Goal: Contribute content: Add original content to the website for others to see

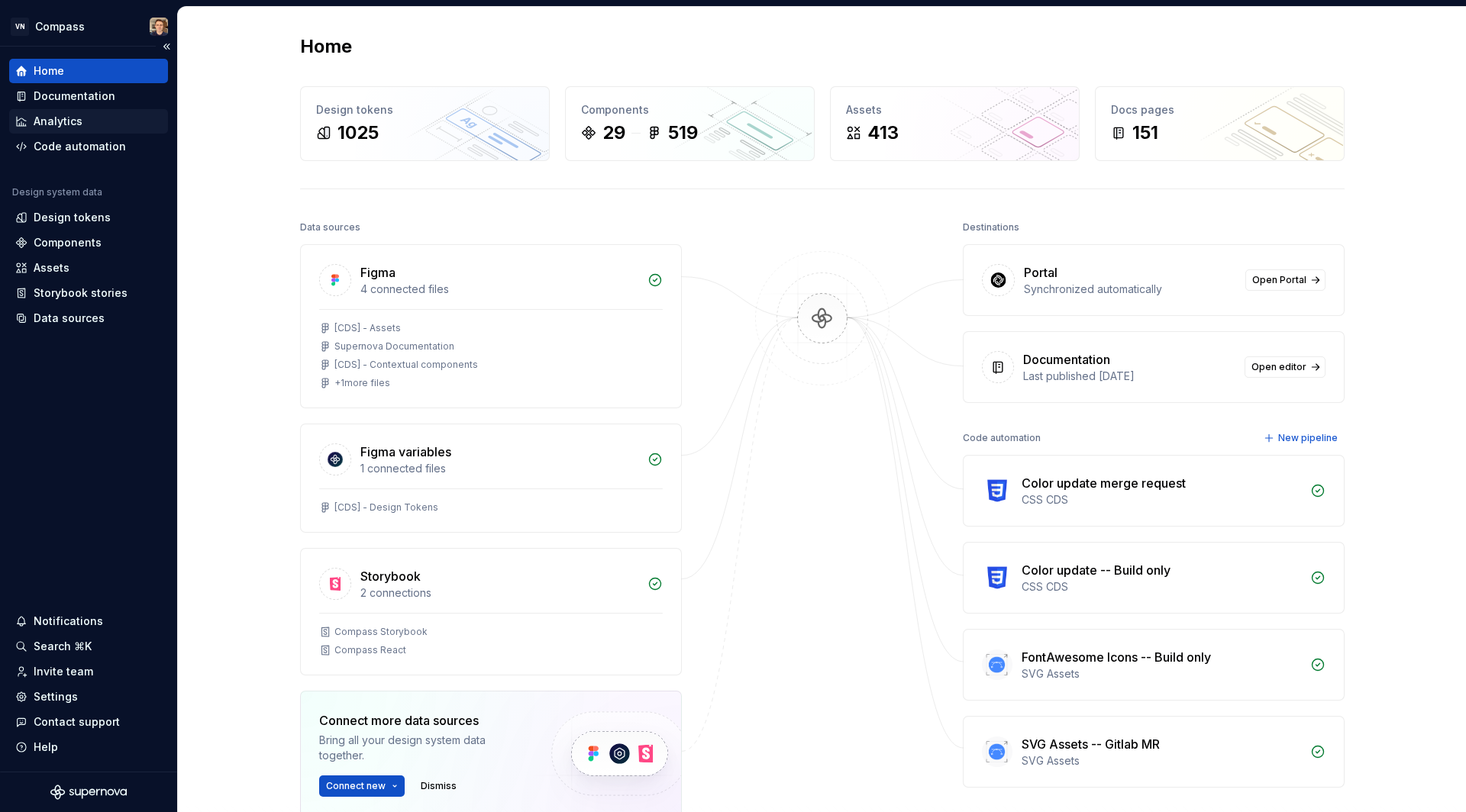
click at [75, 115] on div "Analytics" at bounding box center [57, 121] width 48 height 15
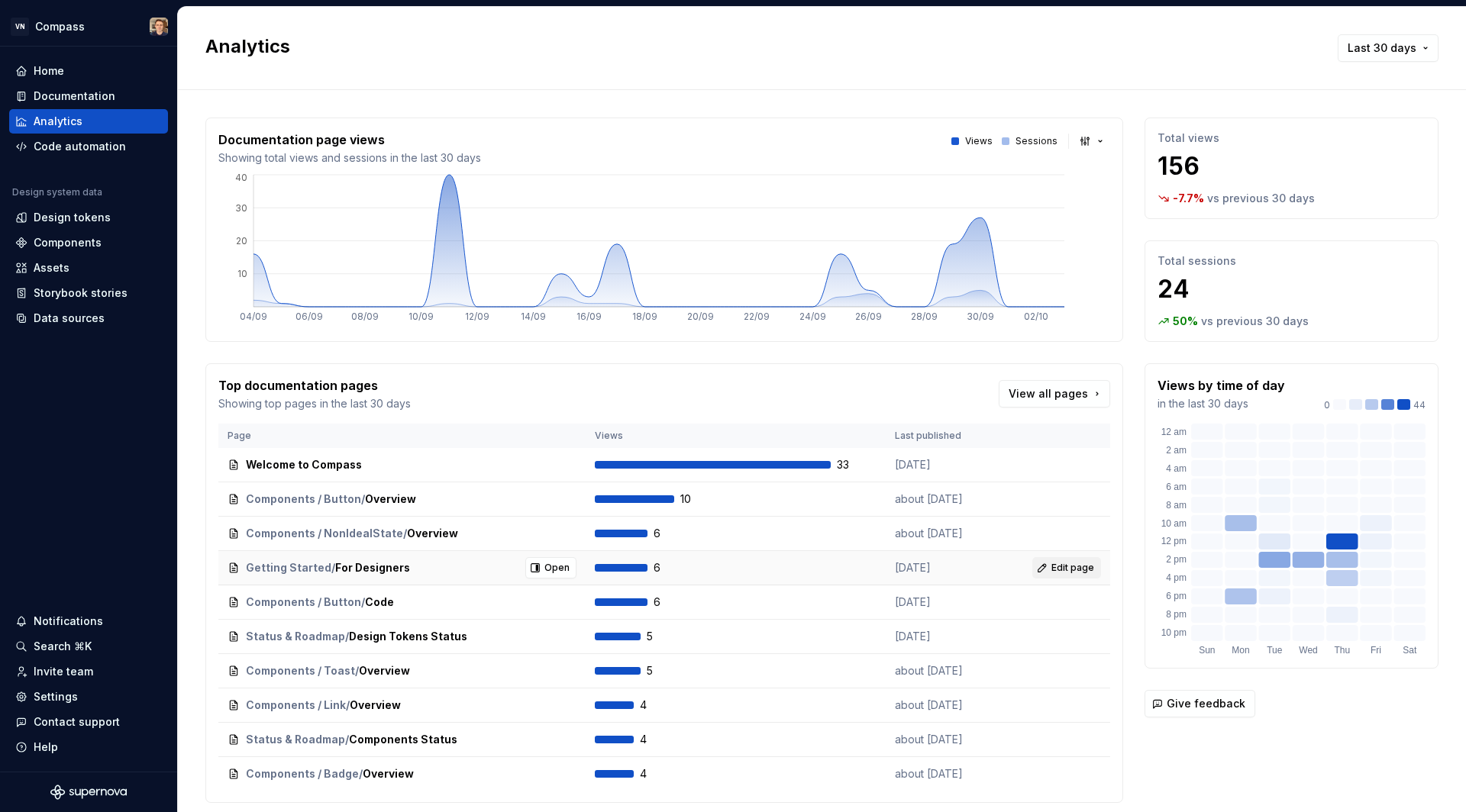
scroll to position [46, 0]
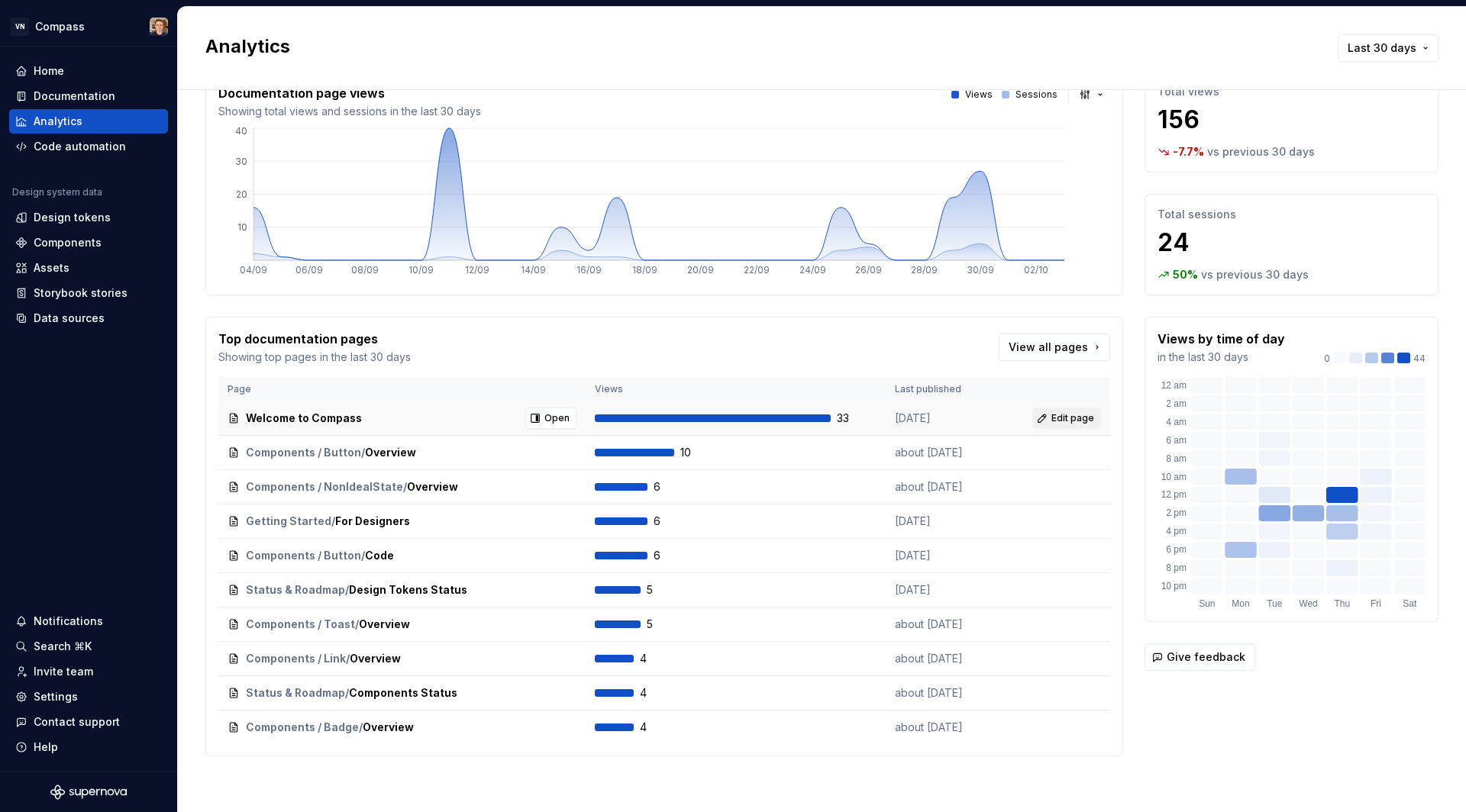
click at [1053, 413] on span "Edit page" at bounding box center [1072, 418] width 43 height 12
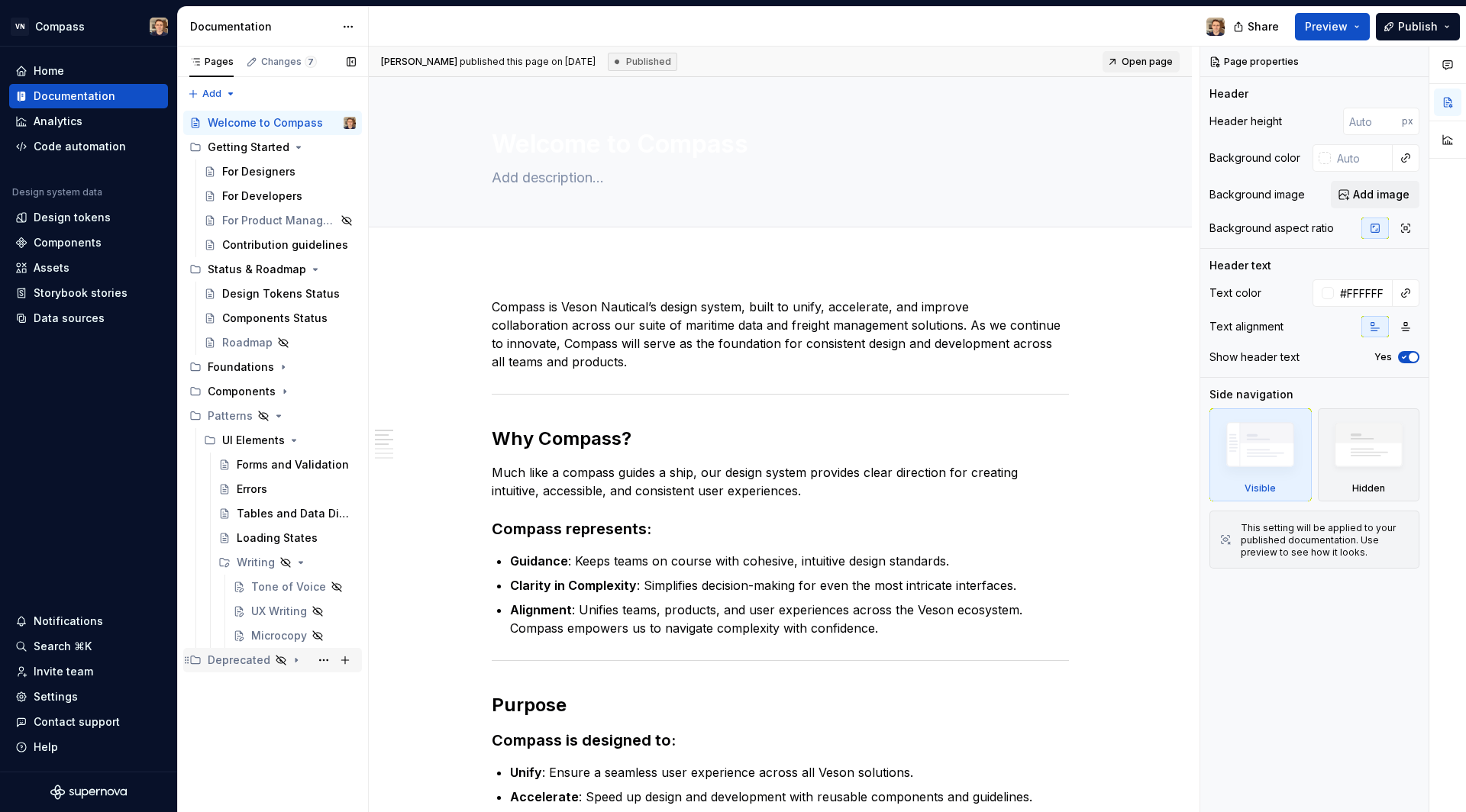
click at [245, 664] on div "Deprecated" at bounding box center [238, 660] width 62 height 15
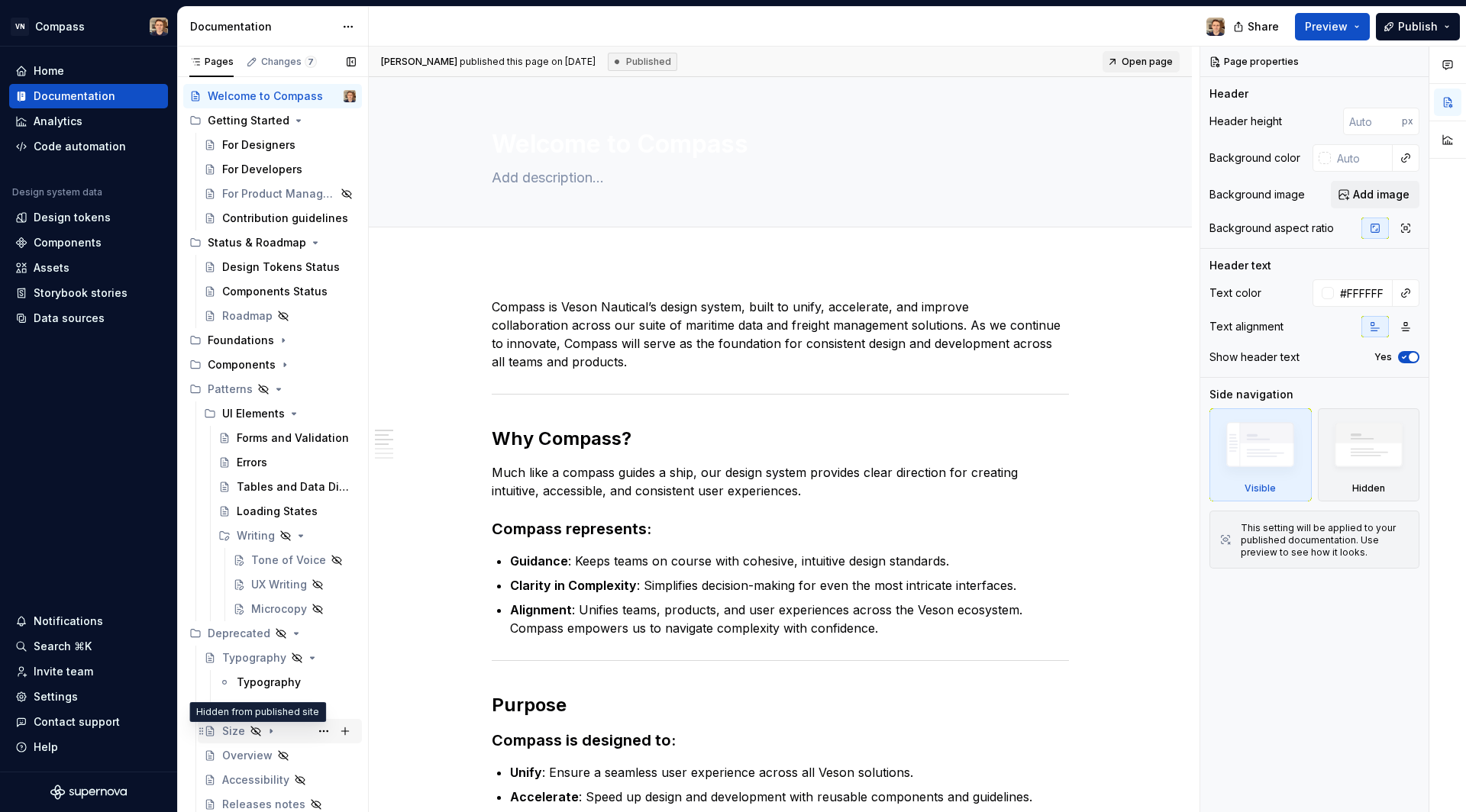
click at [249, 728] on icon "Page tree" at bounding box center [255, 731] width 12 height 12
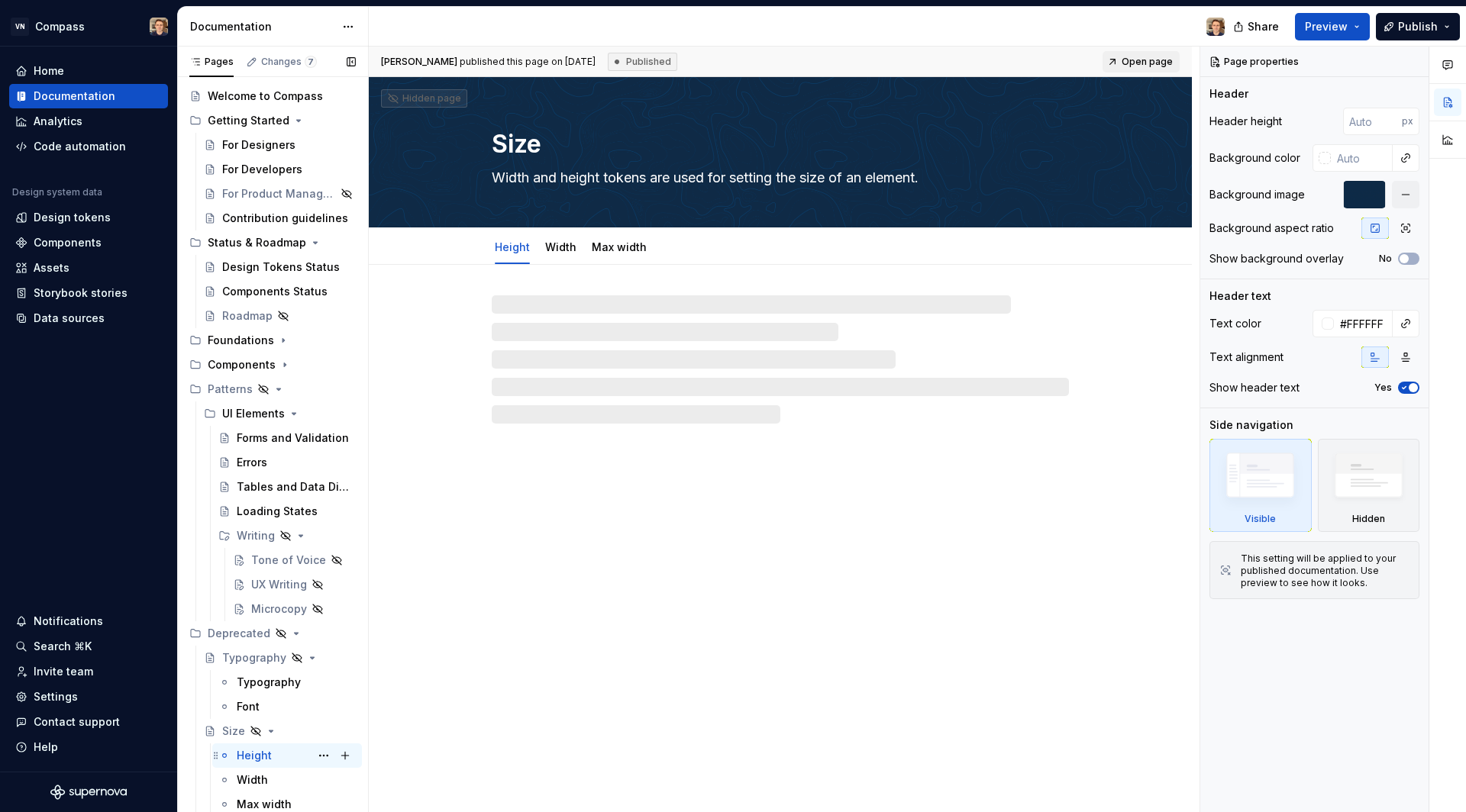
click at [266, 752] on div "Height" at bounding box center [253, 755] width 35 height 15
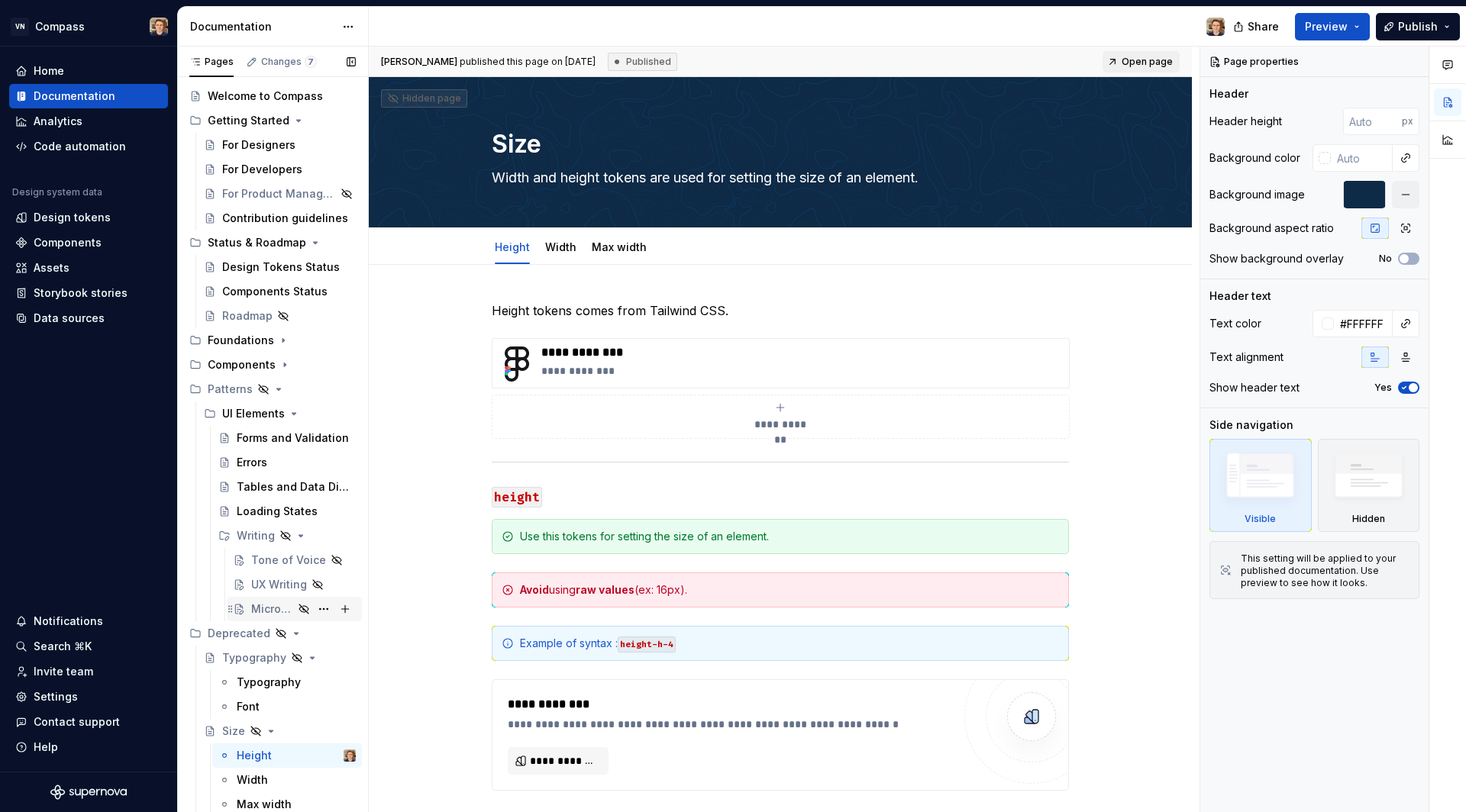
click at [270, 613] on div "Microcopy" at bounding box center [272, 608] width 42 height 15
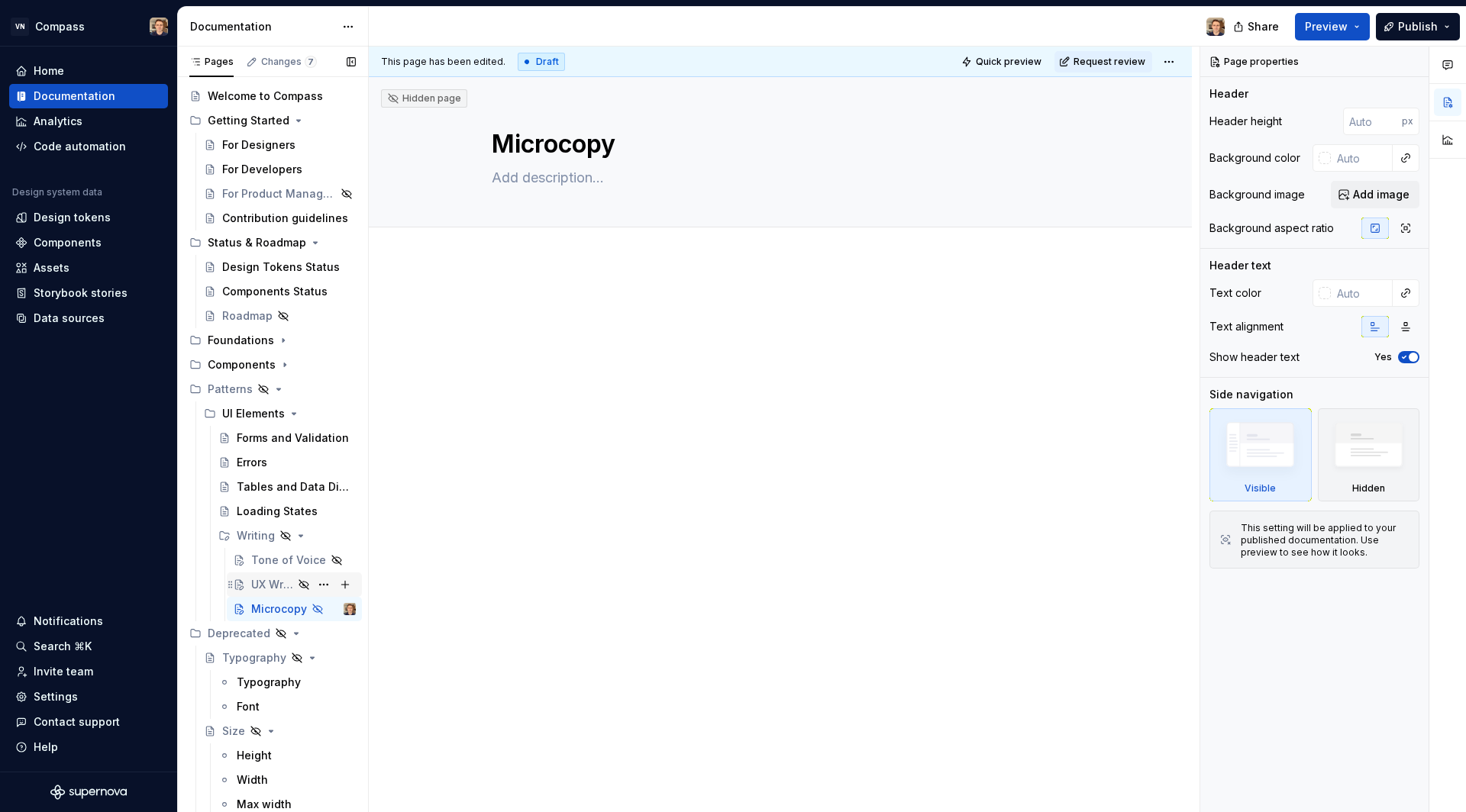
click at [270, 586] on div "UX Writing" at bounding box center [272, 584] width 42 height 15
click at [259, 562] on div "Tone of Voice" at bounding box center [272, 560] width 42 height 15
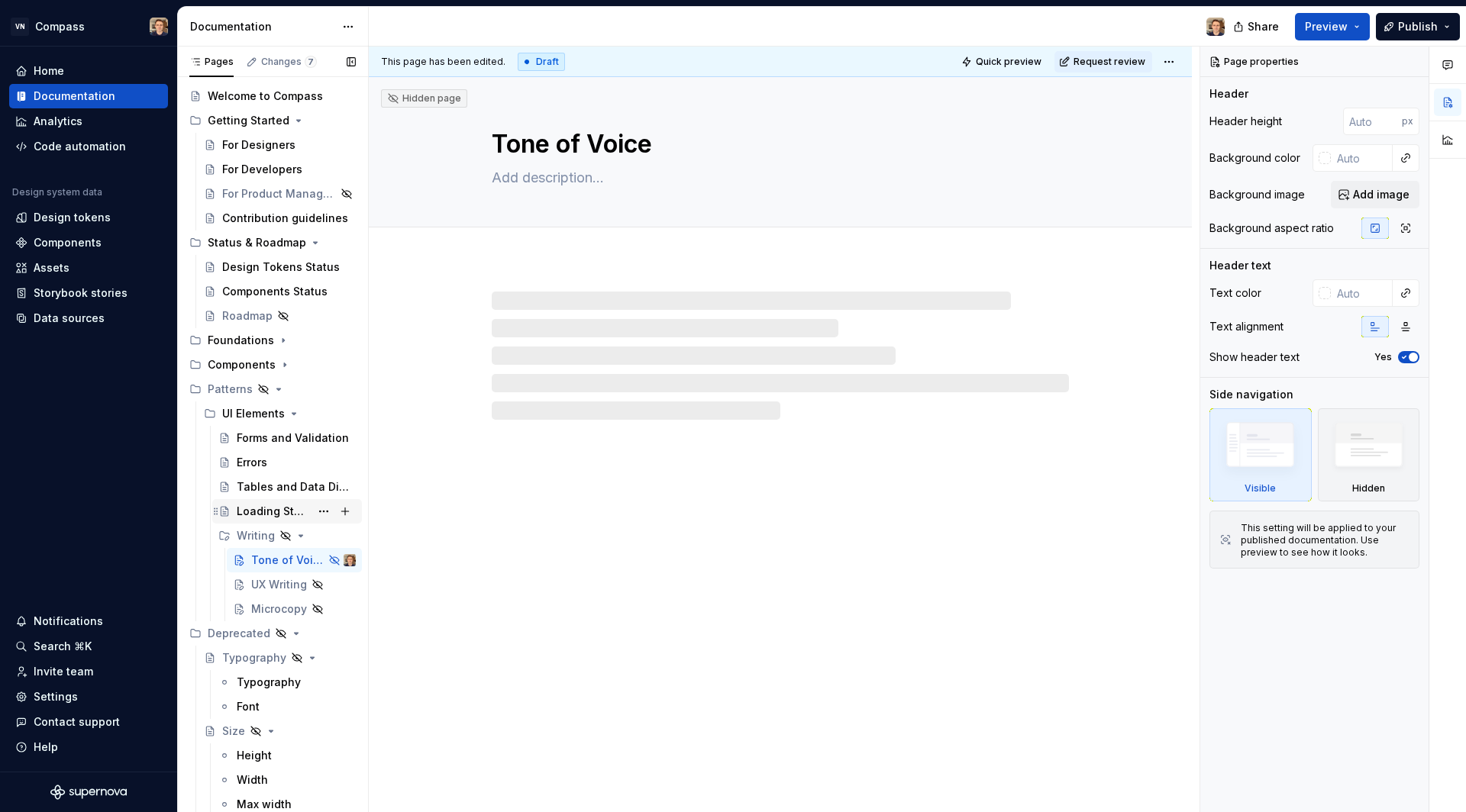
click at [253, 521] on div "Loading States" at bounding box center [287, 511] width 149 height 25
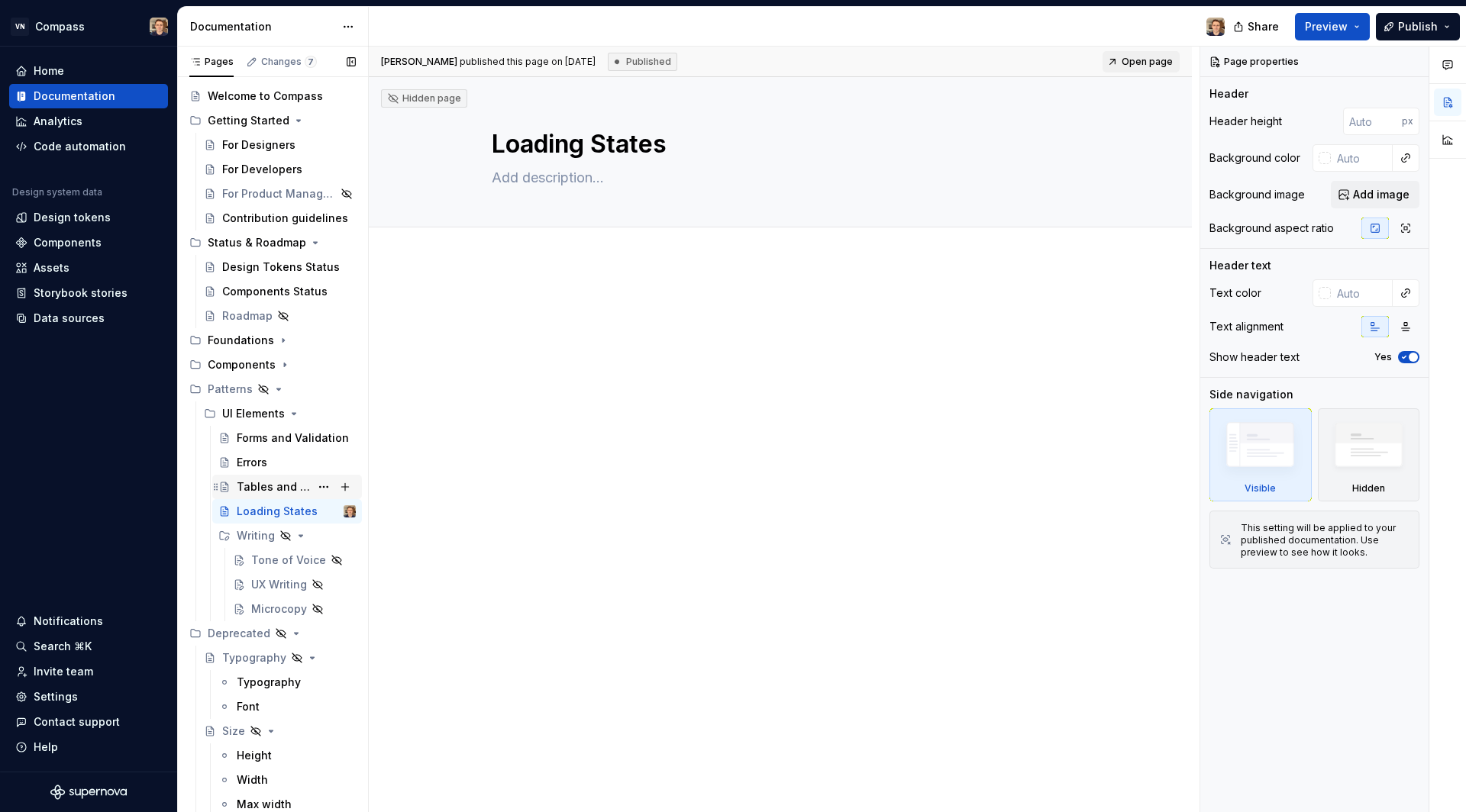
click at [258, 493] on div "Tables and Data Display" at bounding box center [273, 487] width 73 height 15
click at [257, 466] on div "Errors" at bounding box center [251, 462] width 31 height 15
click at [251, 431] on div "Forms and Validation" at bounding box center [273, 437] width 73 height 15
click at [246, 411] on div "UI Elements" at bounding box center [253, 413] width 62 height 15
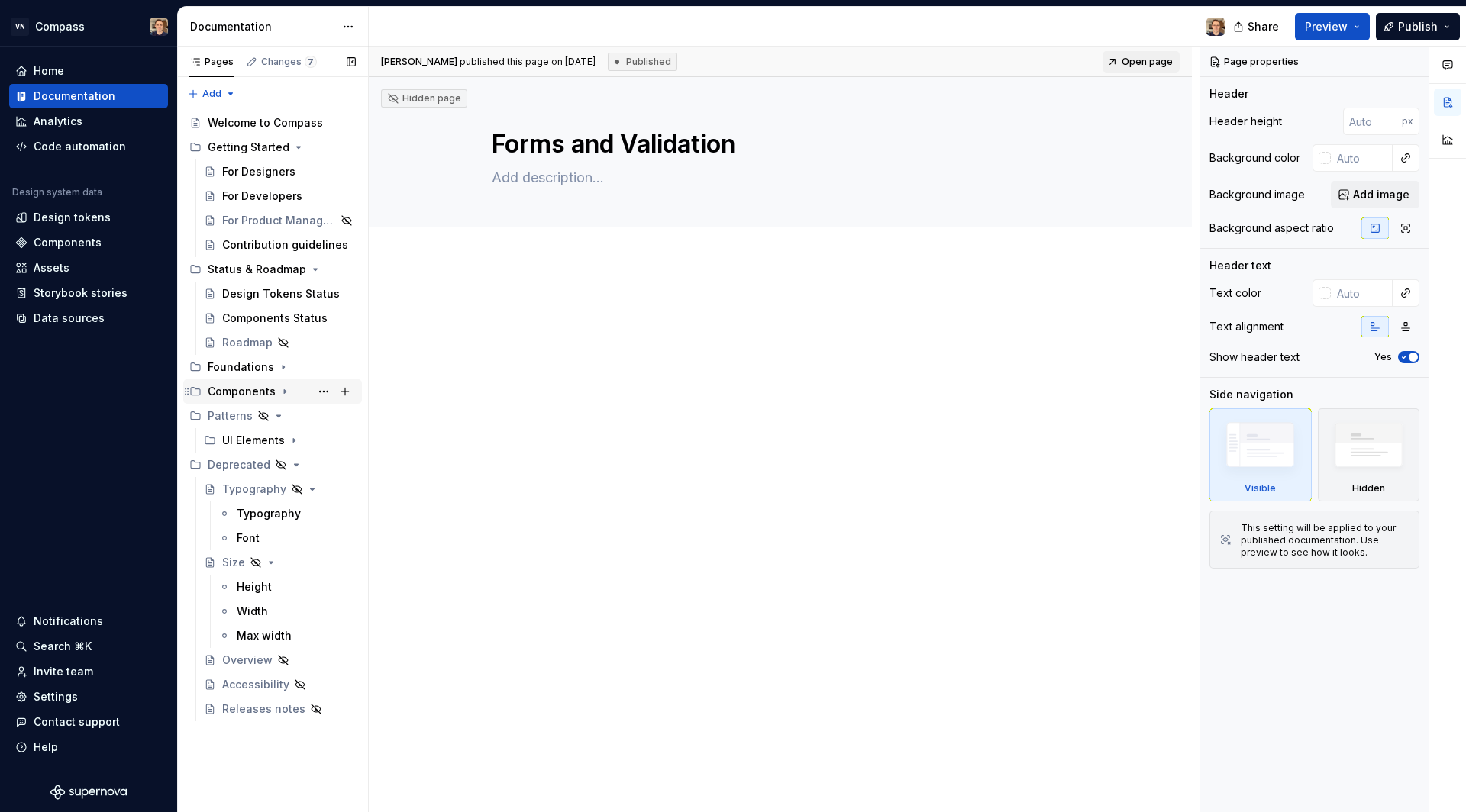
click at [235, 391] on div "Components" at bounding box center [241, 391] width 68 height 15
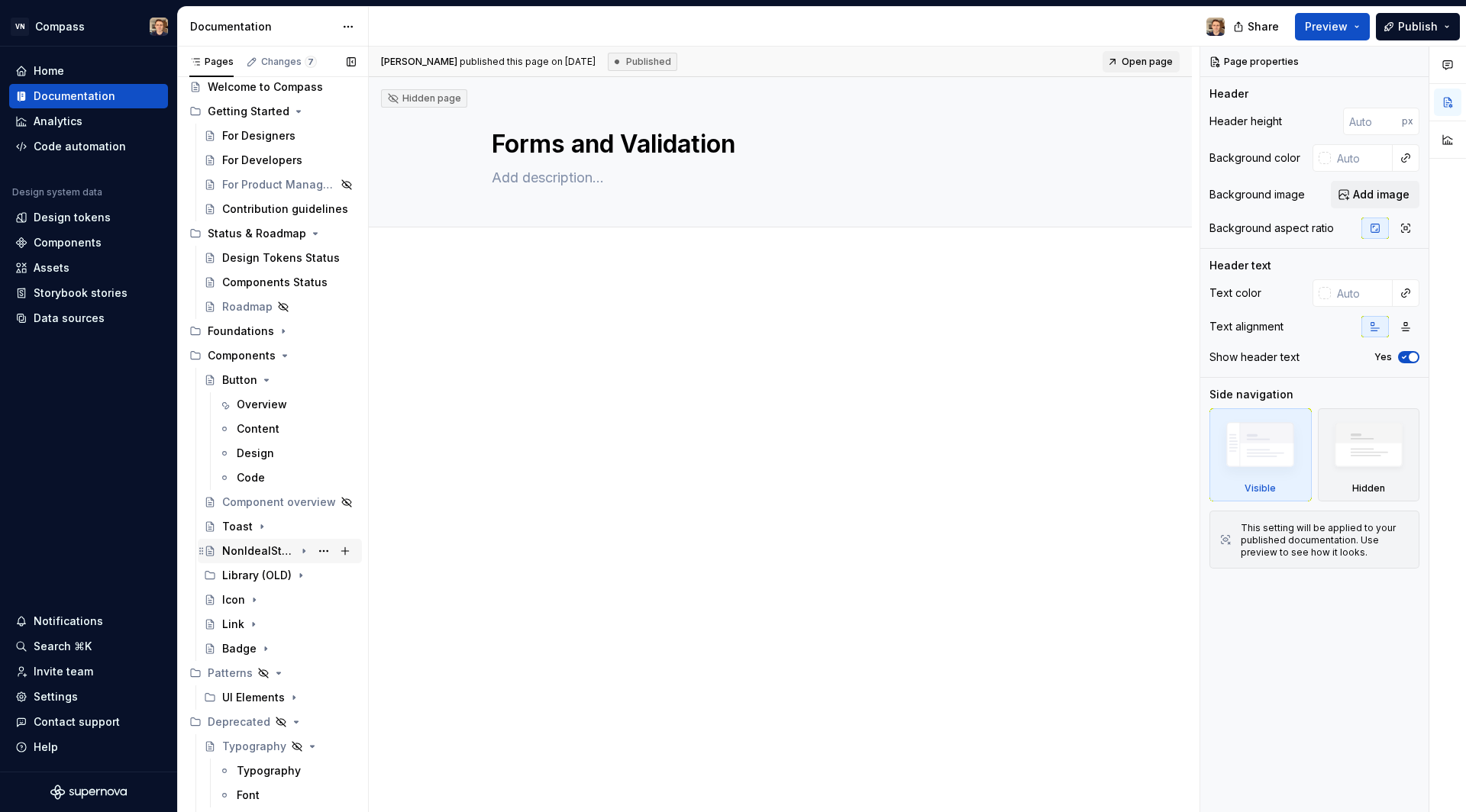
scroll to position [39, 0]
click at [244, 649] on div "Badge" at bounding box center [239, 646] width 35 height 15
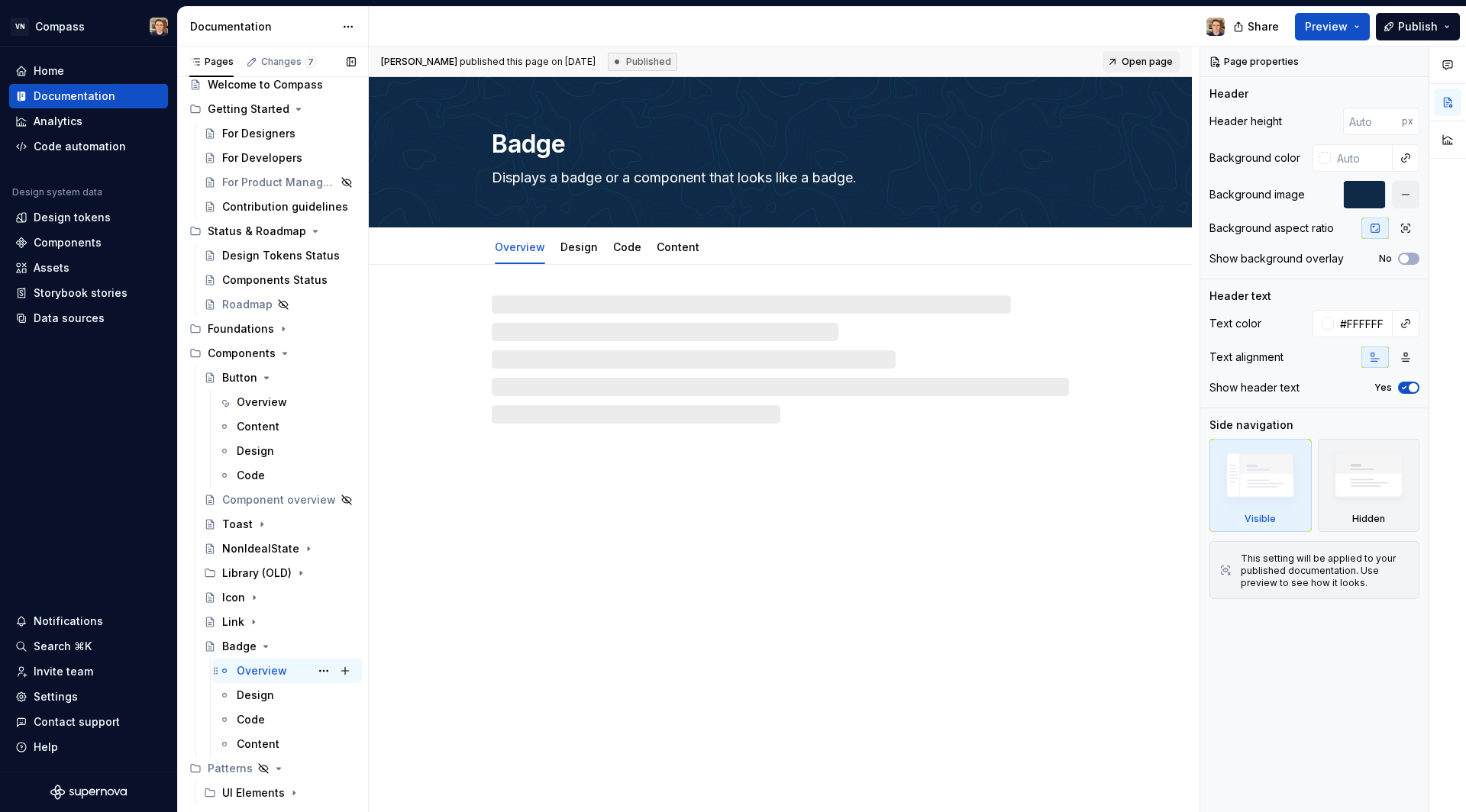
click at [245, 667] on div "Overview" at bounding box center [261, 671] width 50 height 15
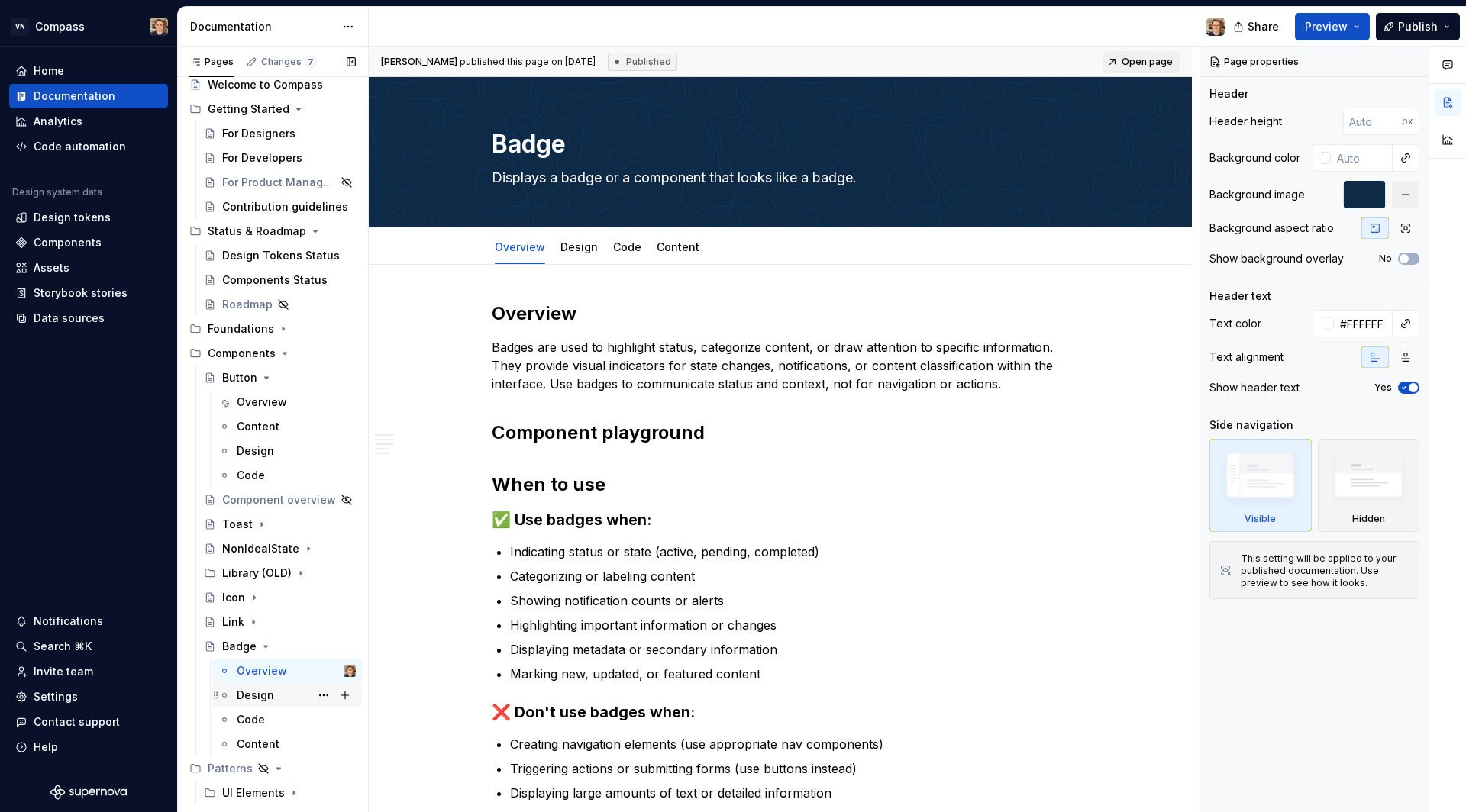
click at [244, 696] on div "Design" at bounding box center [255, 694] width 38 height 15
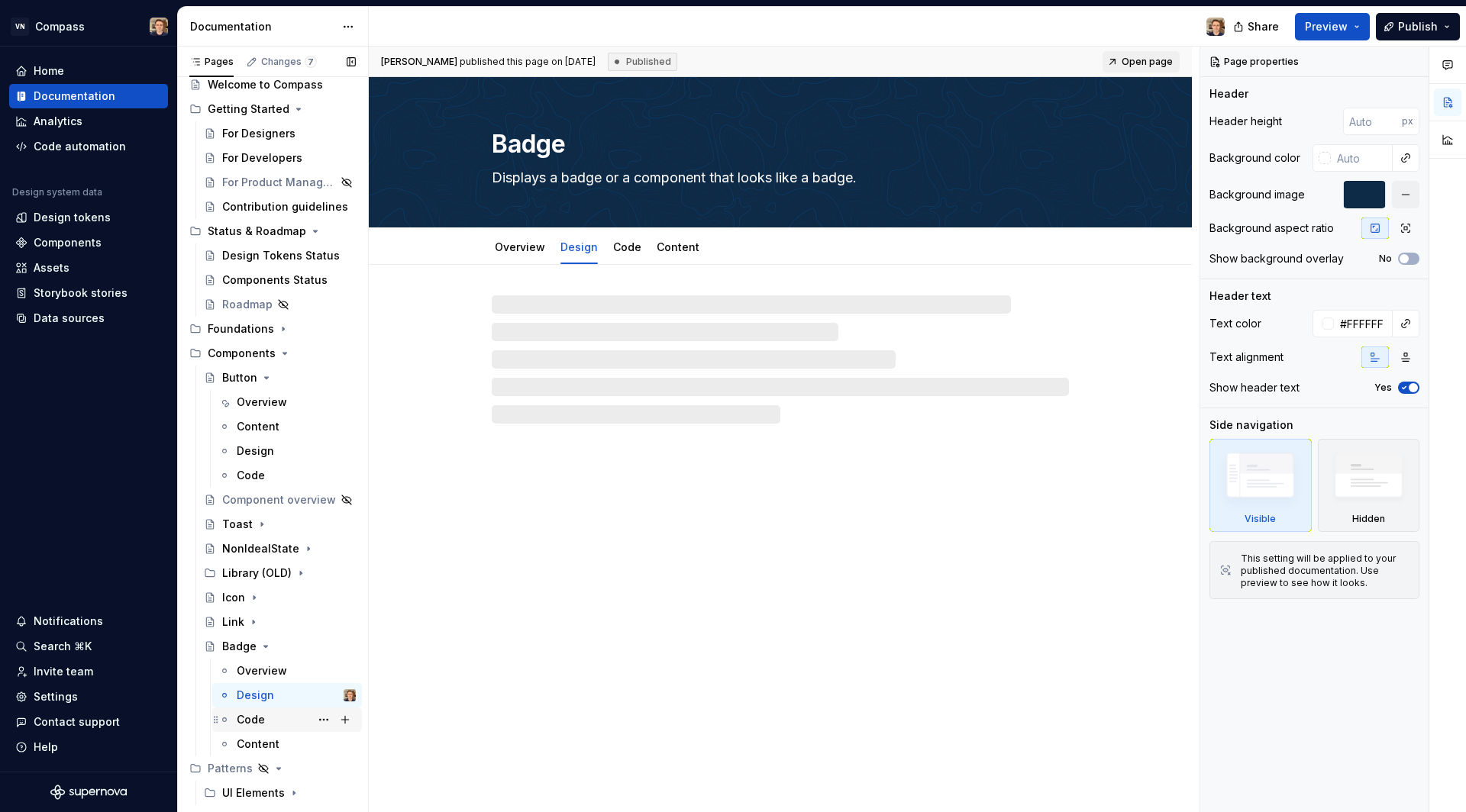
click at [244, 716] on div "Code" at bounding box center [250, 719] width 29 height 15
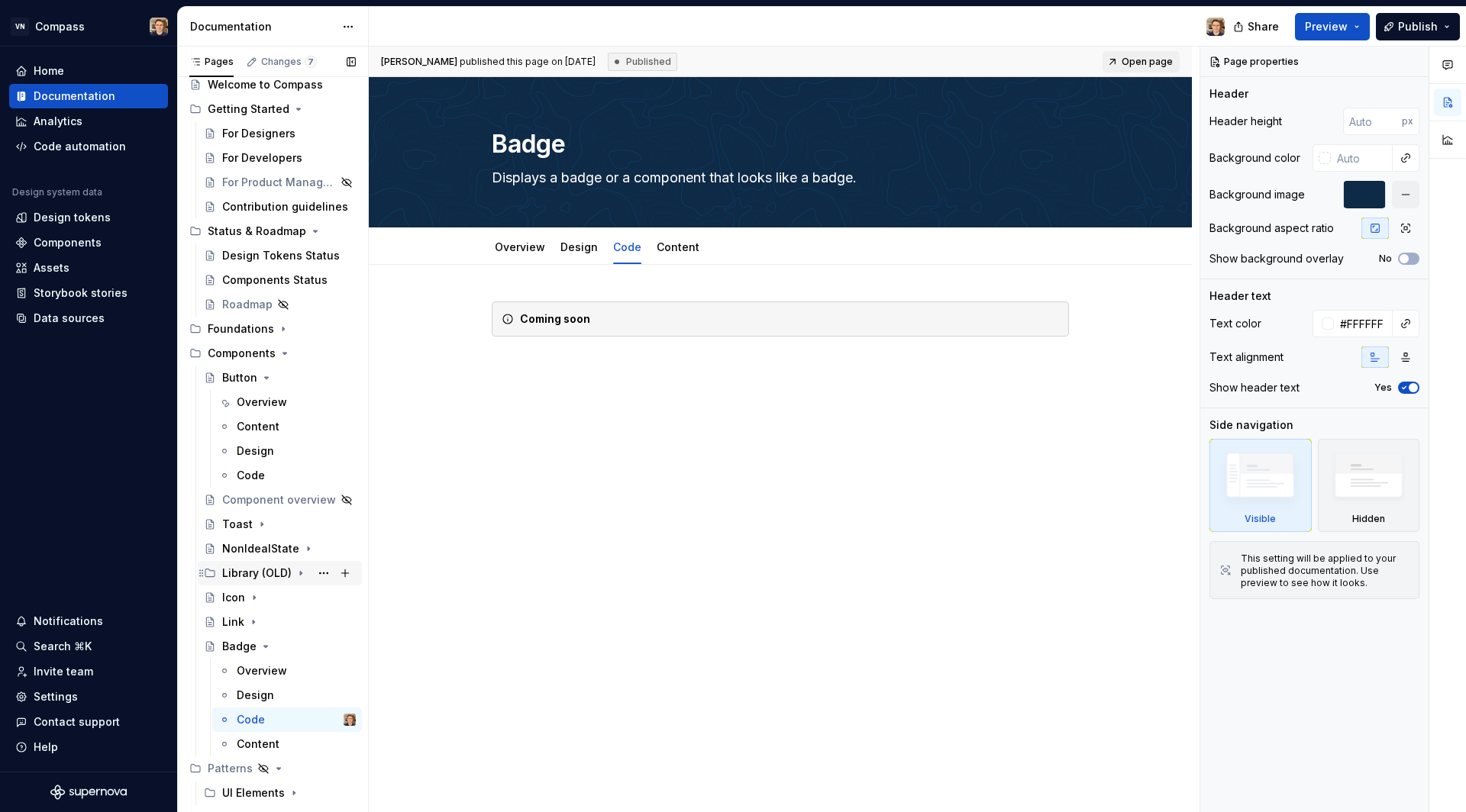
click at [285, 574] on div "Library (OLD)" at bounding box center [289, 574] width 134 height 22
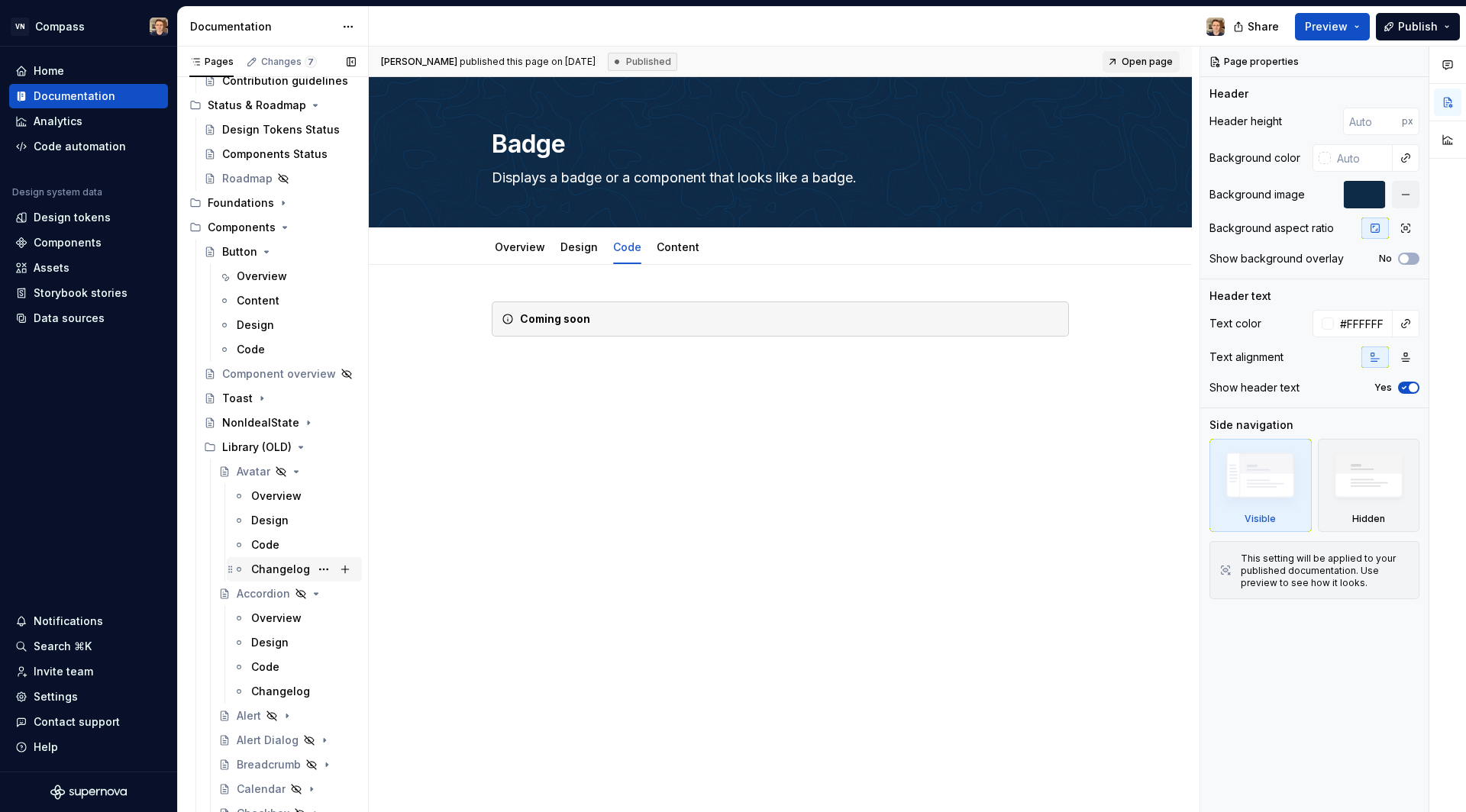
scroll to position [169, 0]
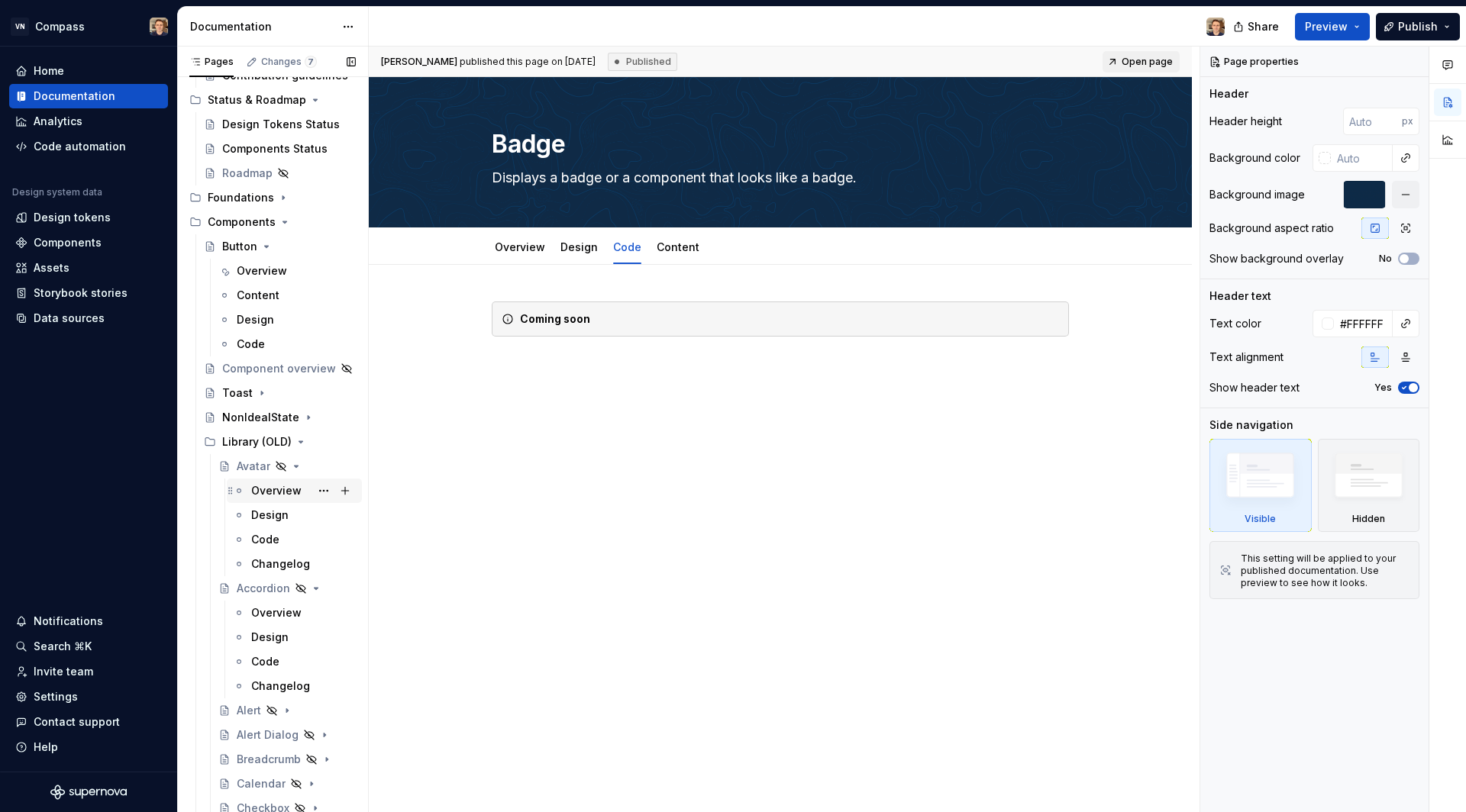
click at [267, 494] on div "Overview" at bounding box center [276, 490] width 50 height 15
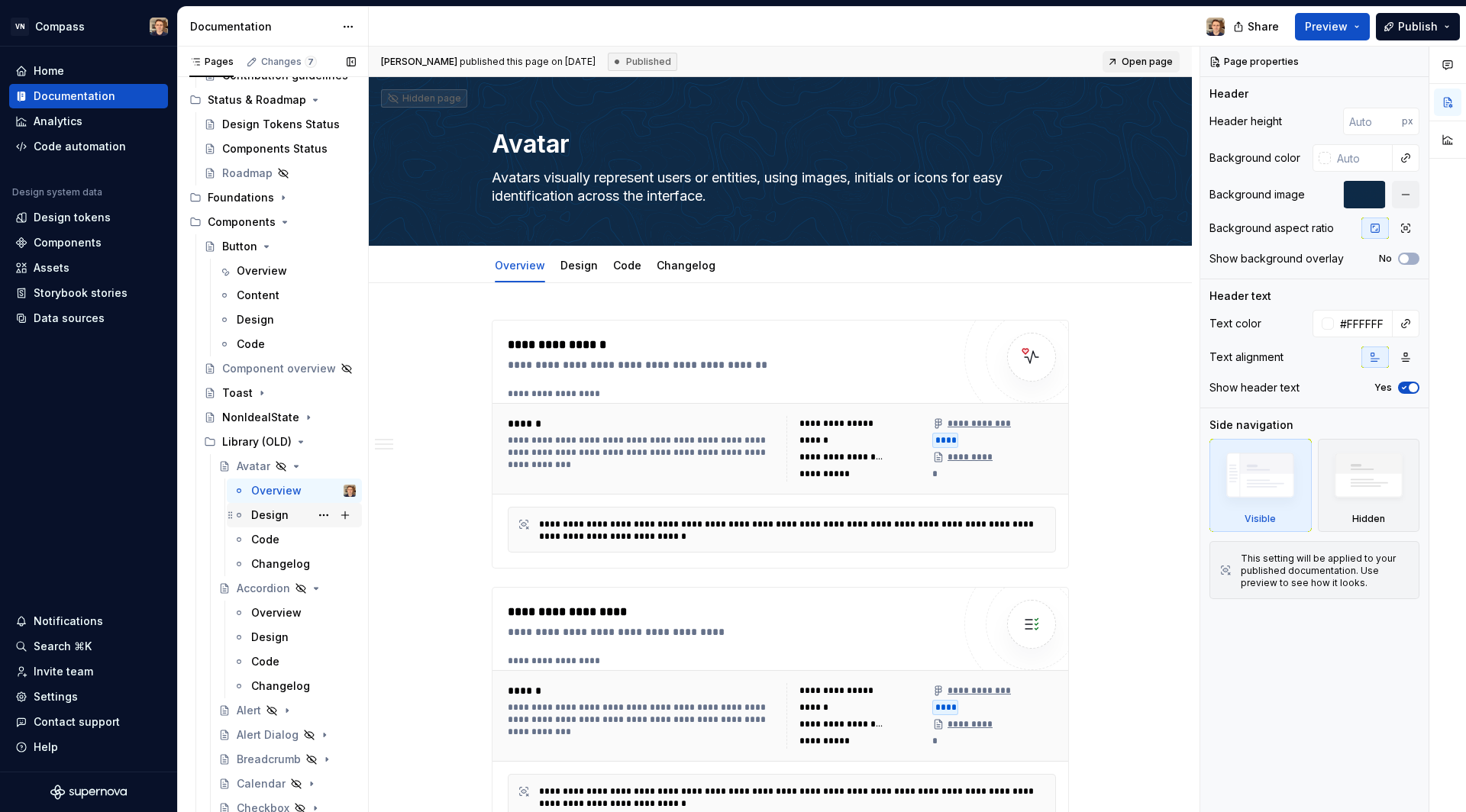
click at [279, 513] on div "Design" at bounding box center [270, 514] width 38 height 15
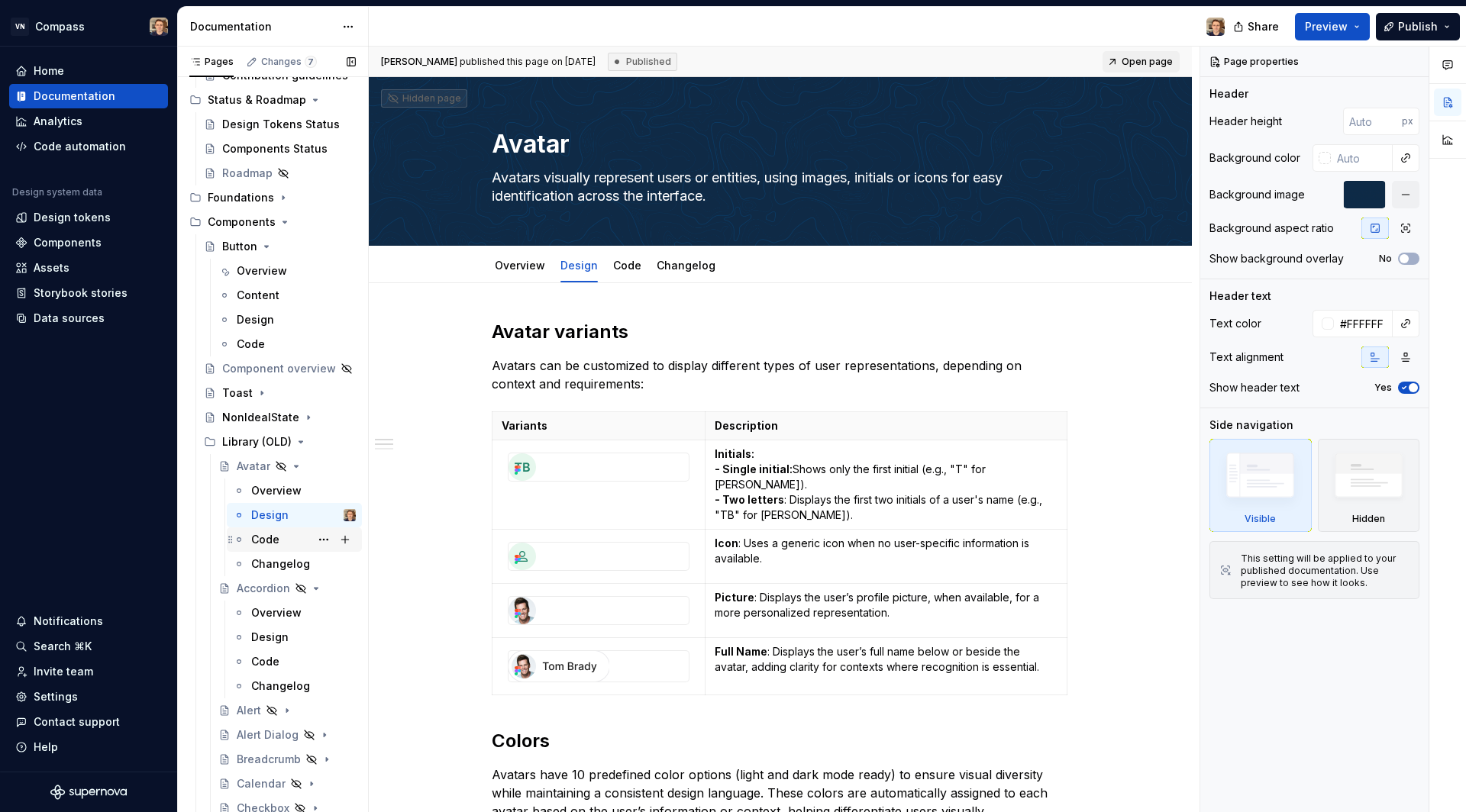
click at [290, 536] on div "Code" at bounding box center [304, 540] width 105 height 22
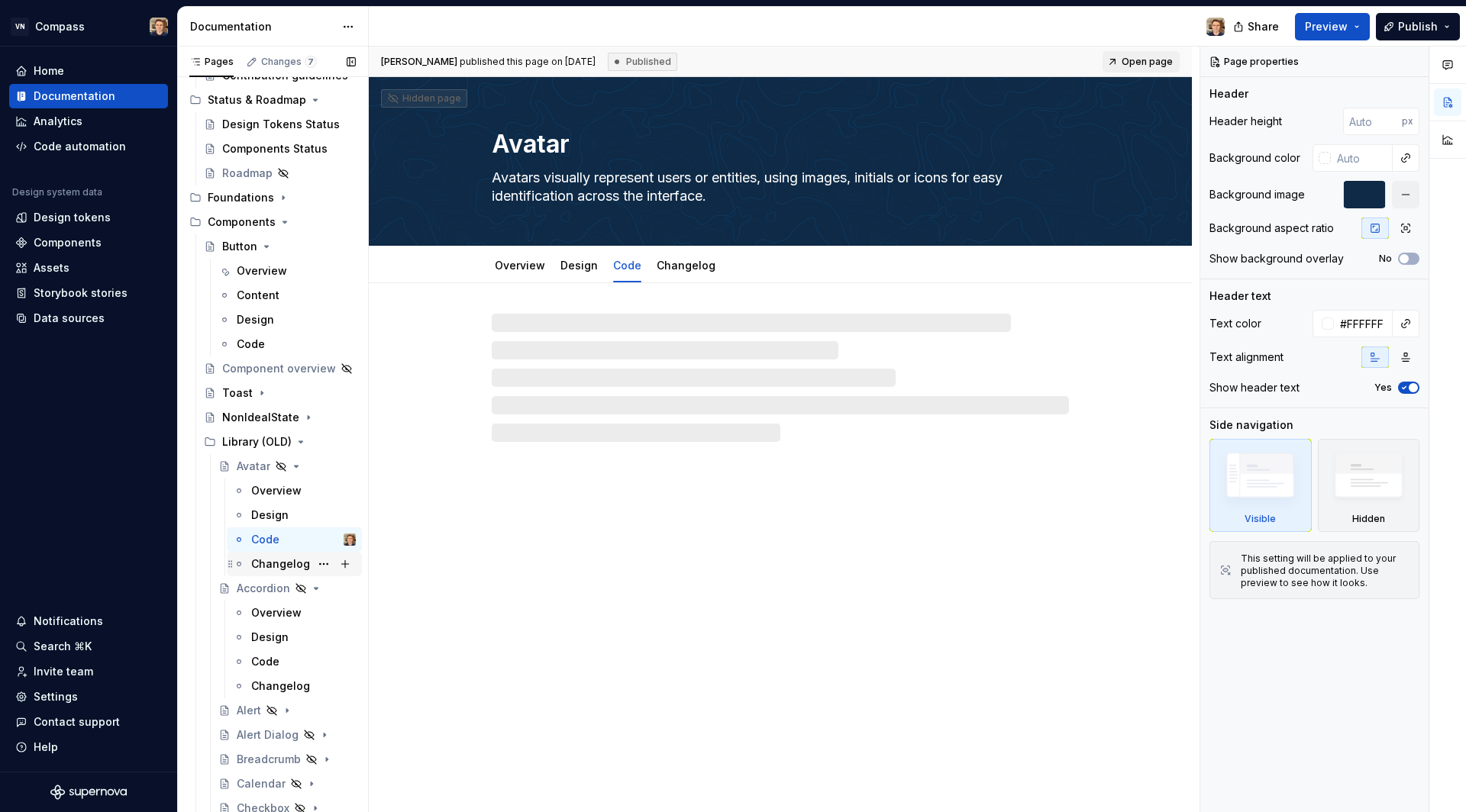
click at [289, 566] on div "Changelog" at bounding box center [280, 564] width 58 height 15
click at [281, 606] on div "Overview" at bounding box center [276, 612] width 50 height 15
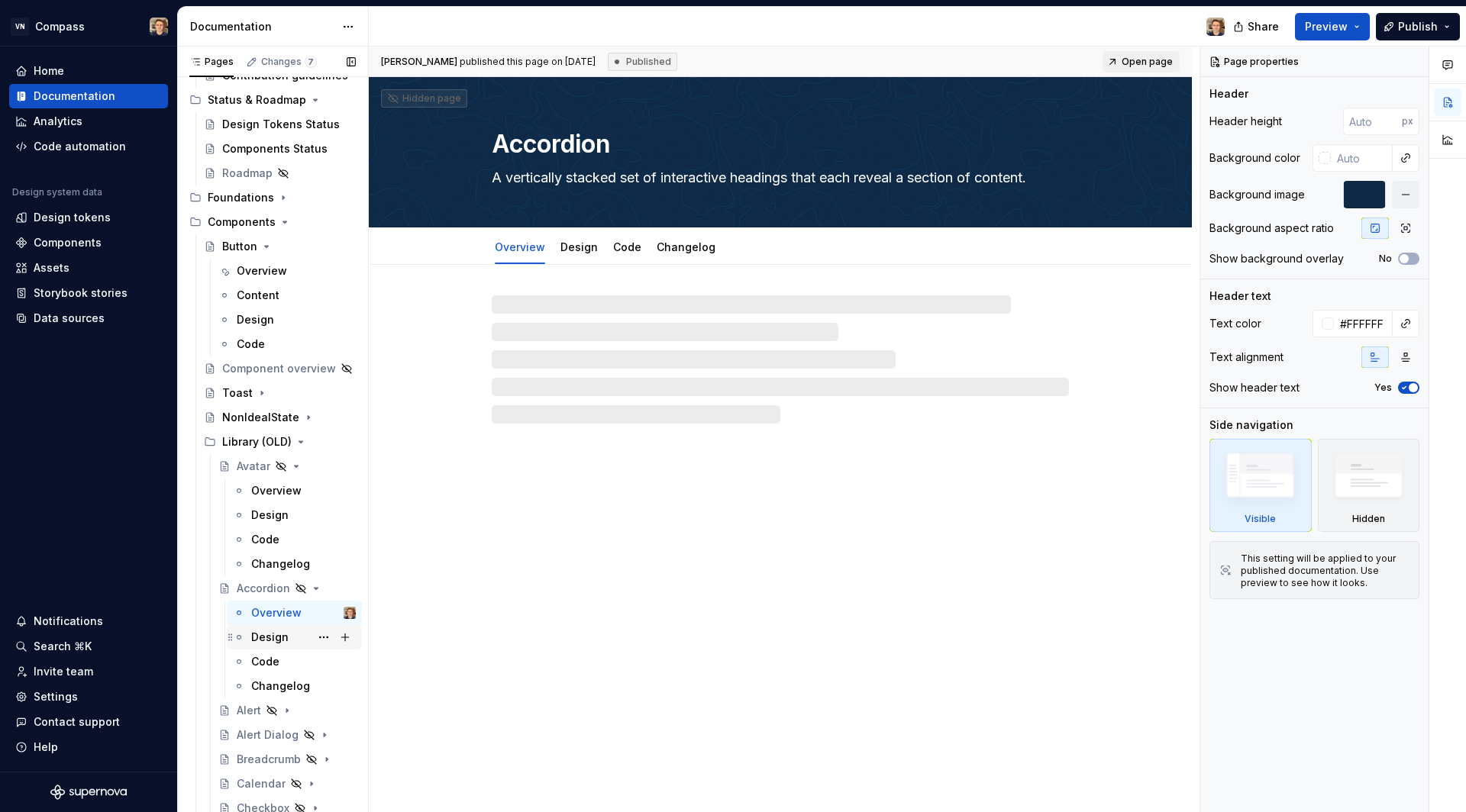
click at [278, 637] on div "Design" at bounding box center [270, 637] width 38 height 15
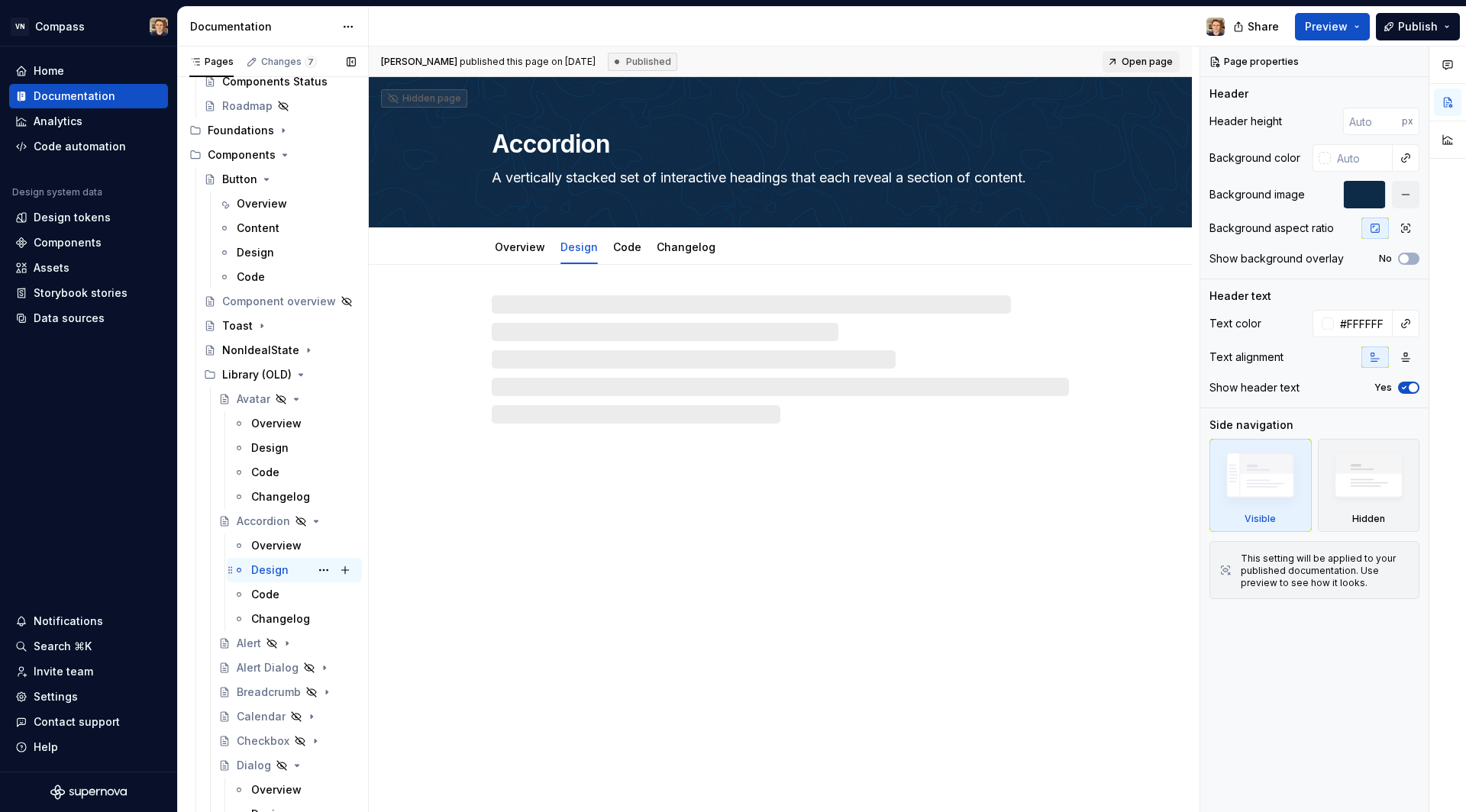
scroll to position [238, 0]
click at [268, 637] on icon "Page tree" at bounding box center [272, 642] width 12 height 12
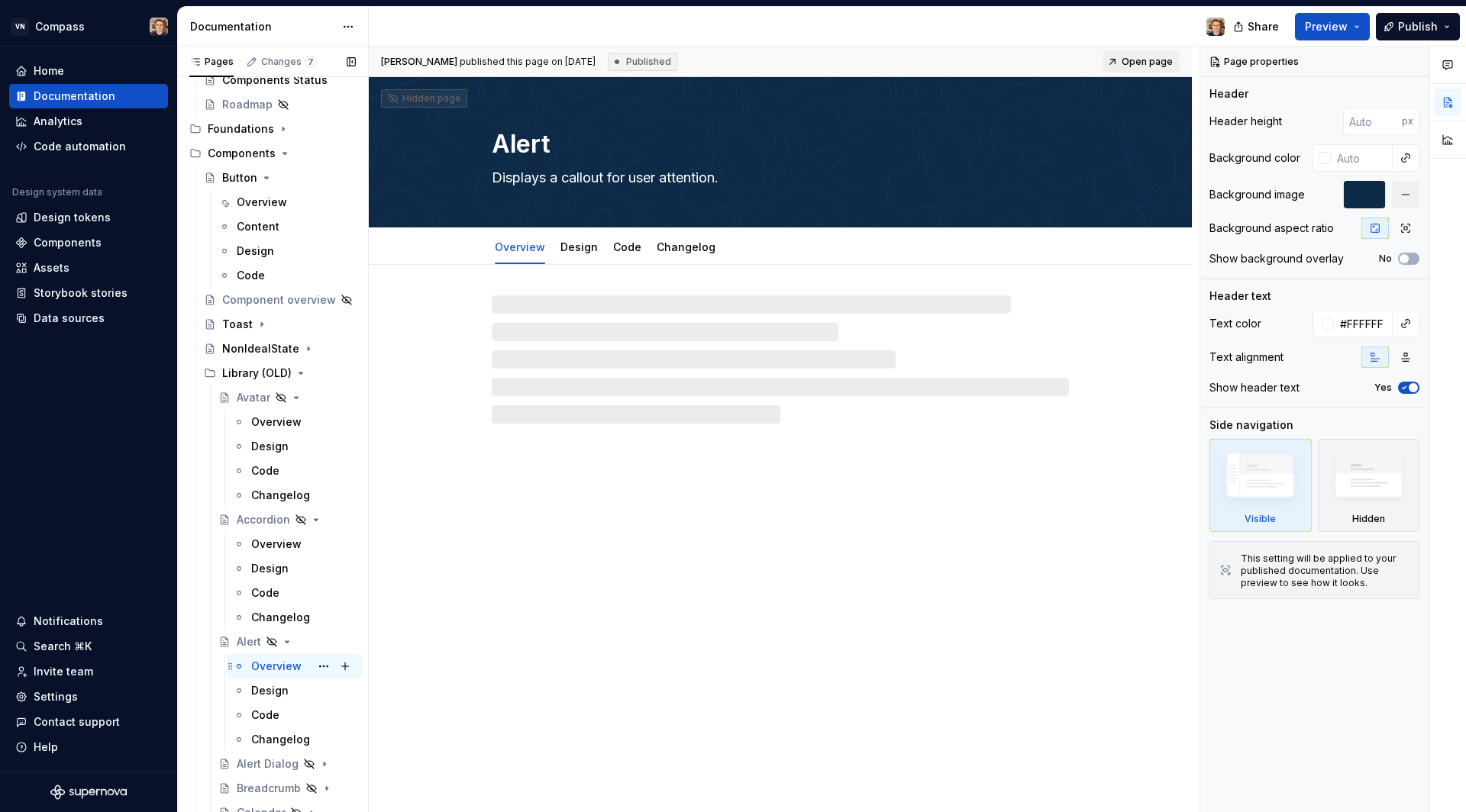
click at [278, 674] on div "Overview" at bounding box center [304, 667] width 105 height 22
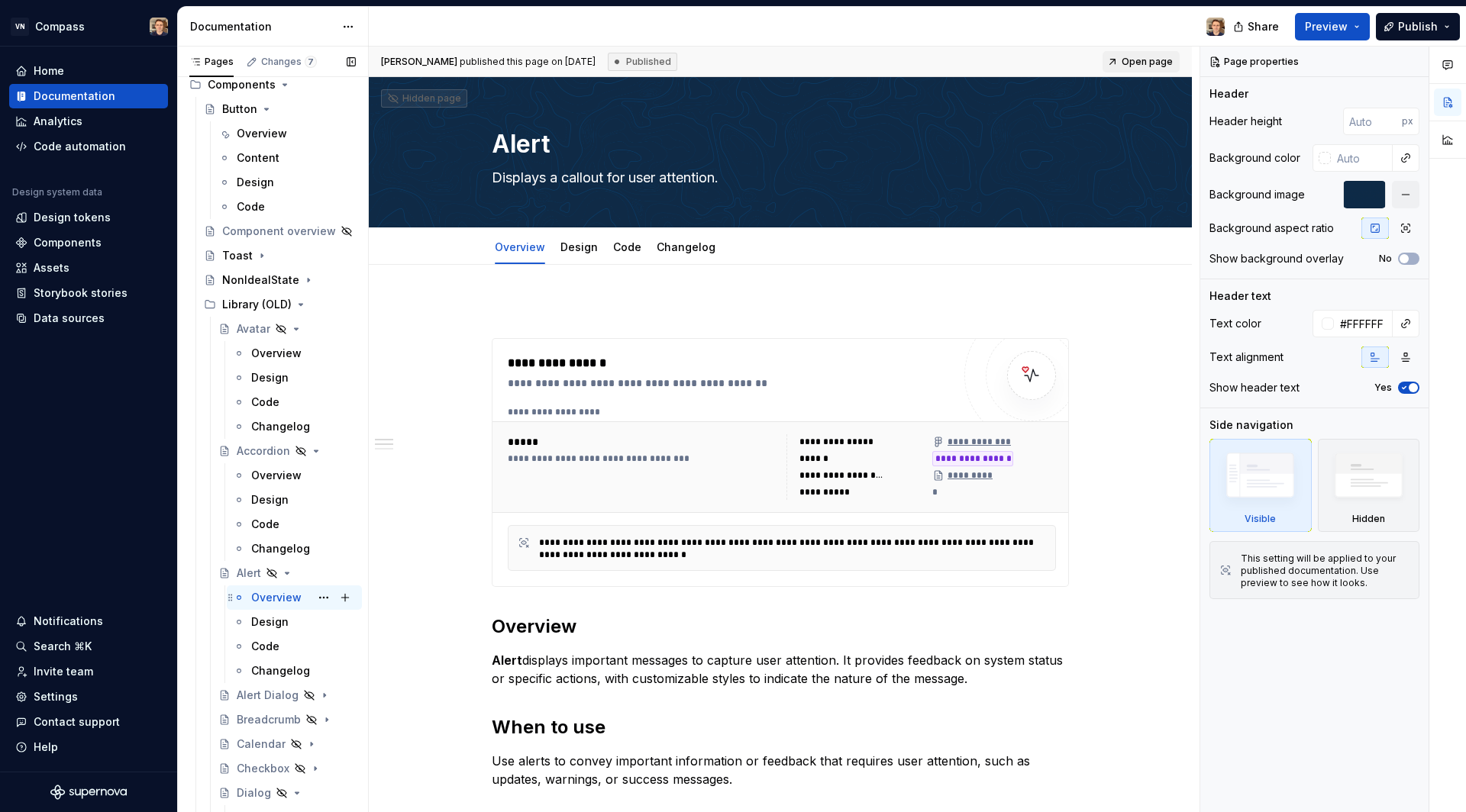
scroll to position [309, 0]
click at [276, 627] on div "Design" at bounding box center [304, 621] width 105 height 22
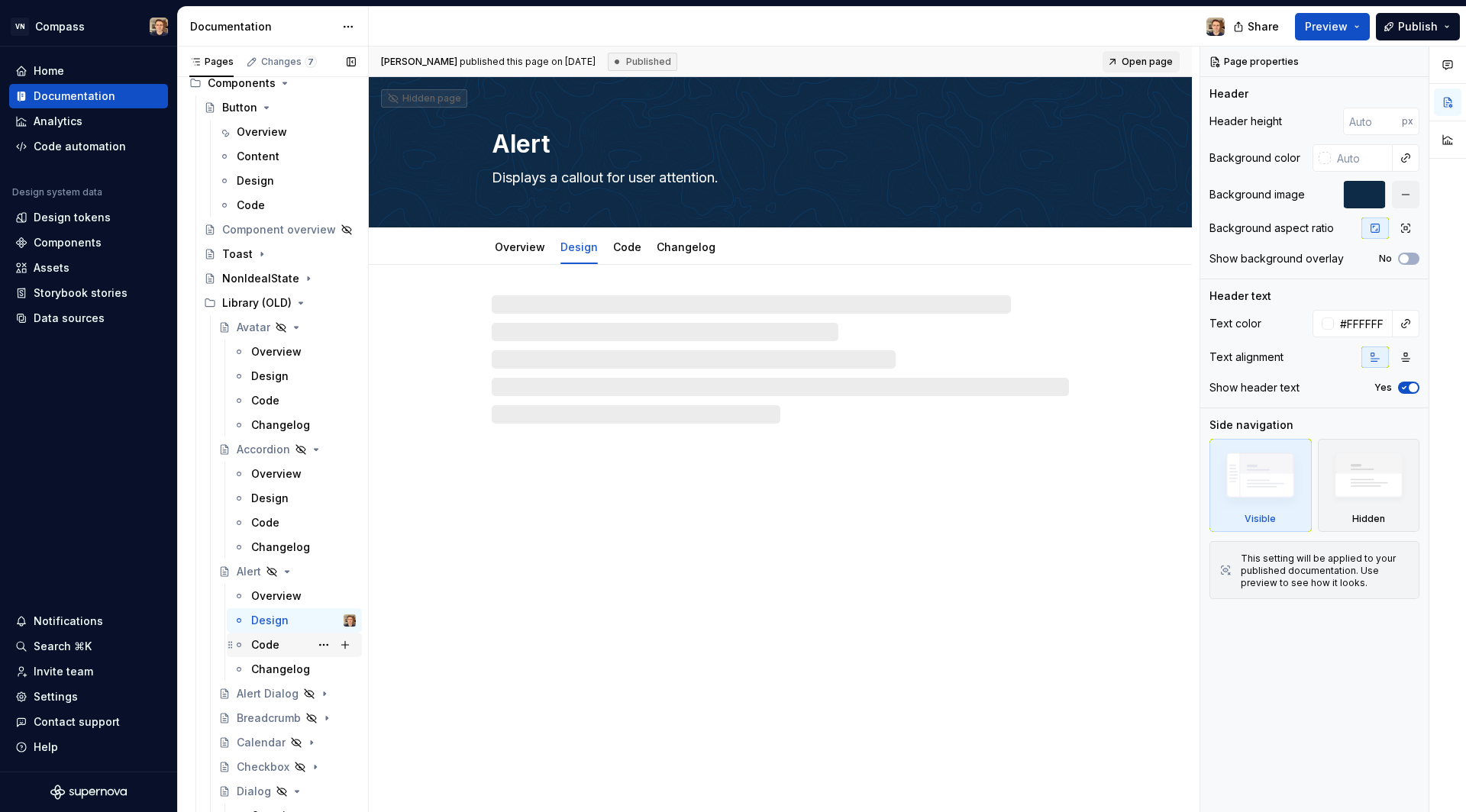
click at [272, 647] on div "Code" at bounding box center [265, 644] width 29 height 15
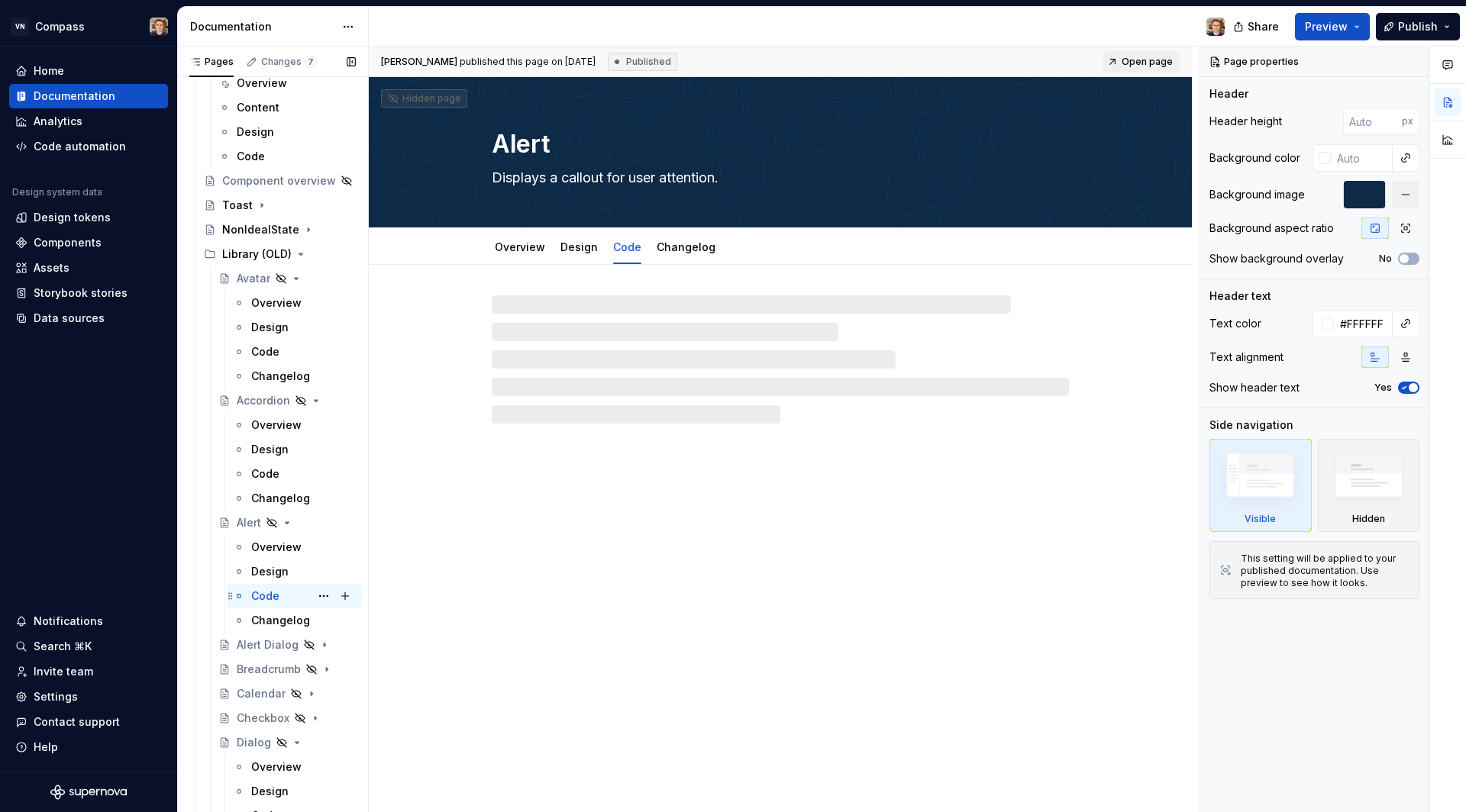
scroll to position [361, 0]
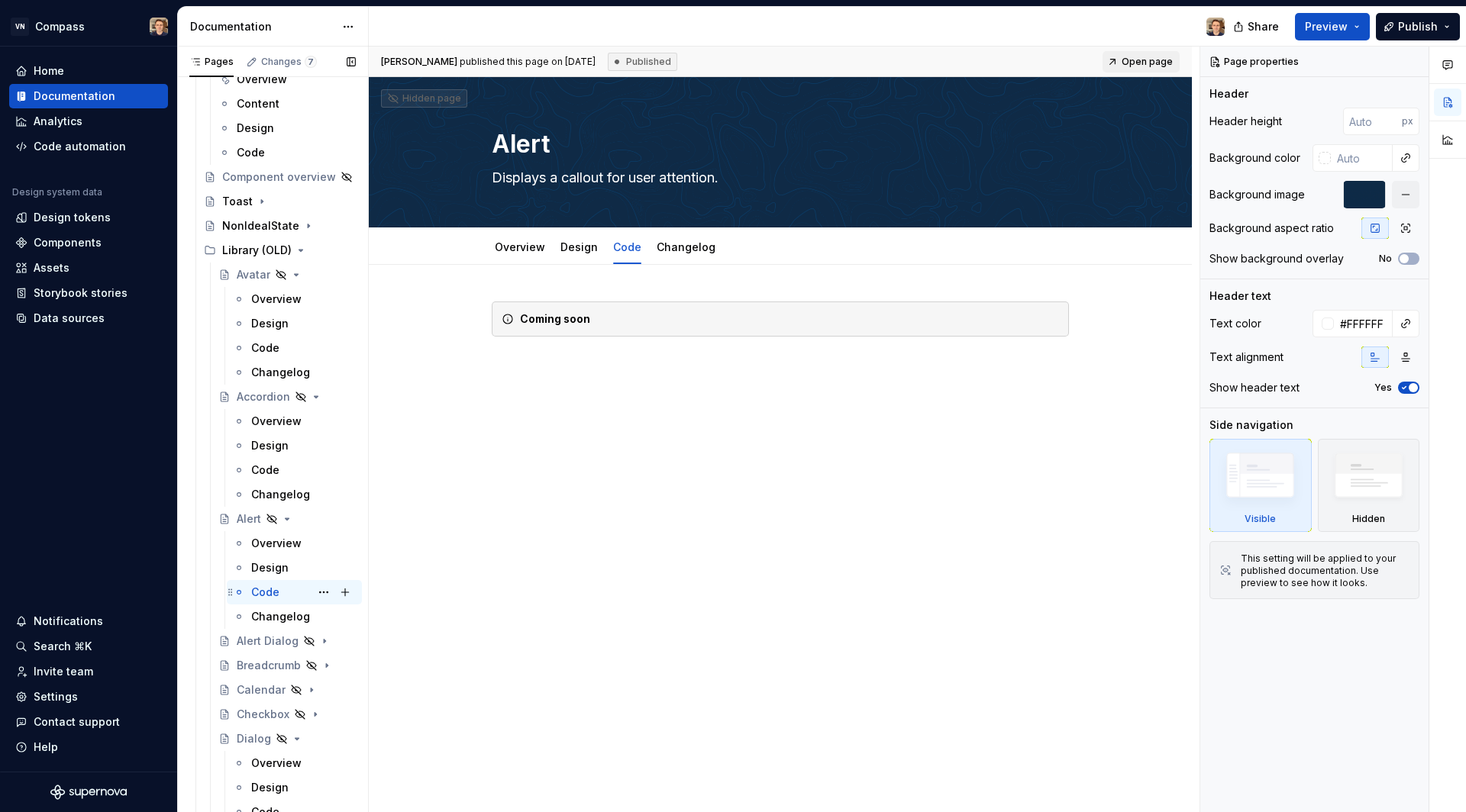
click at [272, 647] on div "Alert Dialog" at bounding box center [296, 640] width 119 height 15
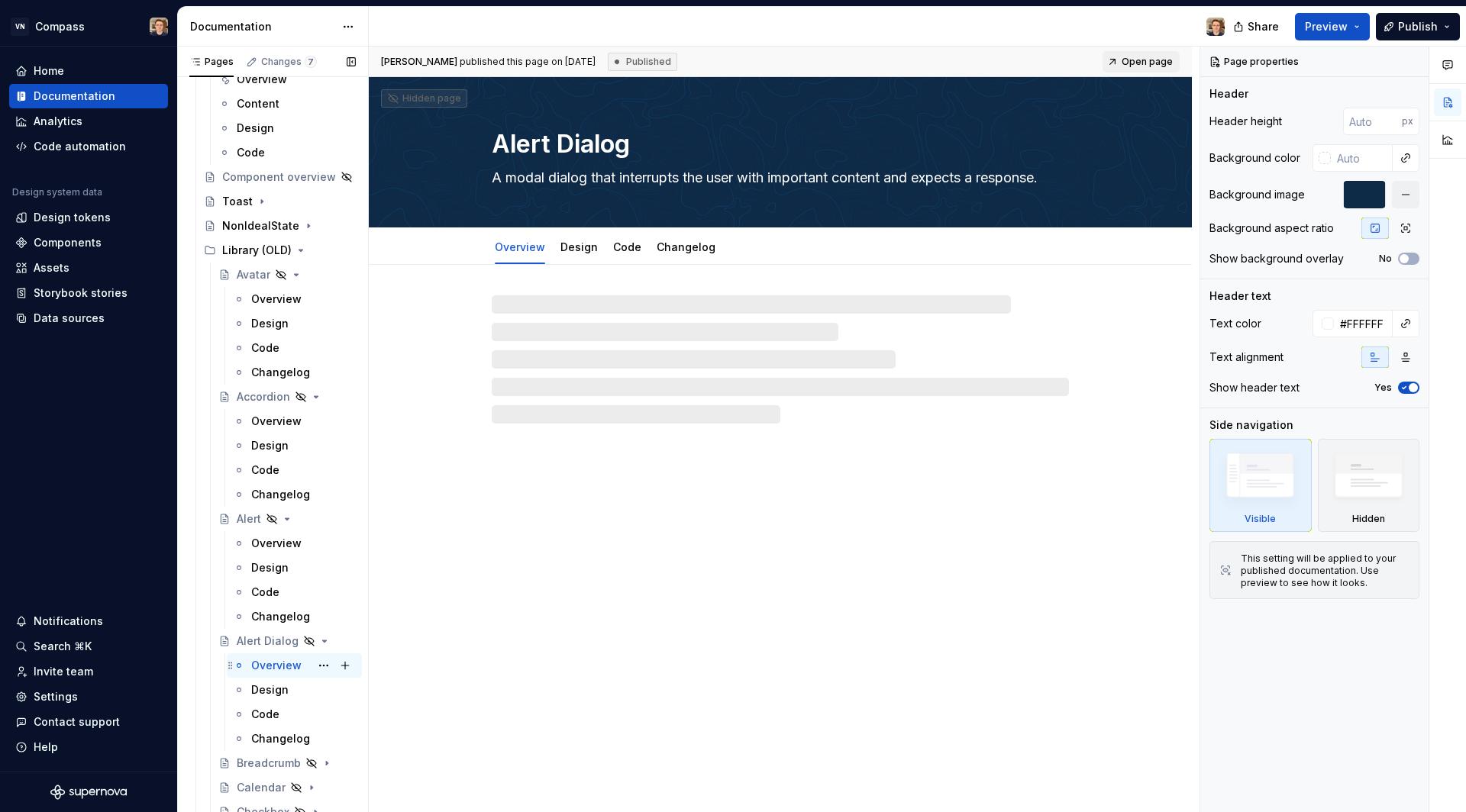
click at [270, 666] on div "Overview" at bounding box center [276, 665] width 50 height 15
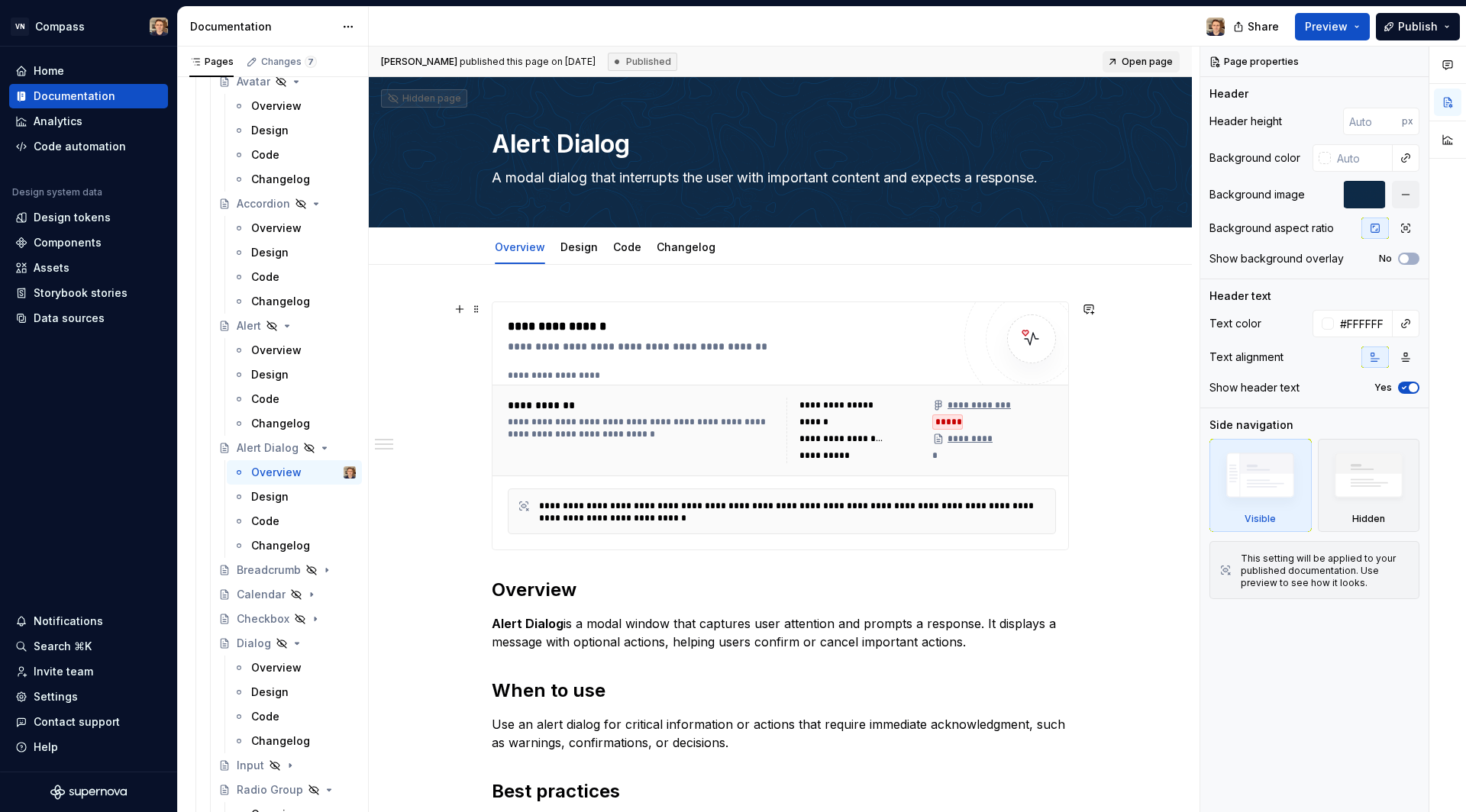
scroll to position [329, 0]
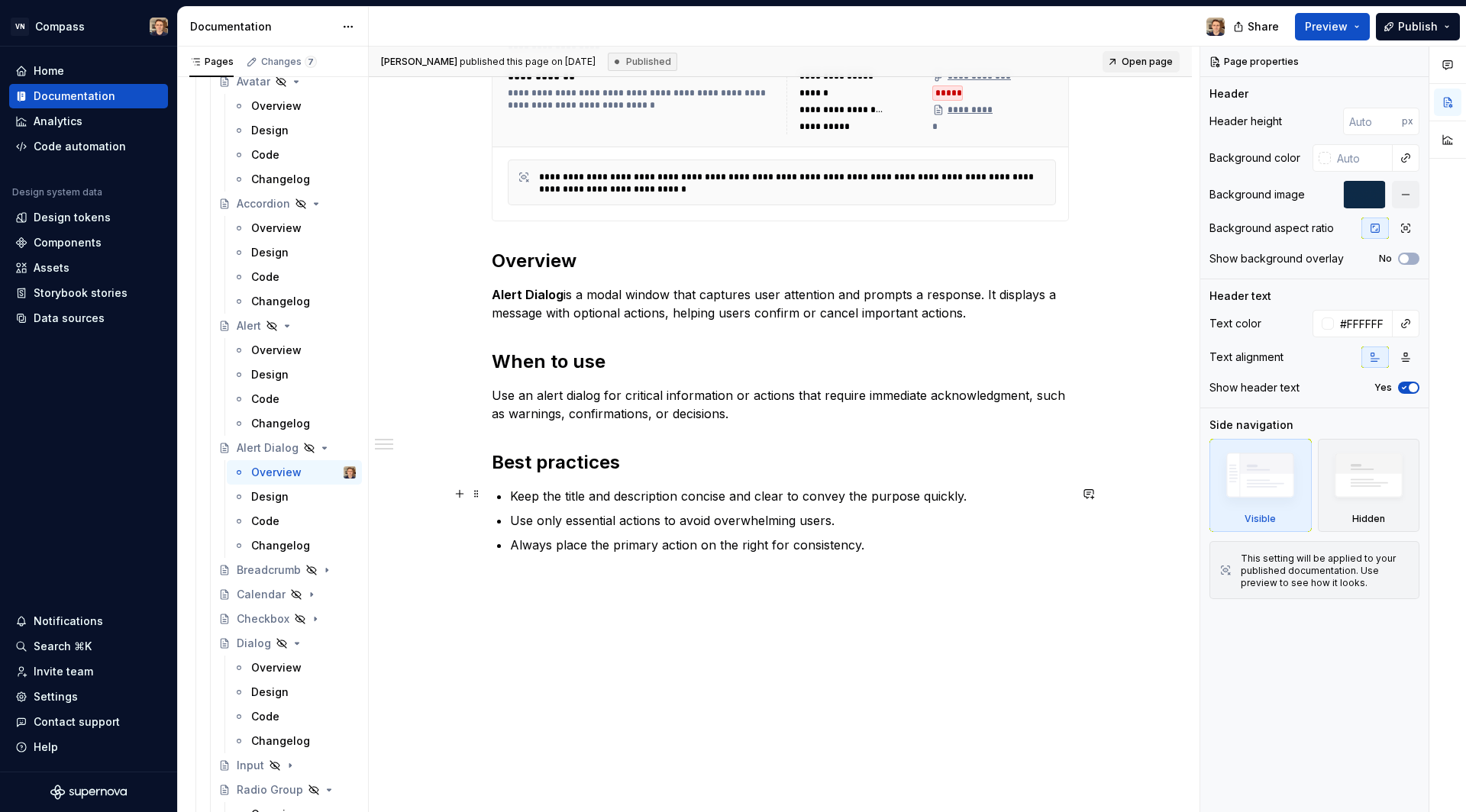
type textarea "*"
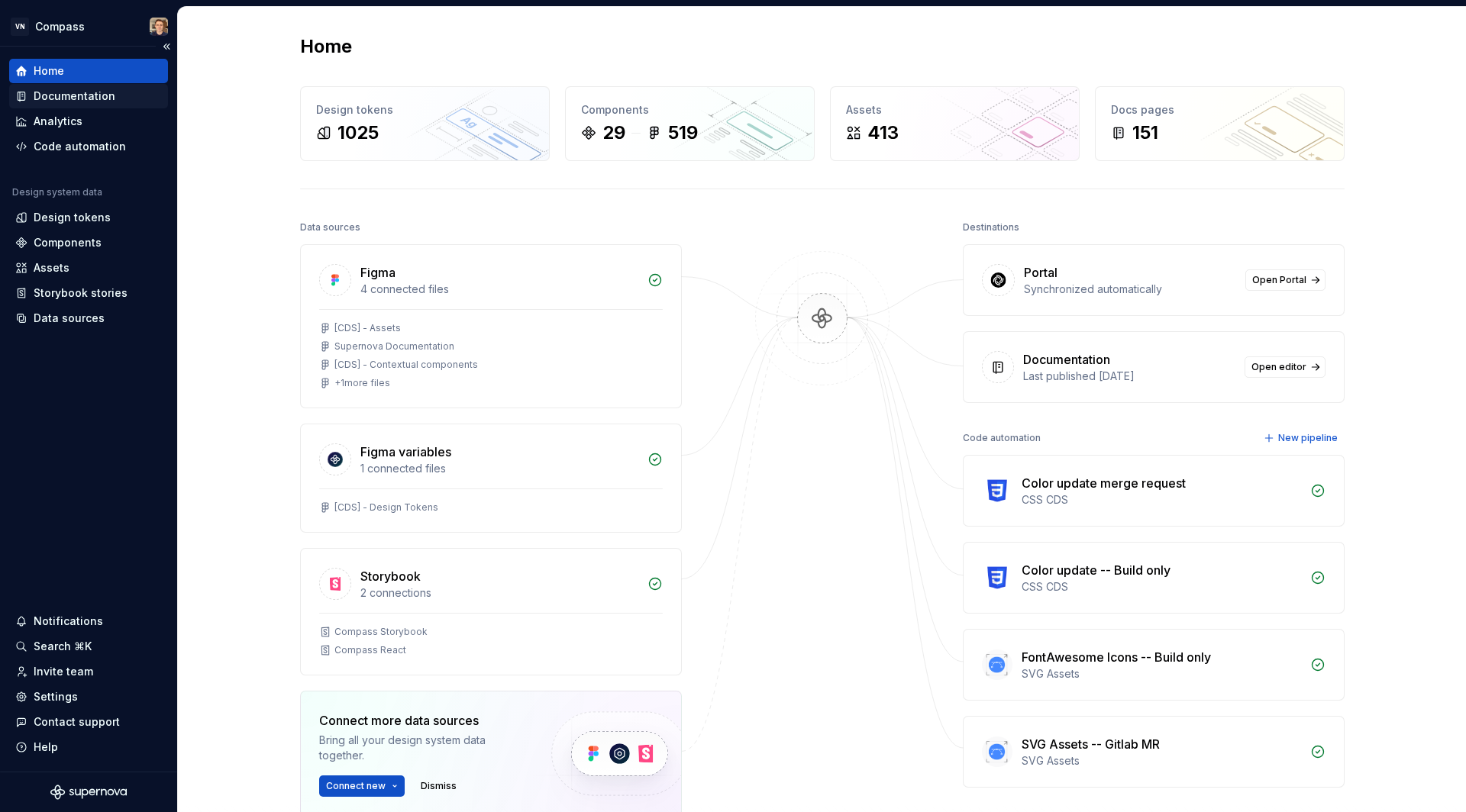
click at [98, 94] on div "Documentation" at bounding box center [74, 96] width 82 height 15
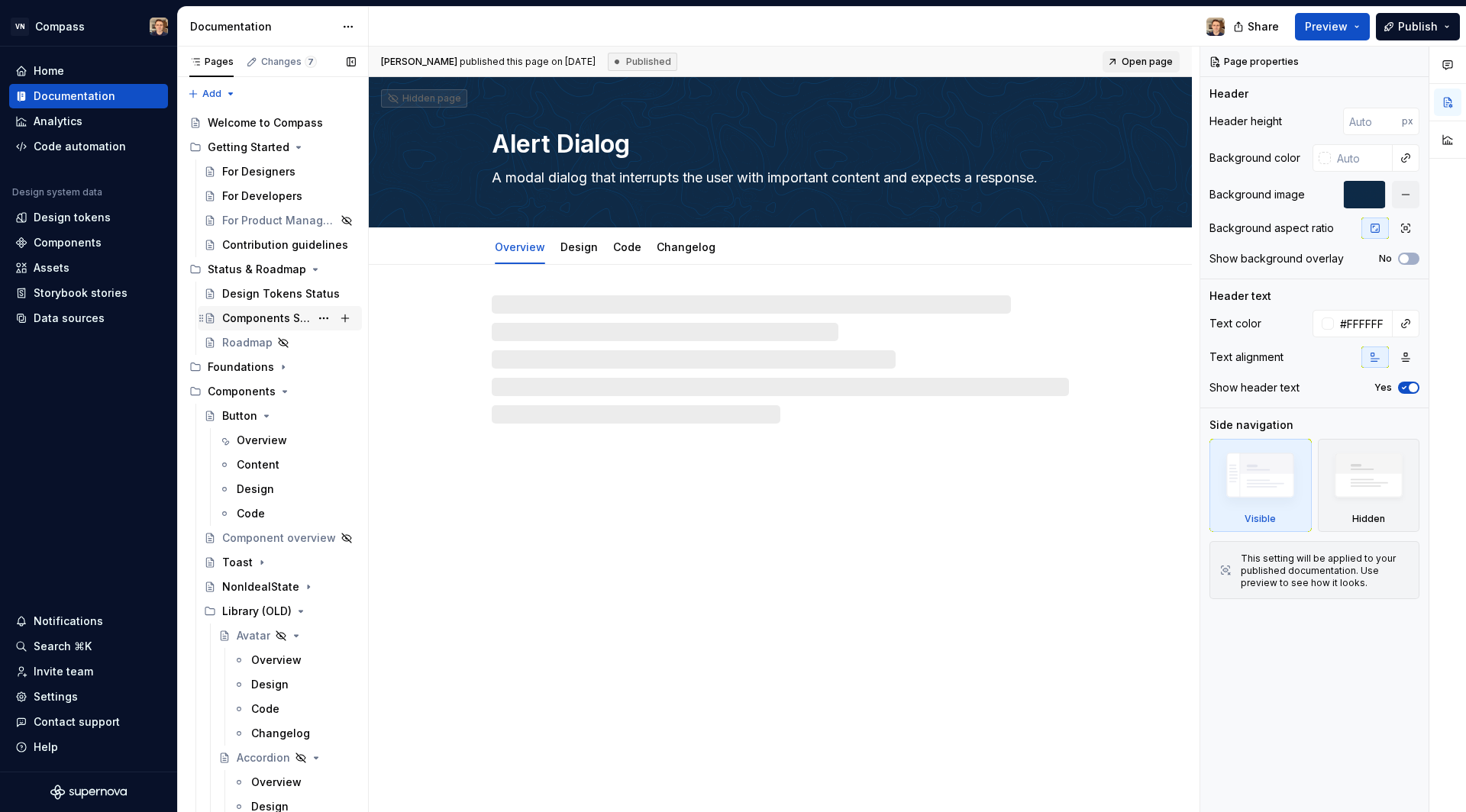
click at [261, 314] on div "Components Status" at bounding box center [266, 317] width 88 height 15
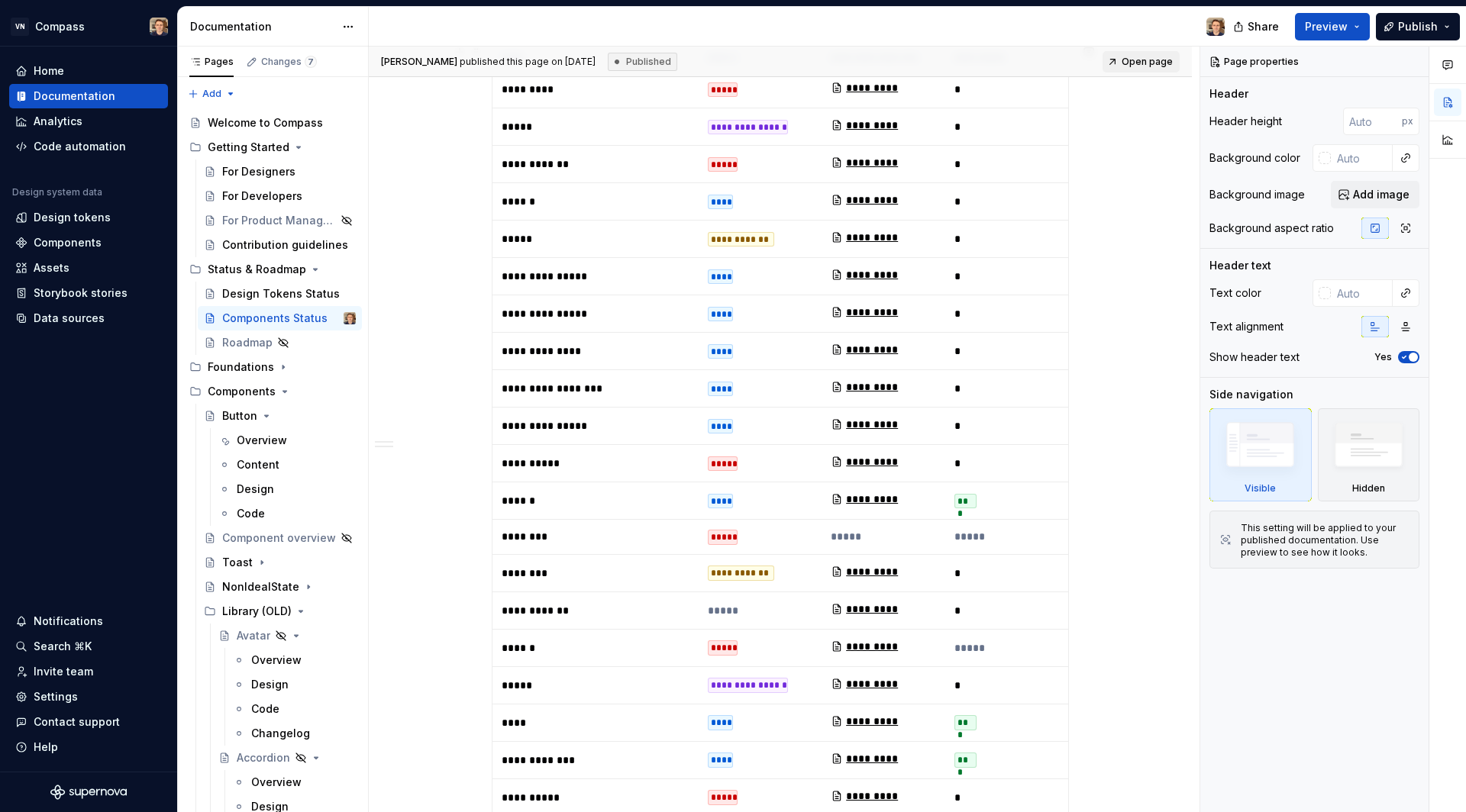
scroll to position [553, 0]
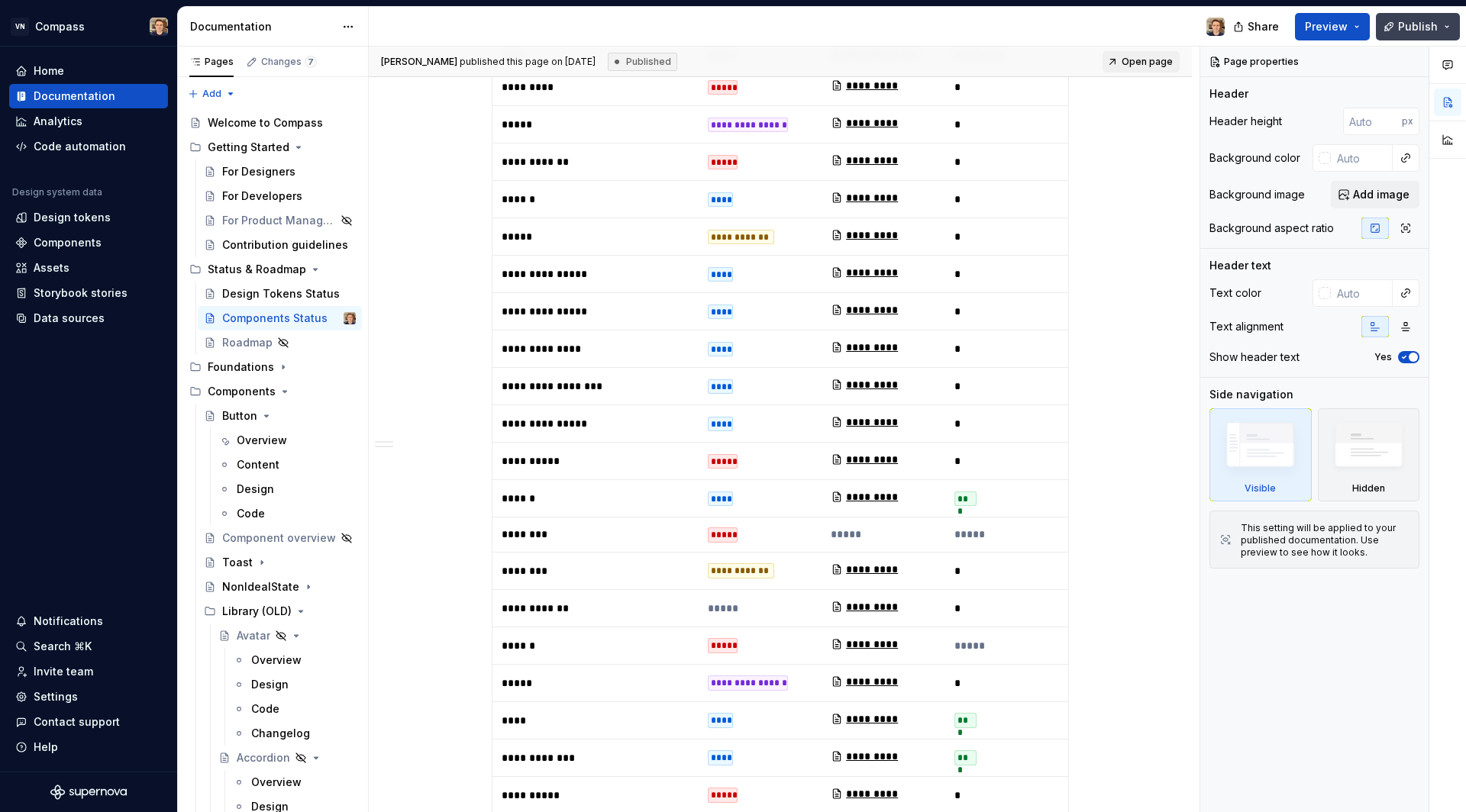
click at [1446, 25] on button "Publish" at bounding box center [1418, 27] width 84 height 28
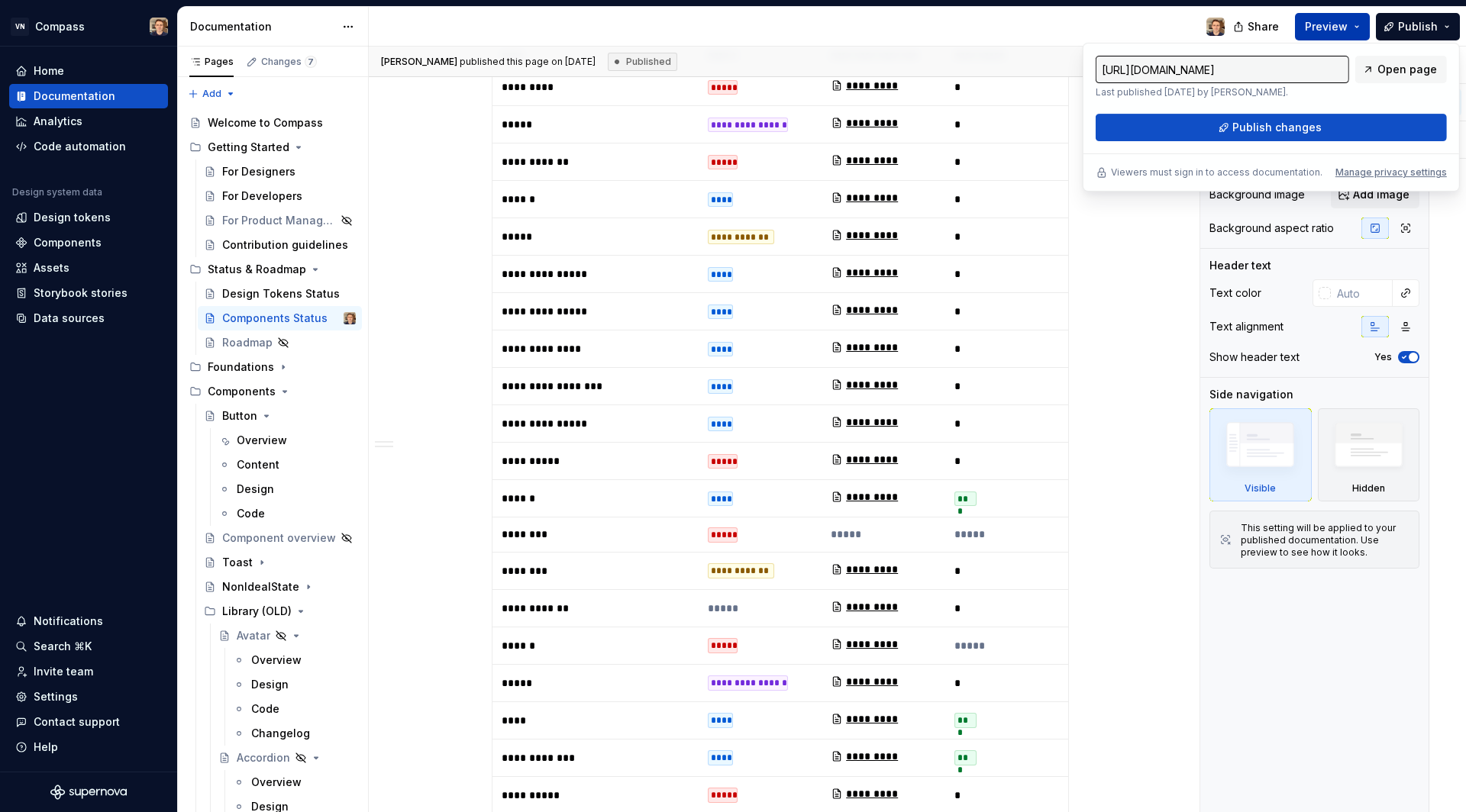
click at [1315, 26] on span "Preview" at bounding box center [1326, 26] width 43 height 15
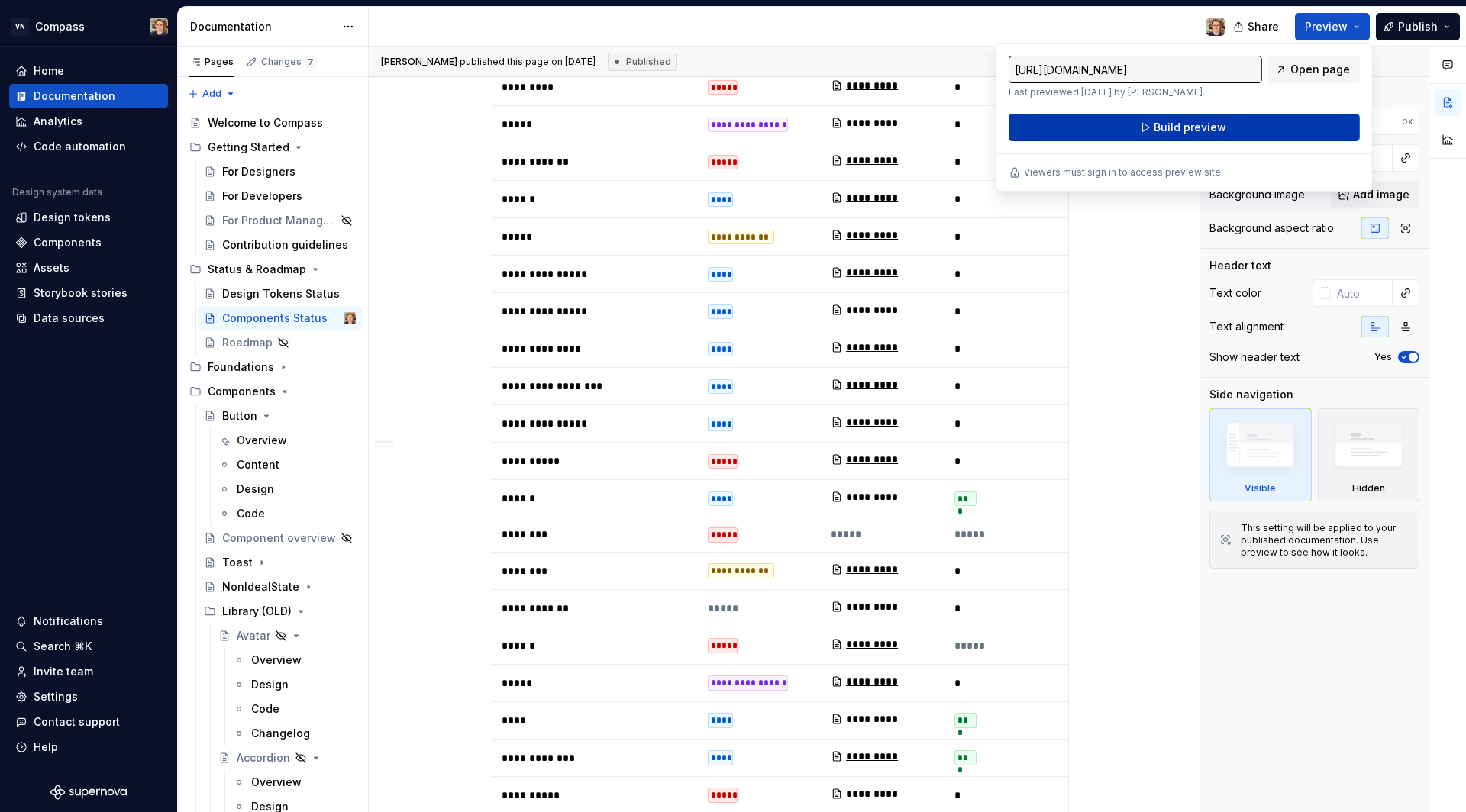
click at [1205, 128] on span "Build preview" at bounding box center [1189, 127] width 72 height 15
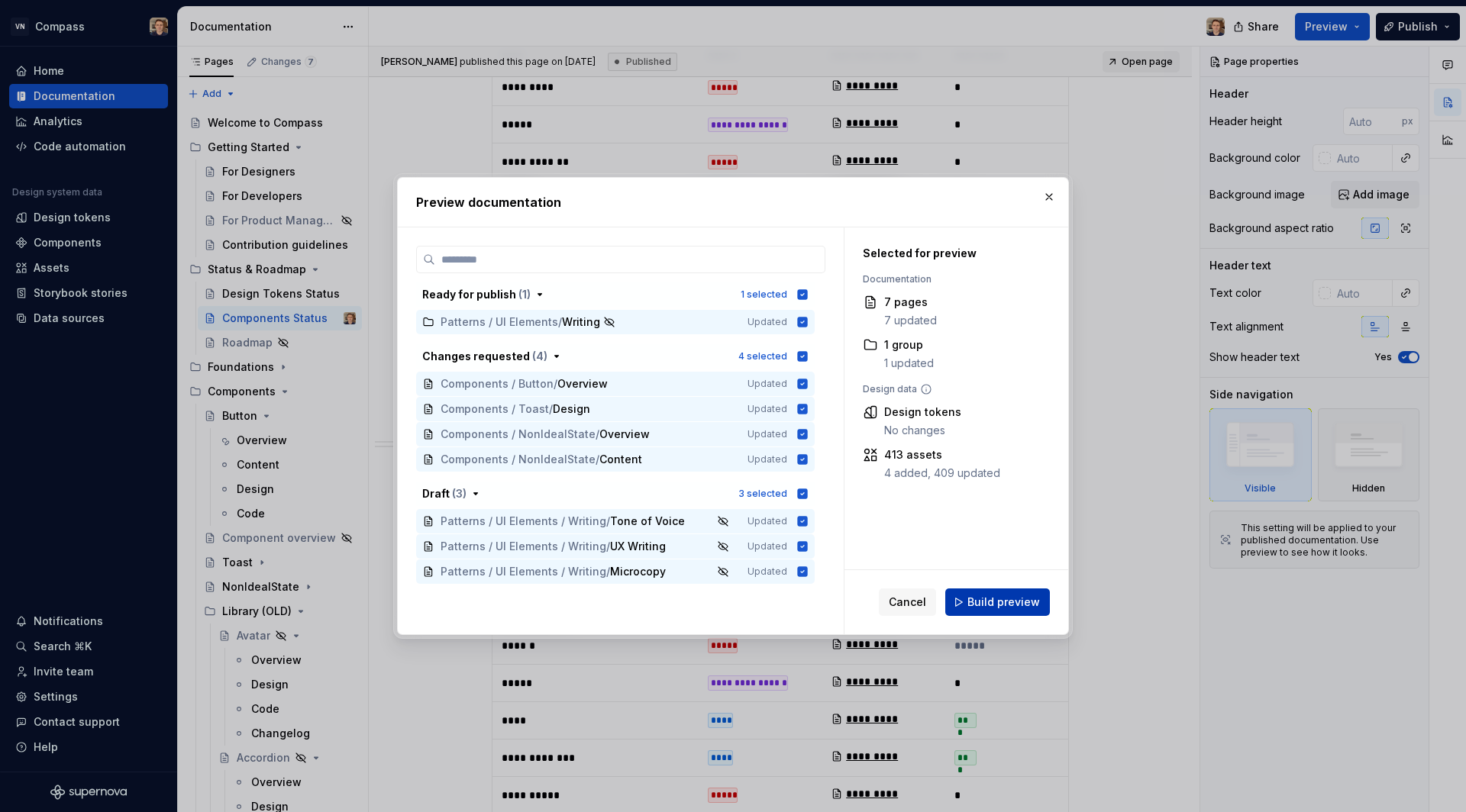
click at [994, 600] on span "Build preview" at bounding box center [1003, 601] width 72 height 15
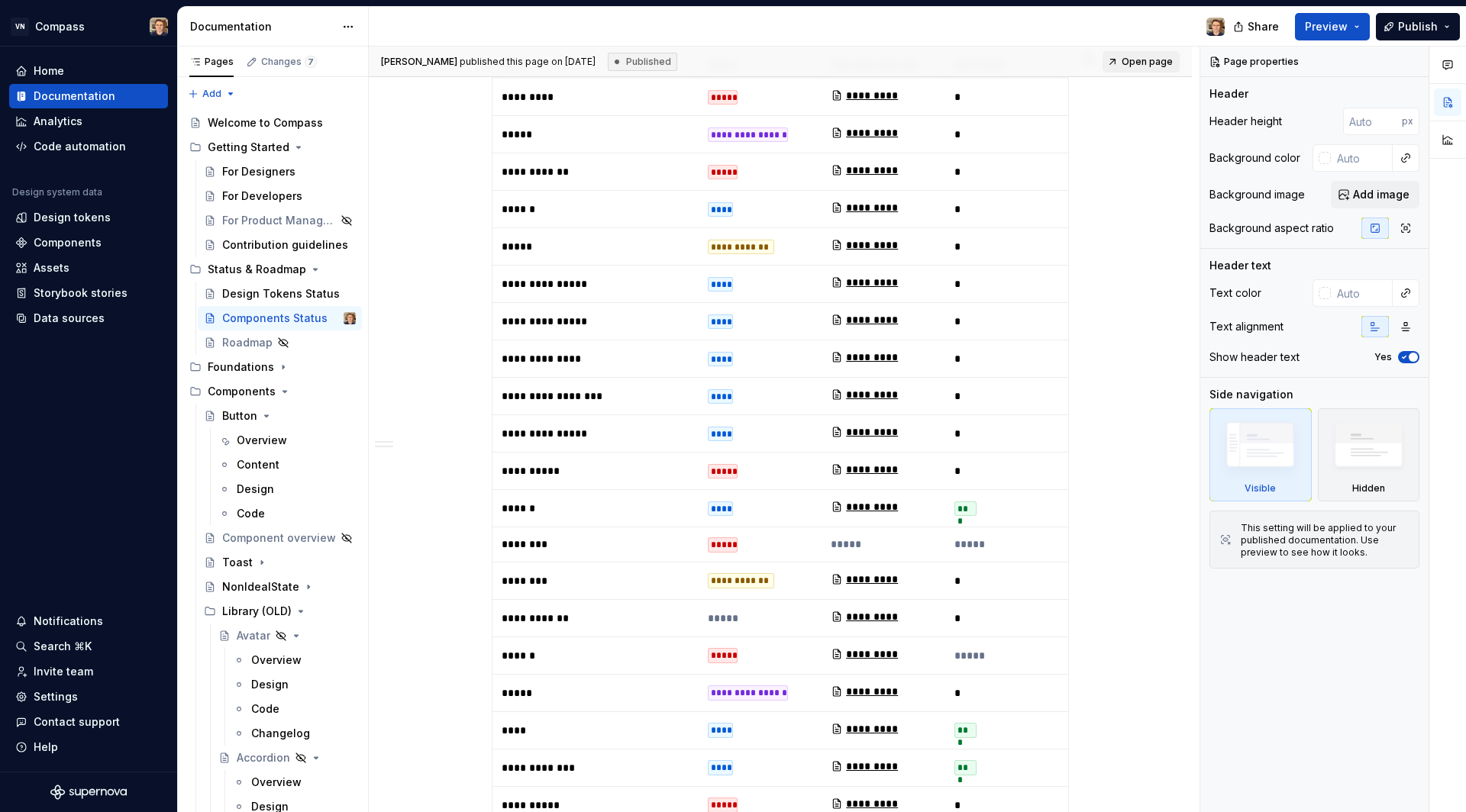
scroll to position [532, 0]
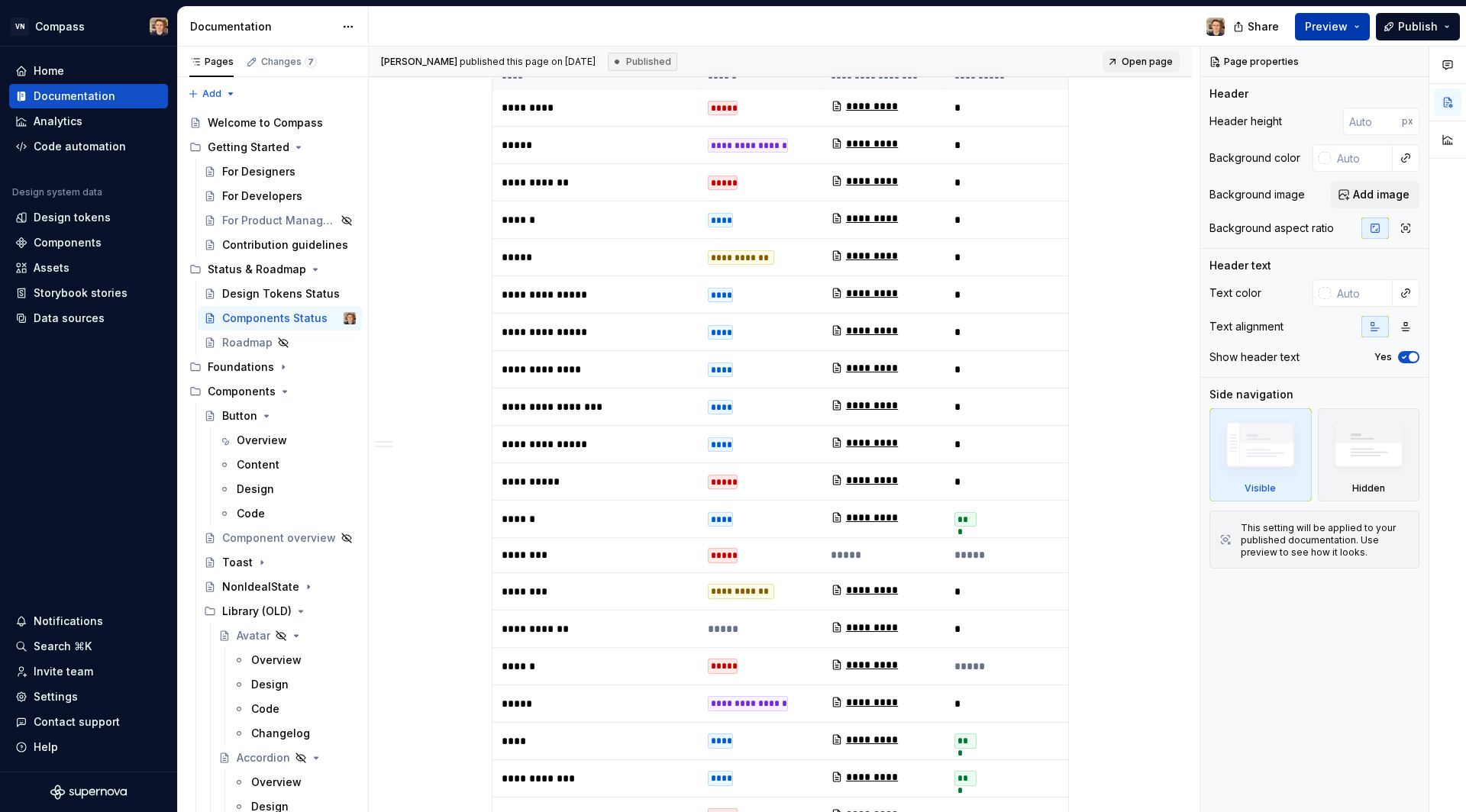
click at [1319, 35] on button "Preview" at bounding box center [1332, 27] width 75 height 28
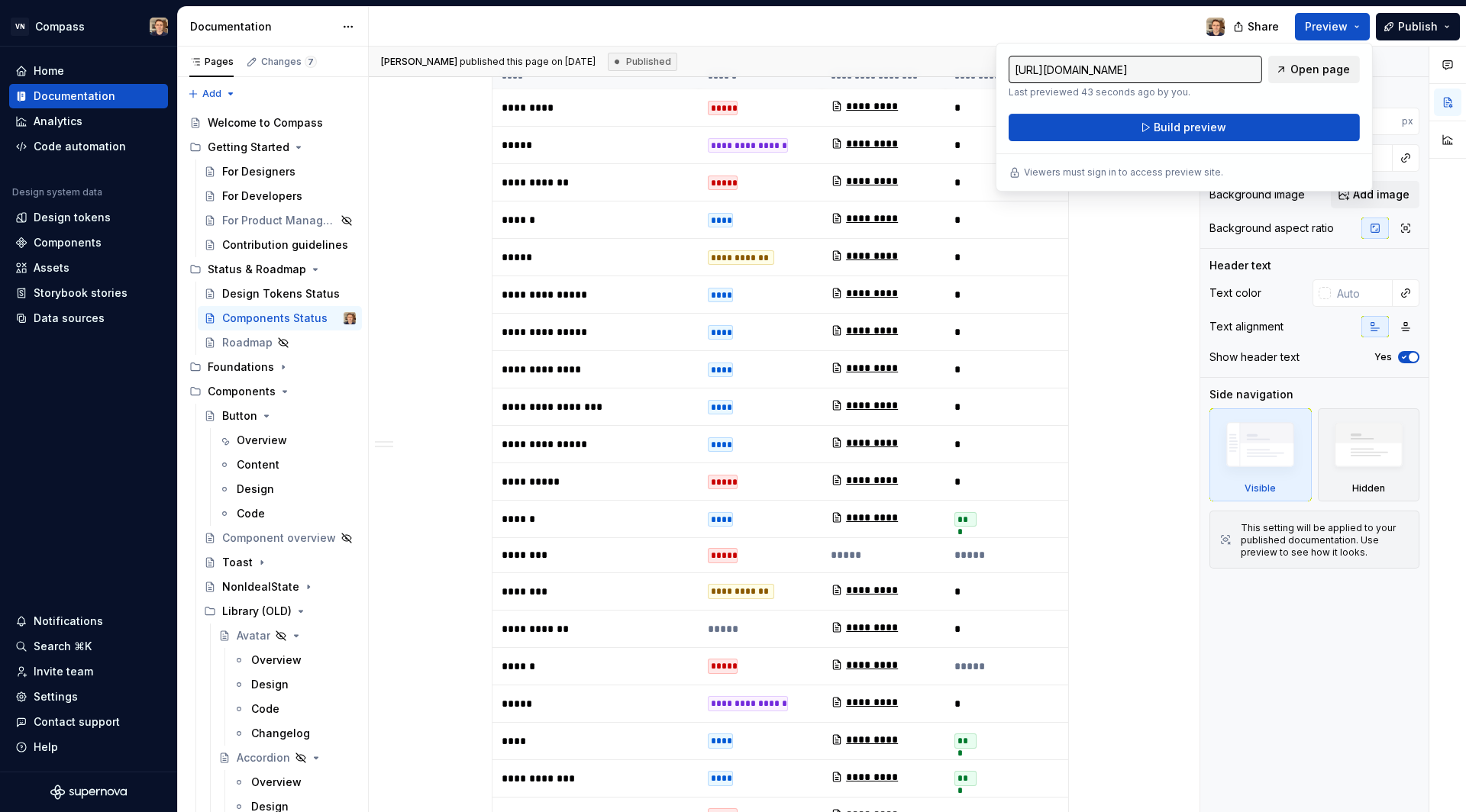
click at [1316, 63] on span "Open page" at bounding box center [1320, 69] width 59 height 15
type textarea "*"
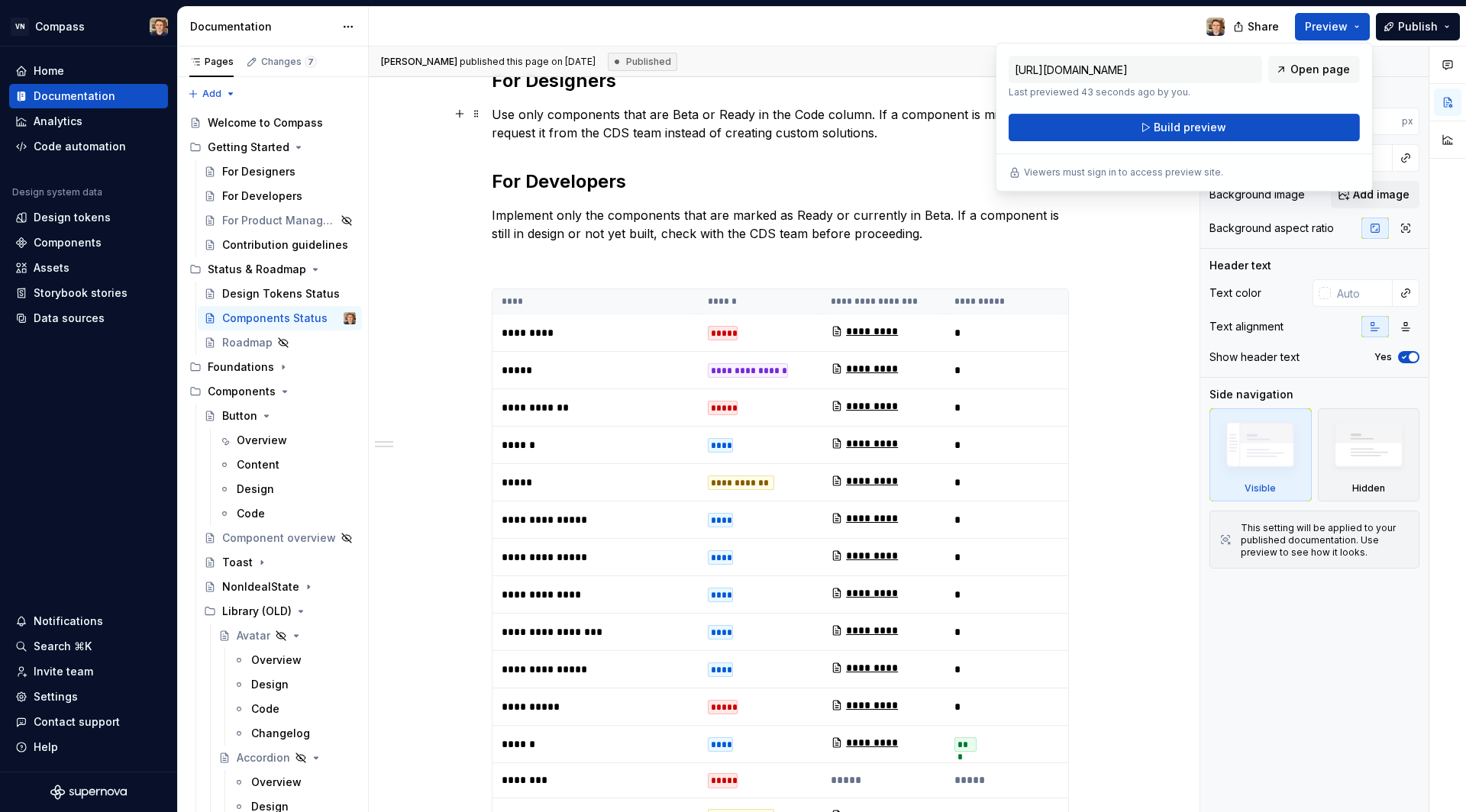
scroll to position [0, 0]
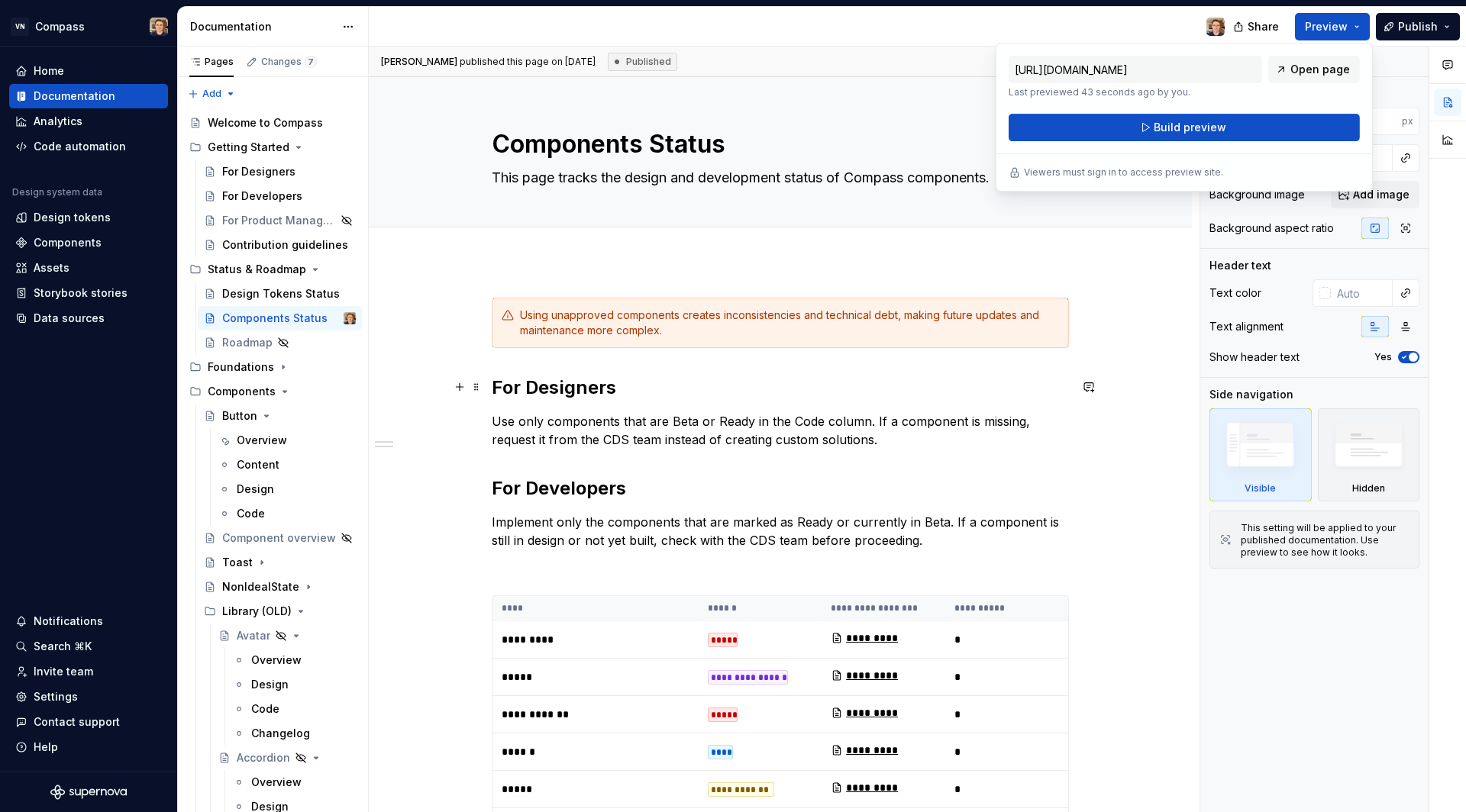
click at [522, 389] on strong "For Designers" at bounding box center [554, 387] width 125 height 22
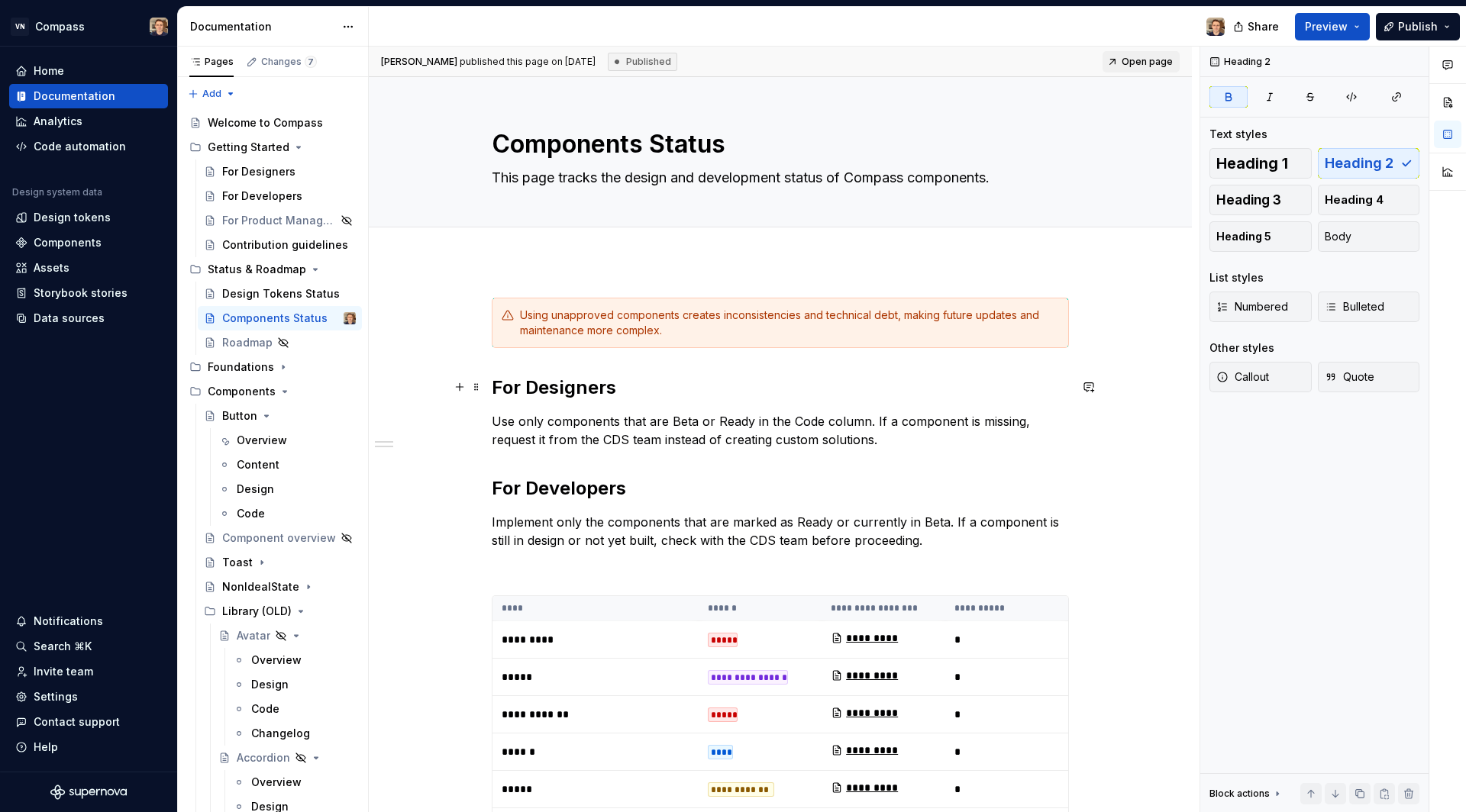
click at [522, 389] on strong "For Designers" at bounding box center [554, 387] width 125 height 22
drag, startPoint x: 522, startPoint y: 389, endPoint x: 485, endPoint y: 388, distance: 37.0
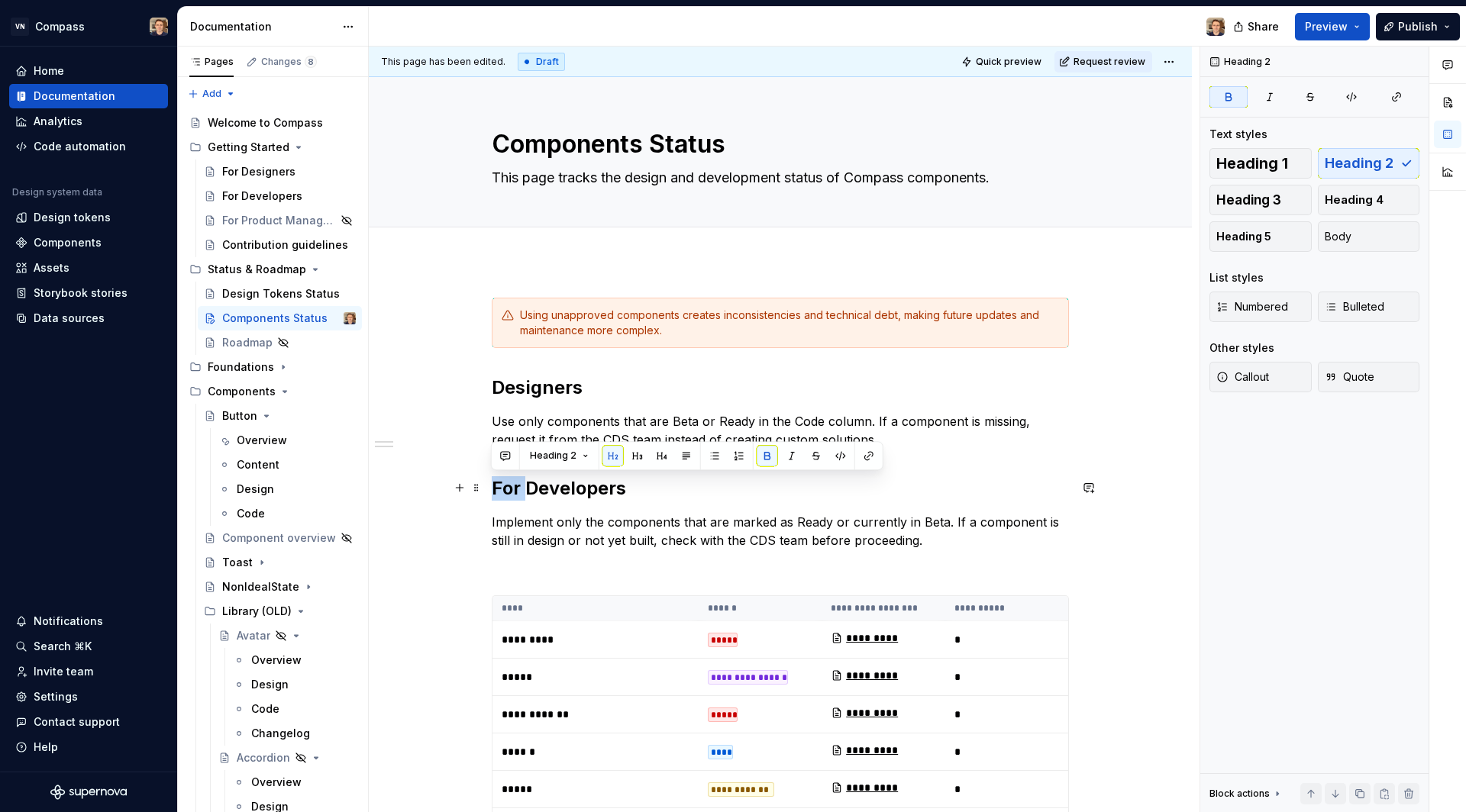
drag, startPoint x: 527, startPoint y: 484, endPoint x: 483, endPoint y: 478, distance: 44.4
click at [495, 420] on p "Use only components that are Beta or Ready in the Code column. If a component i…" at bounding box center [779, 430] width 577 height 37
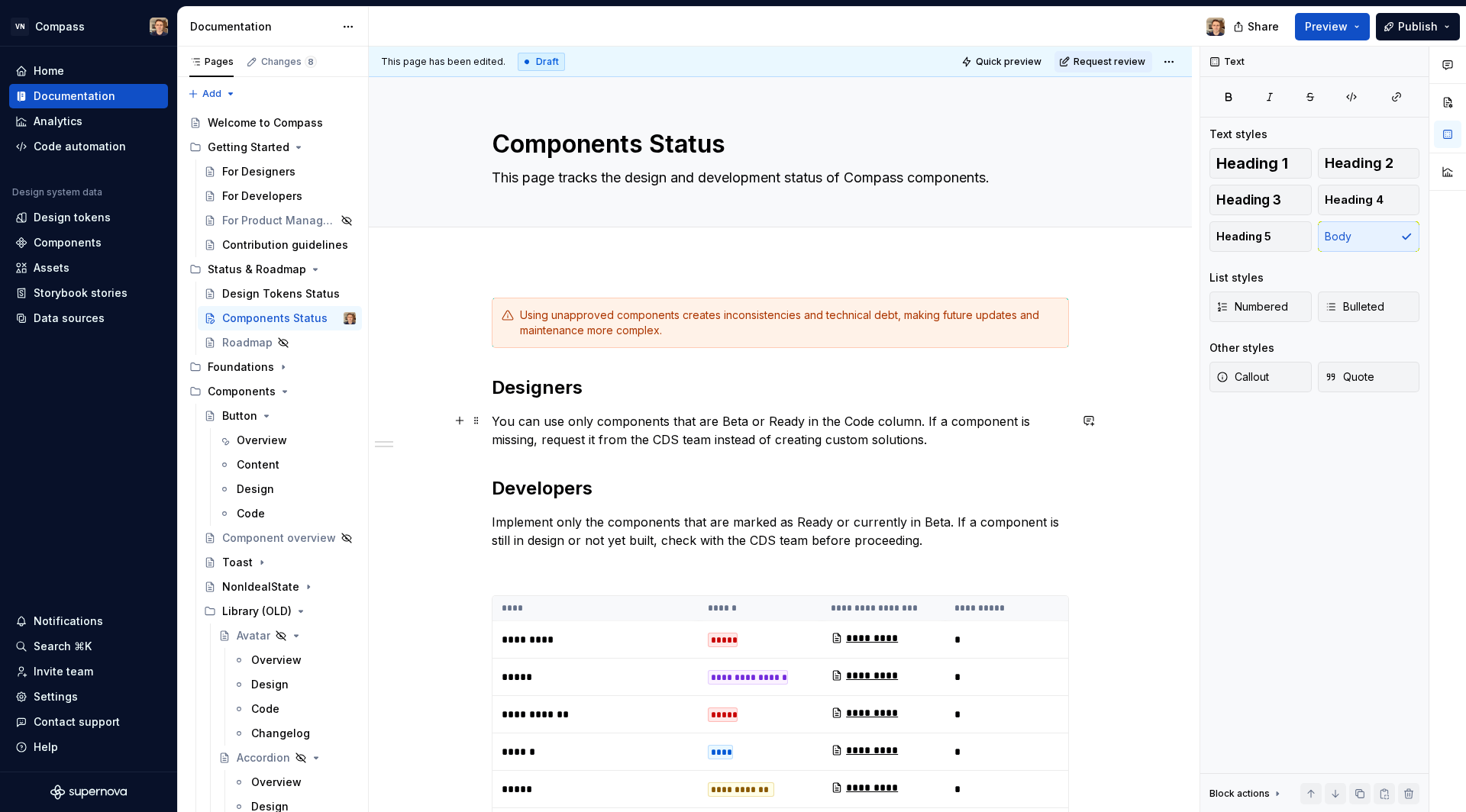
click at [572, 423] on p "You can use only components that are Beta or Ready in the Code column. If a com…" at bounding box center [779, 430] width 577 height 37
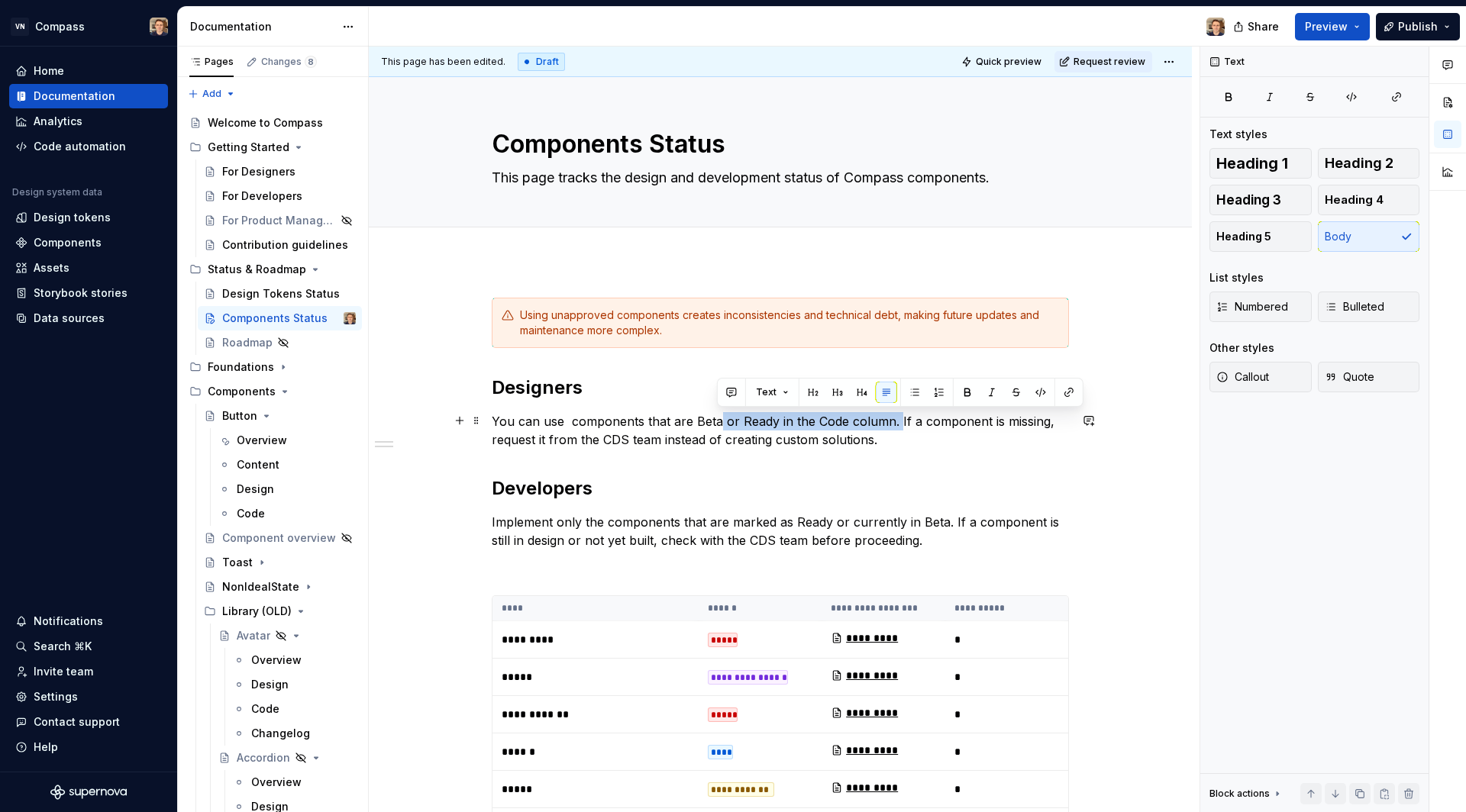
drag, startPoint x: 717, startPoint y: 423, endPoint x: 894, endPoint y: 419, distance: 177.0
click at [894, 419] on p "You can use components that are Beta or Ready in the Code column. If a componen…" at bounding box center [779, 430] width 577 height 37
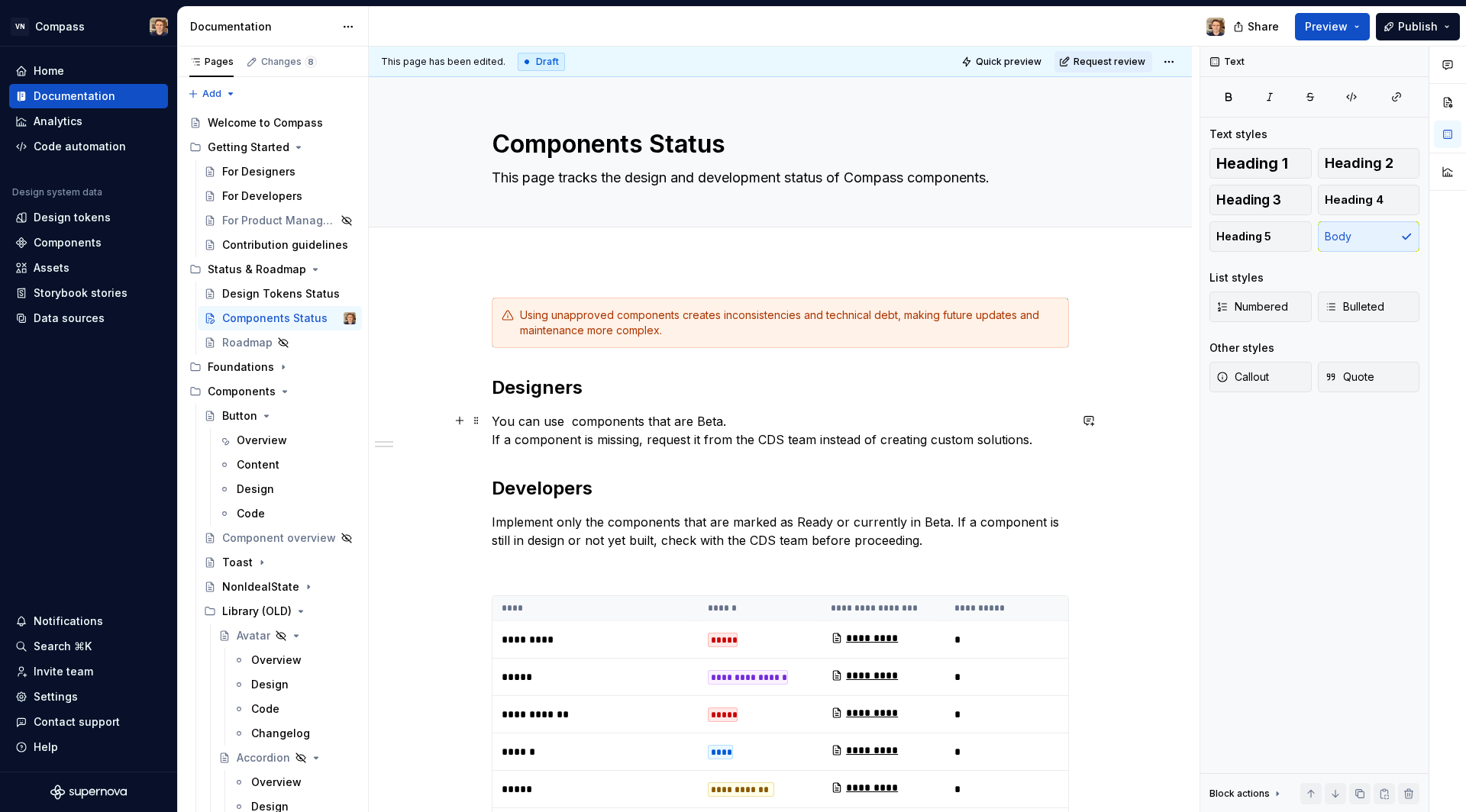
click at [566, 424] on p "You can use components that are Beta. If a component is missing, request it fro…" at bounding box center [779, 430] width 577 height 37
click at [657, 422] on p "You can use components that are Beta. If a component is missing, request it fro…" at bounding box center [779, 430] width 577 height 37
drag, startPoint x: 687, startPoint y: 423, endPoint x: 641, endPoint y: 413, distance: 47.1
click at [641, 413] on p "You can use components that are Beta. If a component is missing, request it fro…" at bounding box center [779, 430] width 577 height 37
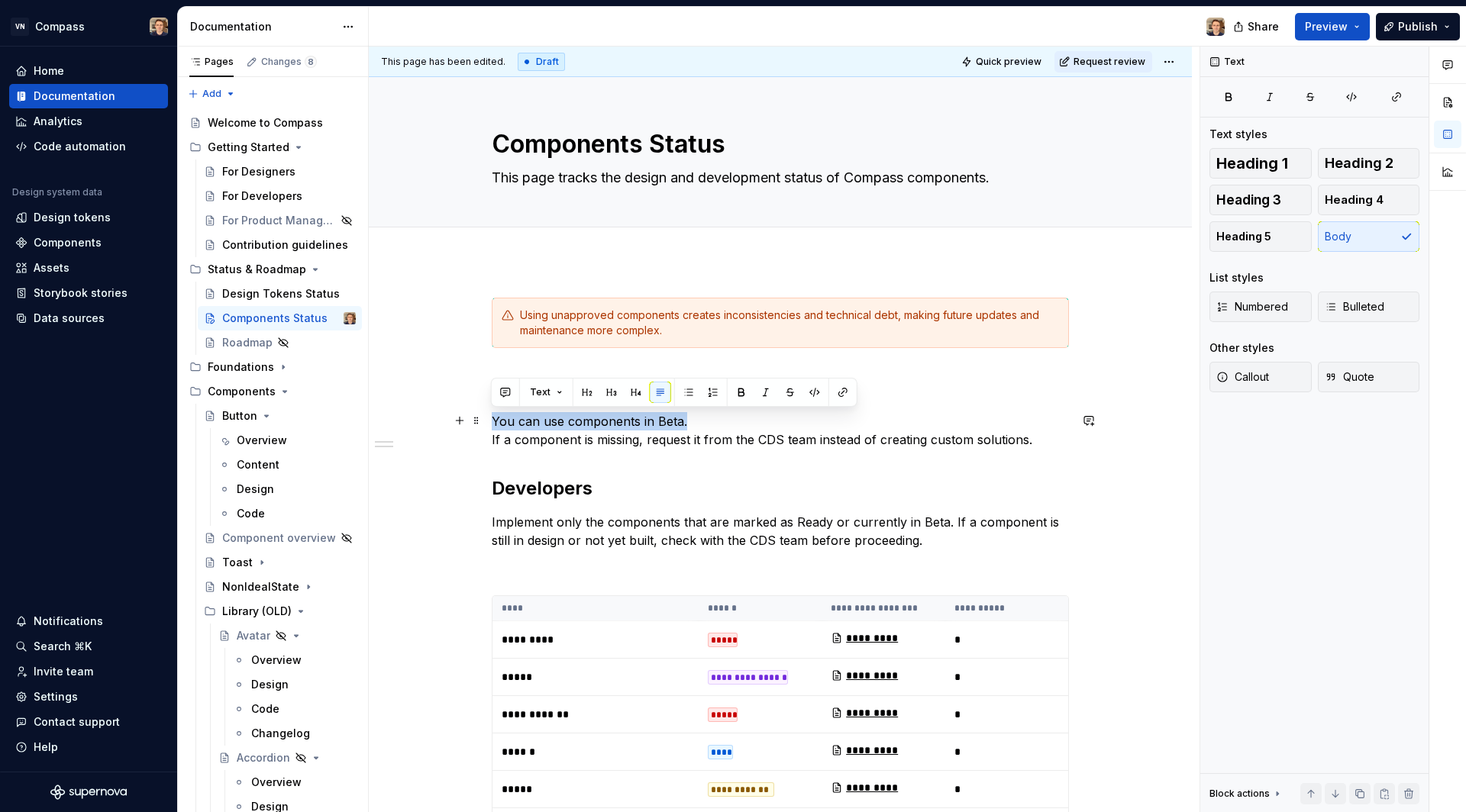
drag, startPoint x: 697, startPoint y: 423, endPoint x: 492, endPoint y: 419, distance: 205.0
click at [492, 419] on p "You can use components in Beta. If a component is missing, request it from the …" at bounding box center [779, 430] width 577 height 37
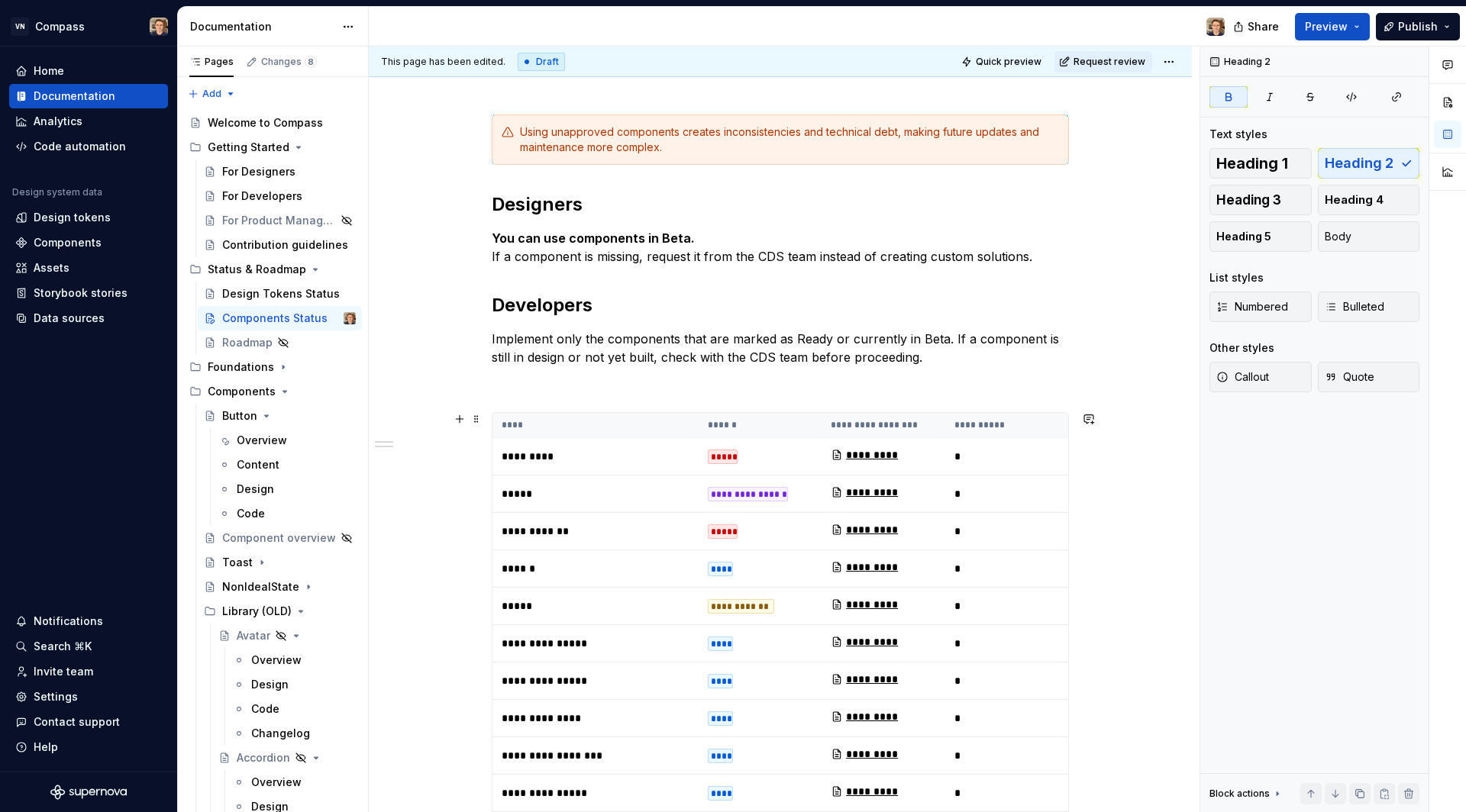
scroll to position [201, 0]
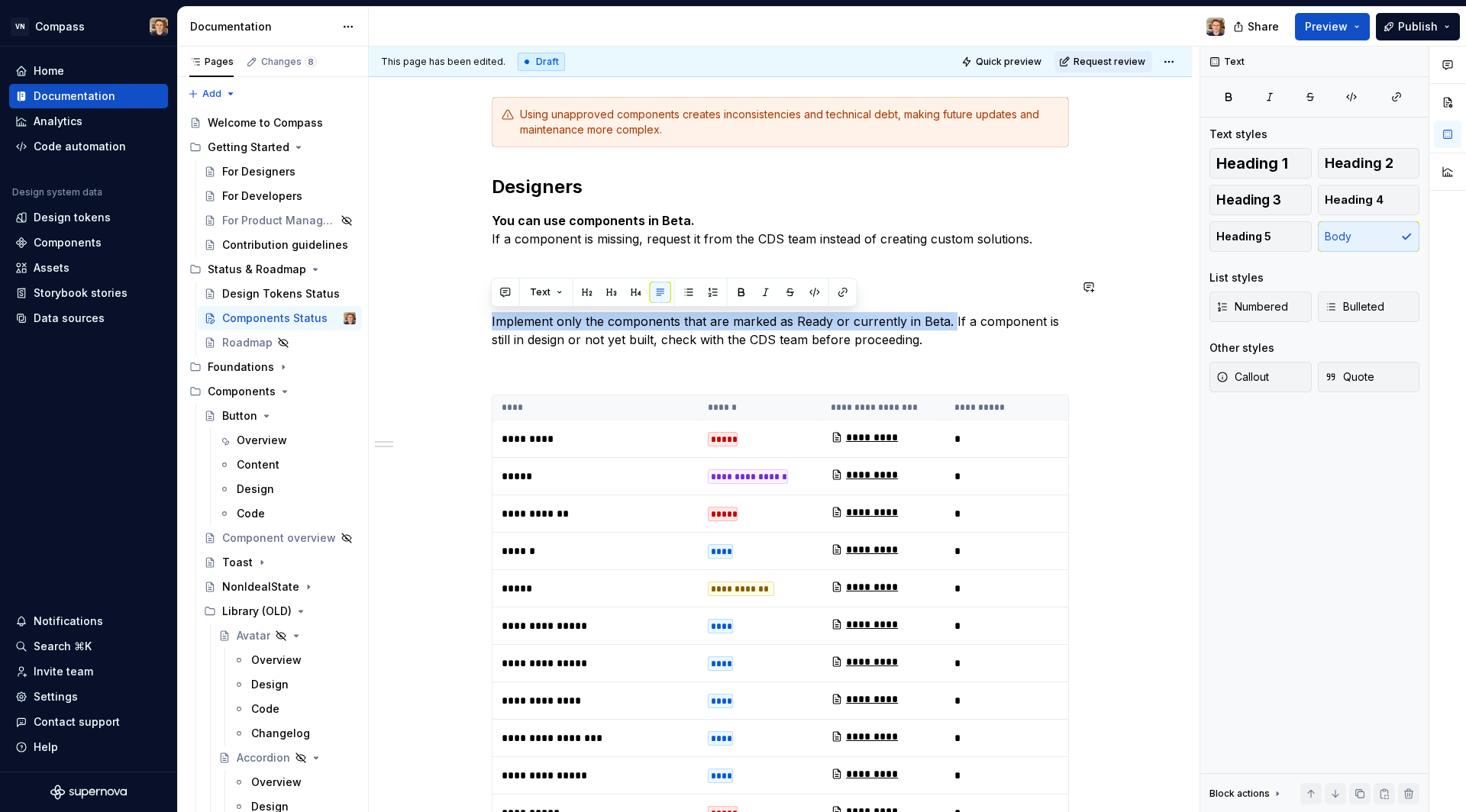
drag, startPoint x: 946, startPoint y: 319, endPoint x: 491, endPoint y: 310, distance: 455.1
click at [492, 310] on div "**********" at bounding box center [779, 799] width 577 height 1405
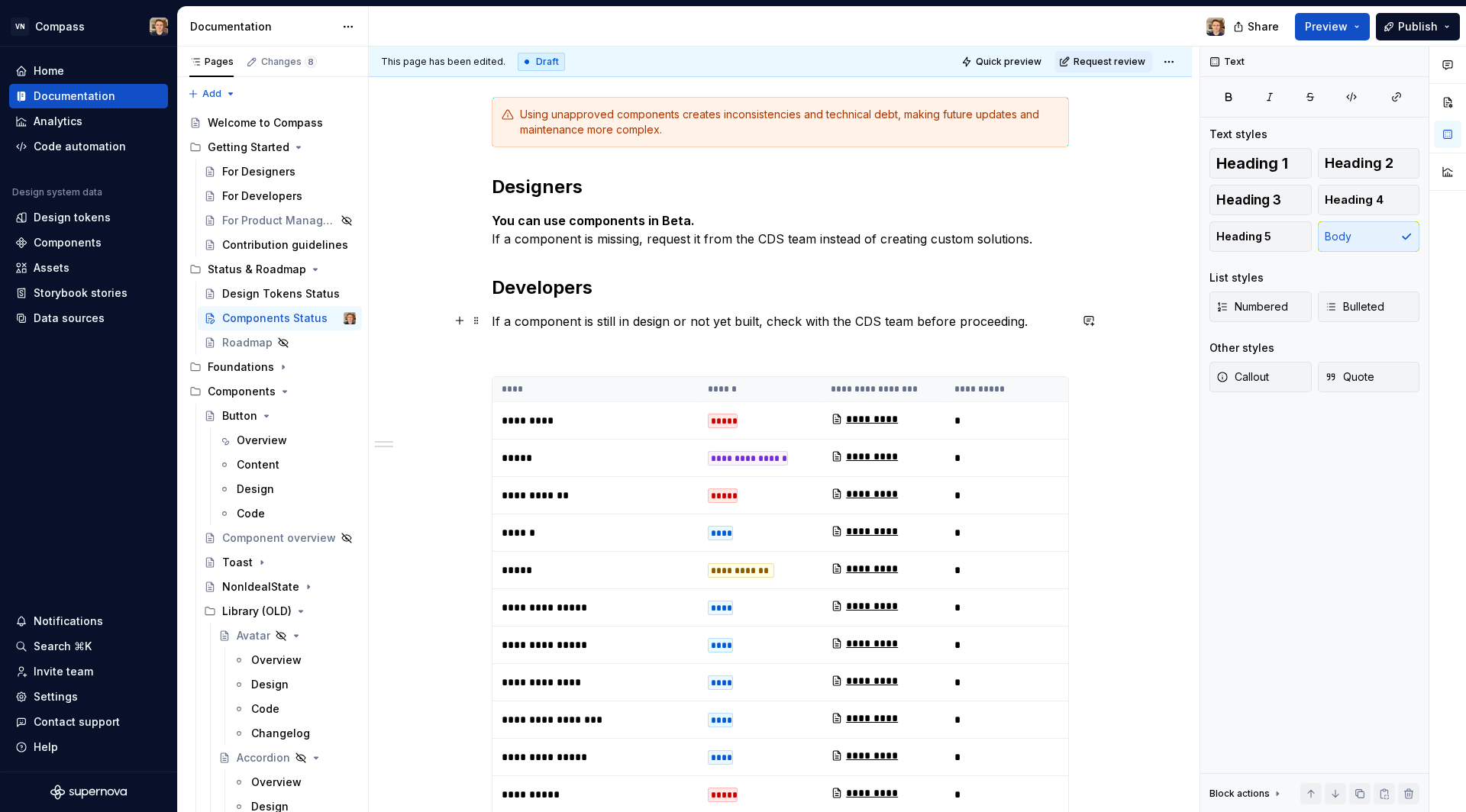
click at [596, 316] on p "If a component is still in design or not yet built, check with the CDS team bef…" at bounding box center [779, 321] width 577 height 19
click at [504, 321] on p "If a component is still in design or not yet built, check with the CDS team bef…" at bounding box center [779, 321] width 577 height 19
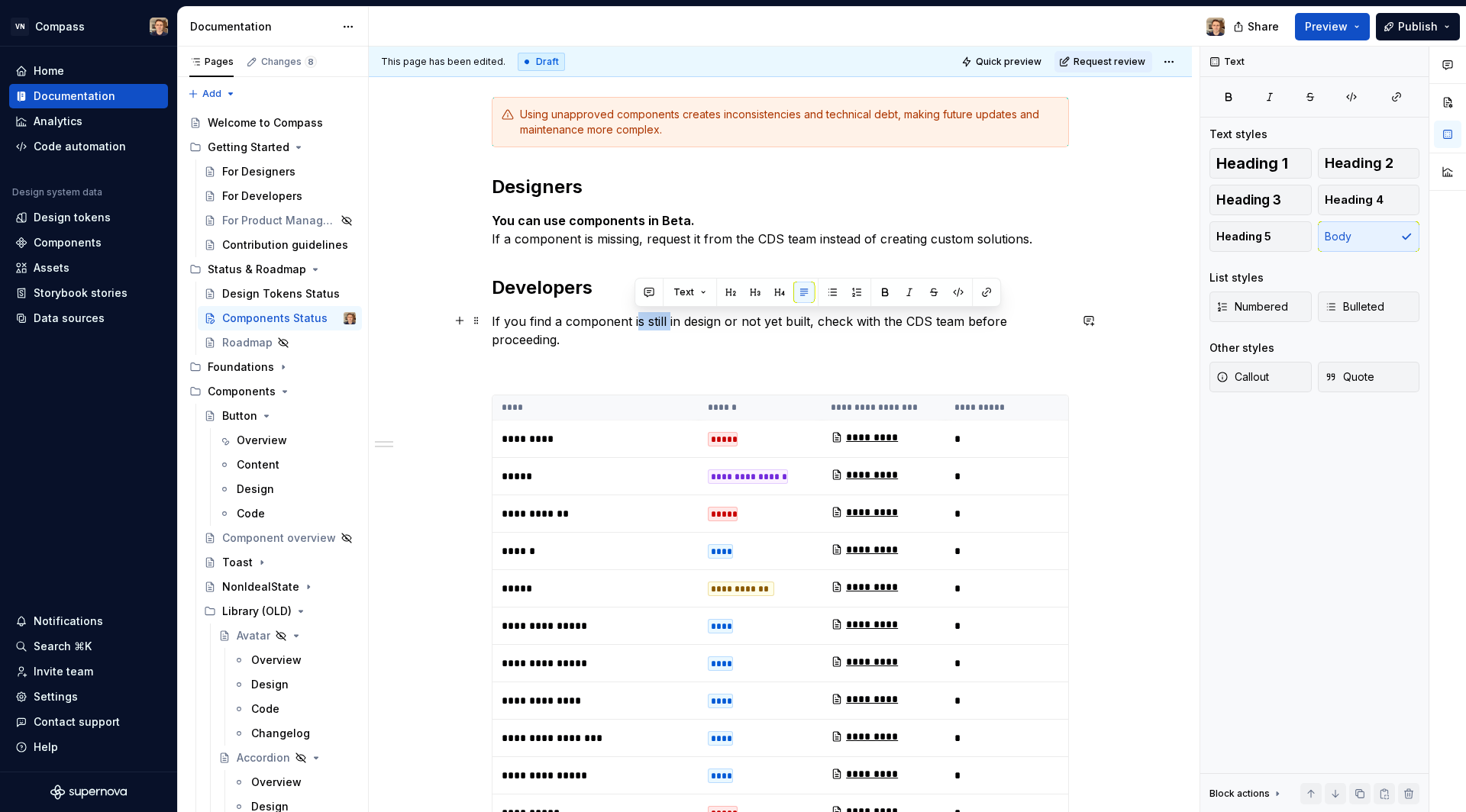
drag, startPoint x: 668, startPoint y: 320, endPoint x: 633, endPoint y: 315, distance: 35.4
click at [633, 315] on p "If you find a component is still in design or not yet built, check with the CDS…" at bounding box center [779, 330] width 577 height 37
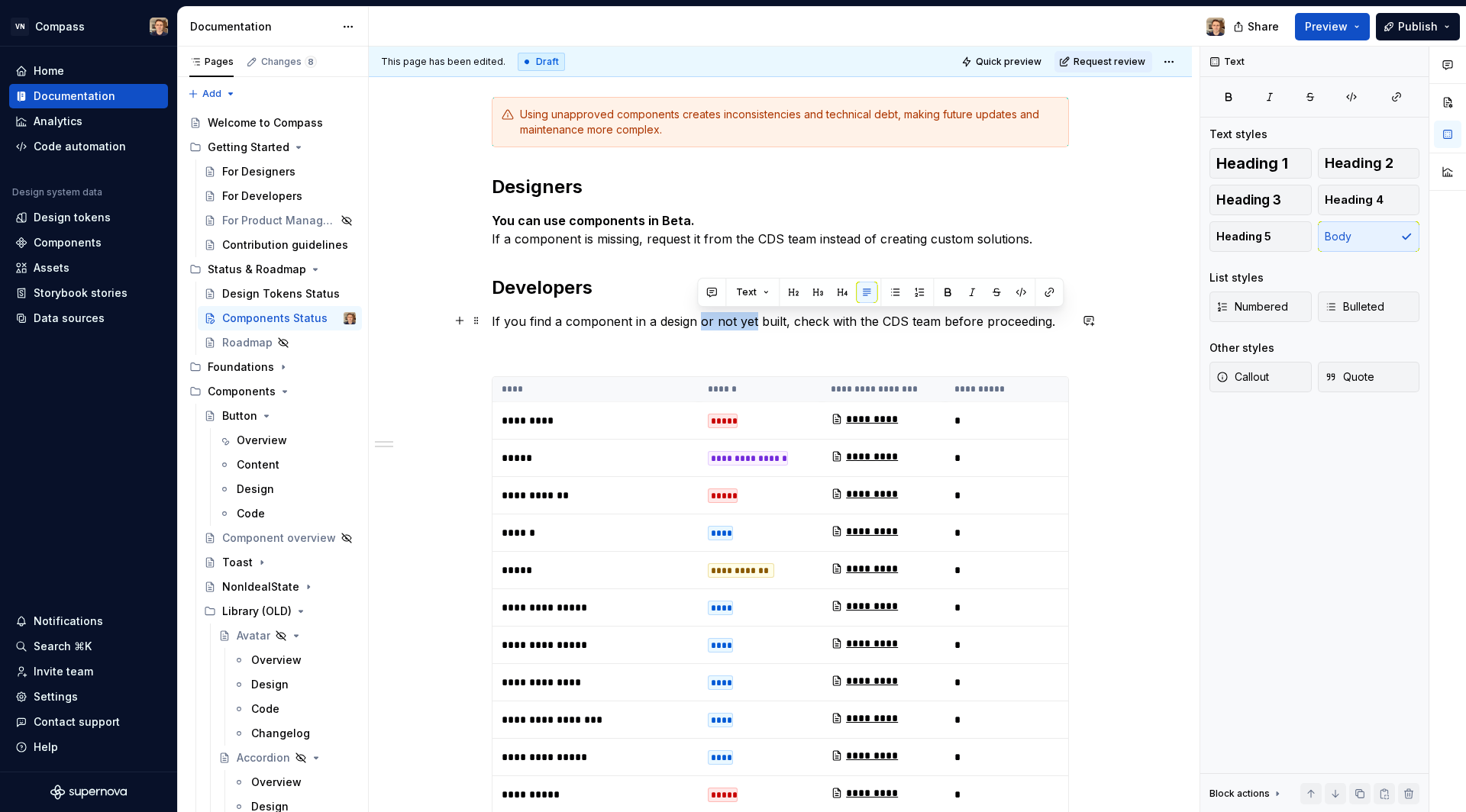
drag, startPoint x: 699, startPoint y: 319, endPoint x: 752, endPoint y: 316, distance: 53.1
click at [752, 316] on p "If you find a component in a design or not yet built, check with the CDS team b…" at bounding box center [779, 321] width 577 height 19
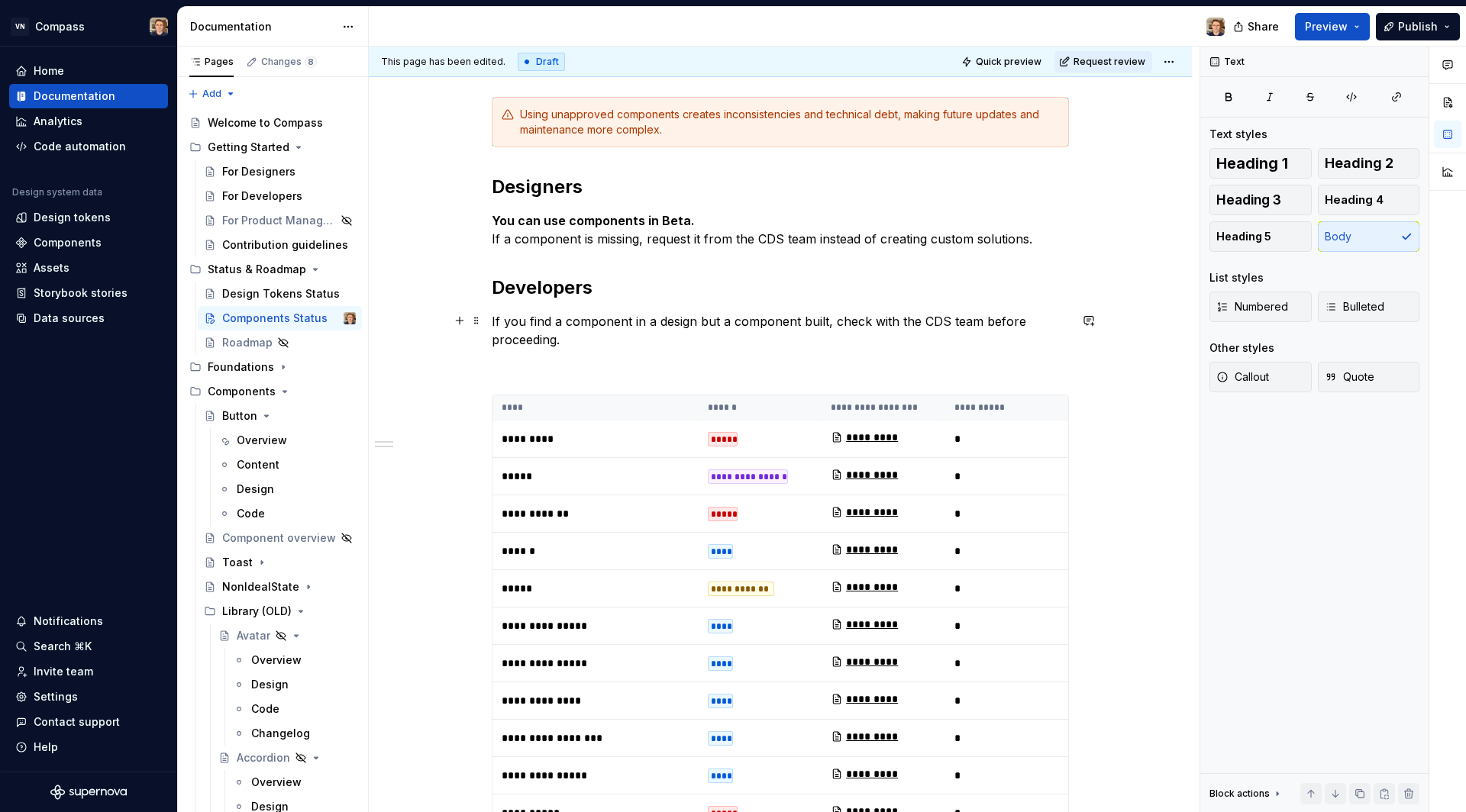
click at [711, 320] on p "If you find a component in a design but a component built, check with the CDS t…" at bounding box center [779, 330] width 577 height 37
click at [854, 324] on p "If you find a component in a design that contains a component built, check with…" at bounding box center [779, 330] width 577 height 37
click at [902, 319] on p "If you find a component in a design that contains a component not built, check …" at bounding box center [779, 330] width 577 height 37
click at [951, 316] on p "If you find a component in a design that contains a component not built yet, ch…" at bounding box center [779, 330] width 577 height 37
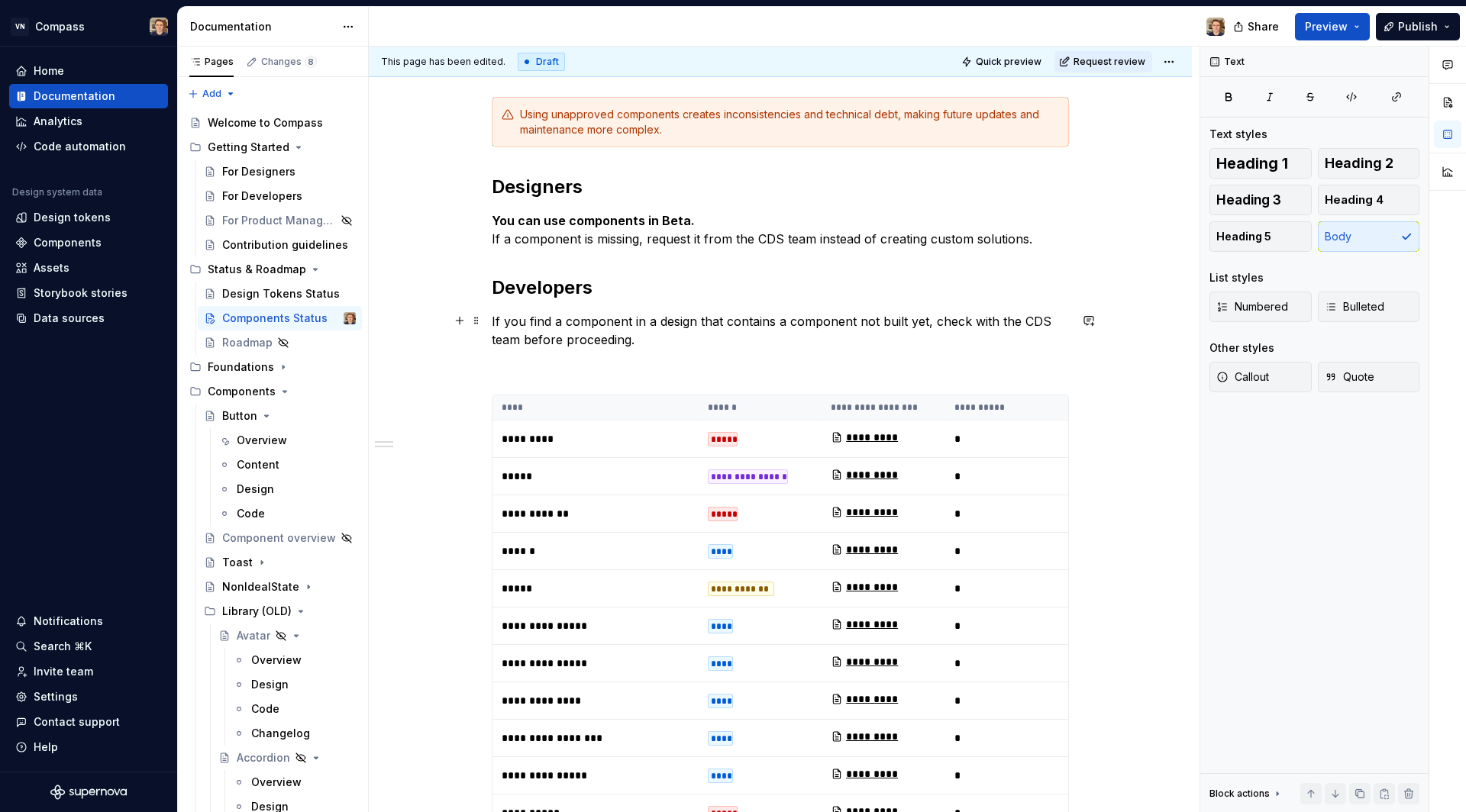
click at [951, 316] on p "If you find a component in a design that contains a component not built yet, ch…" at bounding box center [779, 330] width 577 height 37
click at [1021, 319] on p "If you find a component in a design that contains a component not built yet, re…" at bounding box center [779, 330] width 577 height 37
click at [1013, 318] on p "If you find a component in a design that contains a component not built yet, re…" at bounding box center [779, 330] width 577 height 37
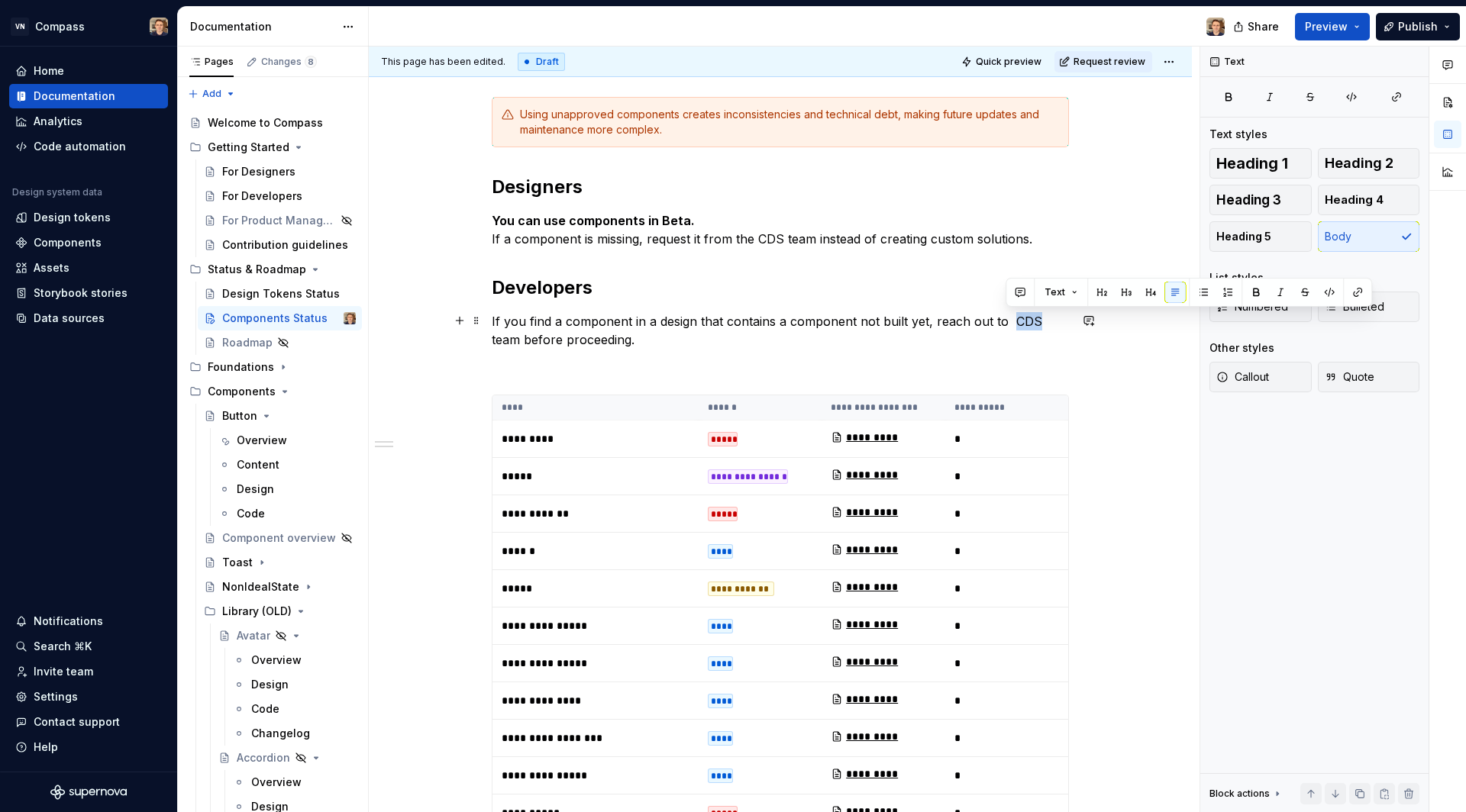
drag, startPoint x: 1008, startPoint y: 319, endPoint x: 1031, endPoint y: 318, distance: 23.0
click at [1031, 318] on p "If you find a component in a design that contains a component not built yet, re…" at bounding box center [779, 330] width 577 height 37
click at [495, 336] on p "If you find a component in a design that contains a component not built yet, re…" at bounding box center [779, 330] width 577 height 37
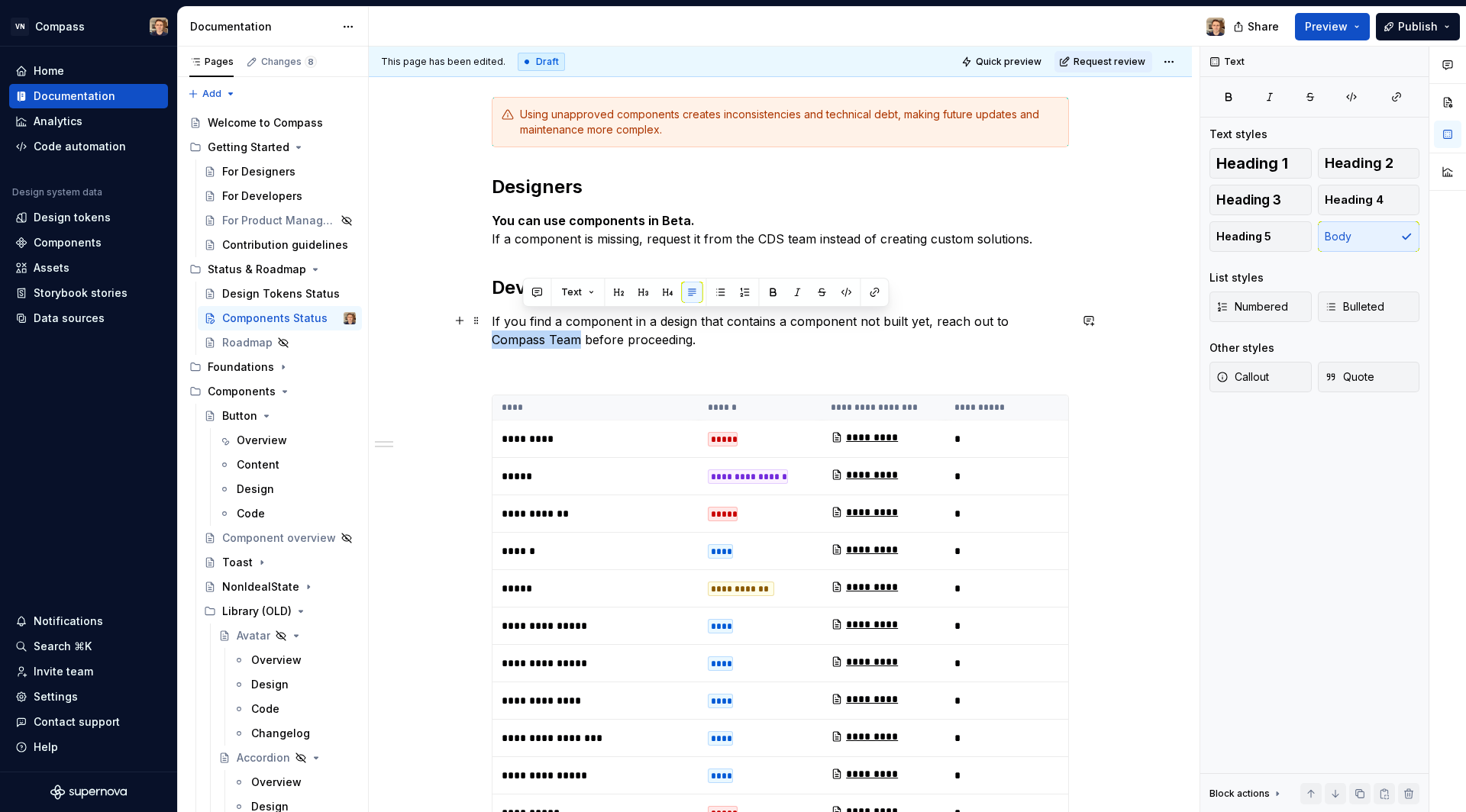
drag, startPoint x: 1005, startPoint y: 320, endPoint x: 521, endPoint y: 336, distance: 484.3
click at [521, 336] on p "If you find a component in a design that contains a component not built yet, re…" at bounding box center [779, 330] width 577 height 37
copy p "Compass Team"
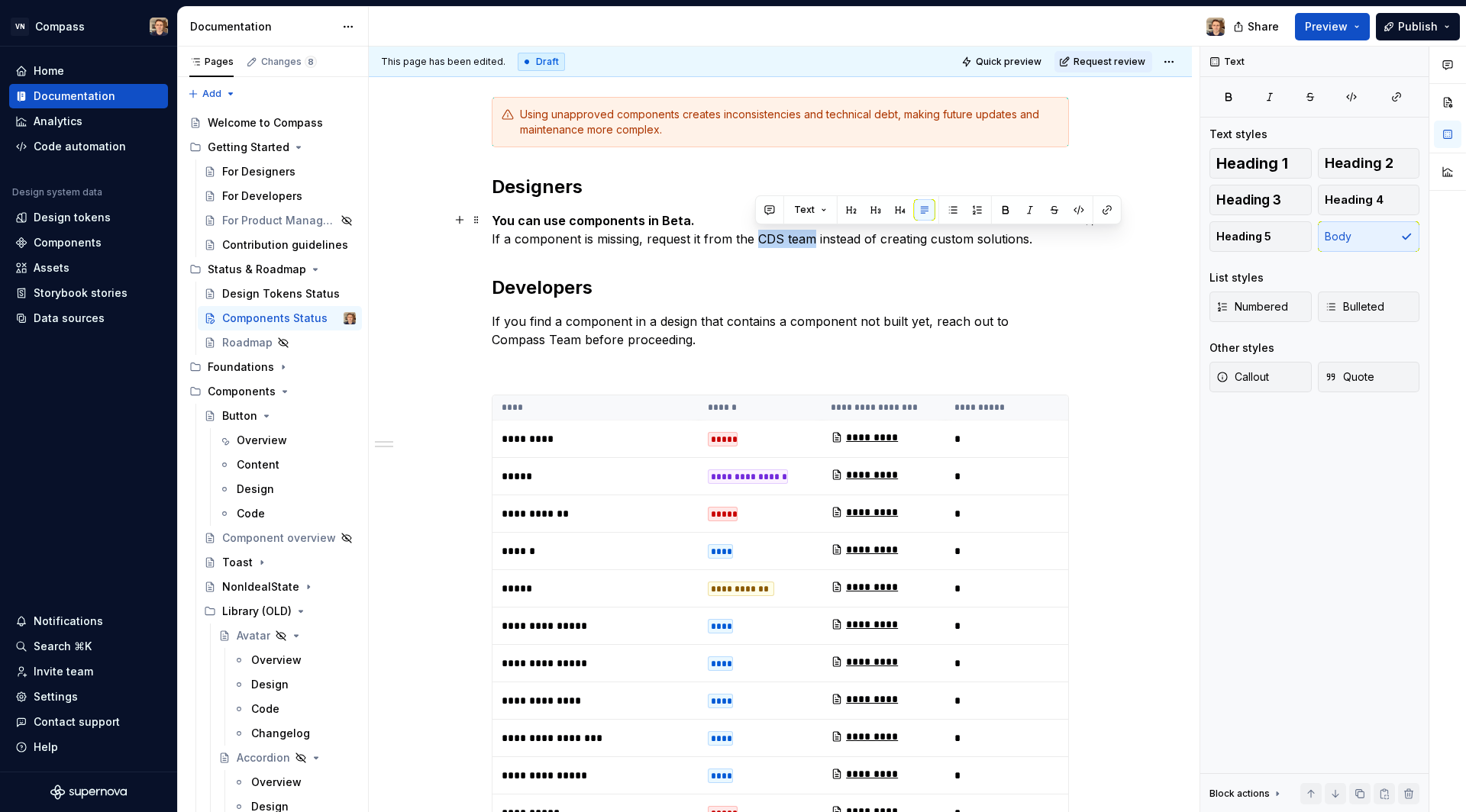
drag, startPoint x: 756, startPoint y: 238, endPoint x: 811, endPoint y: 236, distance: 55.0
click at [811, 236] on p "You can use components in Beta. If a component is missing, request it from the …" at bounding box center [779, 229] width 577 height 37
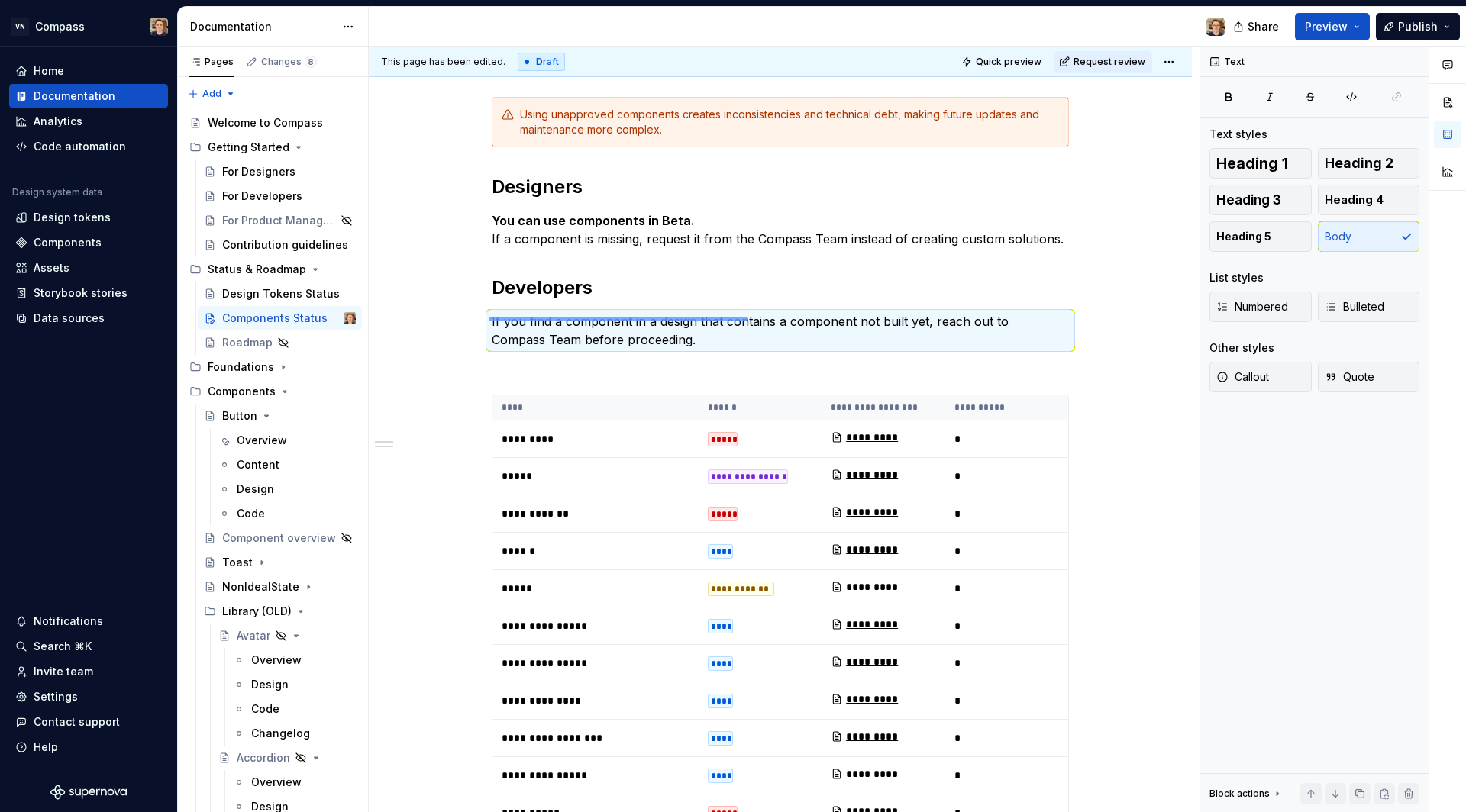
drag, startPoint x: 489, startPoint y: 319, endPoint x: 747, endPoint y: 317, distance: 258.0
click at [747, 317] on div "**********" at bounding box center [784, 429] width 831 height 767
click at [747, 317] on p "If you find a component in a design that contains a component not built yet, re…" at bounding box center [779, 330] width 577 height 37
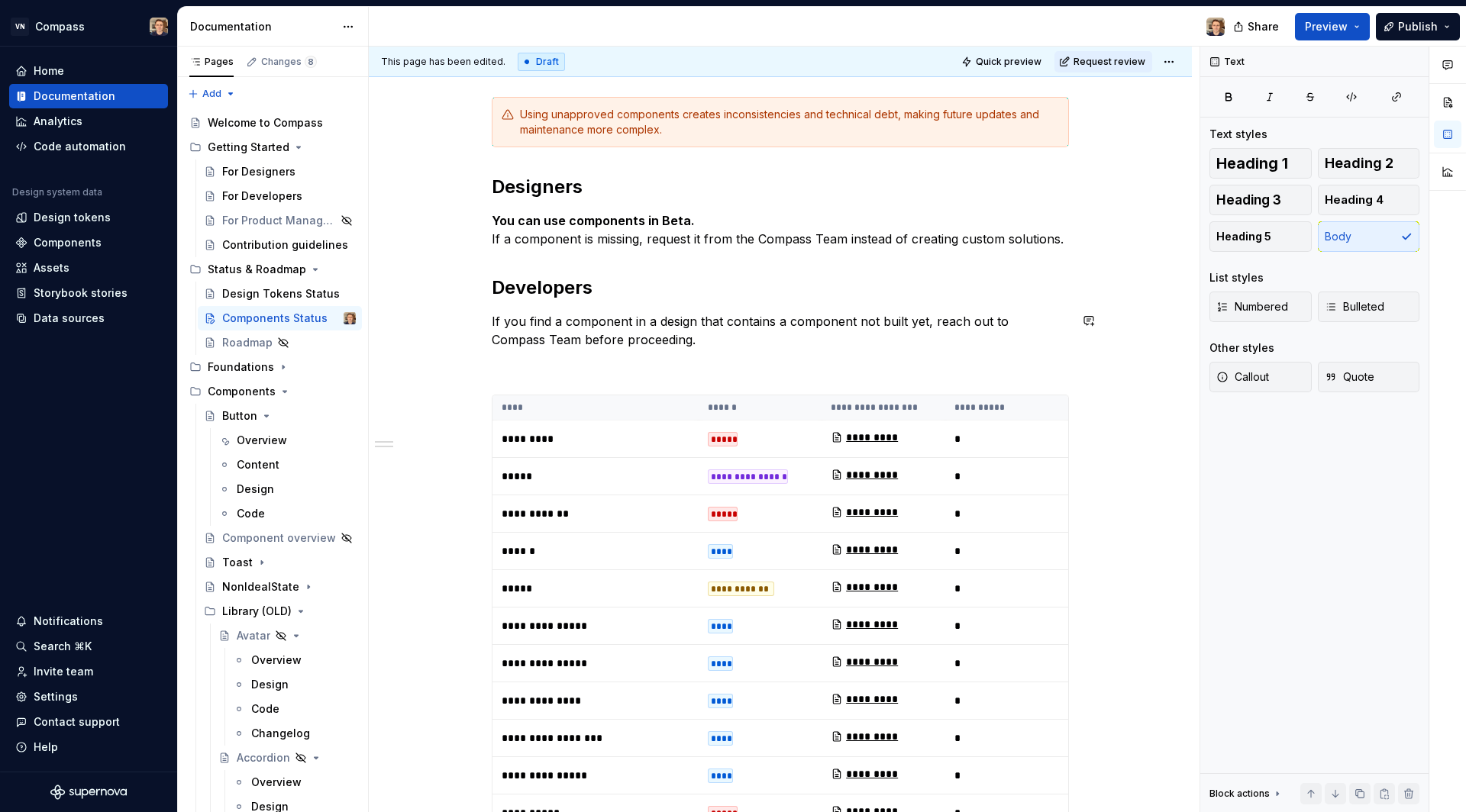
click at [747, 317] on p "If you find a component in a design that contains a component not built yet, re…" at bounding box center [779, 330] width 577 height 37
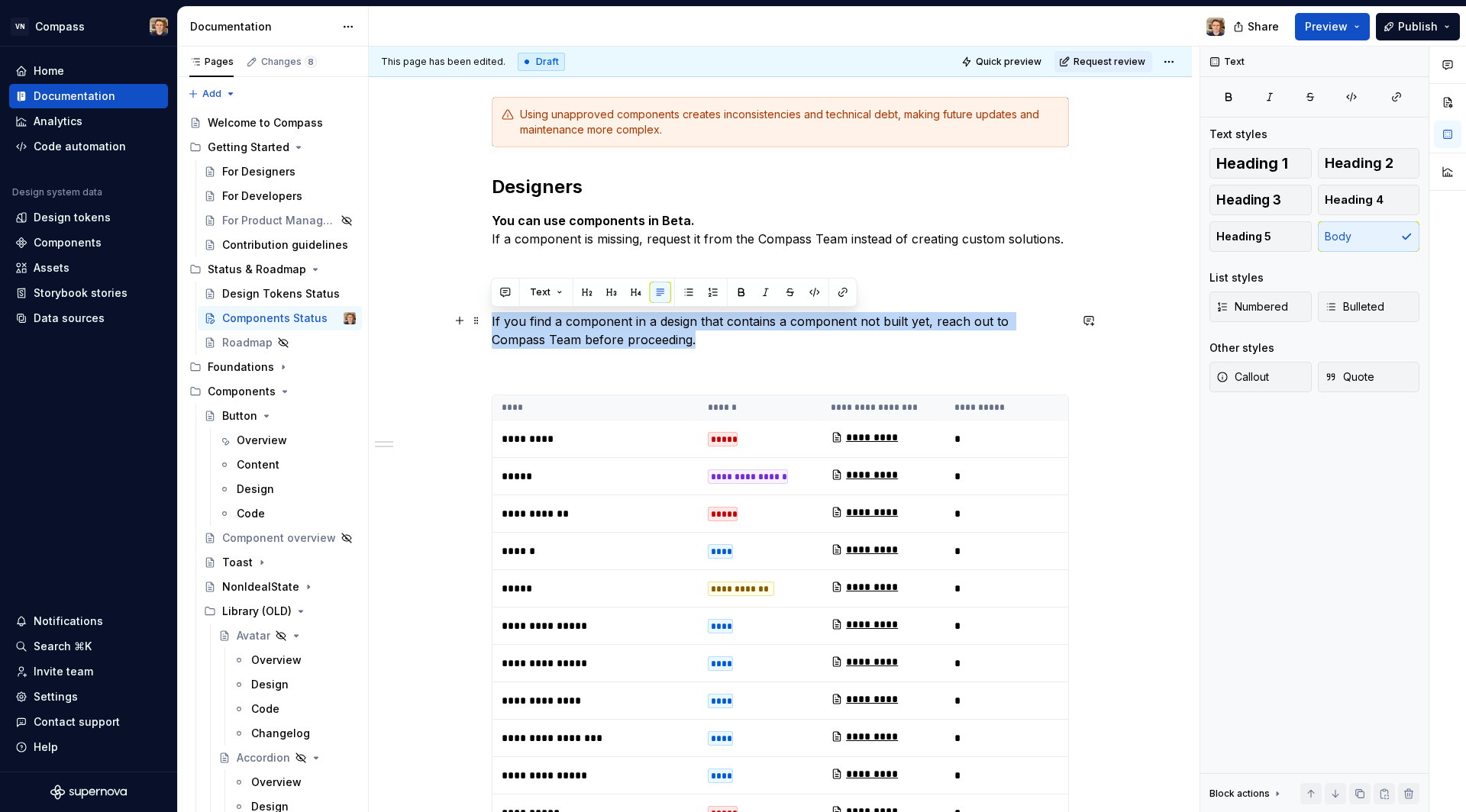
click at [925, 317] on p "If you find a component in a design that contains a component not built yet, re…" at bounding box center [779, 330] width 577 height 37
drag, startPoint x: 925, startPoint y: 317, endPoint x: 485, endPoint y: 319, distance: 440.0
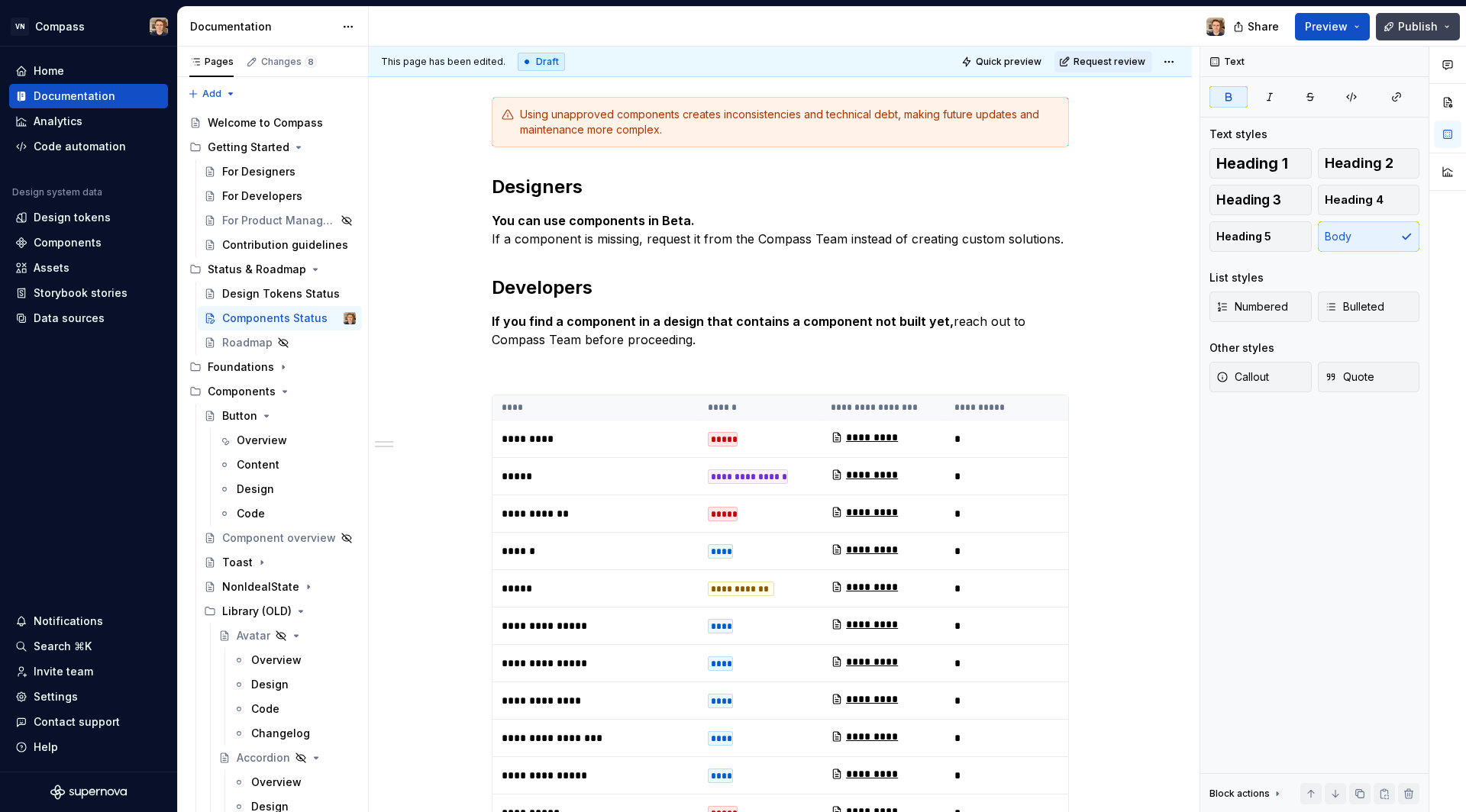
click at [1439, 23] on button "Publish" at bounding box center [1418, 27] width 84 height 28
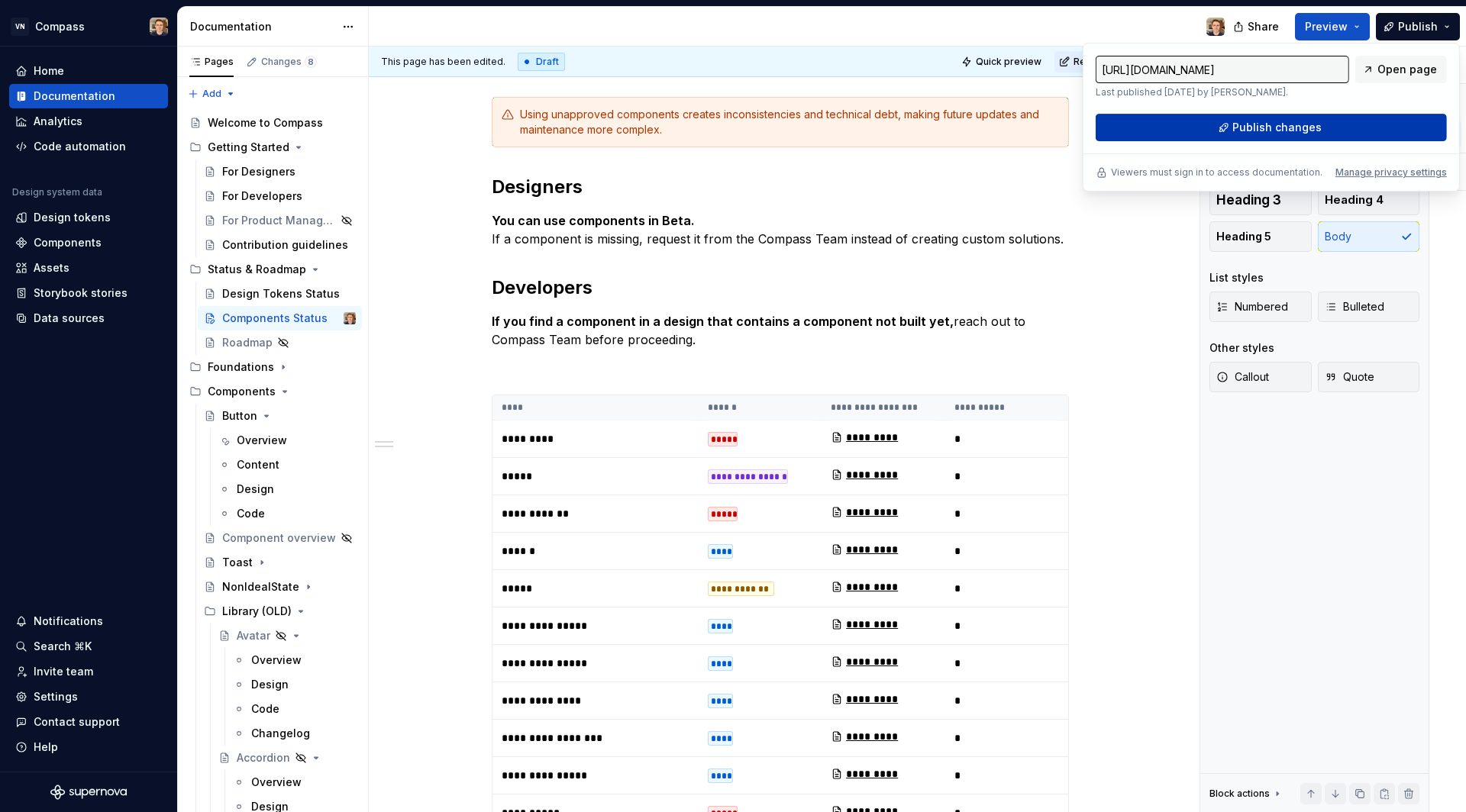
click at [1322, 127] on button "Publish changes" at bounding box center [1270, 128] width 351 height 28
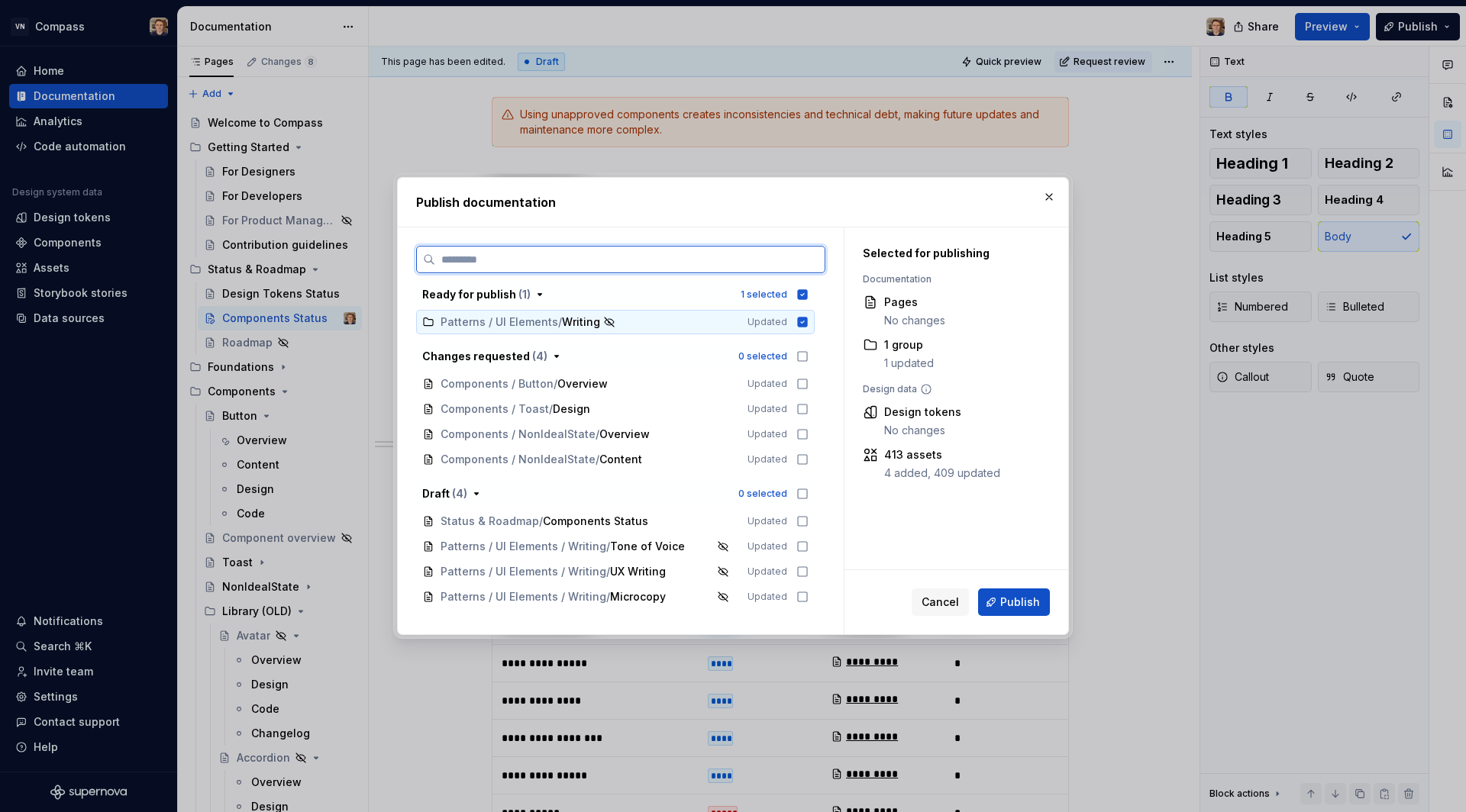
click at [800, 322] on icon at bounding box center [802, 321] width 10 height 10
click at [797, 523] on icon at bounding box center [801, 520] width 9 height 9
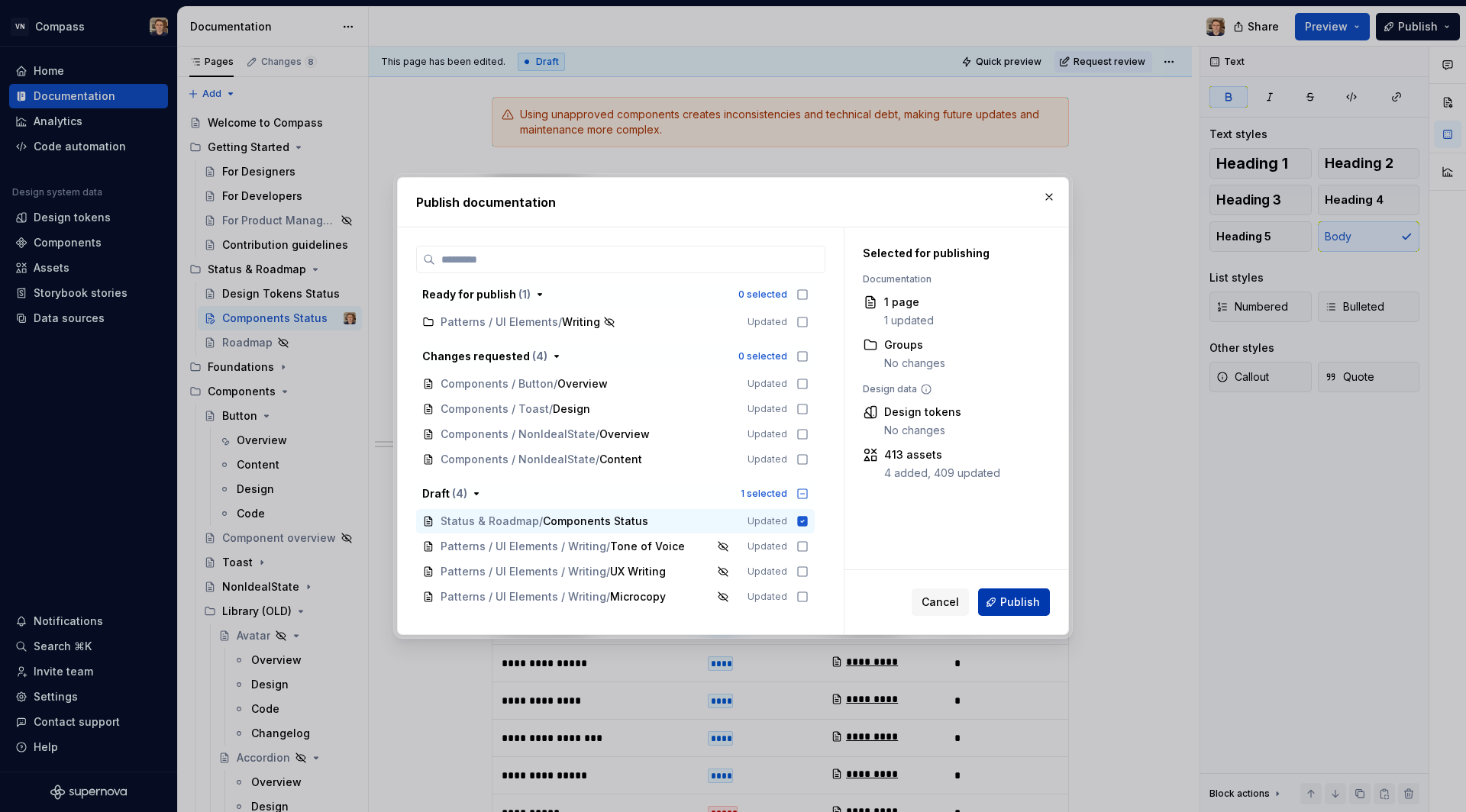
click at [998, 598] on button "Publish" at bounding box center [1014, 602] width 72 height 28
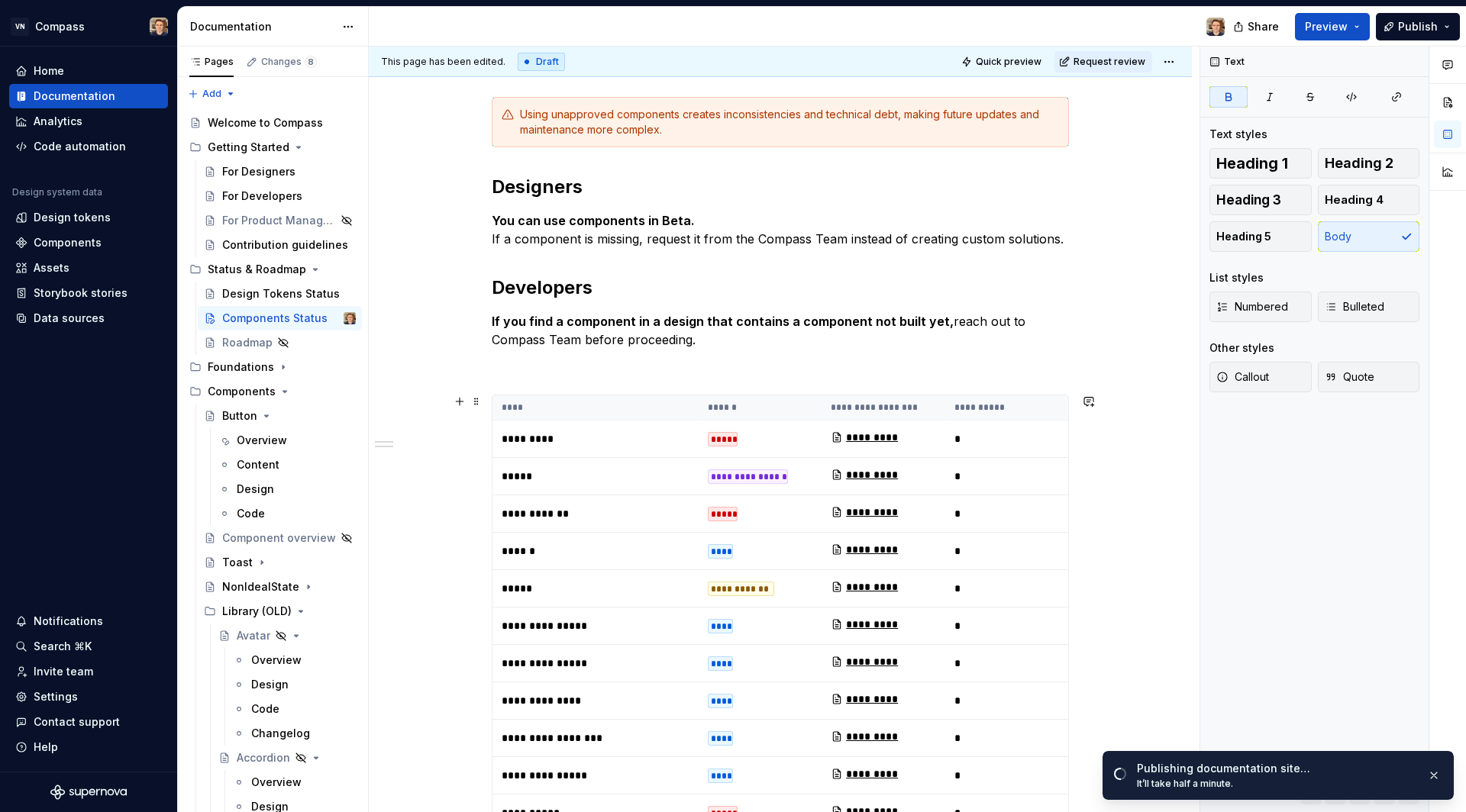
click at [726, 438] on div "*****" at bounding box center [722, 439] width 31 height 15
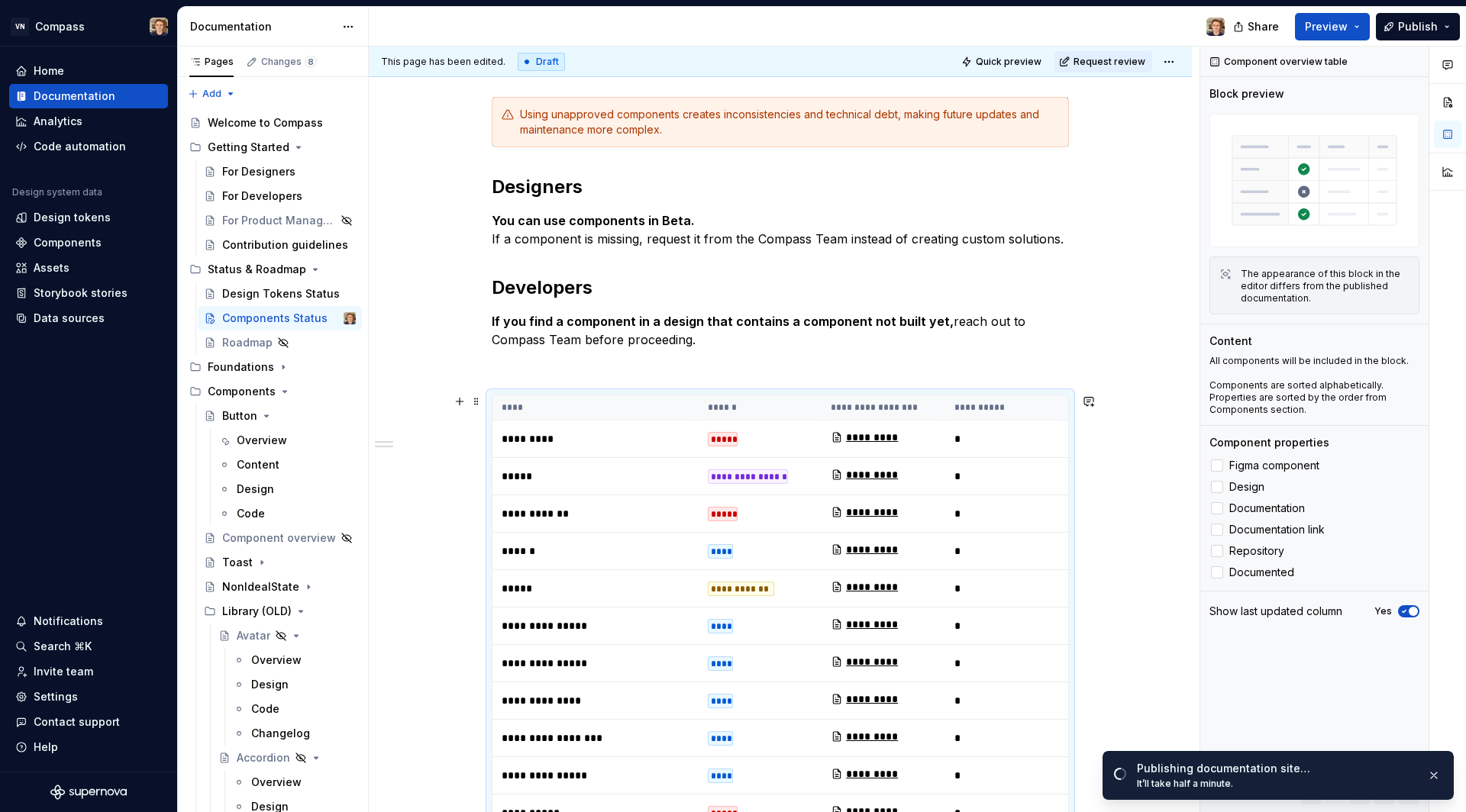
click at [726, 438] on div "*****" at bounding box center [722, 439] width 31 height 15
click at [1225, 463] on label "Figma component" at bounding box center [1314, 465] width 210 height 19
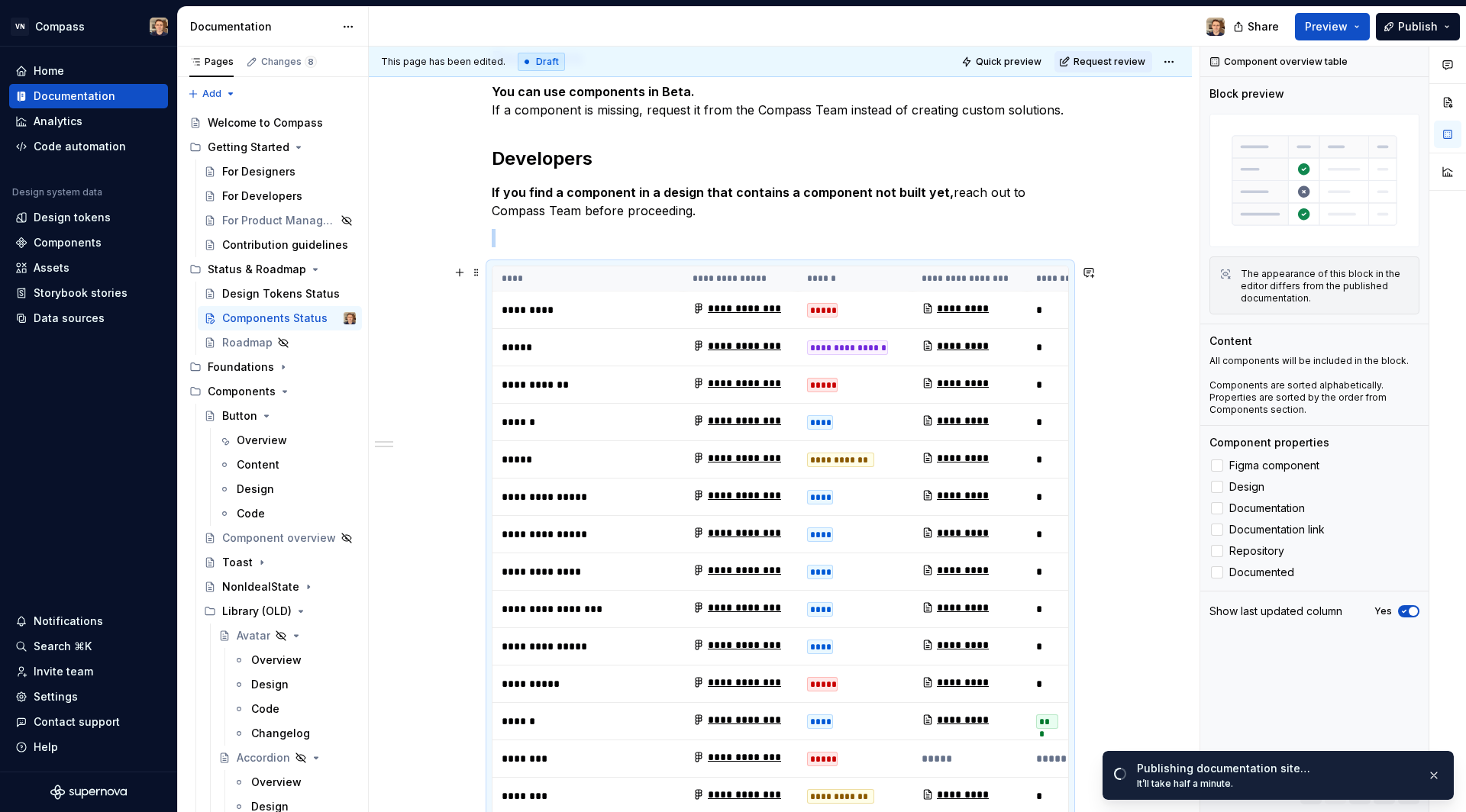
scroll to position [311, 0]
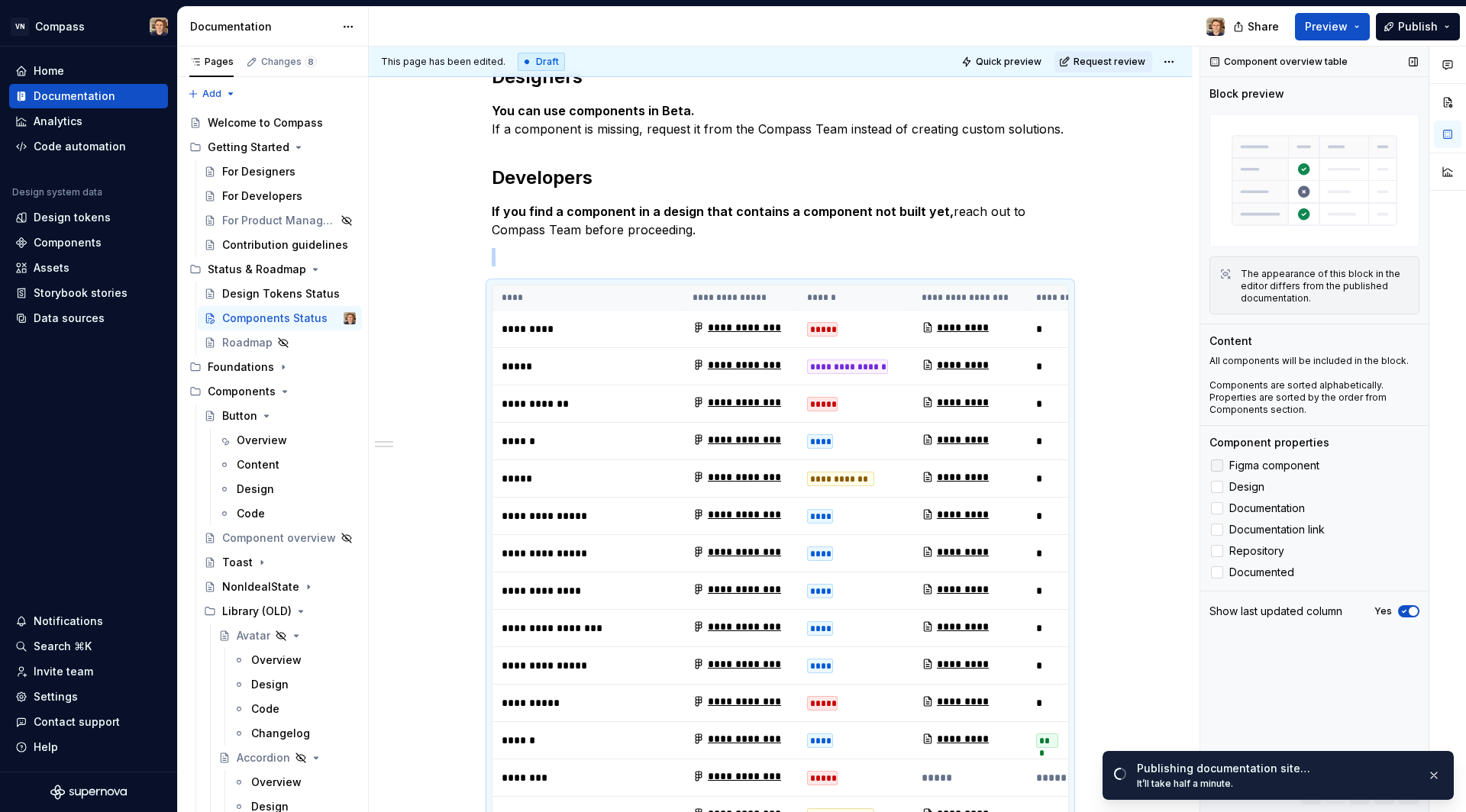
click at [1224, 466] on label "Figma component" at bounding box center [1314, 465] width 210 height 19
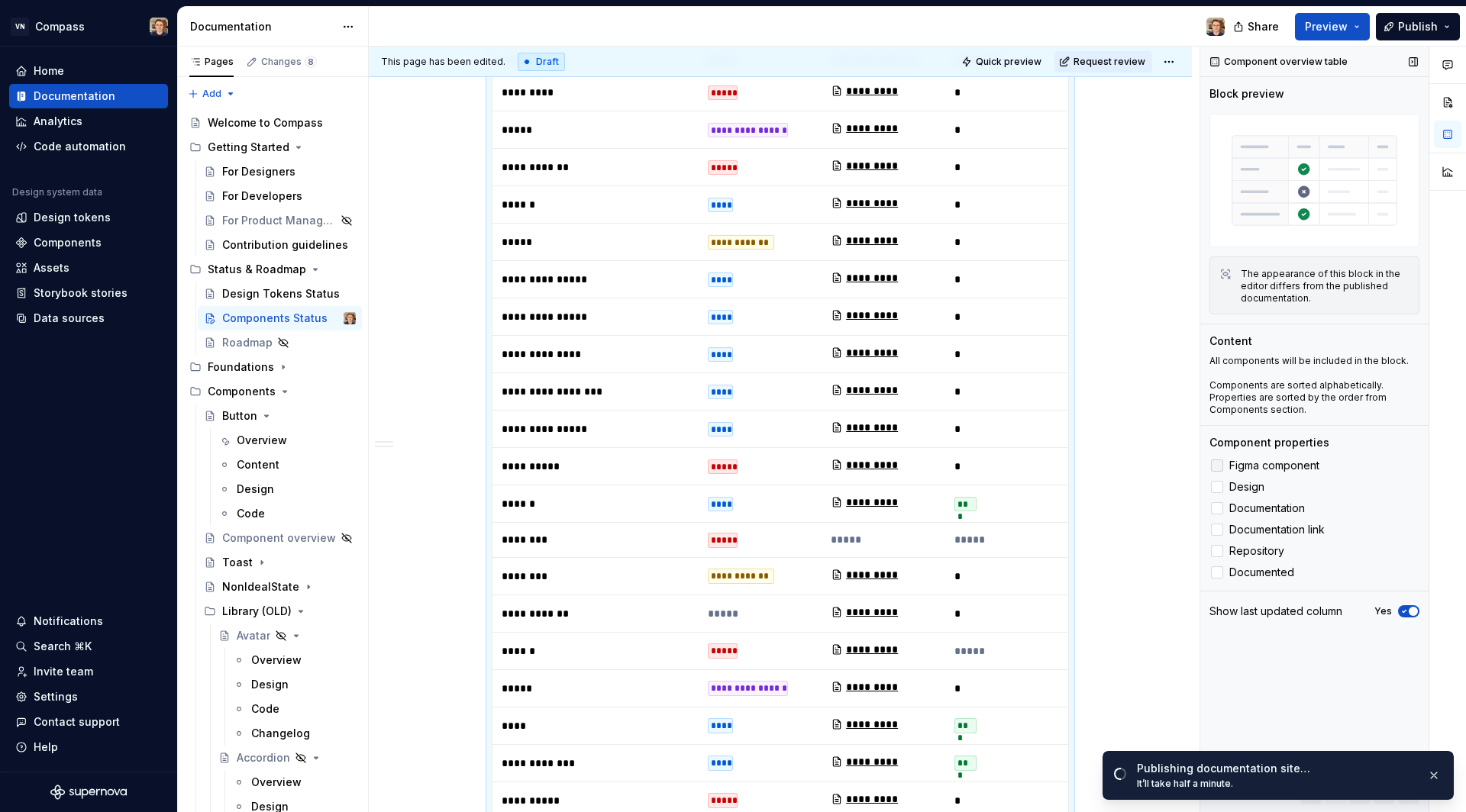
click at [1224, 466] on label "Figma component" at bounding box center [1314, 465] width 210 height 19
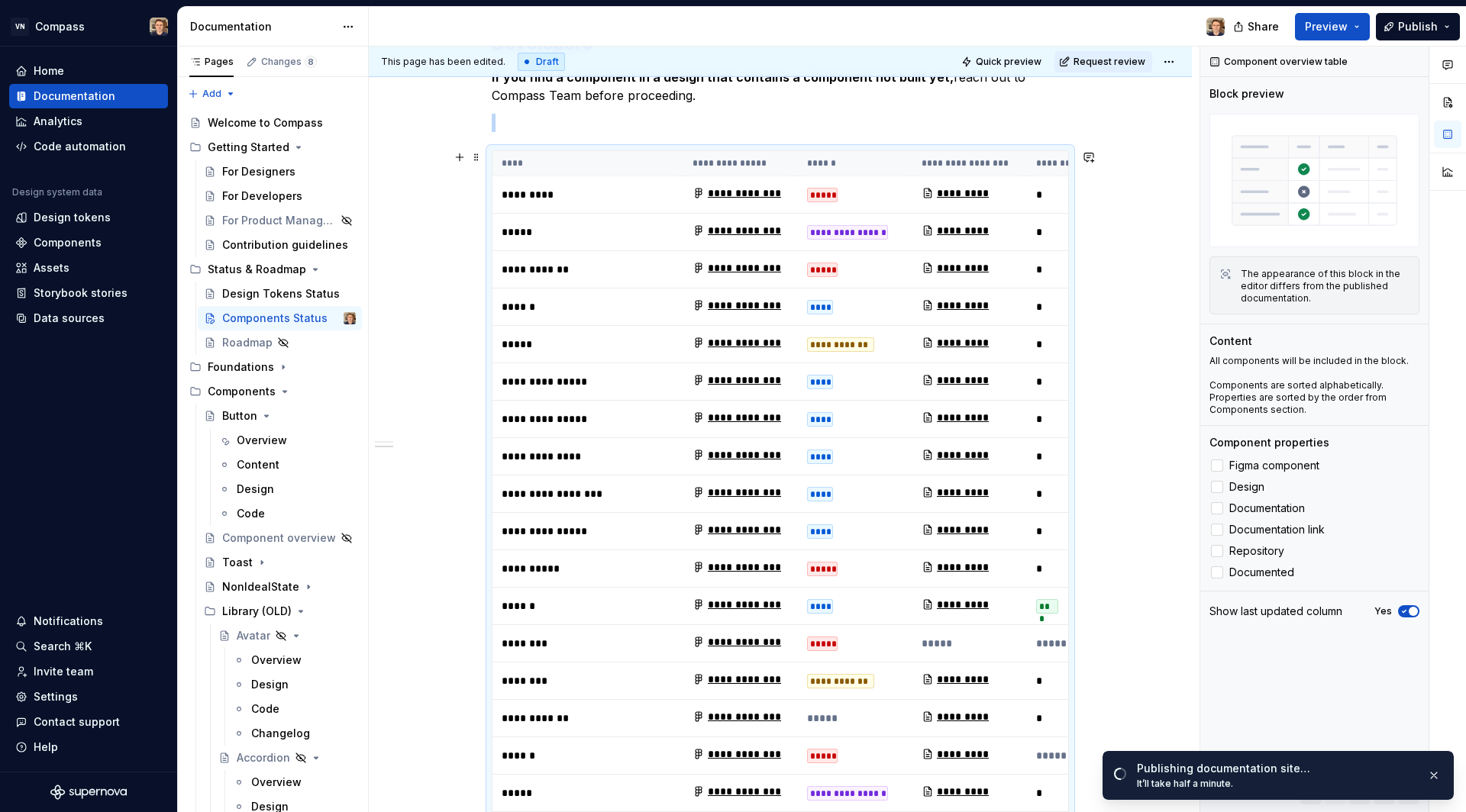
scroll to position [420, 0]
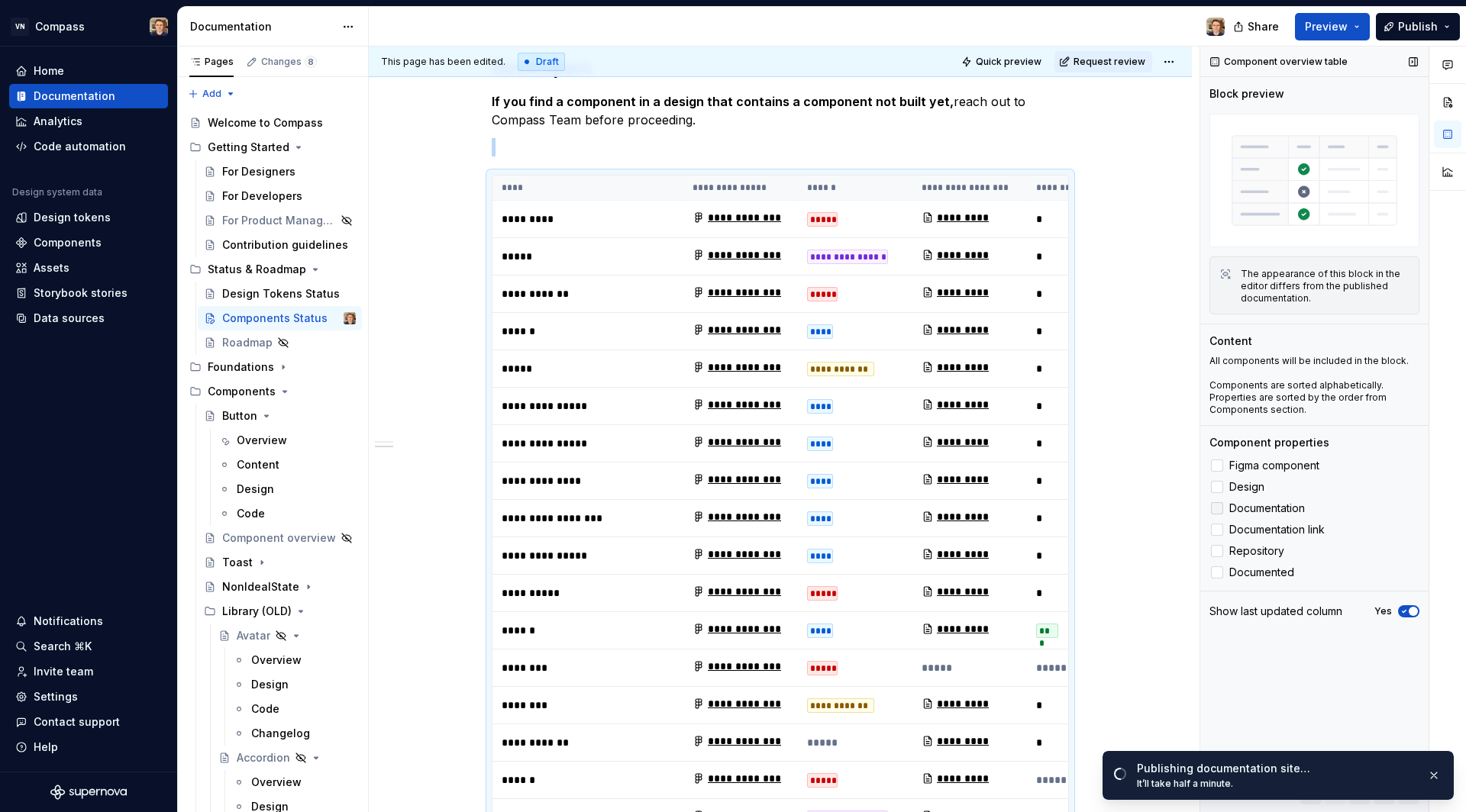
click at [1221, 507] on div at bounding box center [1217, 508] width 12 height 12
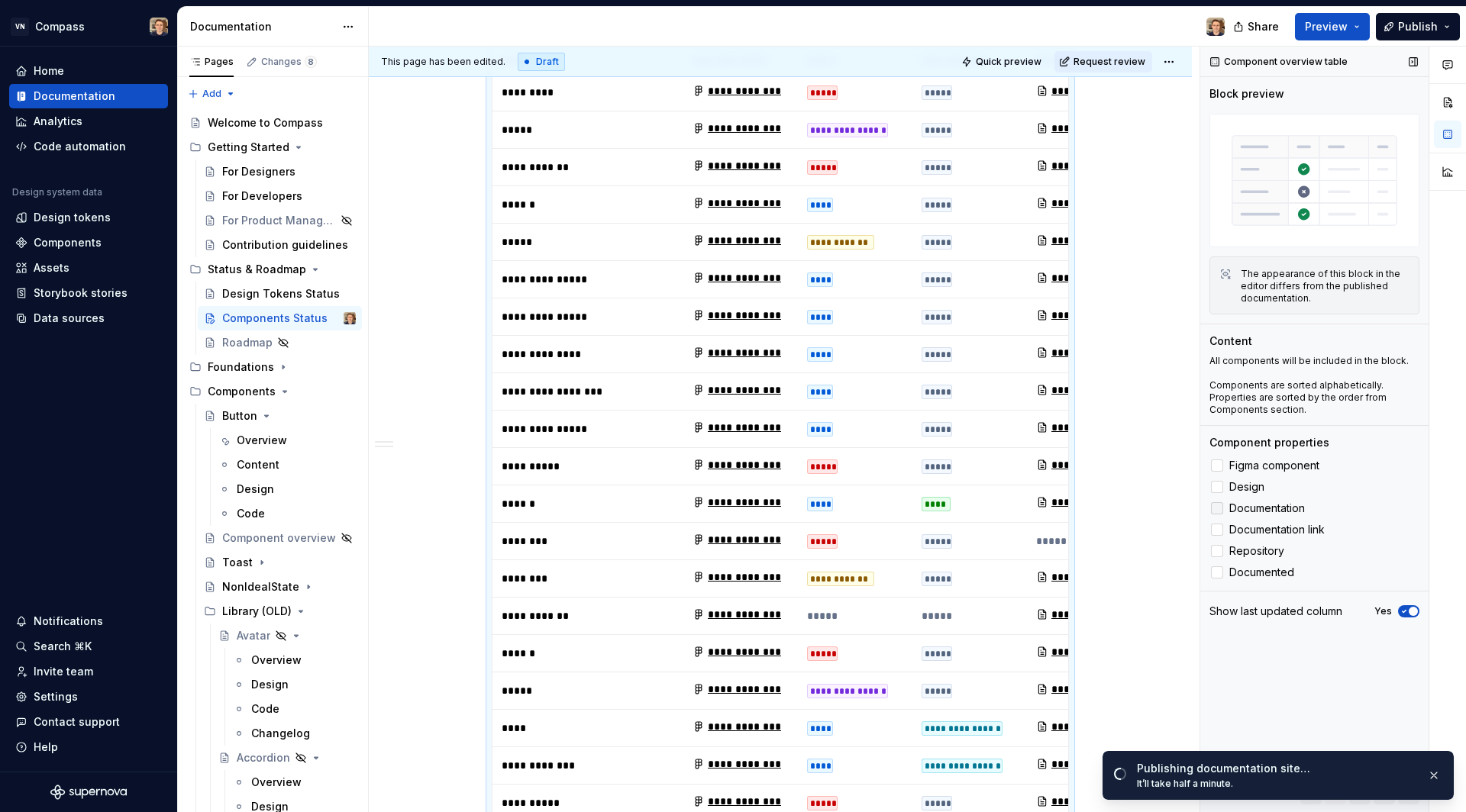
click at [1217, 508] on icon at bounding box center [1217, 508] width 0 height 0
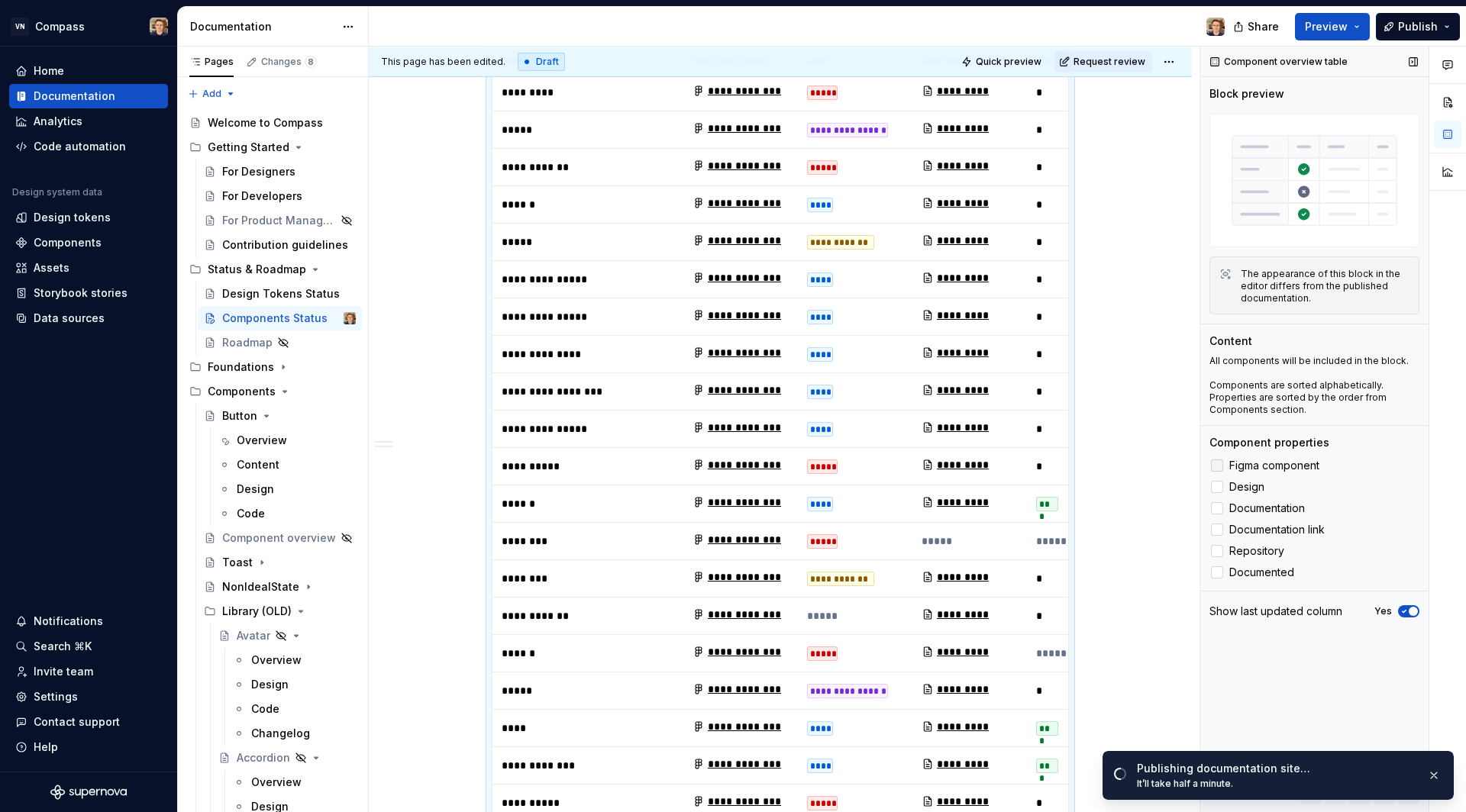
click at [1217, 466] on icon at bounding box center [1217, 466] width 0 height 0
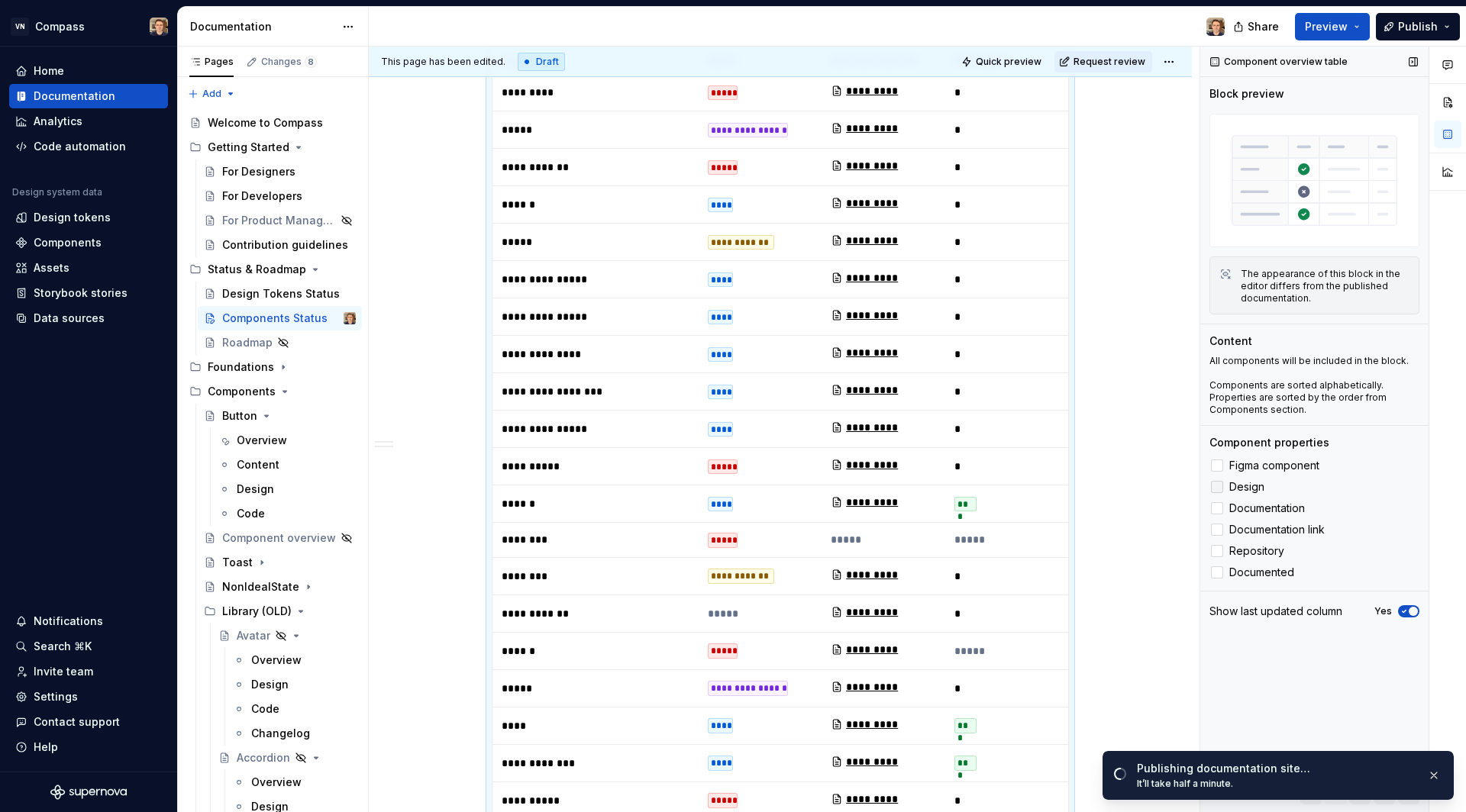
click at [1217, 487] on icon at bounding box center [1217, 487] width 0 height 0
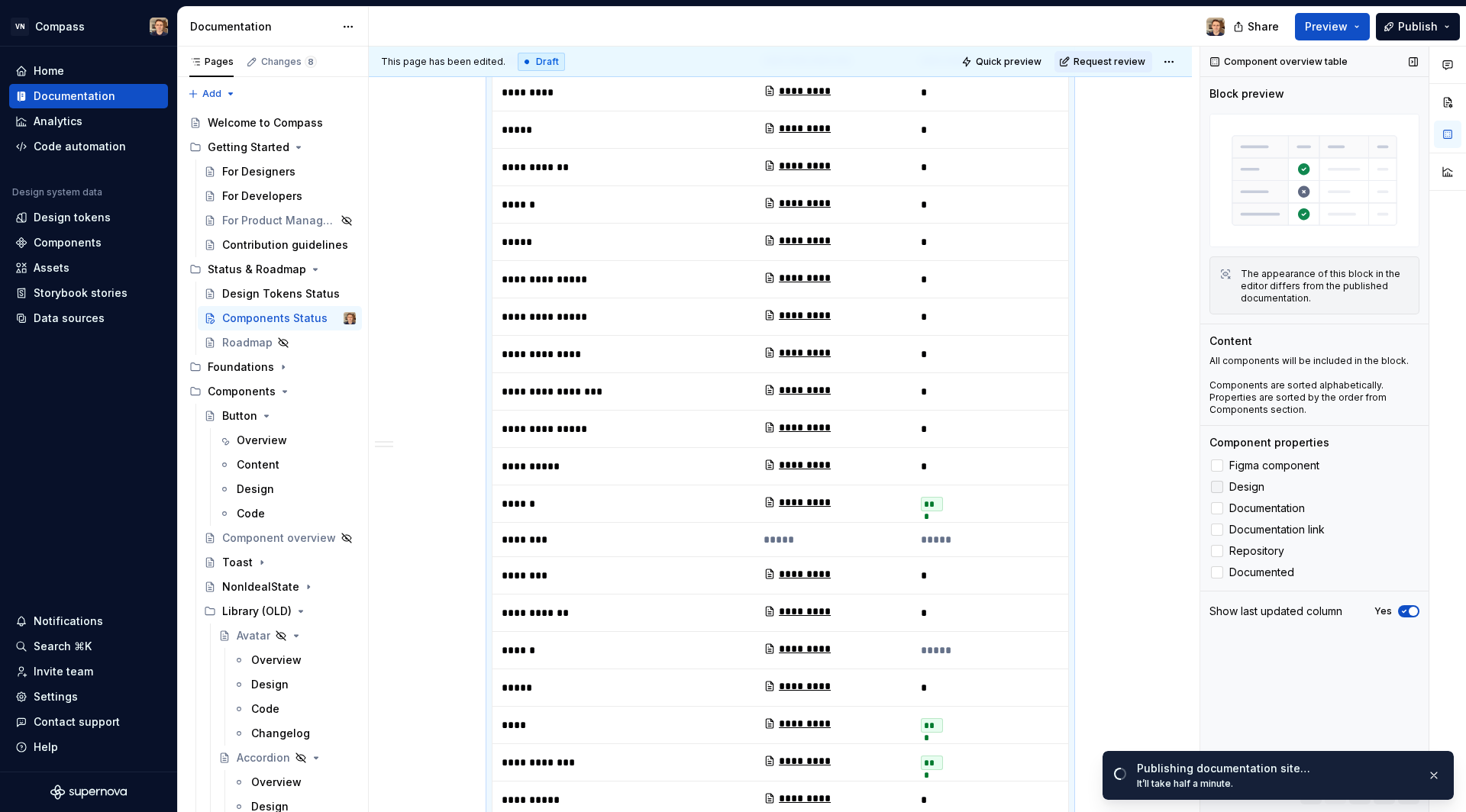
click at [1216, 487] on div at bounding box center [1217, 487] width 12 height 12
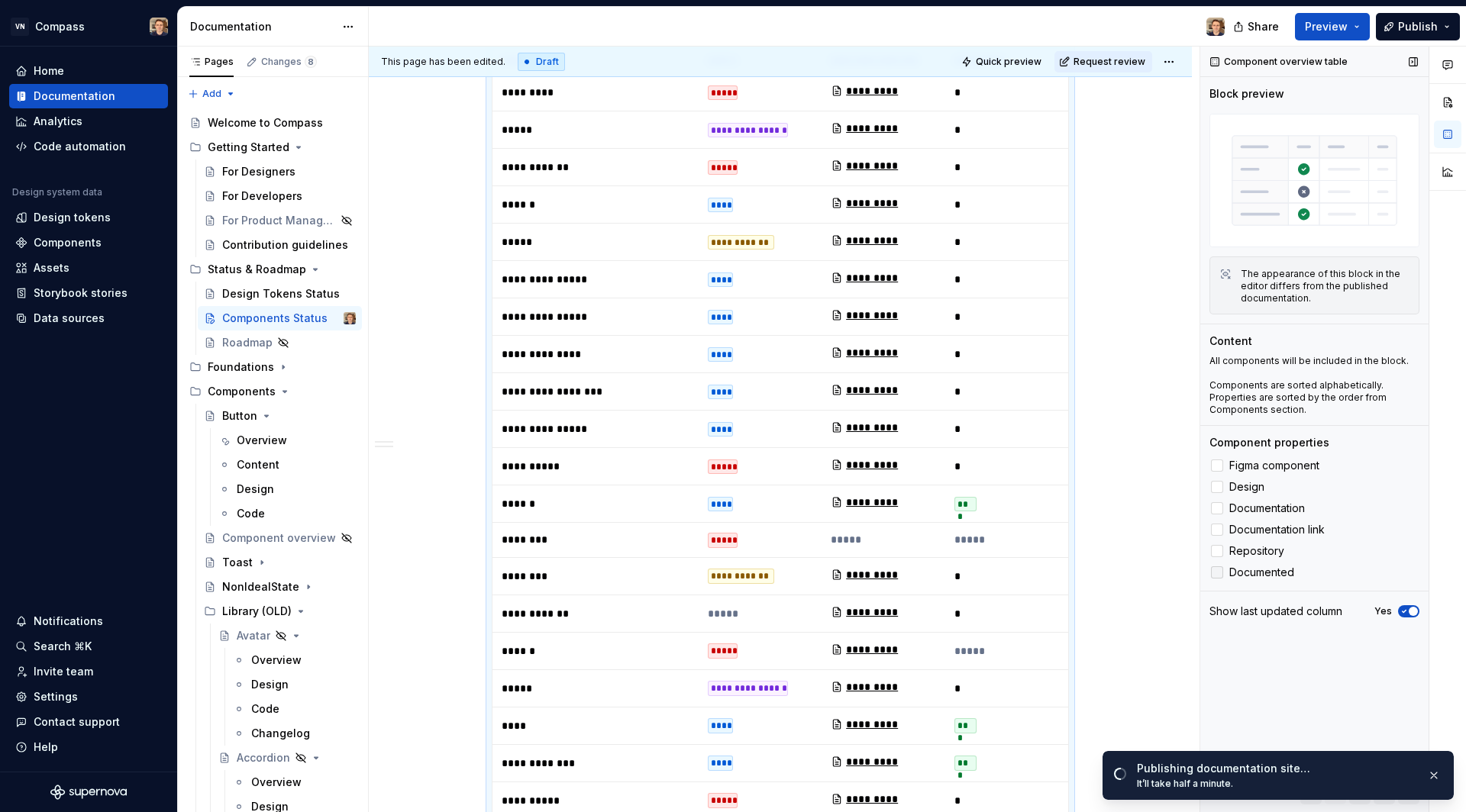
click at [1217, 573] on icon at bounding box center [1217, 573] width 0 height 0
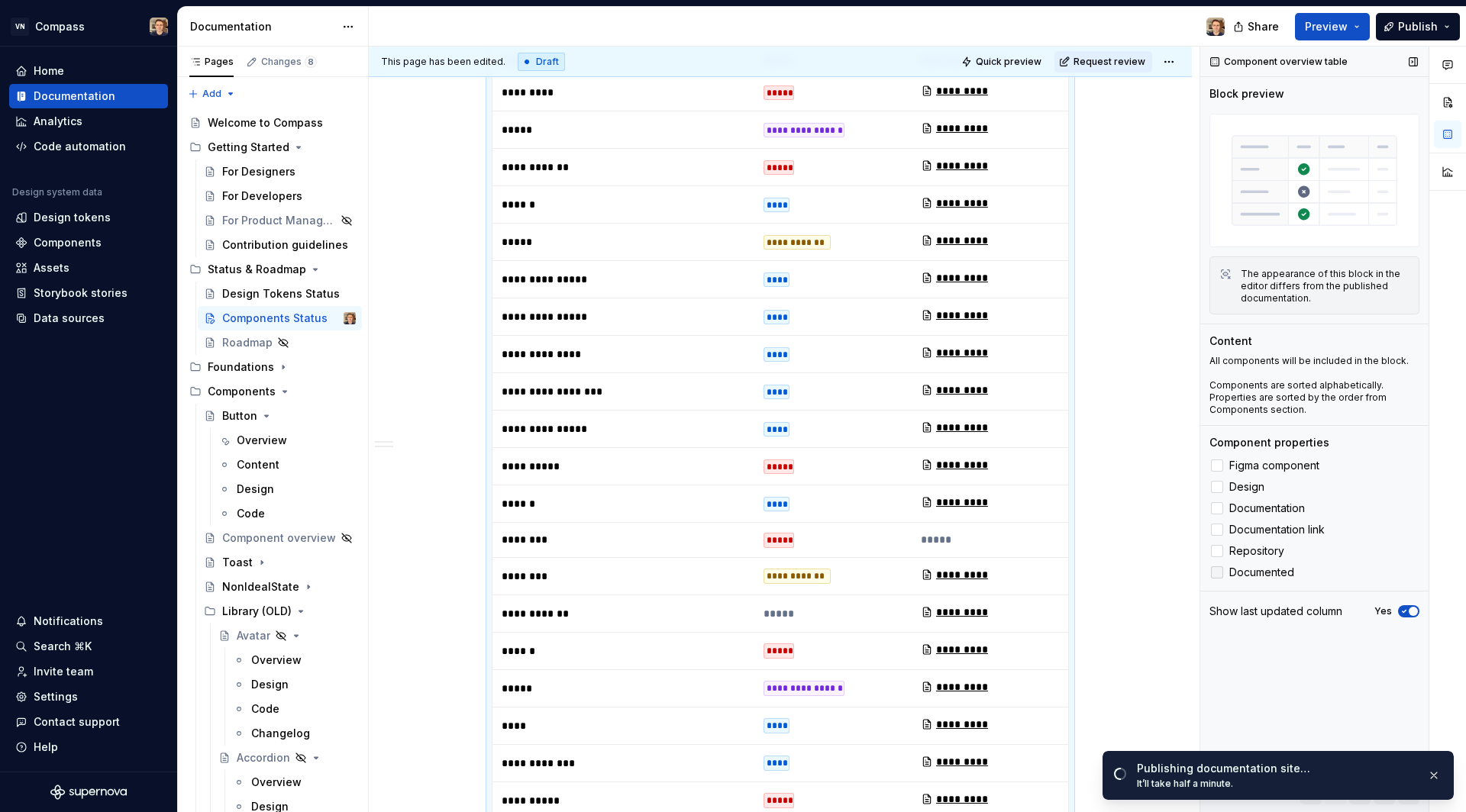
click at [1216, 570] on div at bounding box center [1217, 573] width 12 height 12
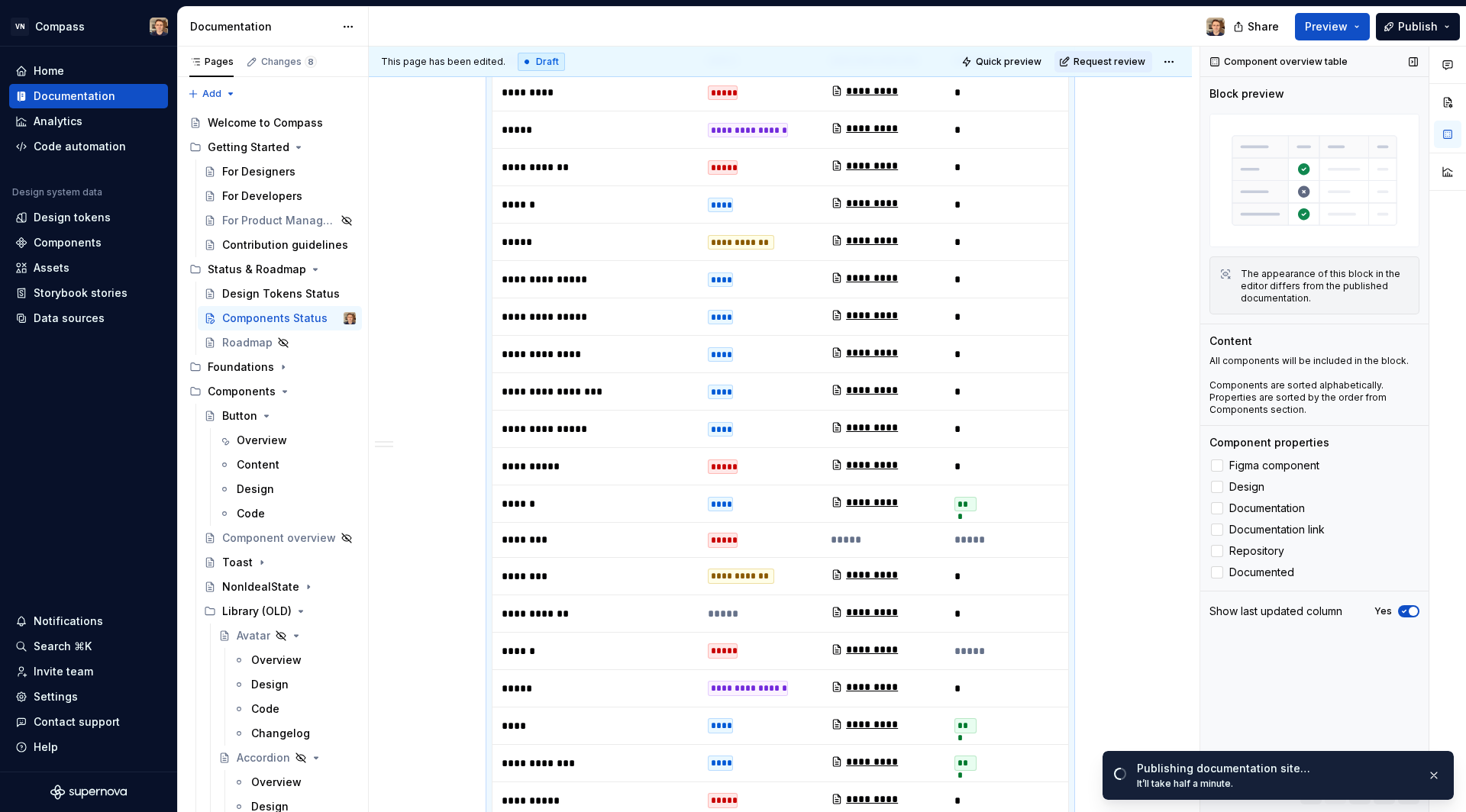
click at [1220, 539] on div "Figma component Design Documentation Documentation link Repository Documented" at bounding box center [1314, 518] width 210 height 126
click at [1217, 530] on polyline at bounding box center [1217, 530] width 0 height 0
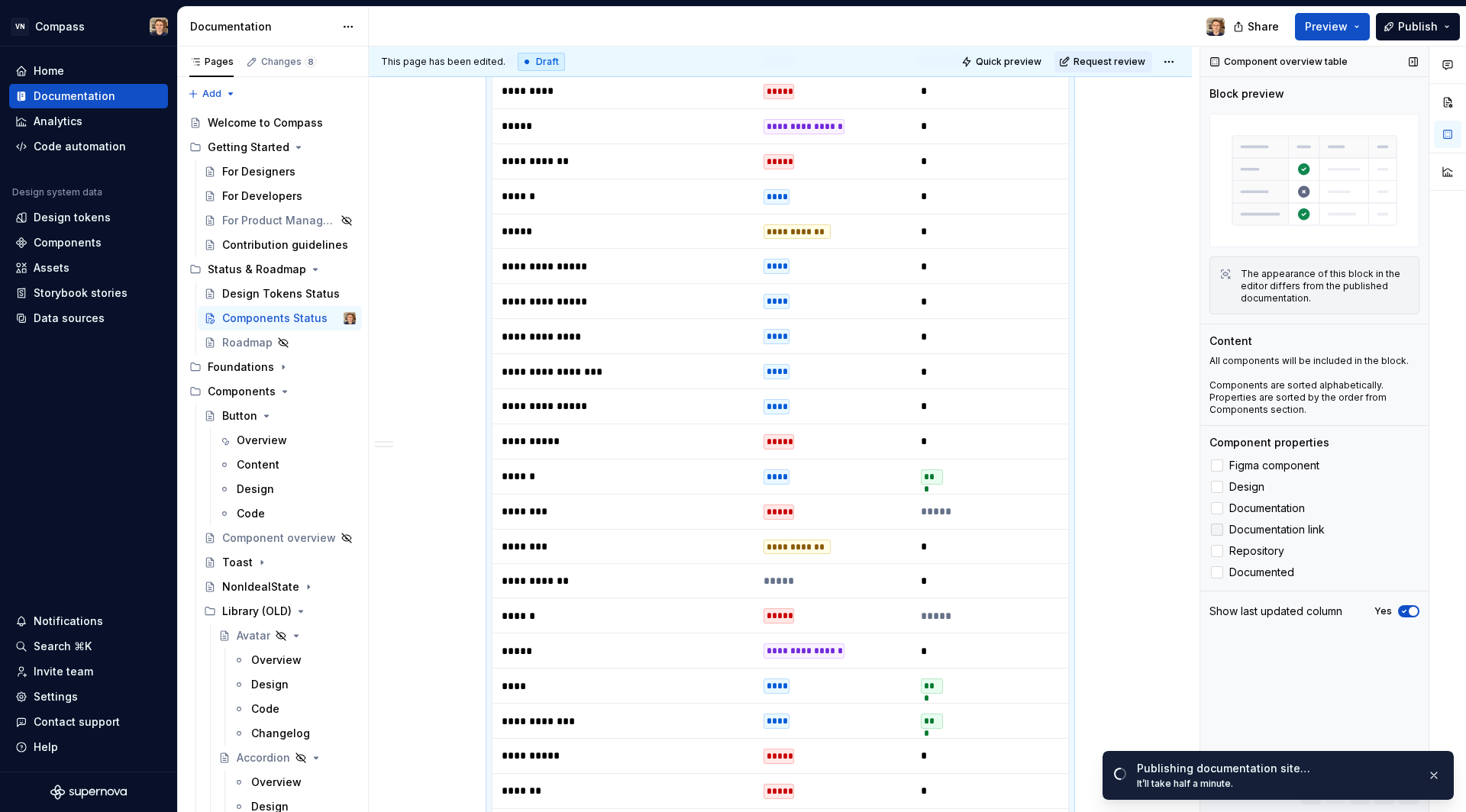
click at [1216, 530] on div at bounding box center [1217, 529] width 12 height 12
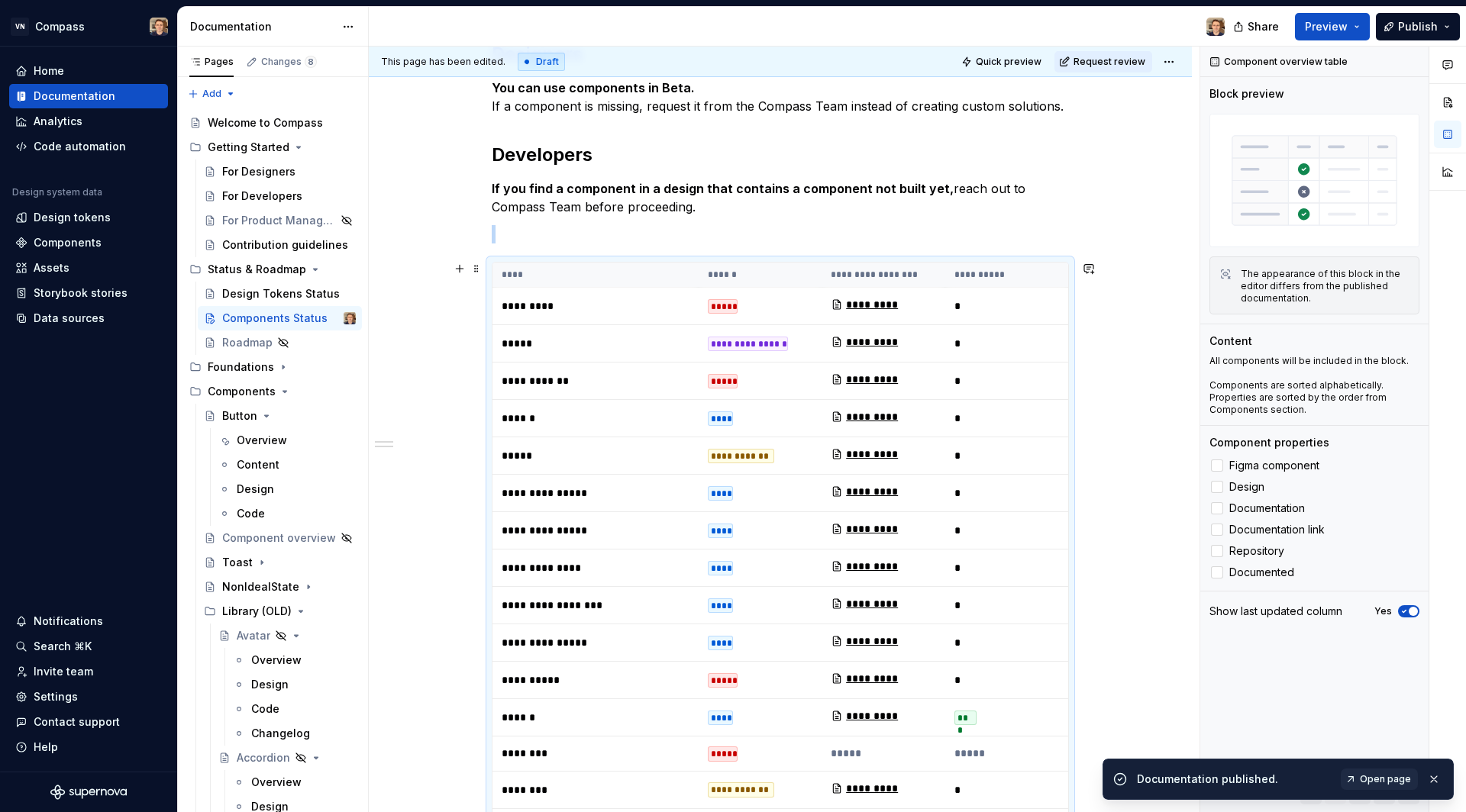
scroll to position [326, 0]
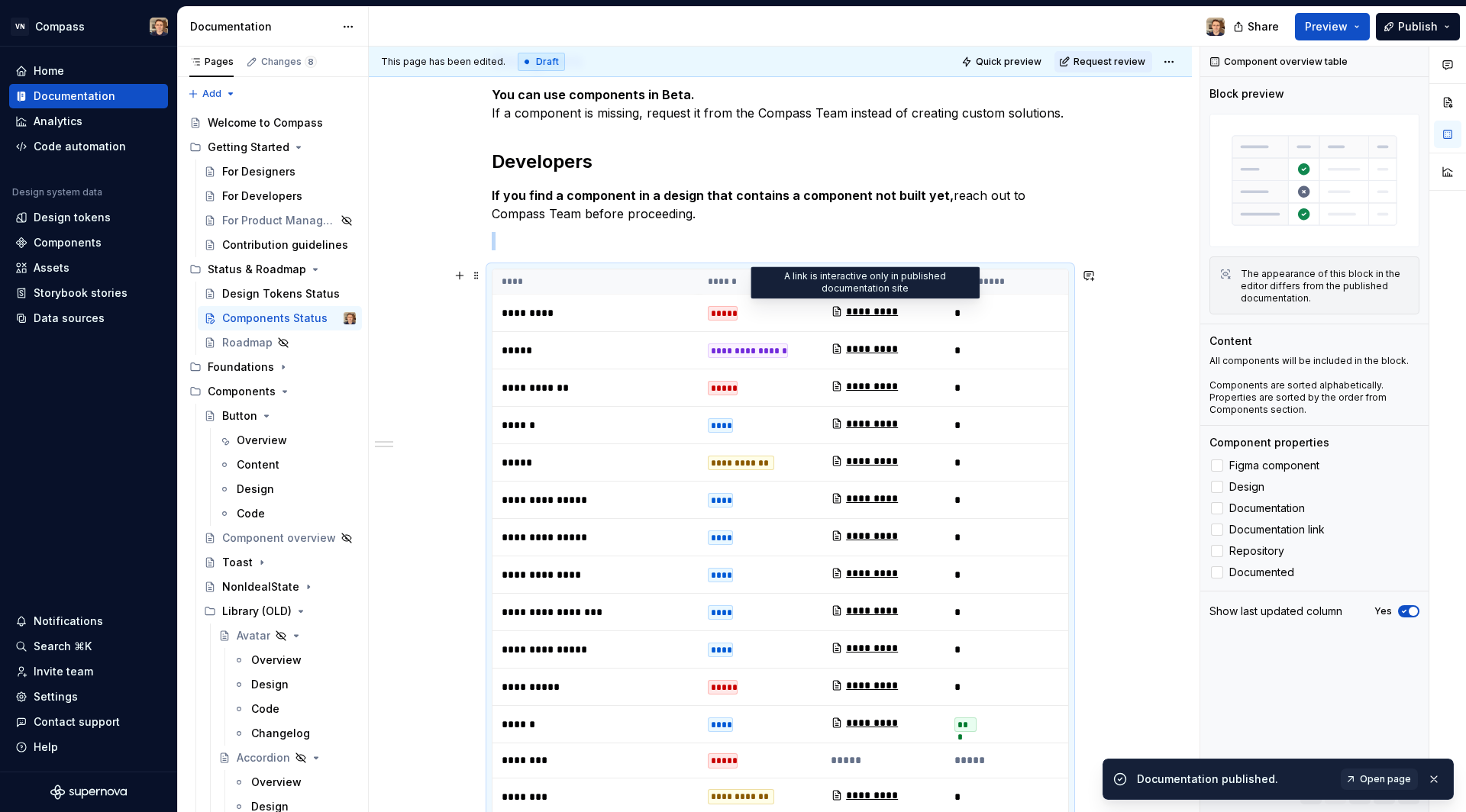
click at [875, 310] on div "*********" at bounding box center [867, 311] width 71 height 15
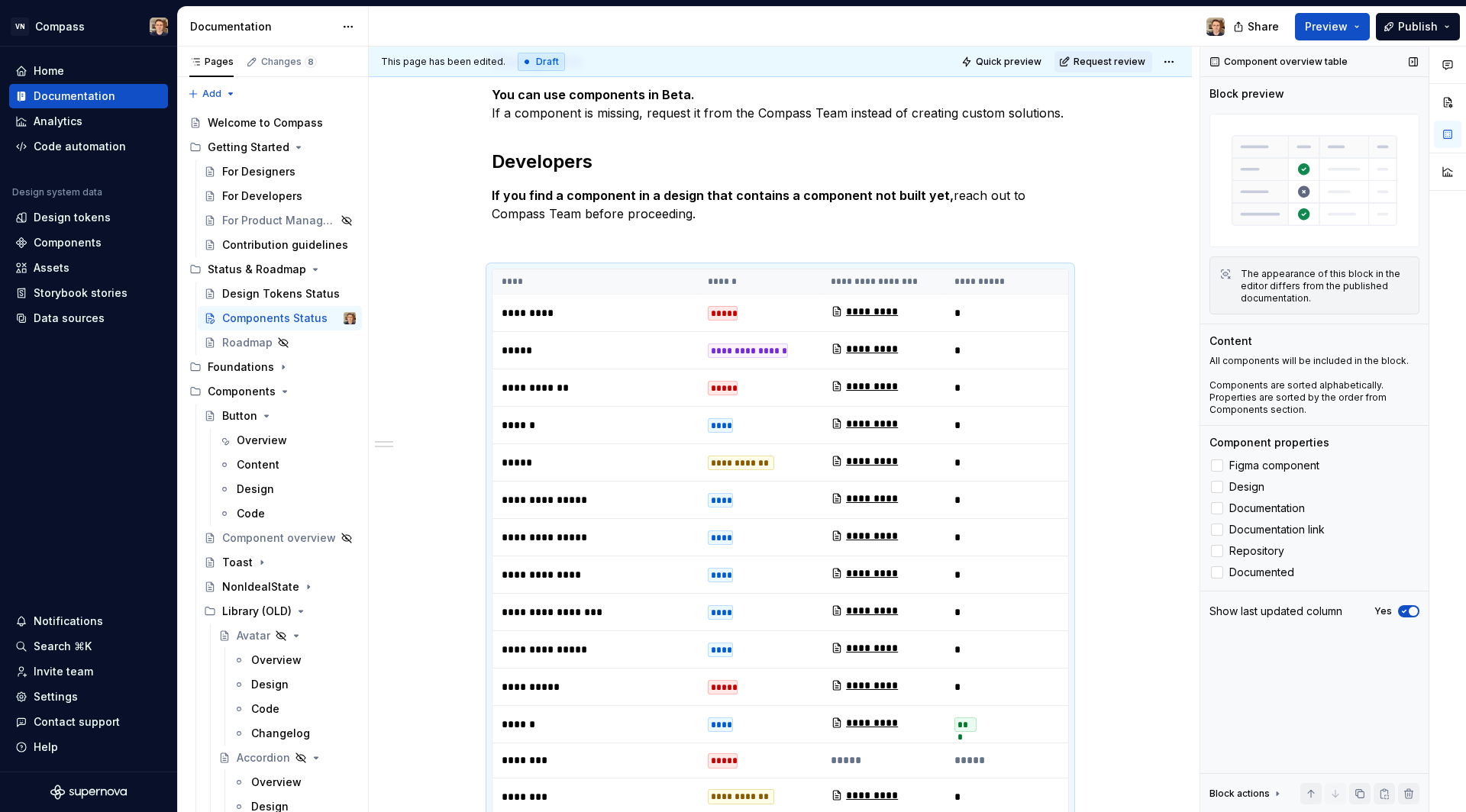
click at [1395, 611] on div "Yes" at bounding box center [1397, 611] width 46 height 12
click at [1404, 610] on icon "button" at bounding box center [1405, 611] width 4 height 2
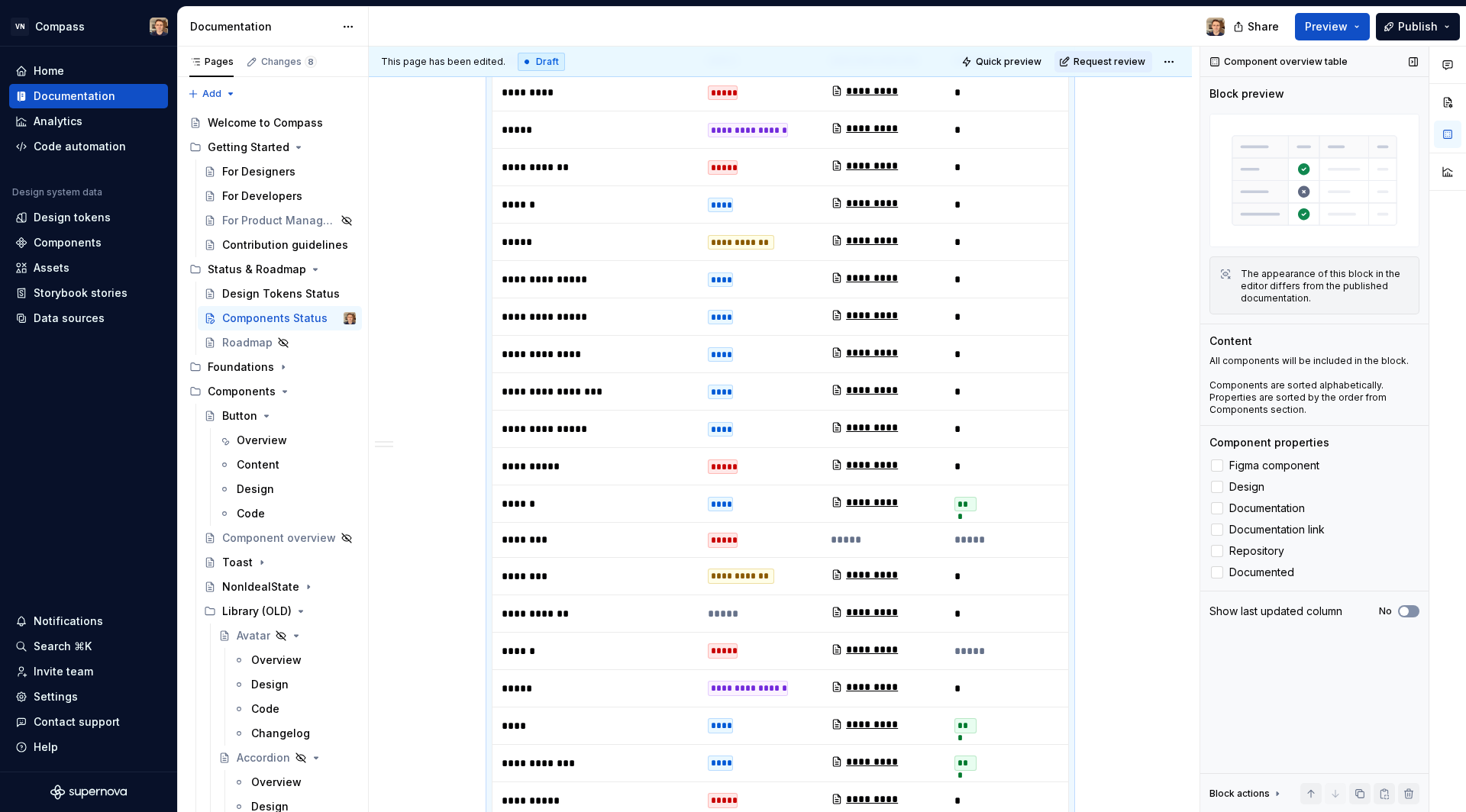
click at [1404, 610] on span "button" at bounding box center [1403, 610] width 9 height 9
click at [1404, 610] on icon "button" at bounding box center [1405, 611] width 4 height 2
click at [1404, 610] on span "button" at bounding box center [1403, 610] width 9 height 9
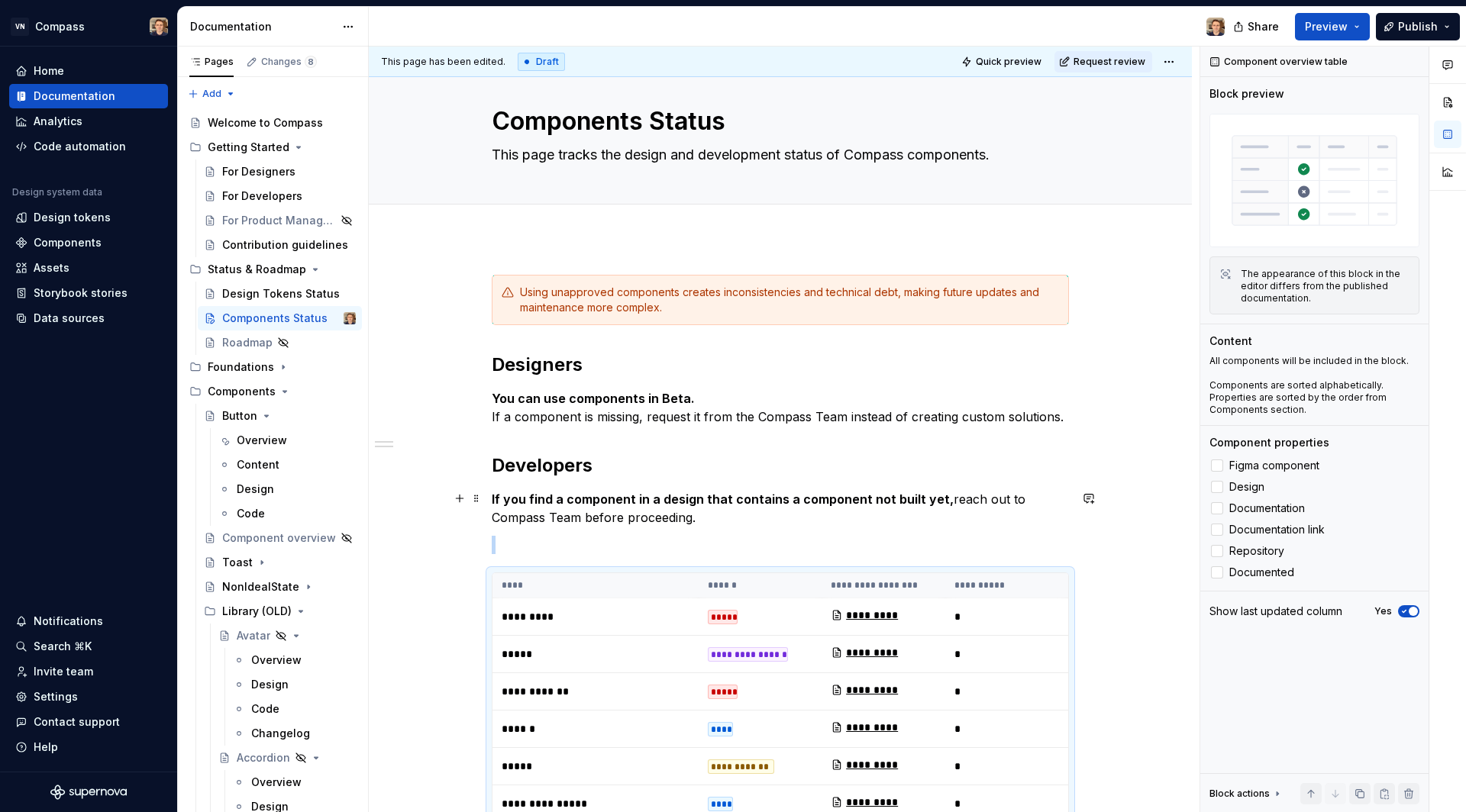
scroll to position [65, 0]
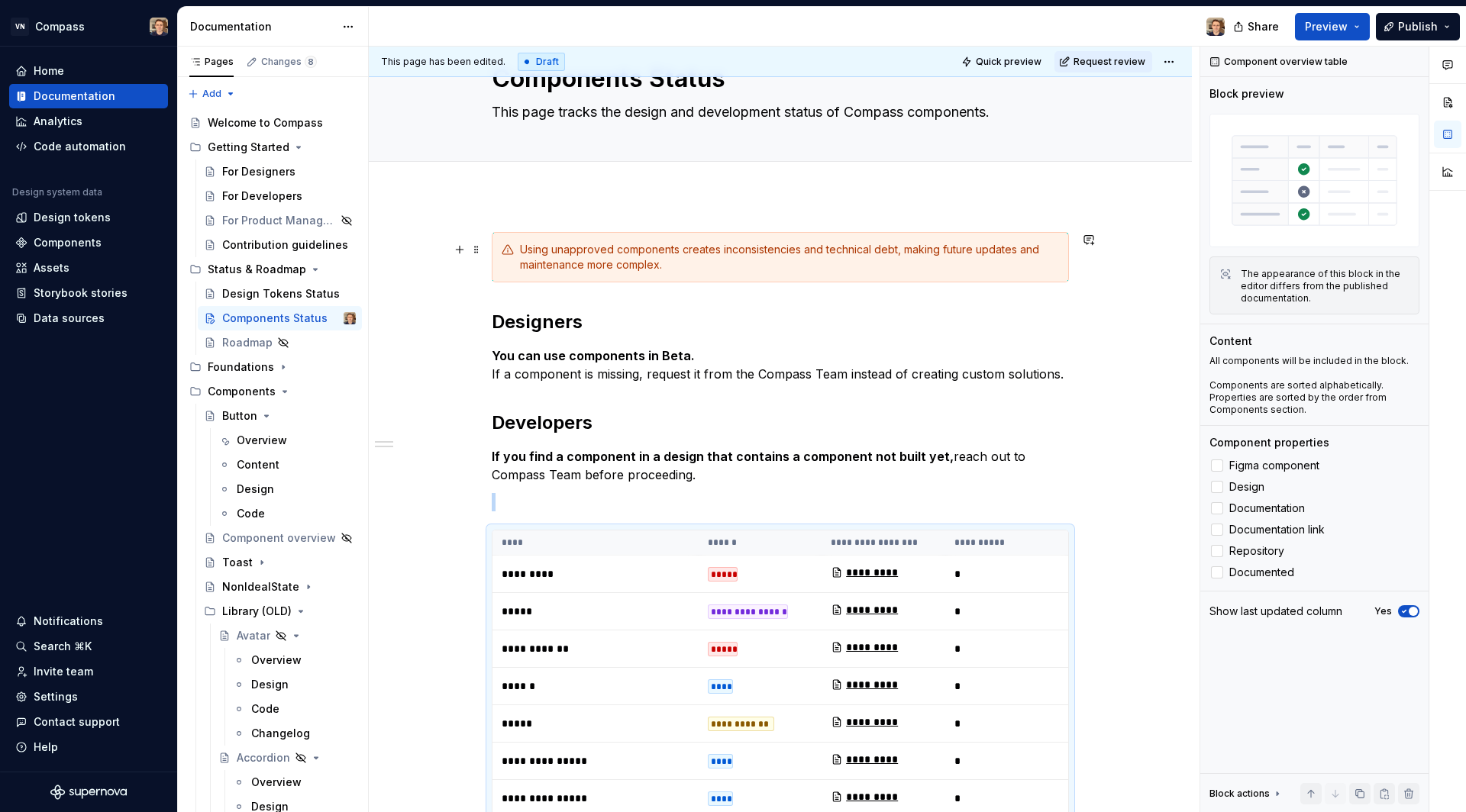
click at [1018, 262] on div "Using unapproved components creates inconsistencies and technical debt, making …" at bounding box center [789, 257] width 539 height 31
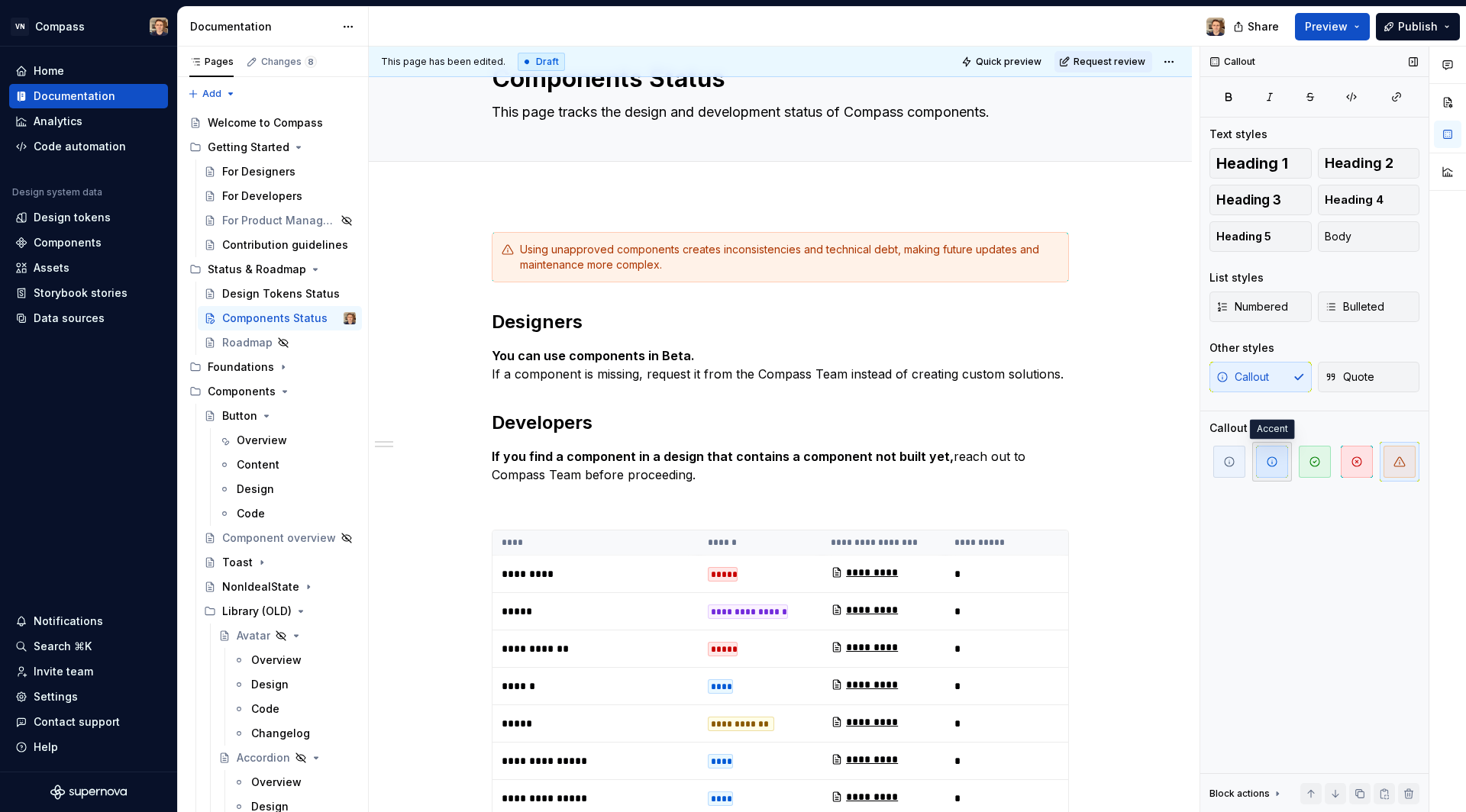
click at [1263, 446] on span "button" at bounding box center [1271, 462] width 32 height 32
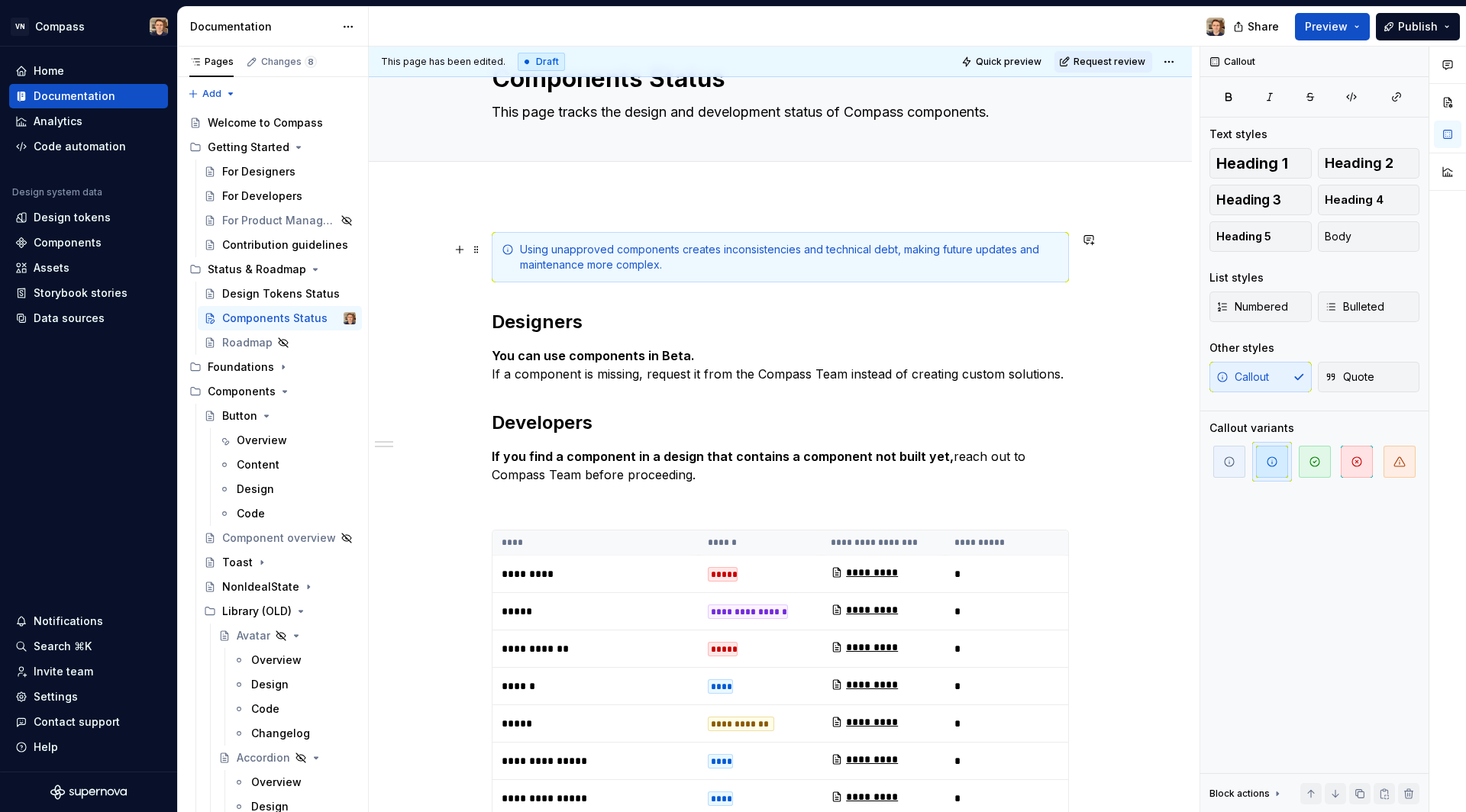
click at [714, 262] on div "Using unapproved components creates inconsistencies and technical debt, making …" at bounding box center [789, 257] width 539 height 31
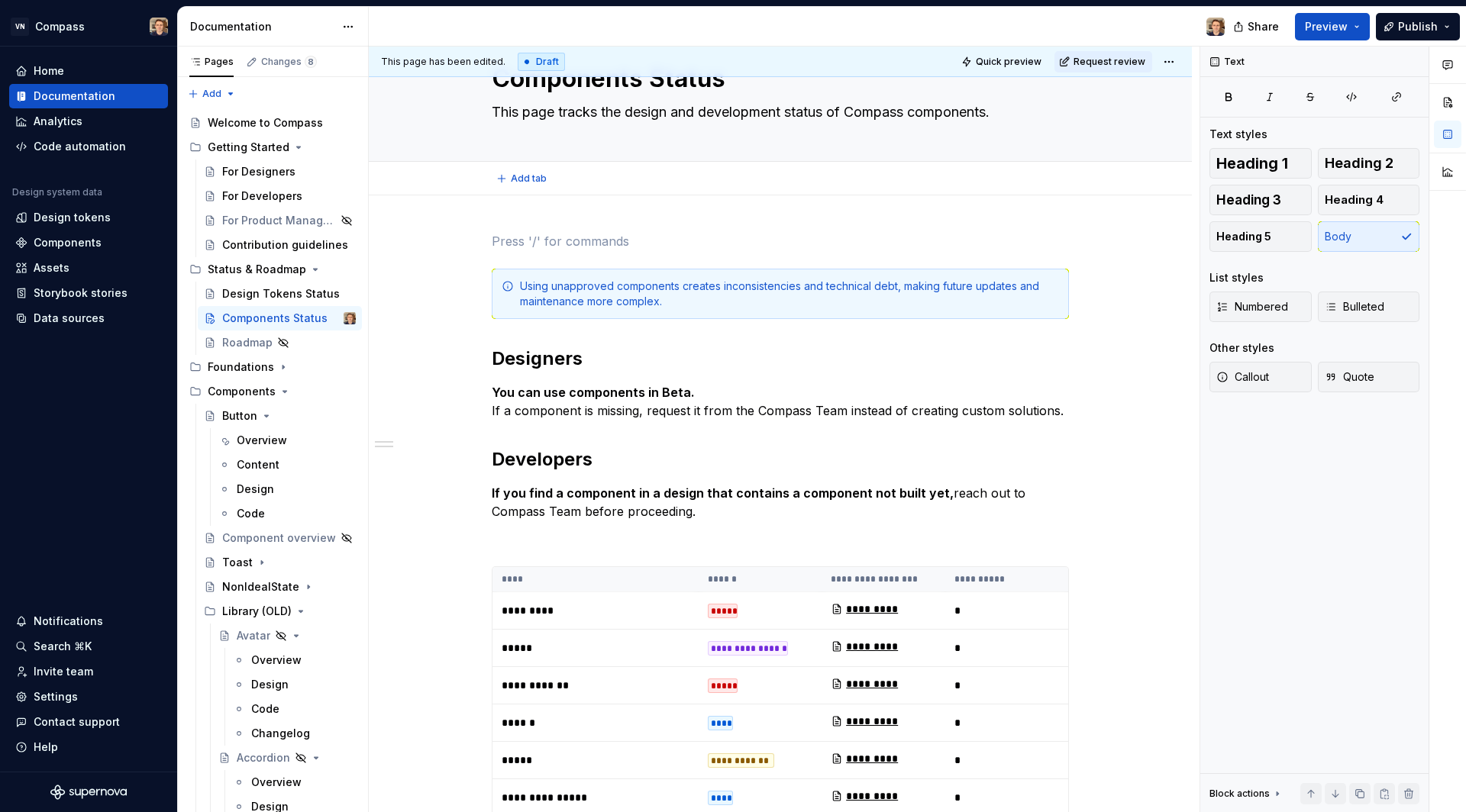
click at [547, 185] on button "Add tab" at bounding box center [522, 179] width 62 height 22
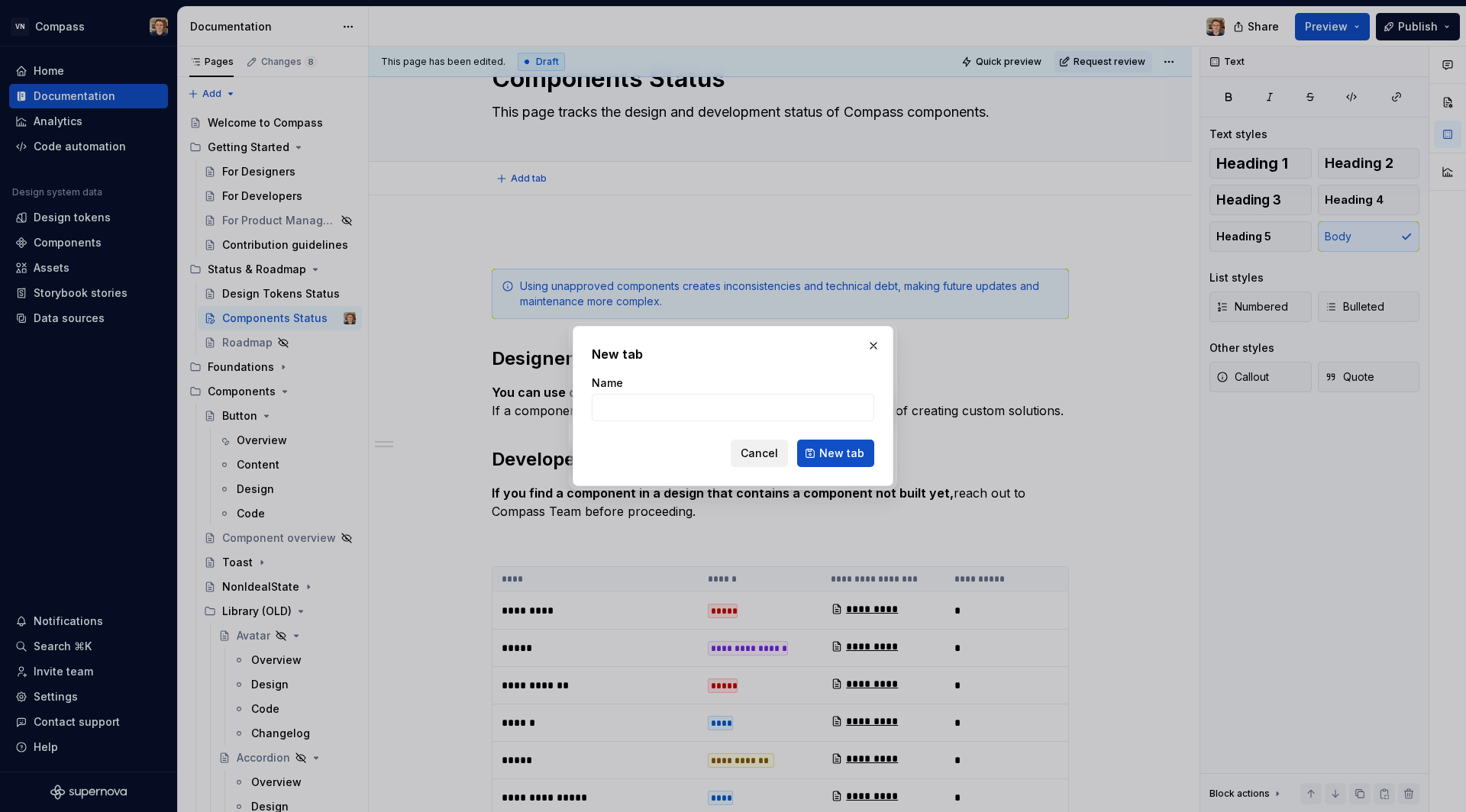
click at [760, 444] on button "Cancel" at bounding box center [759, 453] width 57 height 28
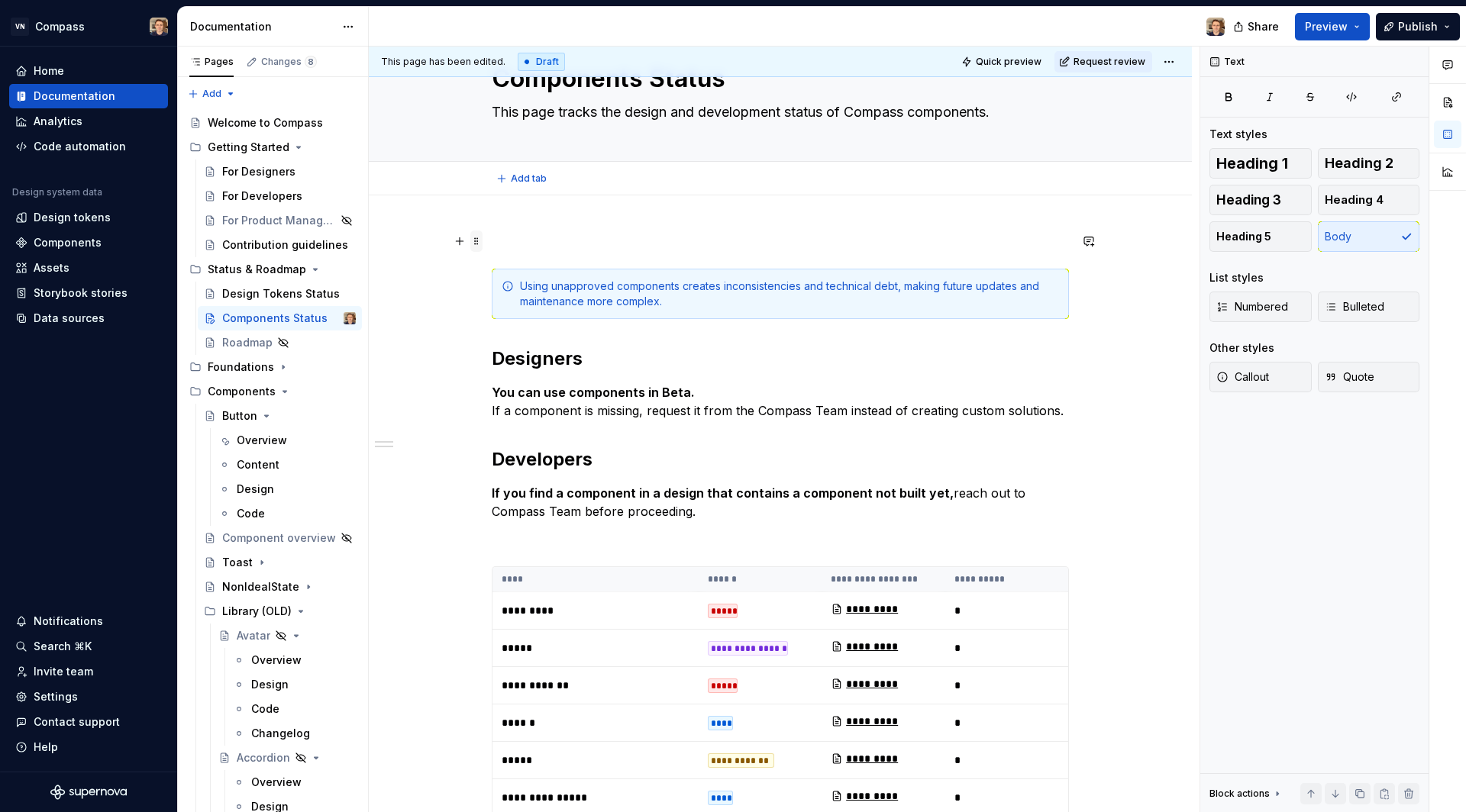
click at [476, 242] on span at bounding box center [476, 241] width 12 height 22
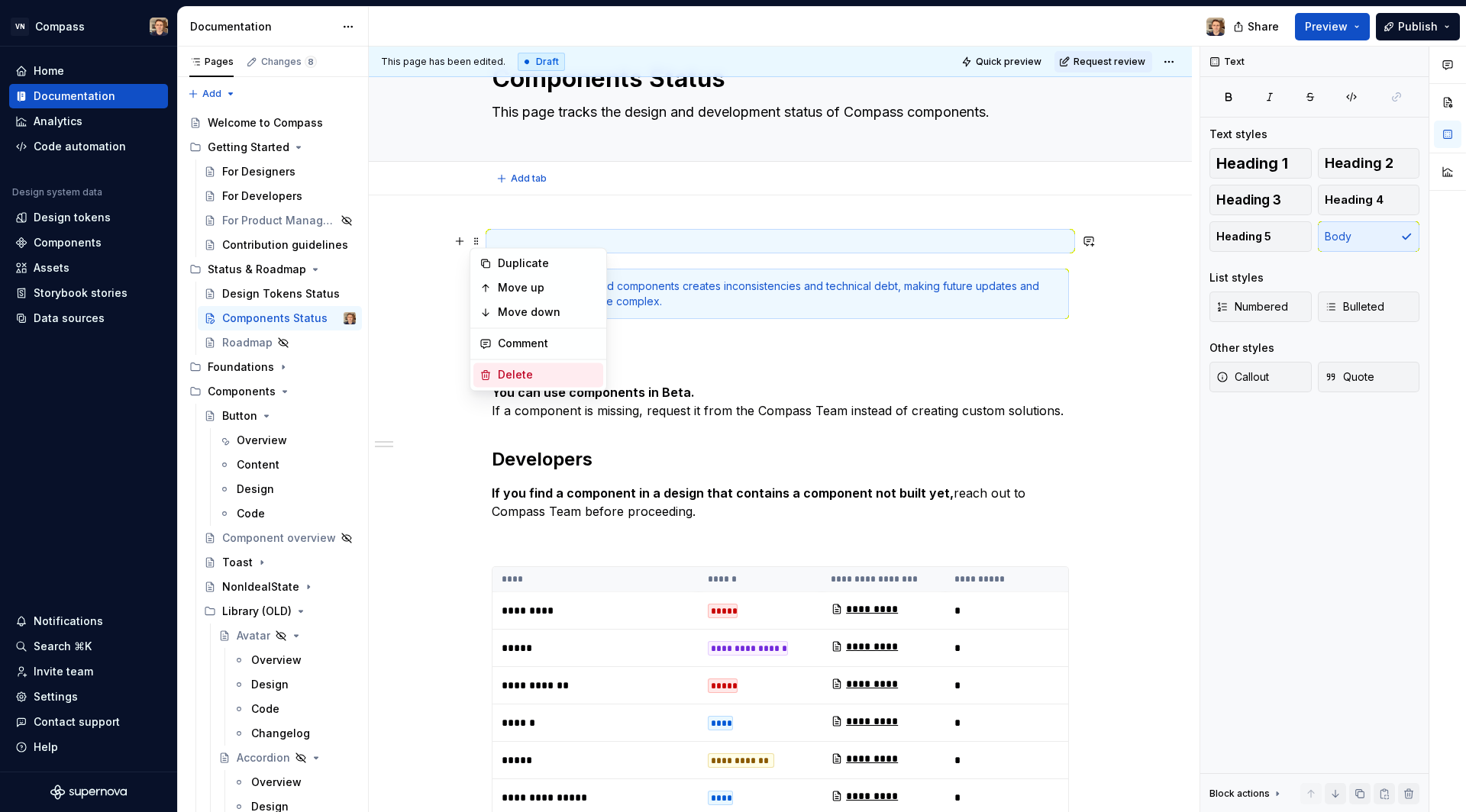
click at [521, 371] on div "Delete" at bounding box center [547, 374] width 99 height 15
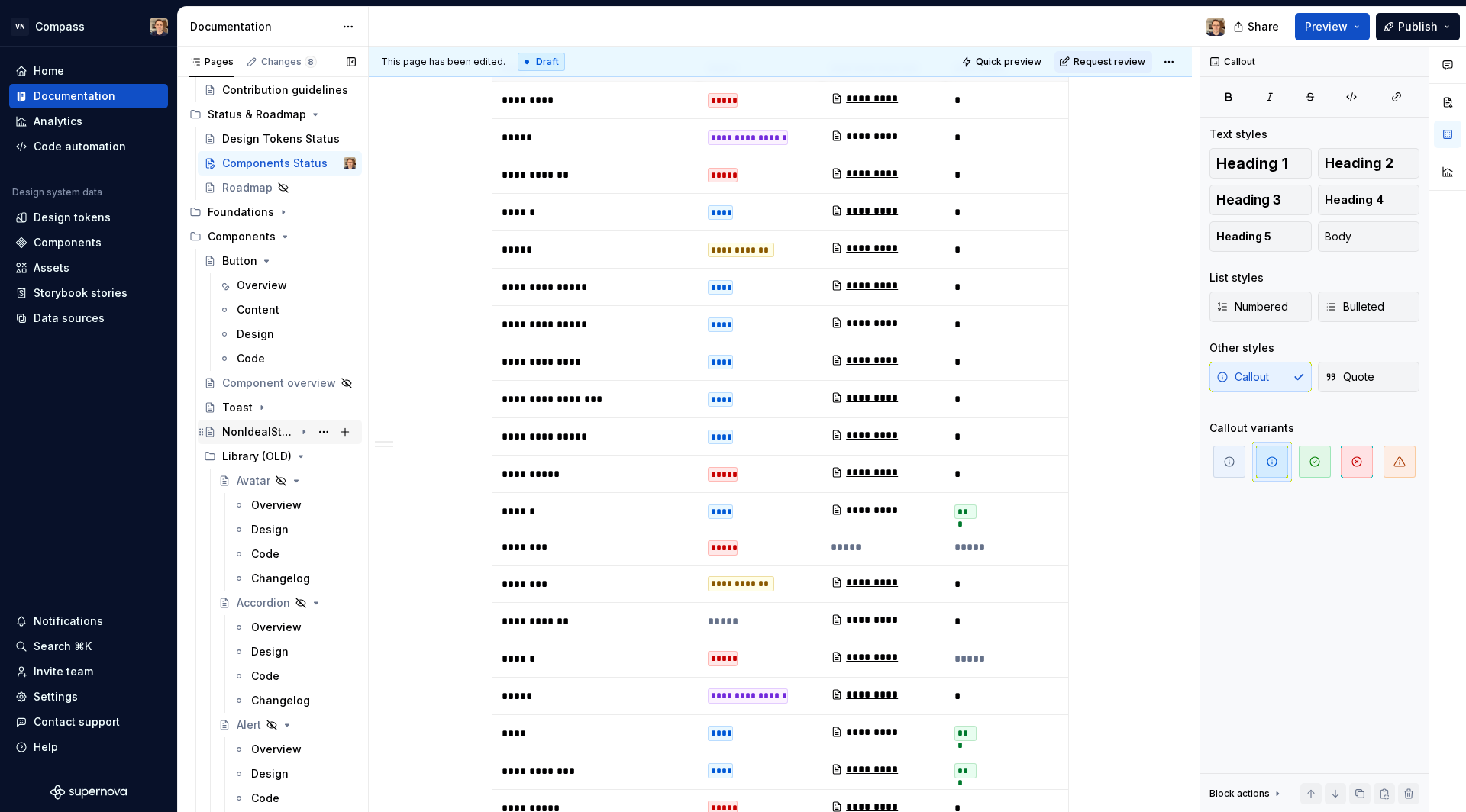
scroll to position [155, 0]
click at [261, 646] on div "Design" at bounding box center [270, 651] width 38 height 15
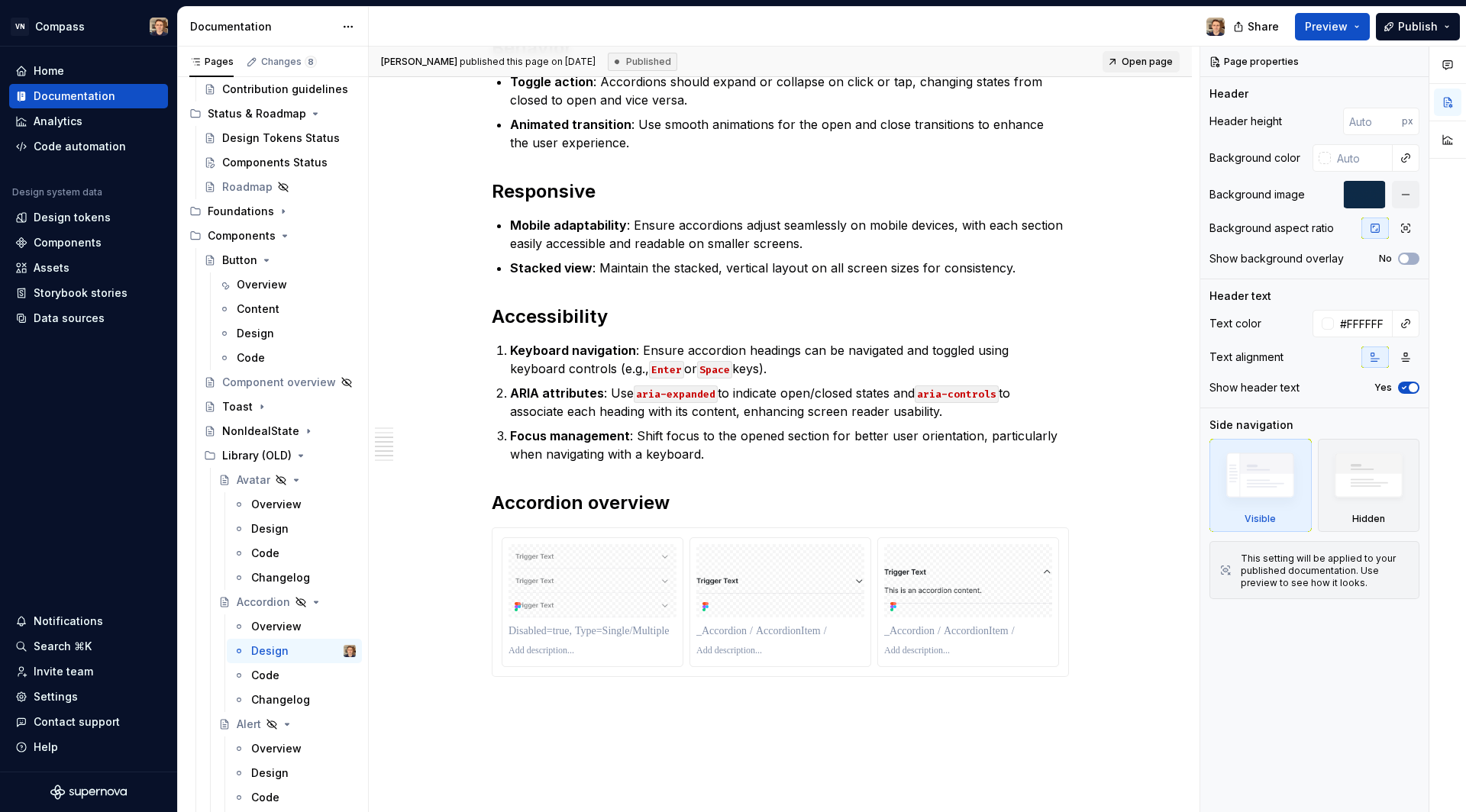
scroll to position [1329, 0]
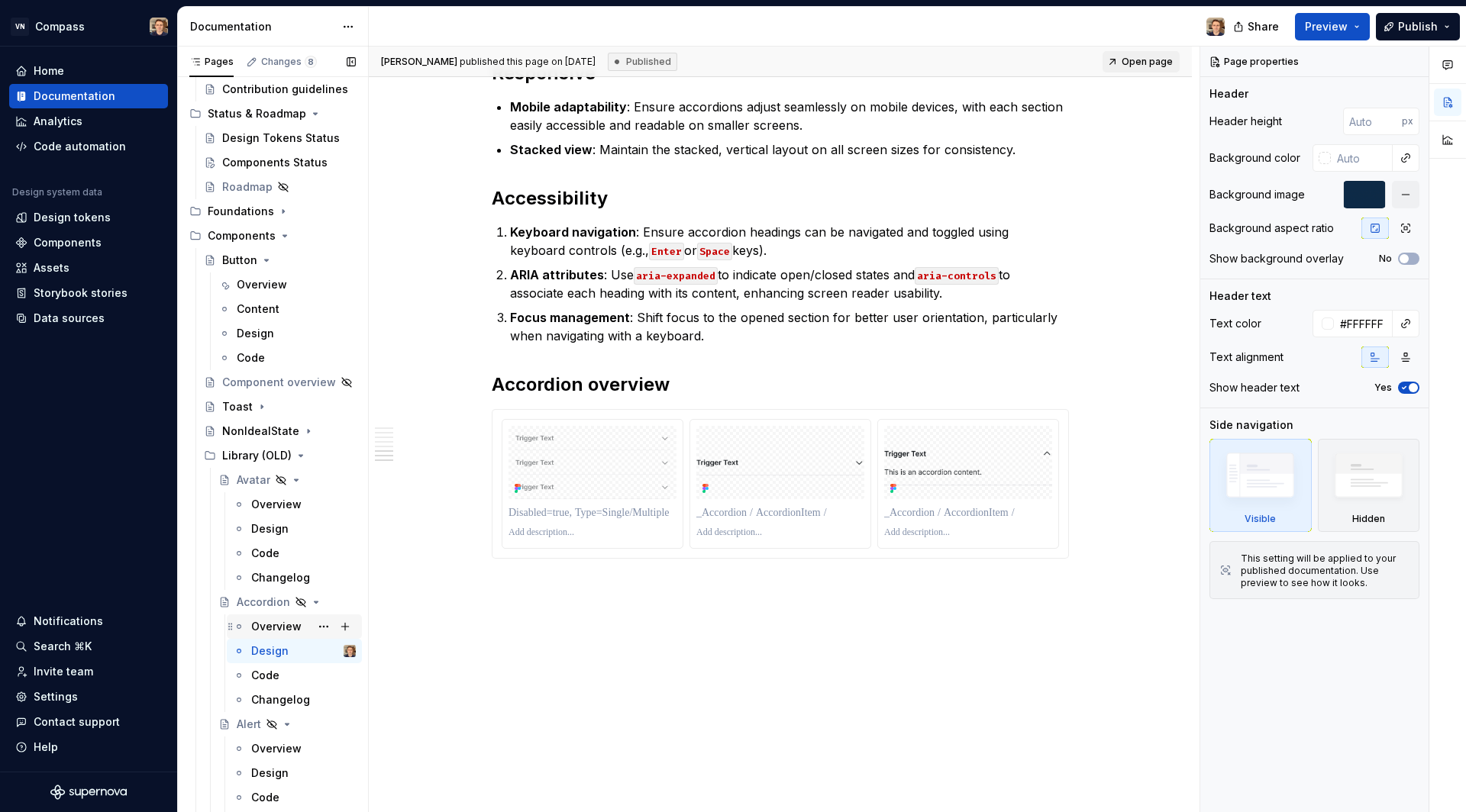
click at [285, 620] on div "Overview" at bounding box center [276, 626] width 50 height 15
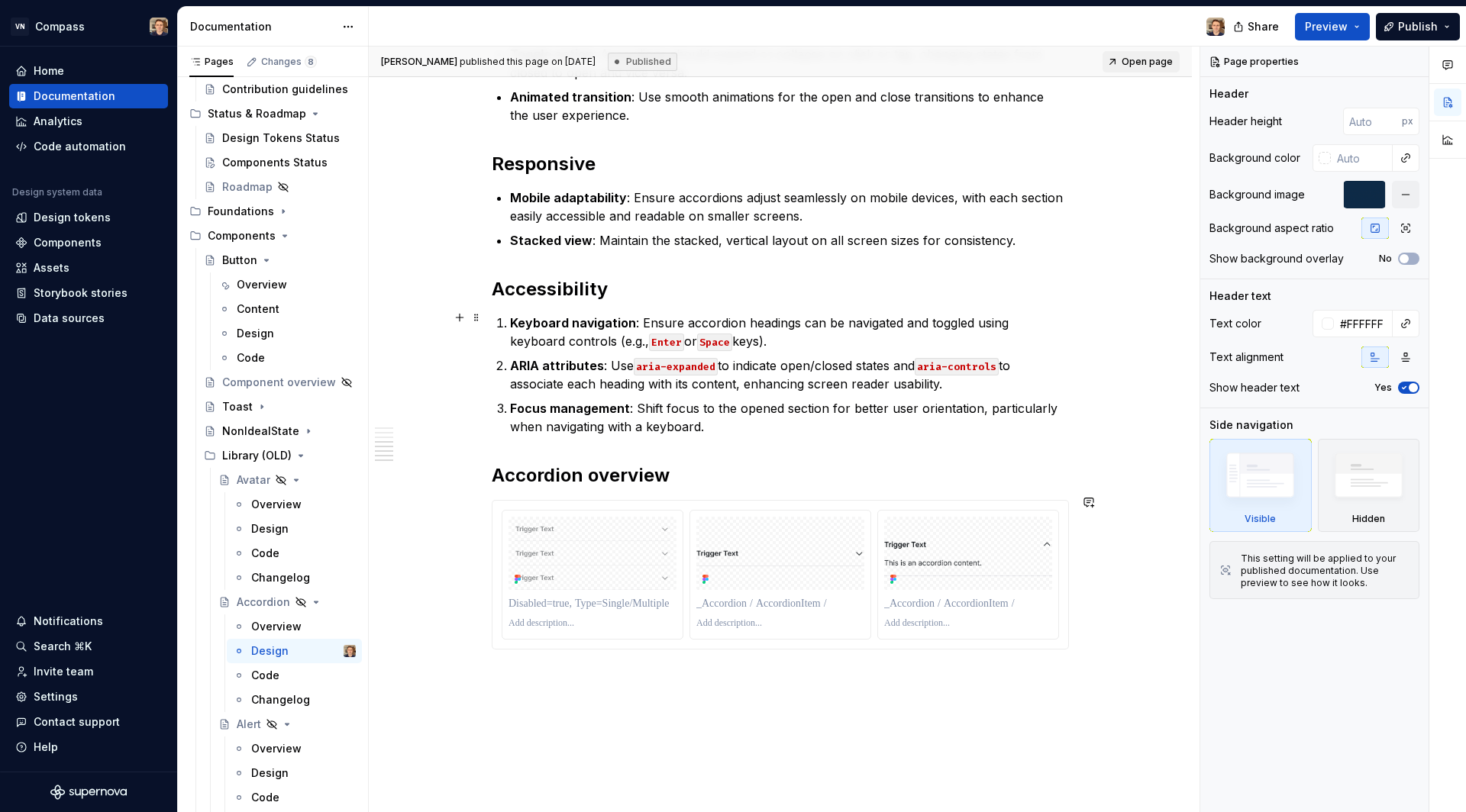
scroll to position [857, 0]
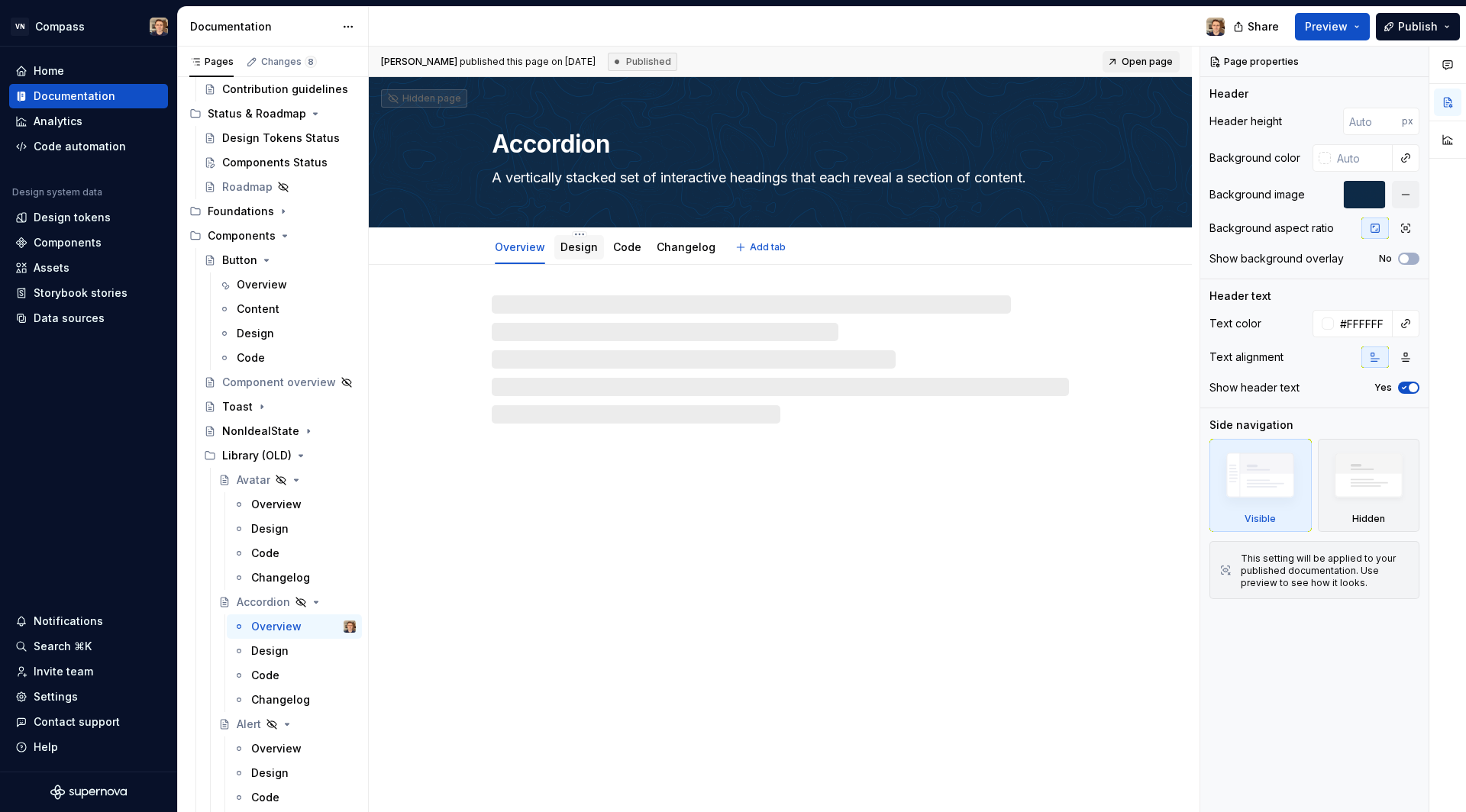
click at [571, 239] on div "Design" at bounding box center [579, 246] width 38 height 15
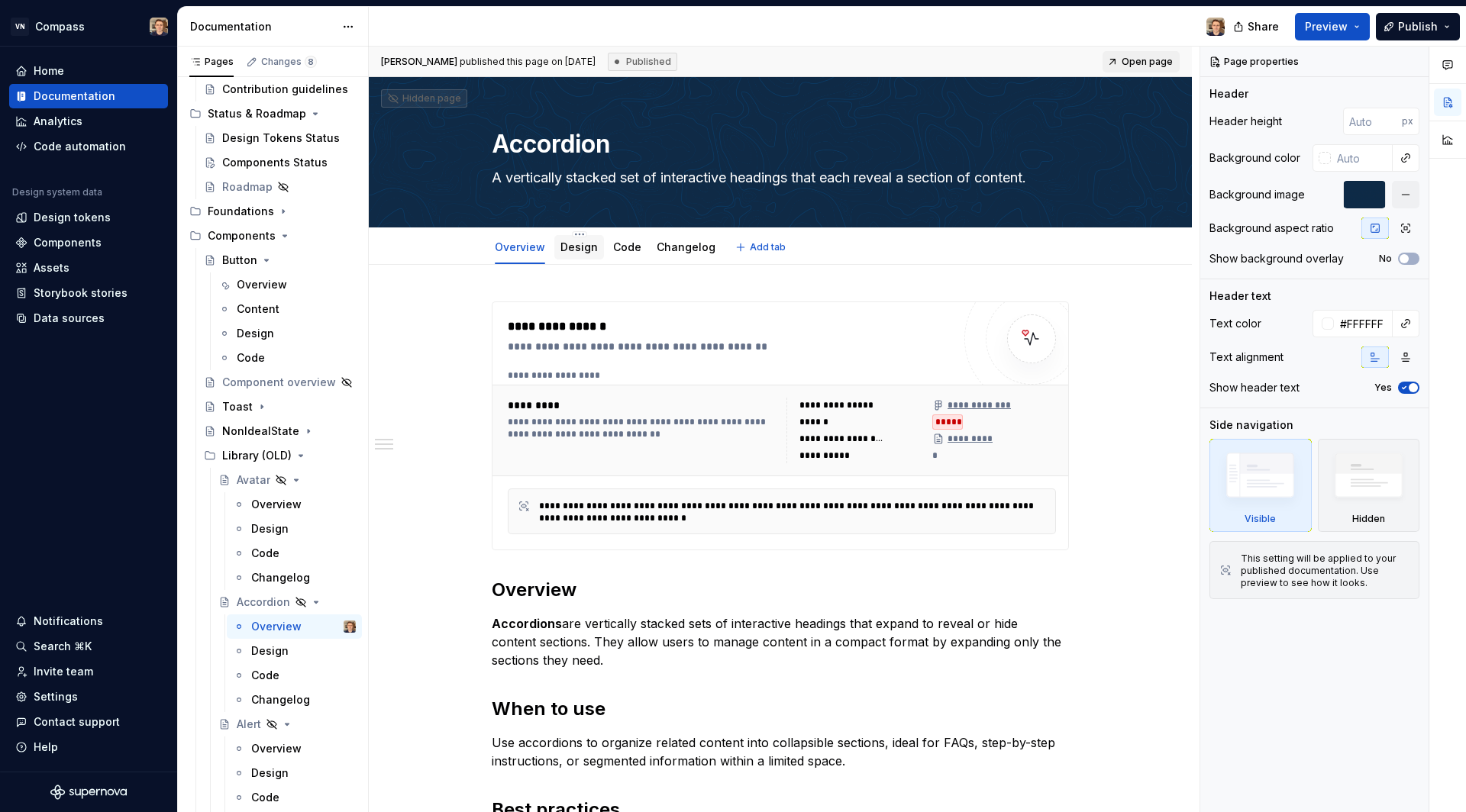
click at [571, 239] on div "Design" at bounding box center [579, 246] width 38 height 15
click at [583, 256] on div "Design" at bounding box center [579, 247] width 49 height 25
click at [942, 418] on div "*****" at bounding box center [947, 421] width 31 height 15
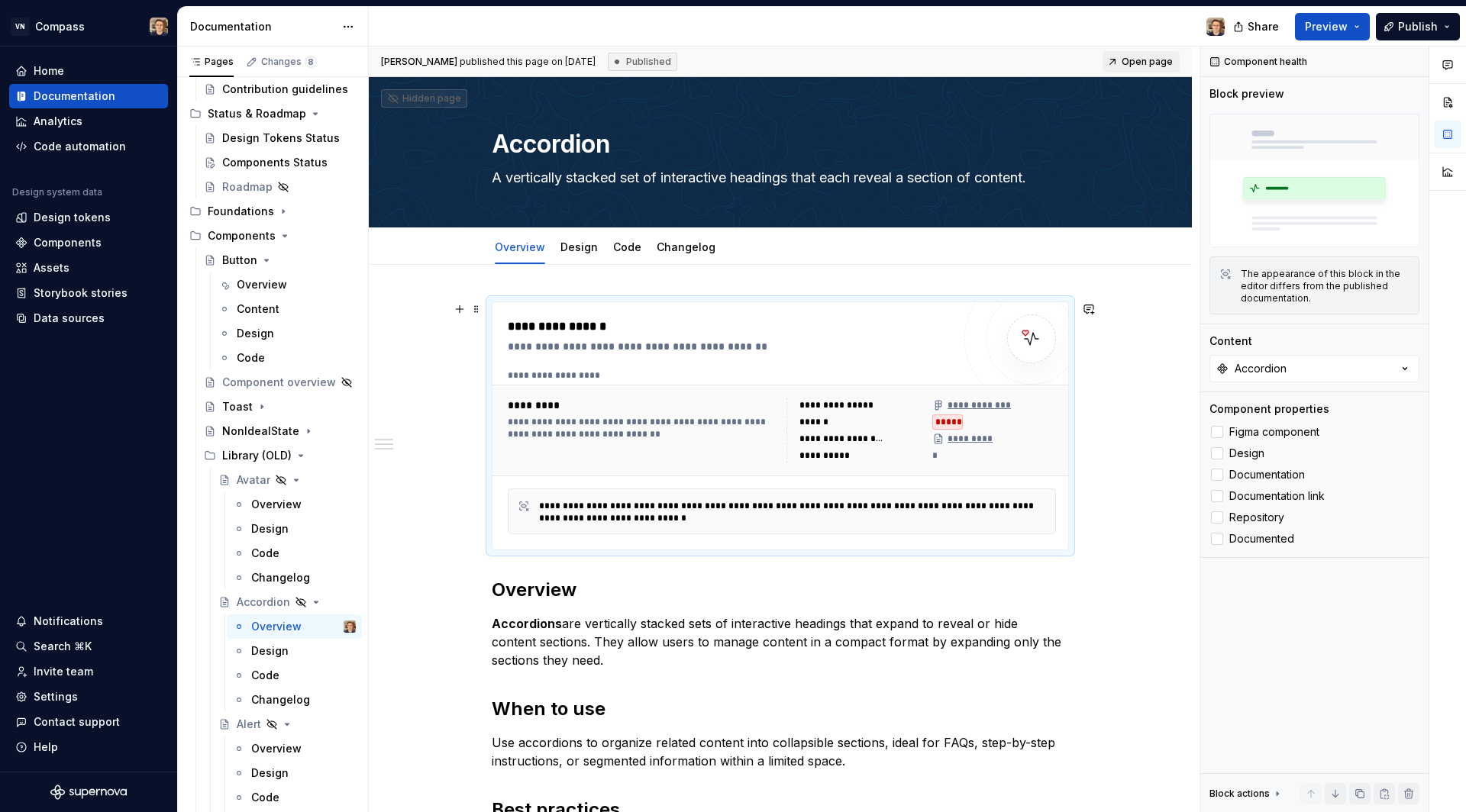
click at [938, 422] on div "*****" at bounding box center [947, 421] width 31 height 15
click at [893, 406] on div "**********" at bounding box center [861, 405] width 124 height 15
click at [1030, 347] on img at bounding box center [1031, 338] width 31 height 31
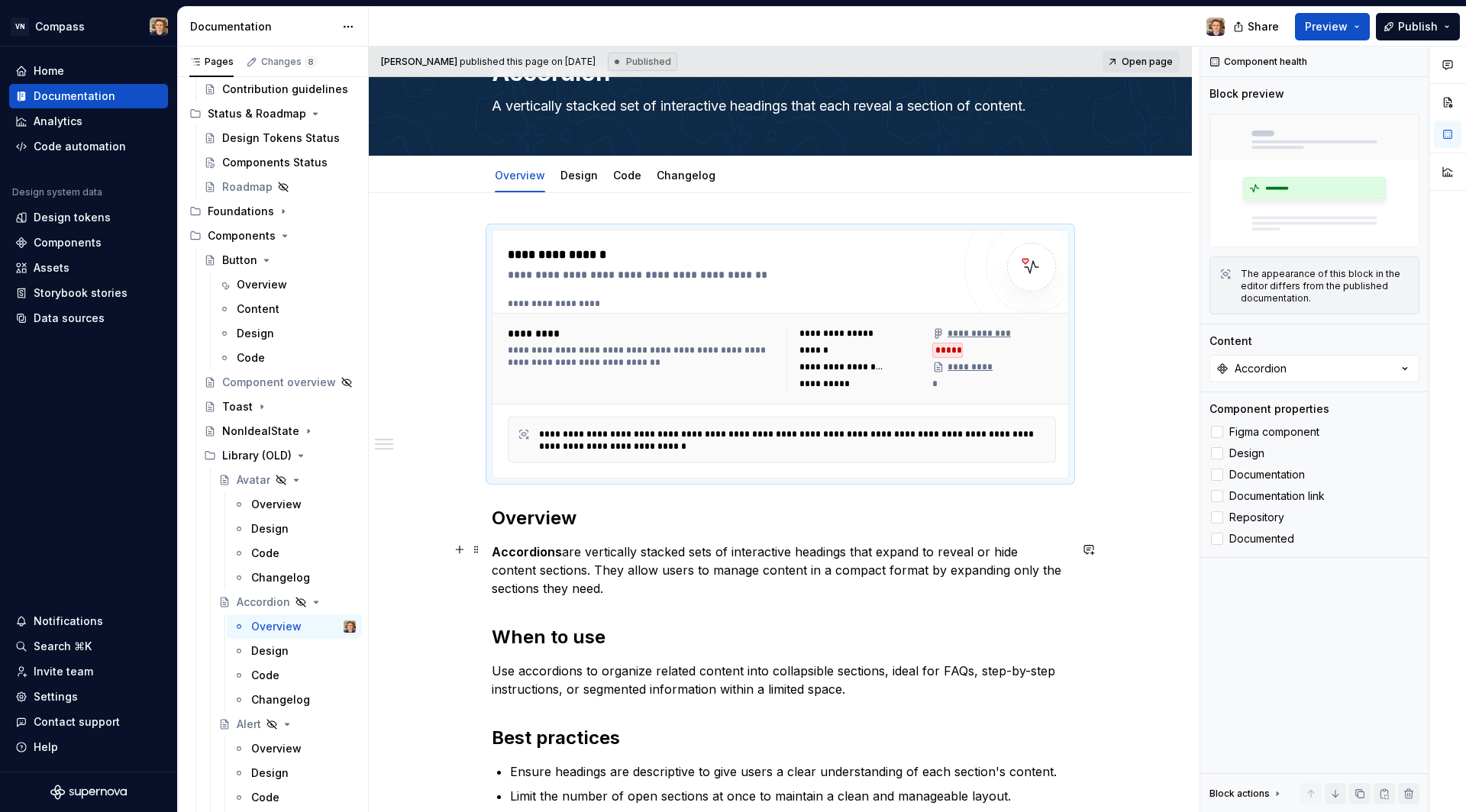
scroll to position [72, 0]
click at [477, 233] on span at bounding box center [476, 236] width 12 height 22
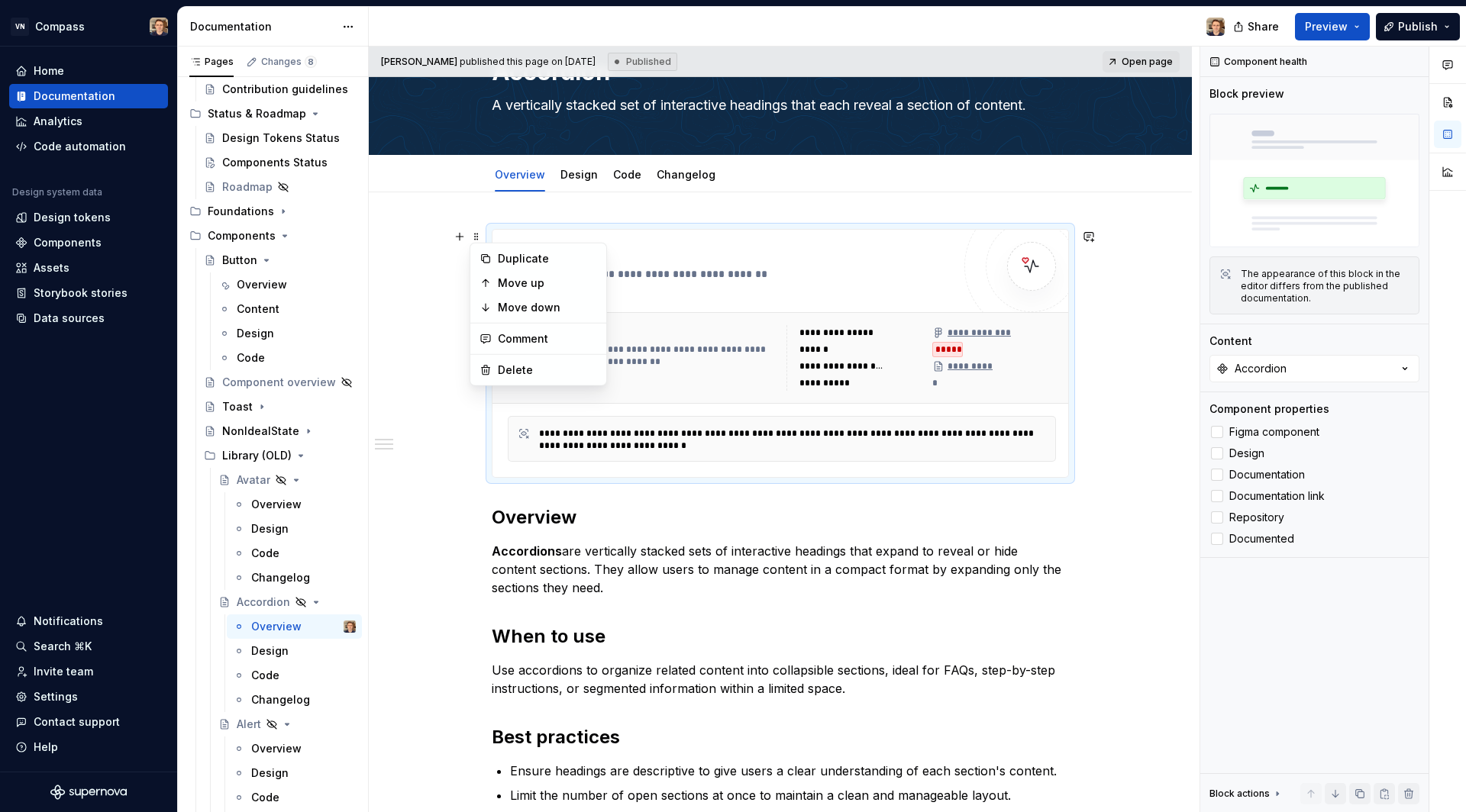
click at [688, 327] on div "*********" at bounding box center [642, 332] width 269 height 15
click at [530, 487] on div "**********" at bounding box center [779, 537] width 577 height 618
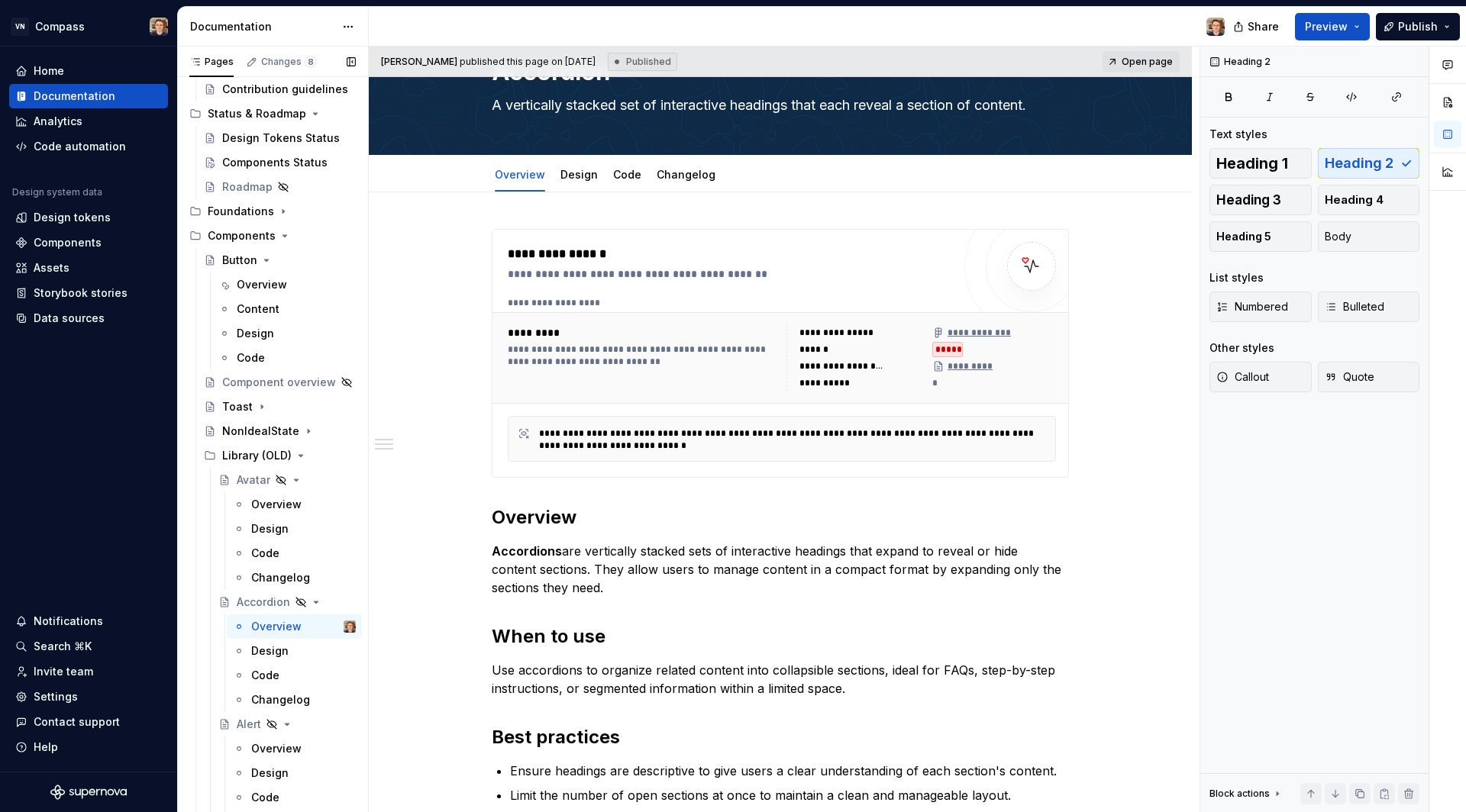
scroll to position [155, 0]
click at [104, 232] on div "Components" at bounding box center [88, 242] width 159 height 25
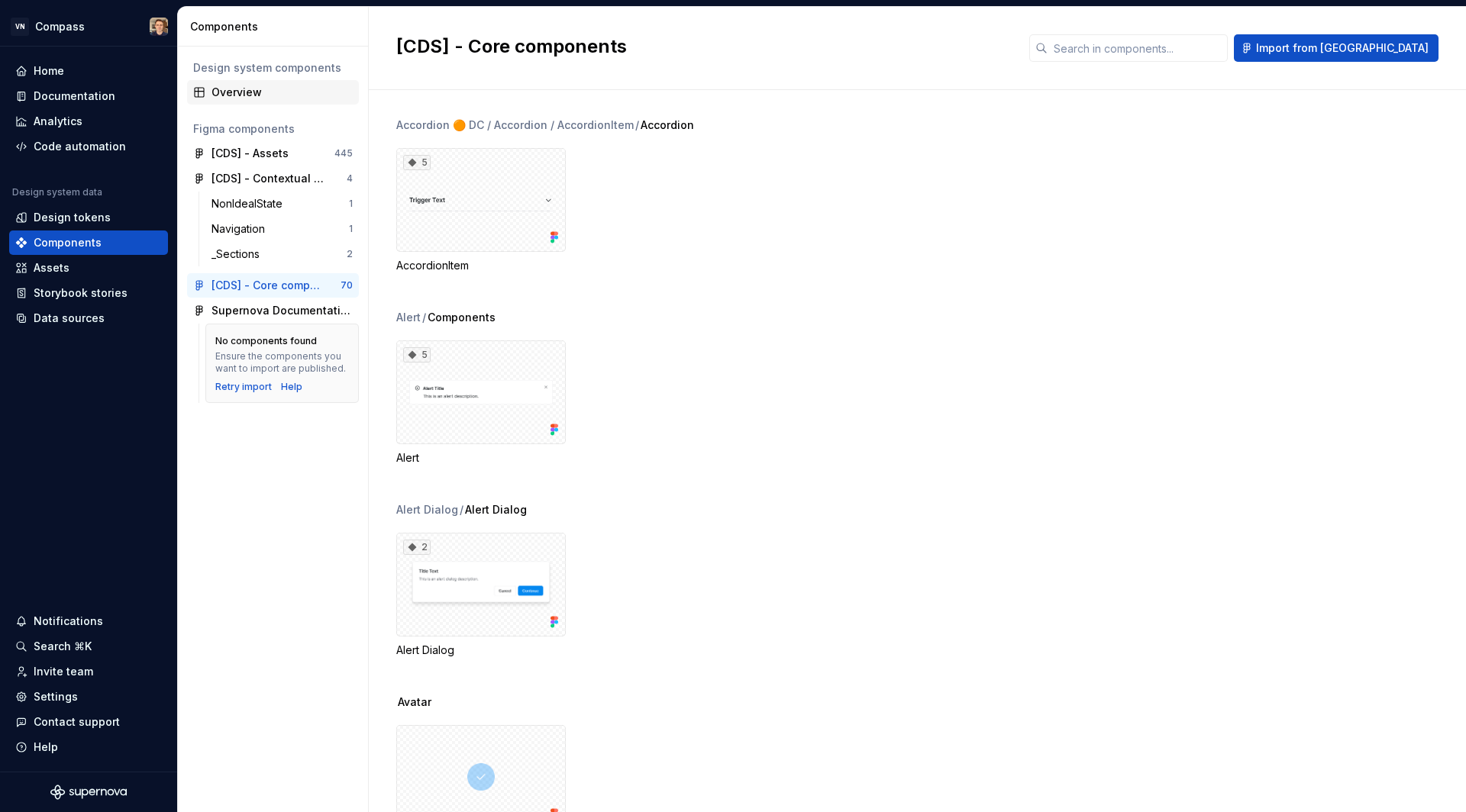
click at [268, 95] on div "Overview" at bounding box center [282, 92] width 141 height 15
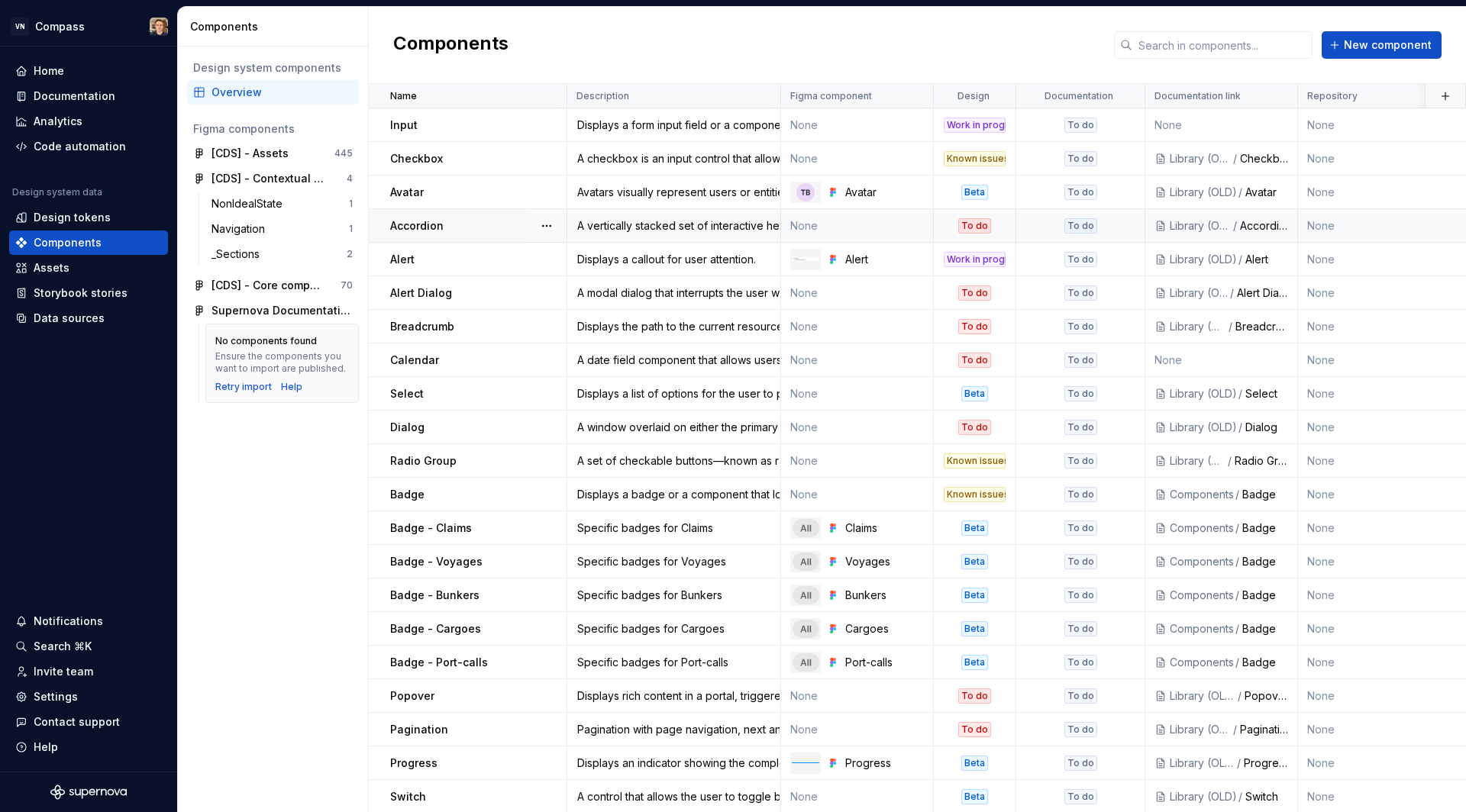
click at [976, 228] on div "To do" at bounding box center [973, 226] width 33 height 15
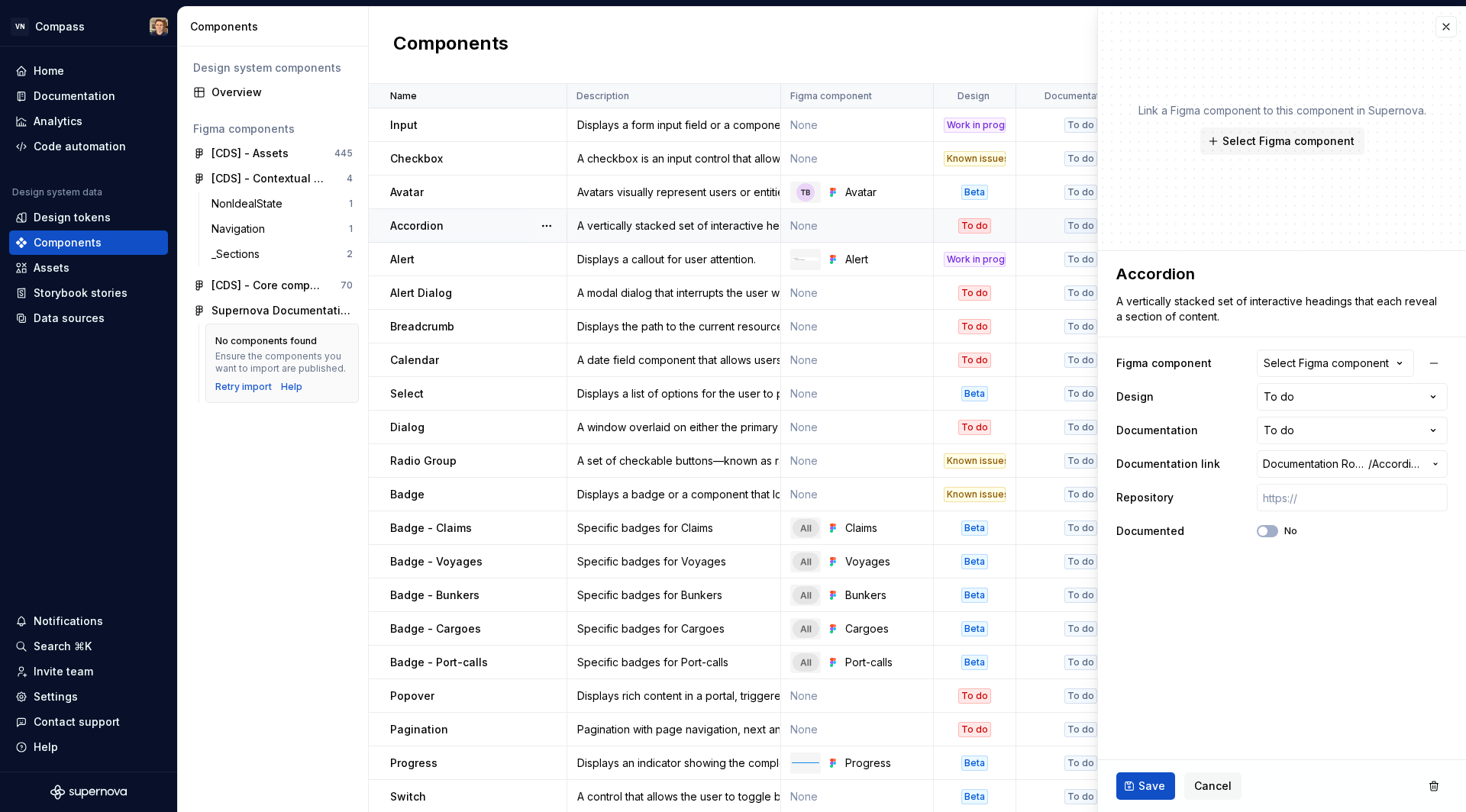
click at [976, 228] on div "To do" at bounding box center [973, 226] width 33 height 15
type textarea "*"
click at [1312, 402] on html "VN Compass Home Documentation Analytics Code automation Design system data Desi…" at bounding box center [733, 406] width 1466 height 812
select select "**********"
click at [918, 58] on div "Components New component" at bounding box center [917, 45] width 1097 height 77
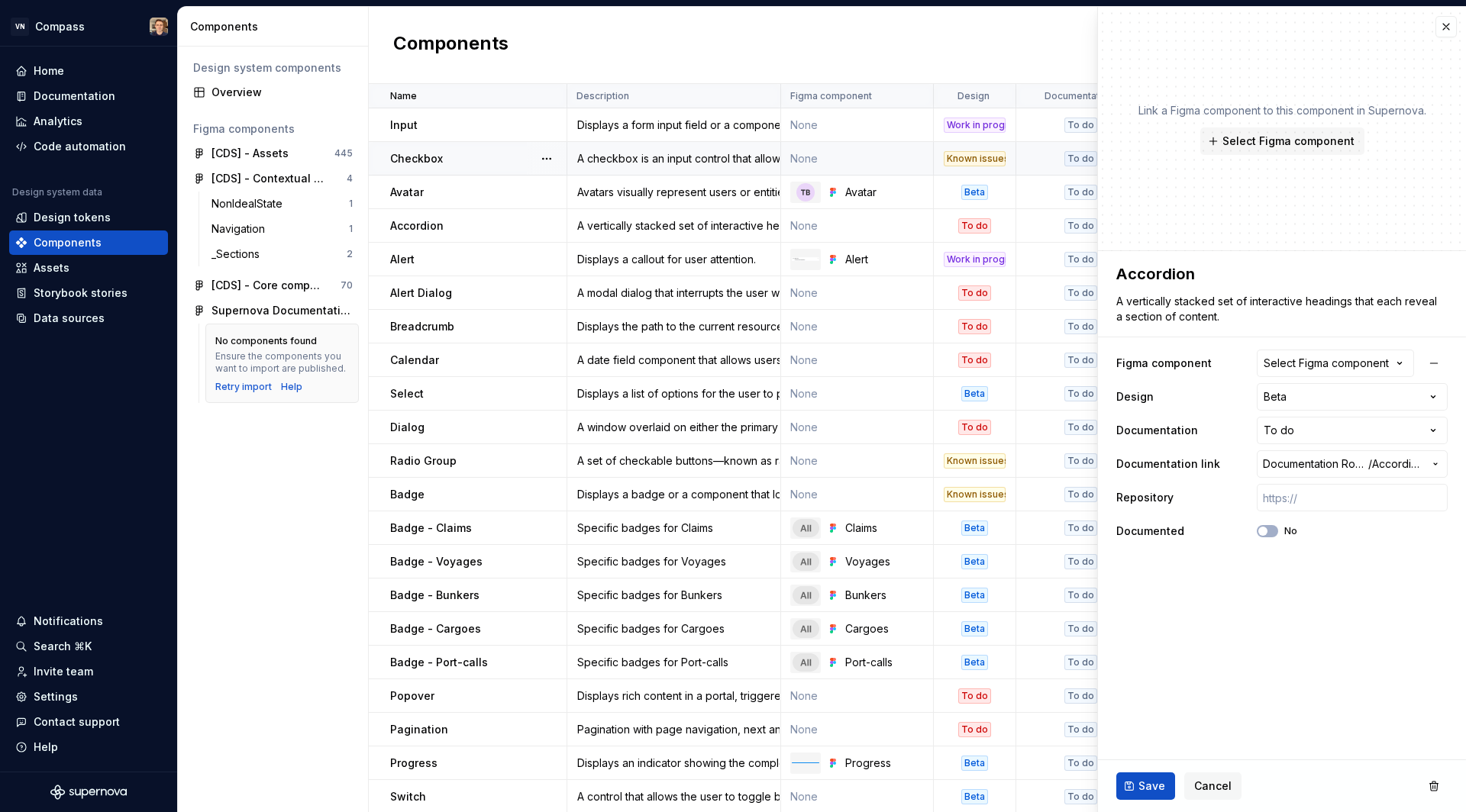
click at [974, 151] on div "Known issues" at bounding box center [974, 158] width 62 height 15
click at [1449, 24] on button "button" at bounding box center [1446, 27] width 22 height 22
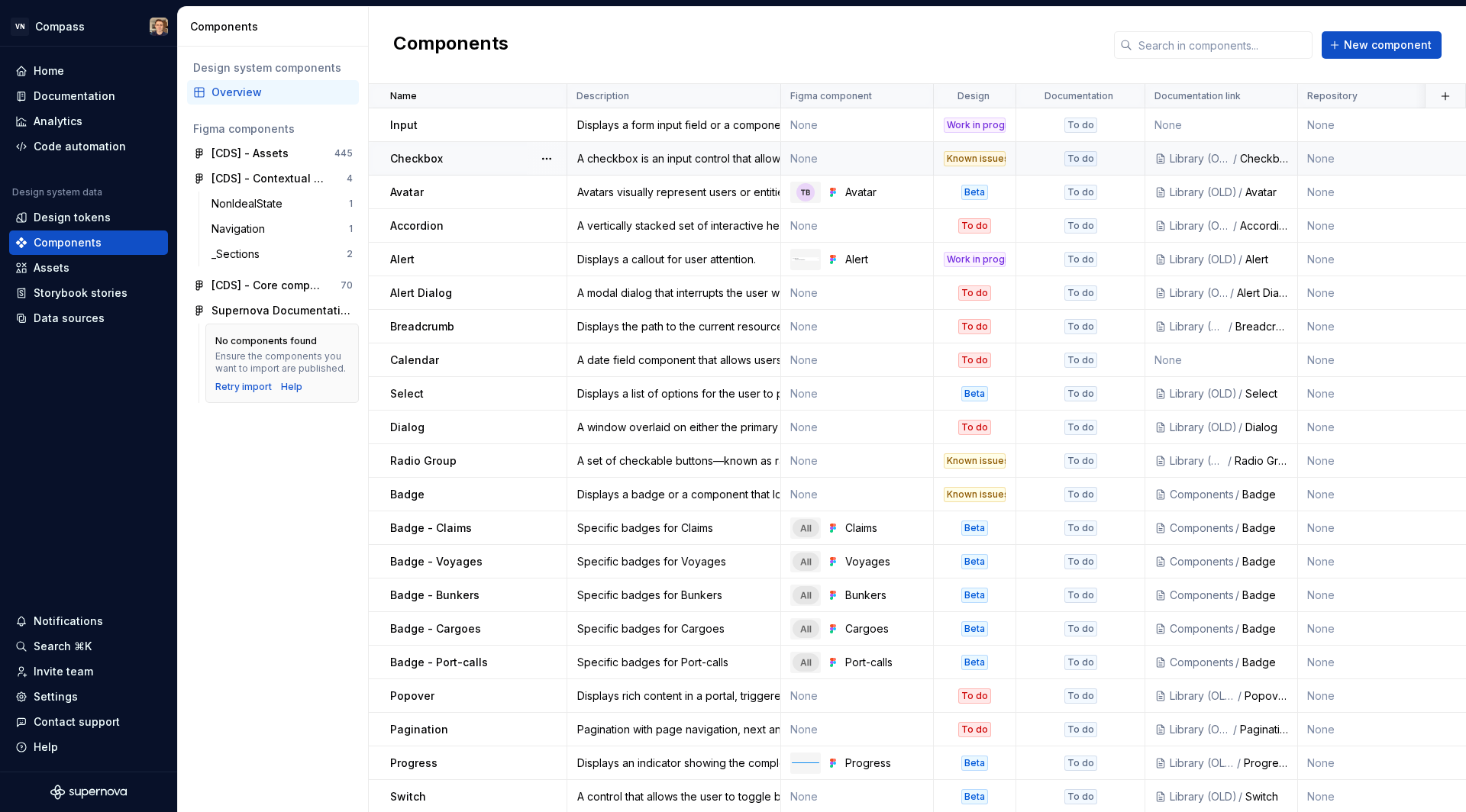
click at [979, 161] on div "Known issues" at bounding box center [974, 158] width 62 height 15
type textarea "*"
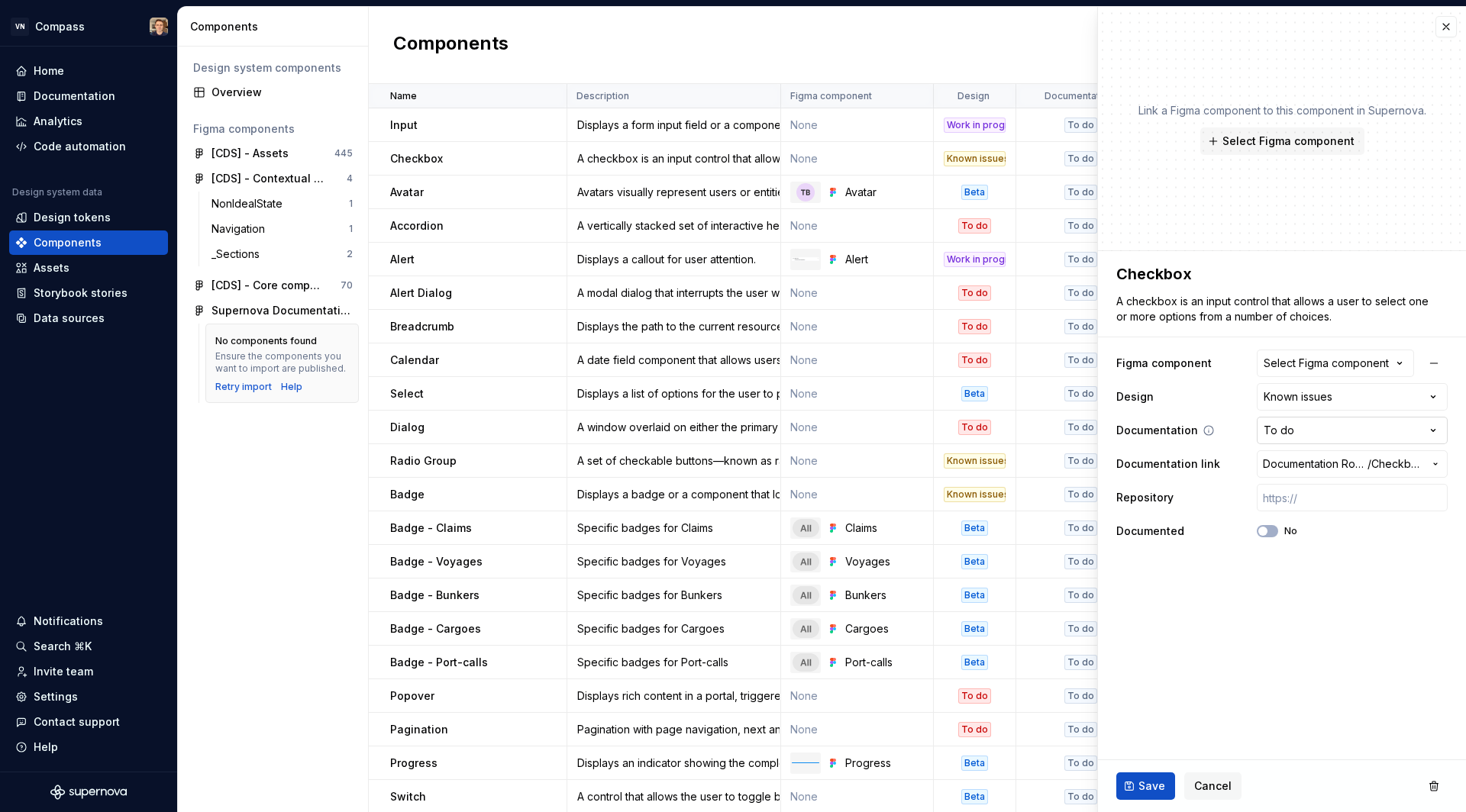
click at [1328, 434] on html "VN Compass Home Documentation Analytics Code automation Design system data Desi…" at bounding box center [733, 406] width 1466 height 812
select select "**********"
click at [993, 61] on div "Components New component" at bounding box center [917, 45] width 1097 height 77
click at [981, 122] on div "Work in progress" at bounding box center [974, 125] width 62 height 15
type textarea "*"
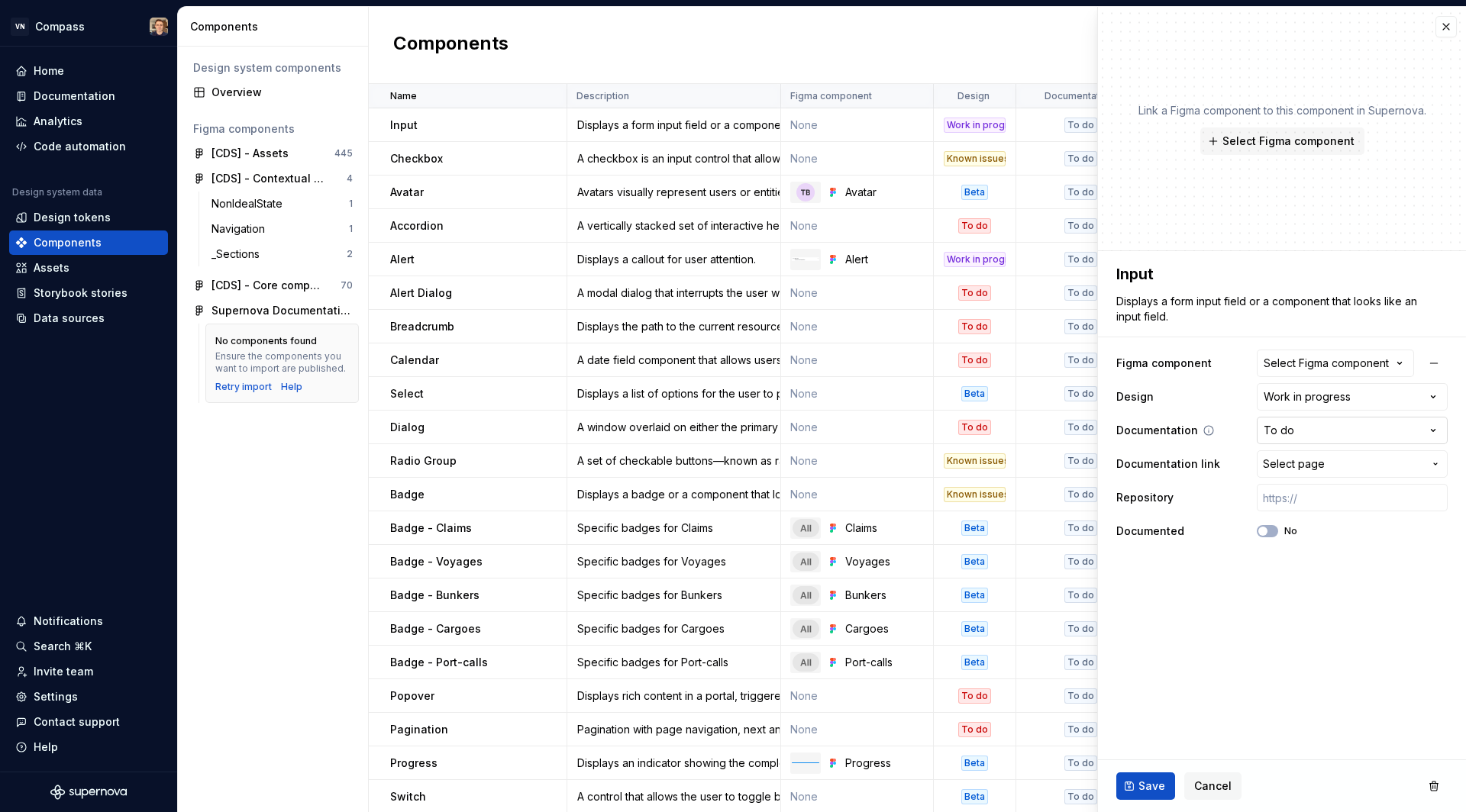
click at [1320, 427] on html "VN Compass Home Documentation Analytics Code automation Design system data Desi…" at bounding box center [733, 406] width 1466 height 812
select select "**********"
click at [1012, 65] on div "Components New component" at bounding box center [917, 45] width 1097 height 77
click at [1140, 781] on span "Save" at bounding box center [1151, 785] width 27 height 15
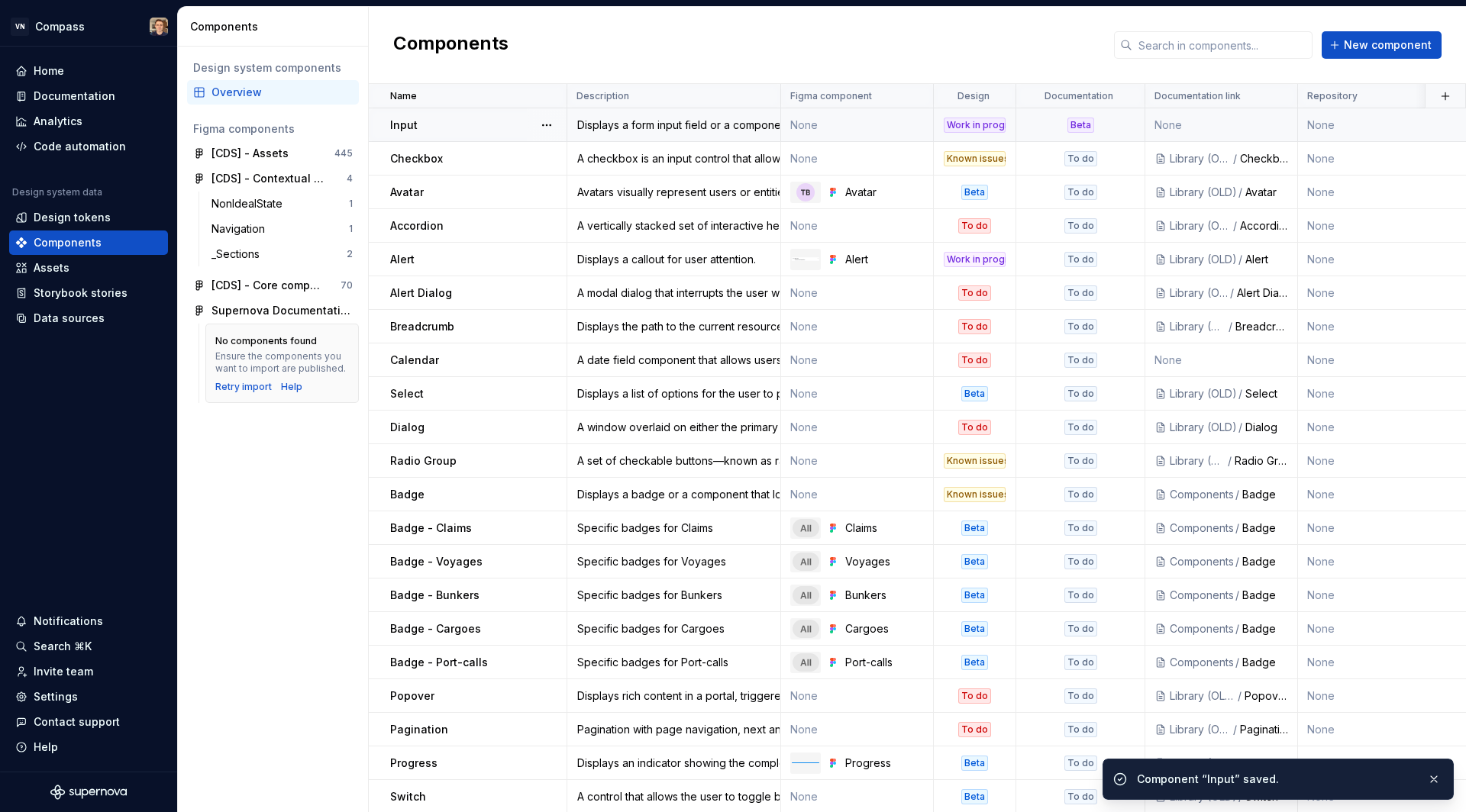
click at [973, 125] on div "Work in progress" at bounding box center [974, 125] width 62 height 15
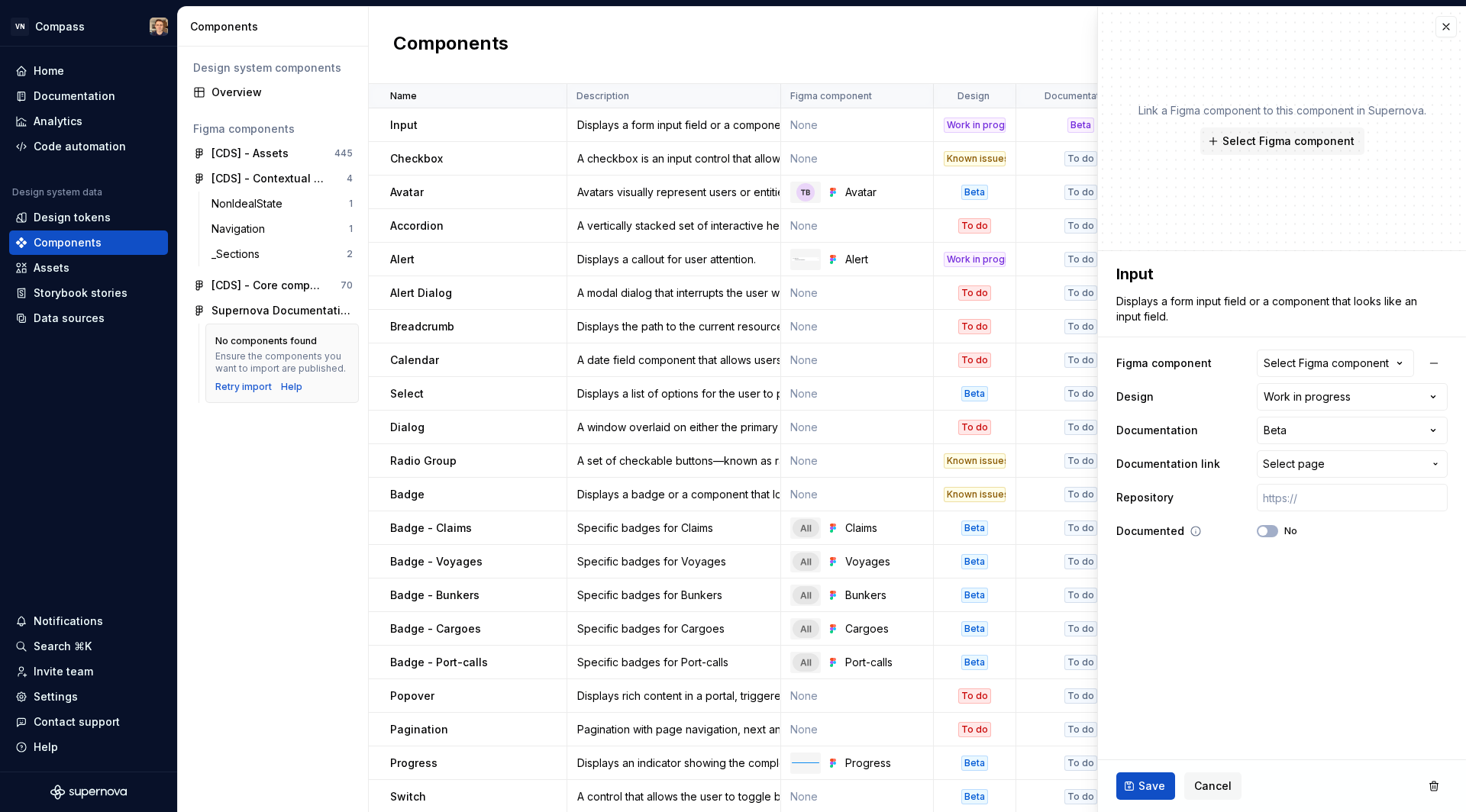
type textarea "*"
click at [1302, 429] on html "VN Compass Home Documentation Analytics Code automation Design system data Desi…" at bounding box center [733, 406] width 1466 height 812
select select
type textarea "*"
click at [1308, 390] on html "VN Compass Home Documentation Analytics Code automation Design system data Desi…" at bounding box center [733, 406] width 1466 height 812
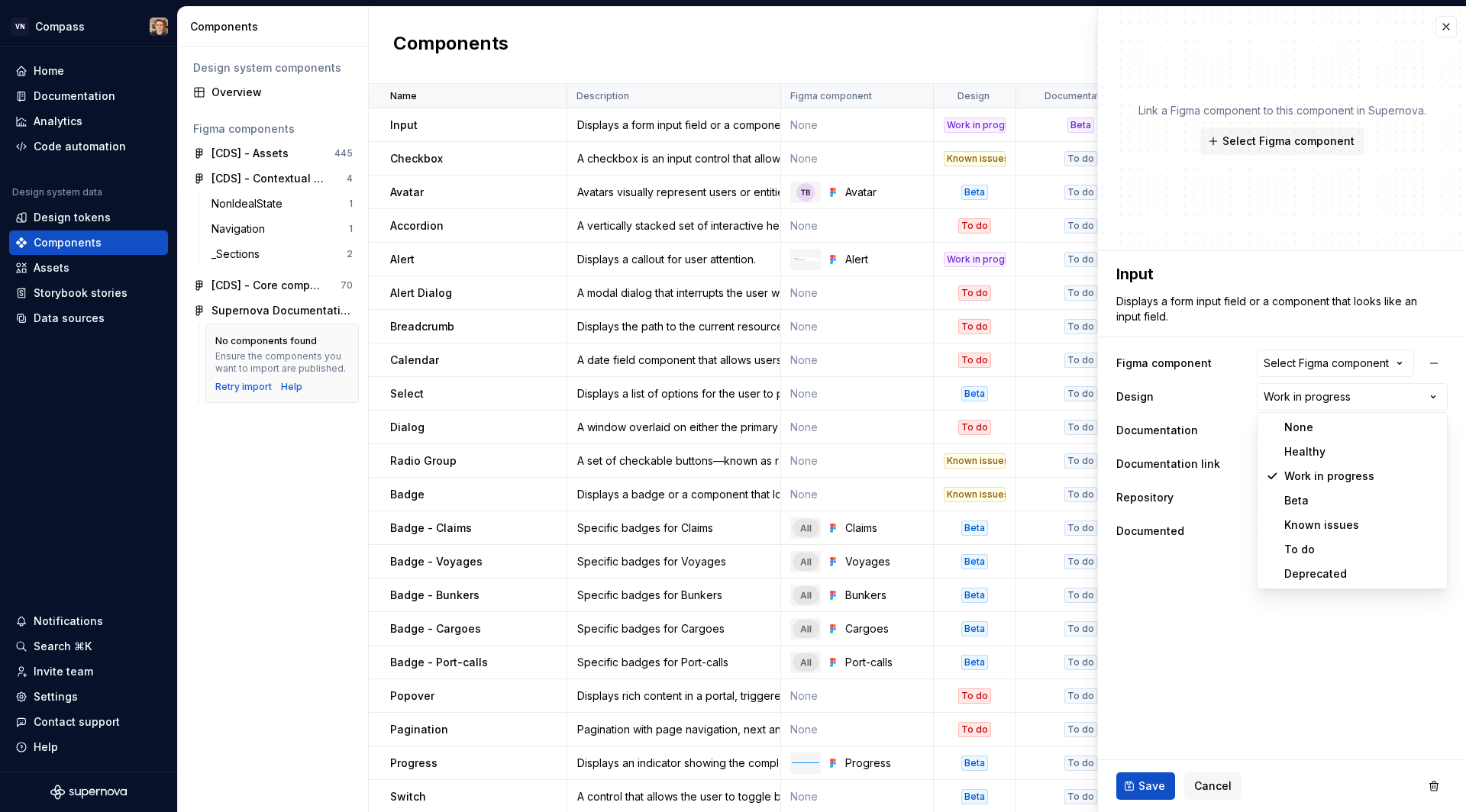
select select "**********"
click at [1146, 772] on button "Save" at bounding box center [1145, 786] width 58 height 28
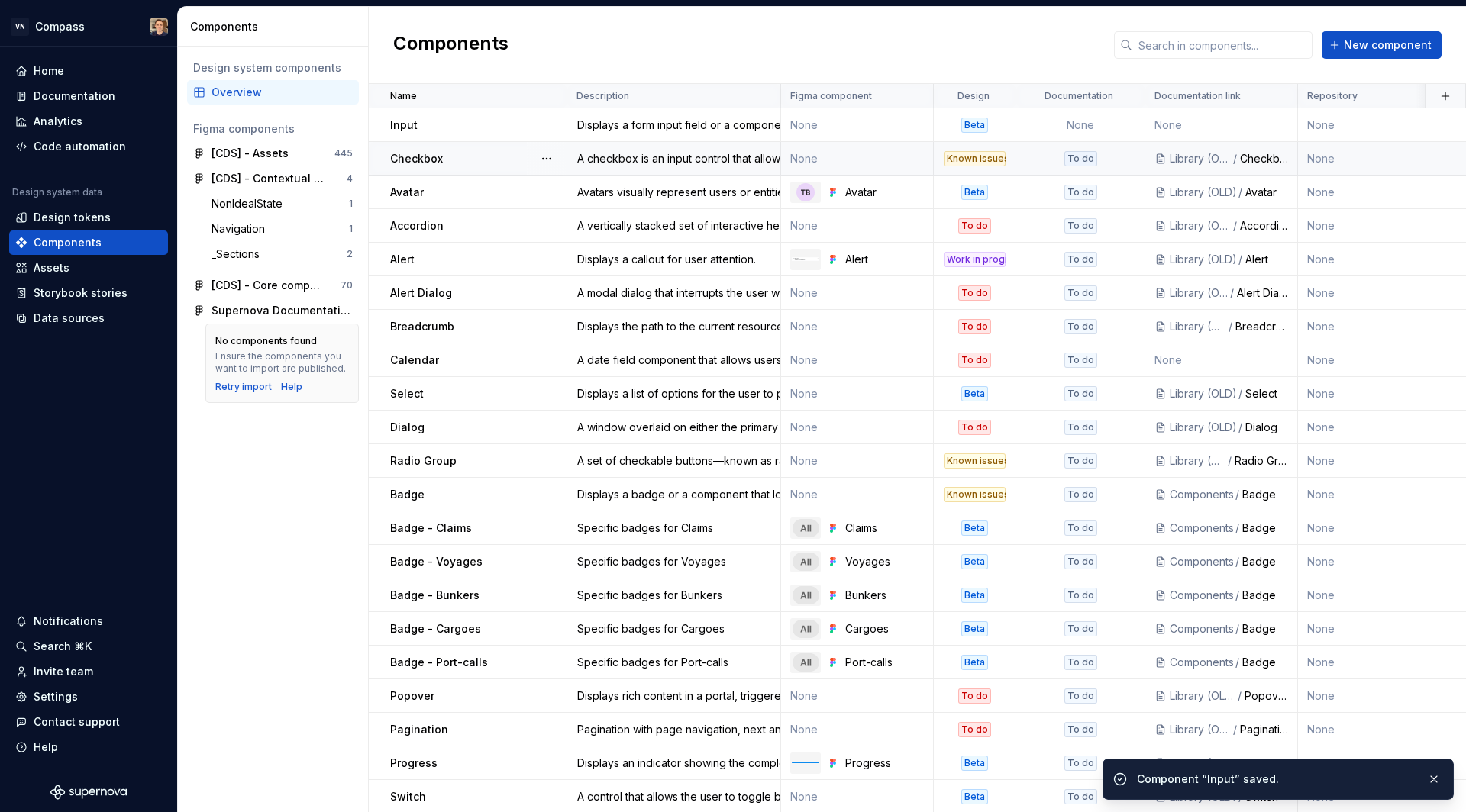
click at [981, 158] on div "Known issues" at bounding box center [974, 158] width 62 height 15
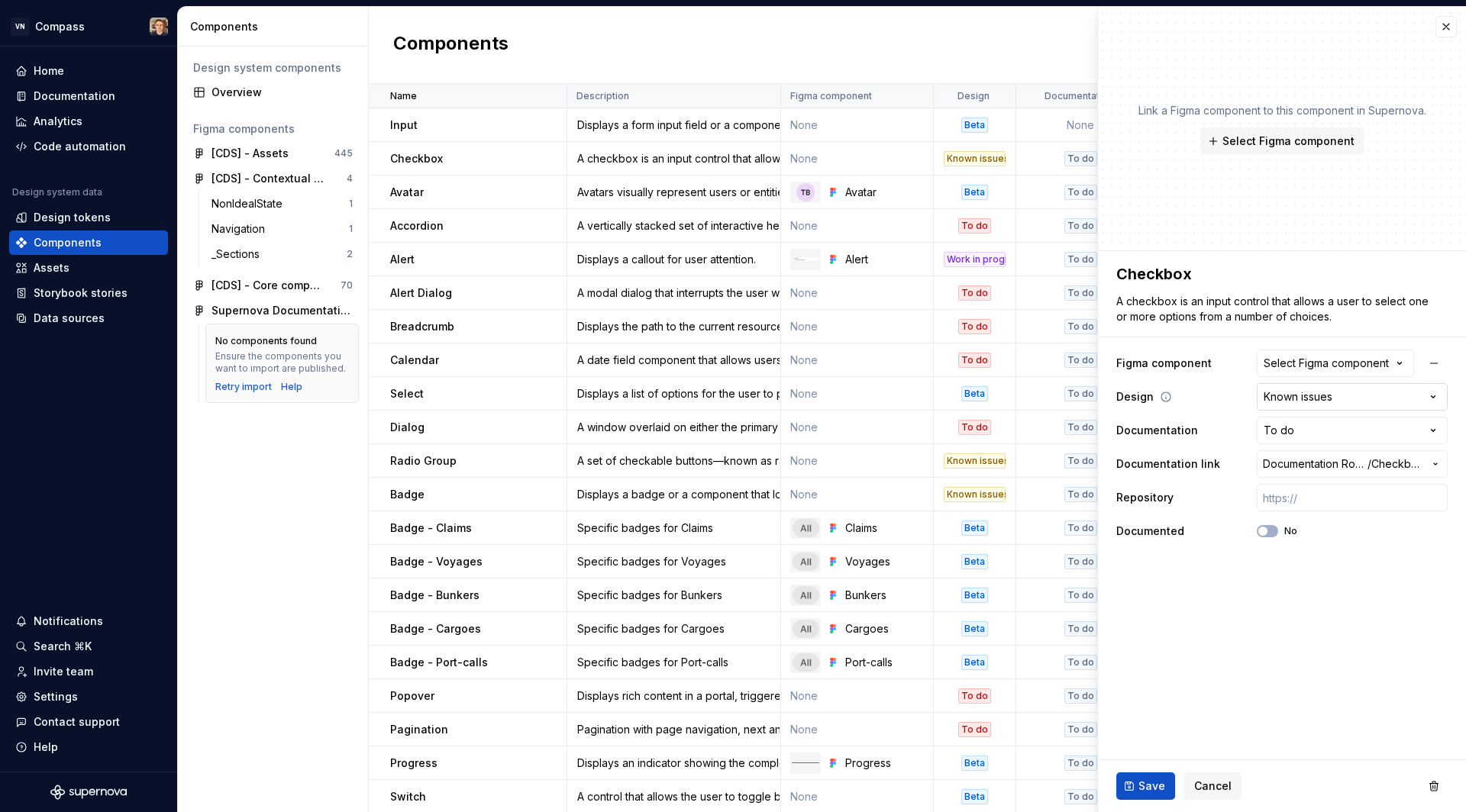
type textarea "*"
click at [1311, 401] on html "VN Compass Home Documentation Analytics Code automation Design system data Desi…" at bounding box center [733, 406] width 1466 height 812
select select "**********"
click at [1152, 782] on span "Save" at bounding box center [1151, 785] width 27 height 15
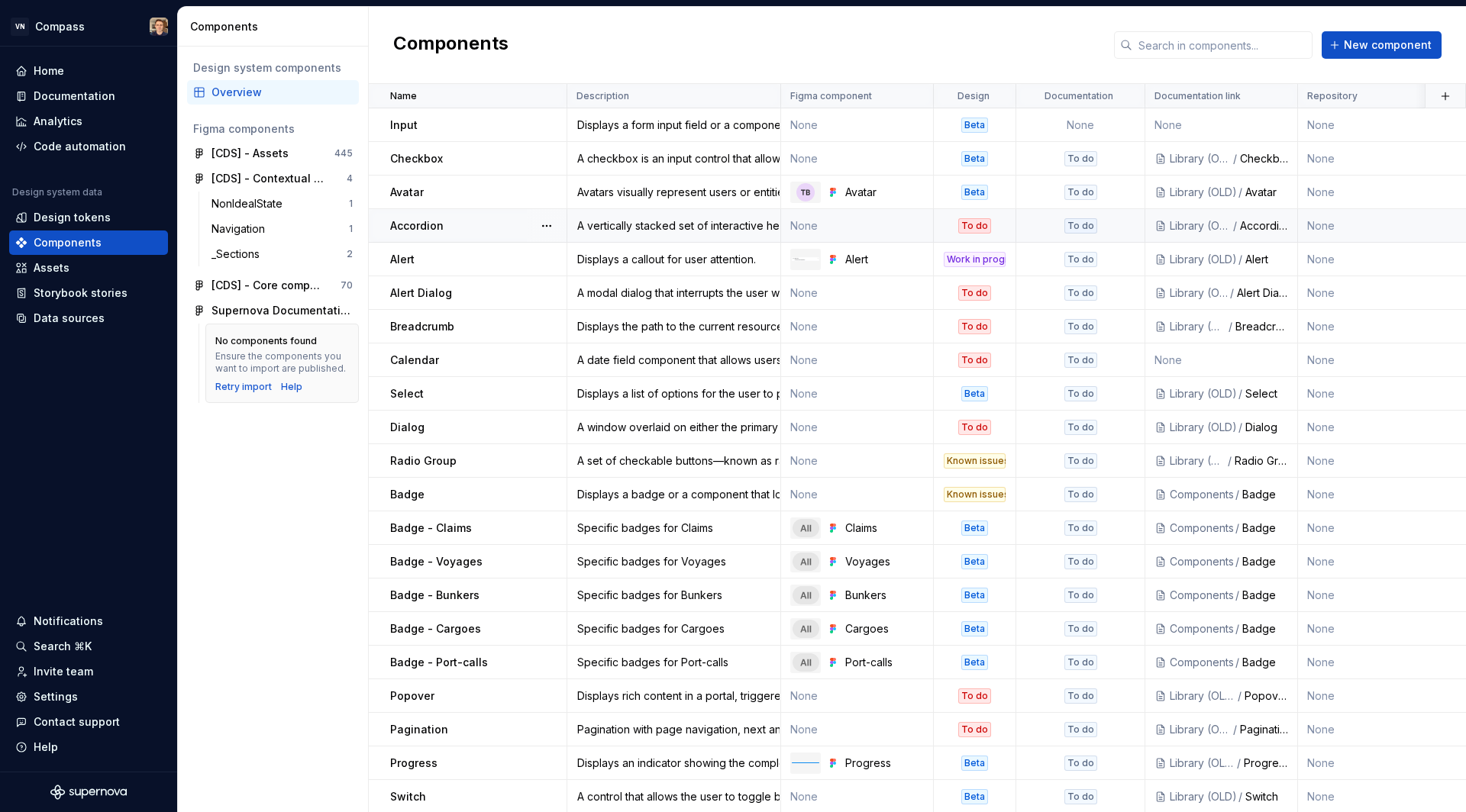
click at [982, 227] on div "To do" at bounding box center [973, 226] width 33 height 15
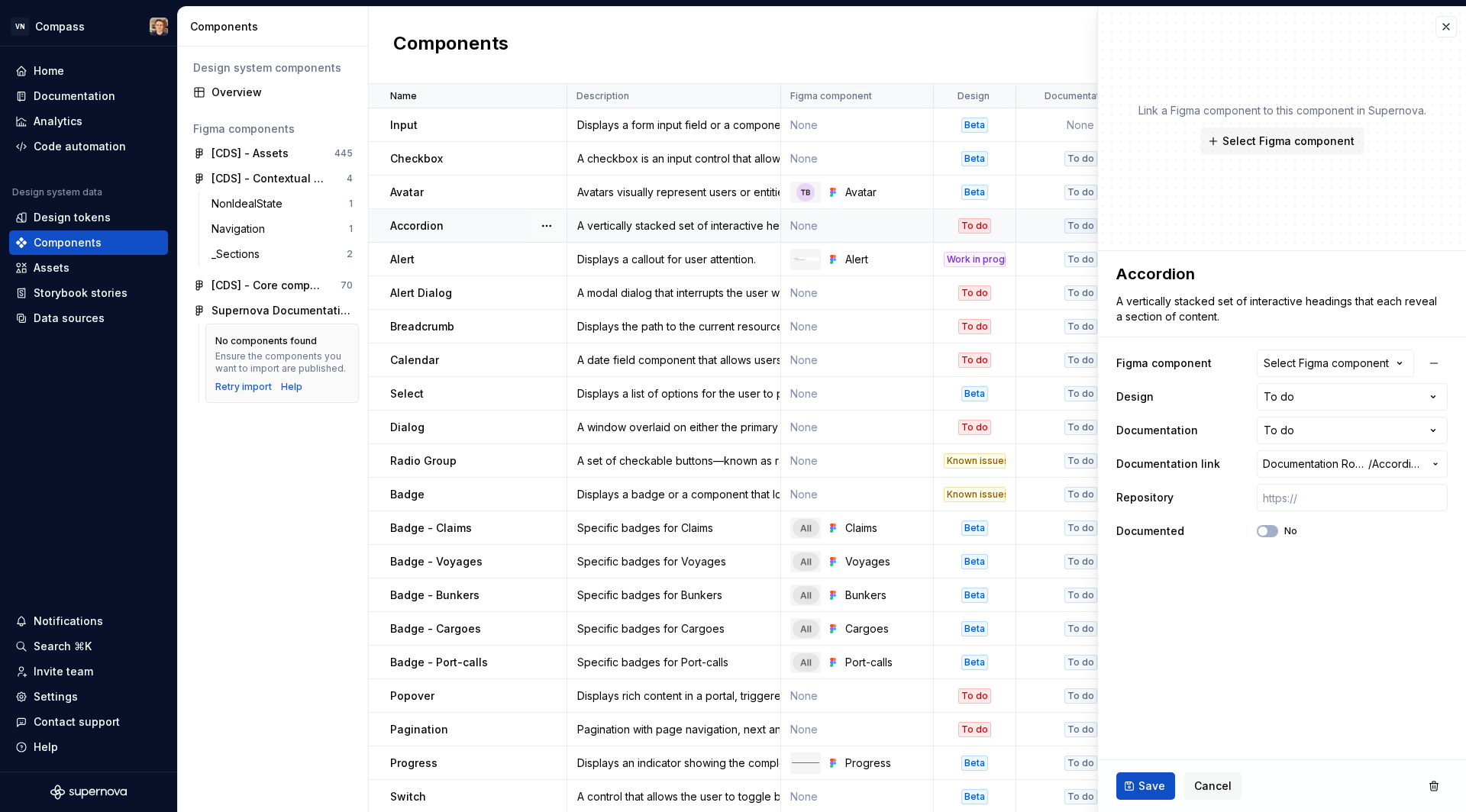
type textarea "*"
click at [1302, 407] on html "VN Compass Home Documentation Analytics Code automation Design system data Desi…" at bounding box center [733, 406] width 1466 height 812
select select "**********"
click at [1149, 783] on span "Save" at bounding box center [1151, 785] width 27 height 15
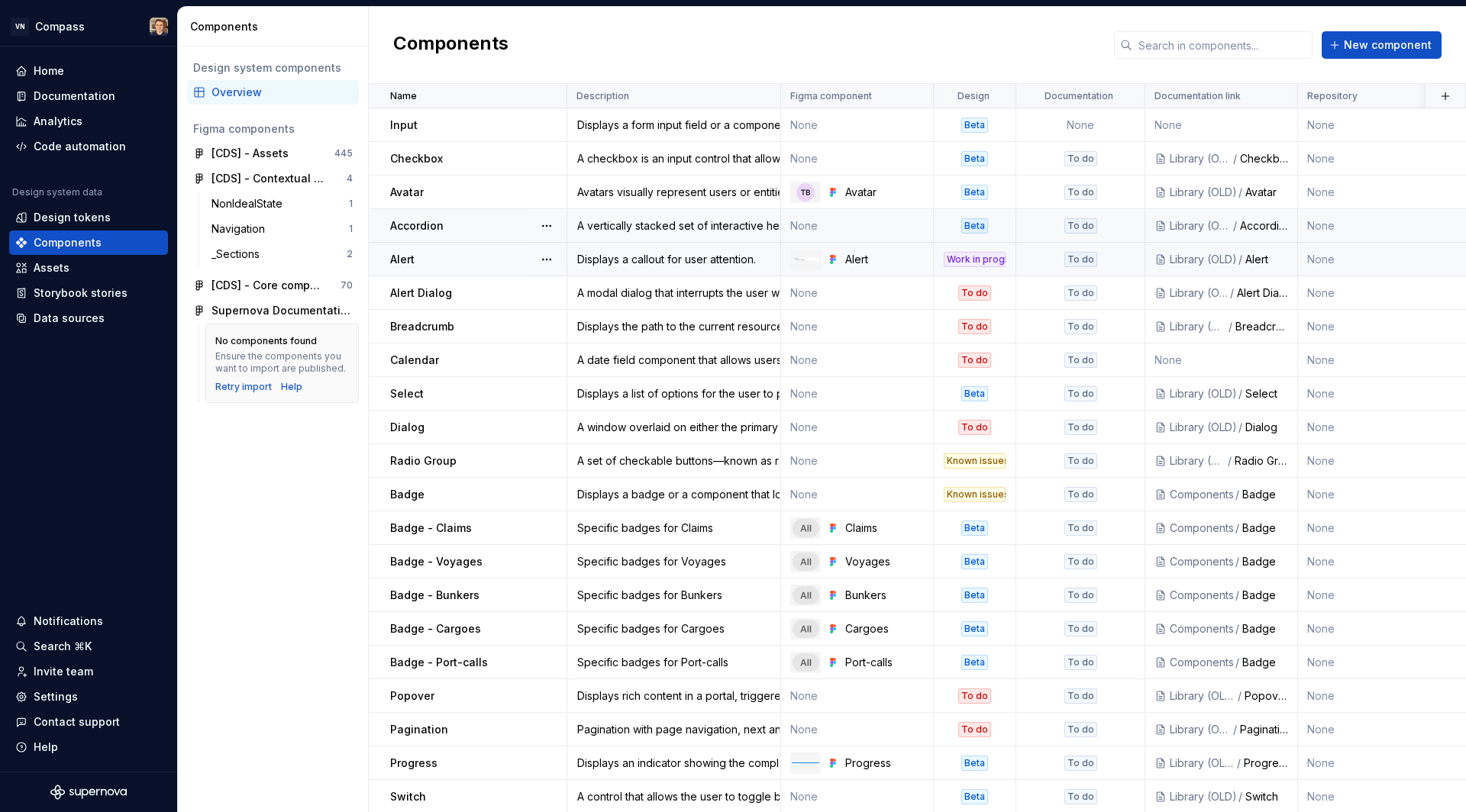
click at [968, 262] on div "Work in progress" at bounding box center [974, 259] width 62 height 15
type textarea "*"
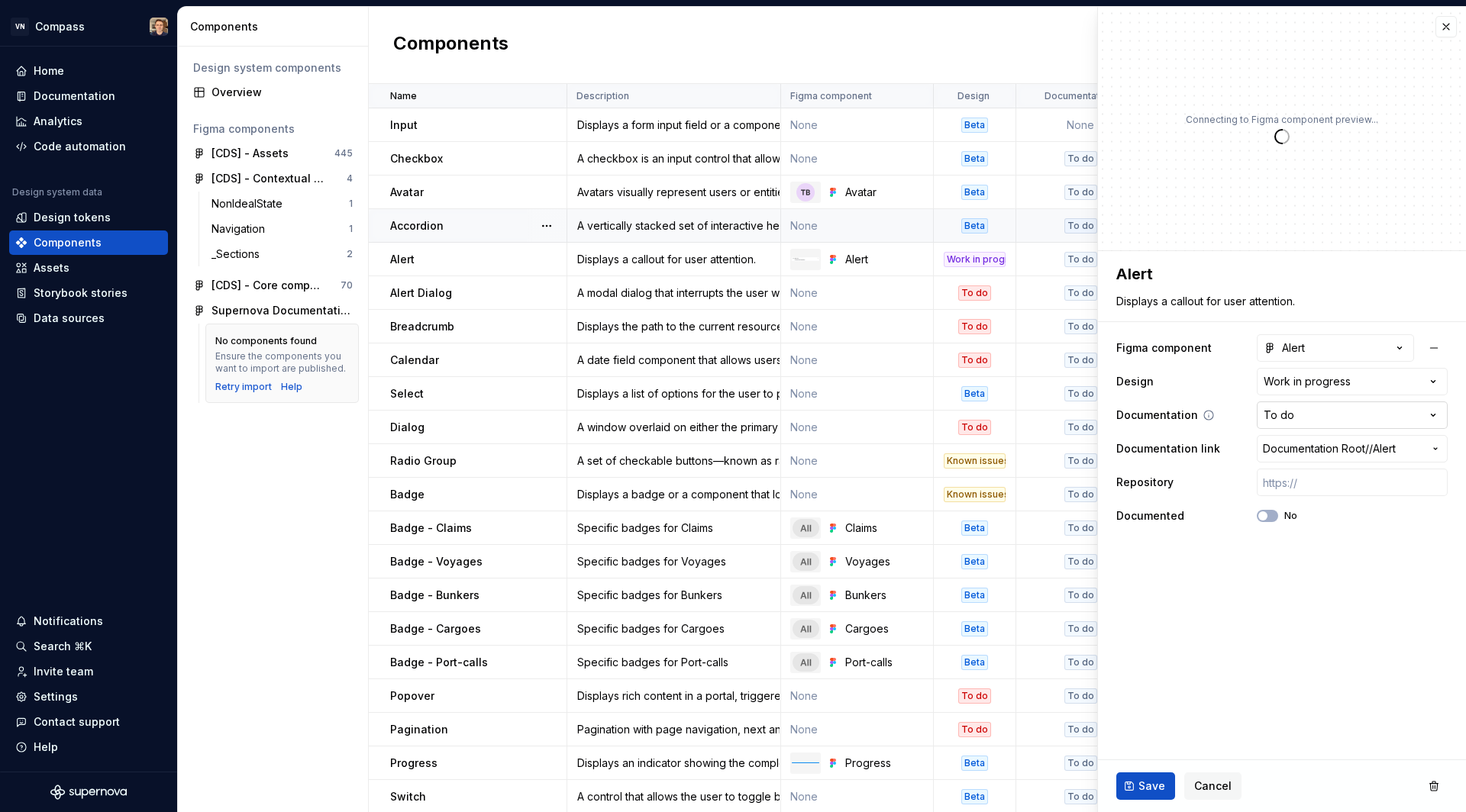
click at [1319, 422] on html "VN Compass Home Documentation Analytics Code automation Design system data Desi…" at bounding box center [733, 406] width 1466 height 812
select select "**********"
click at [1151, 788] on span "Save" at bounding box center [1151, 785] width 27 height 15
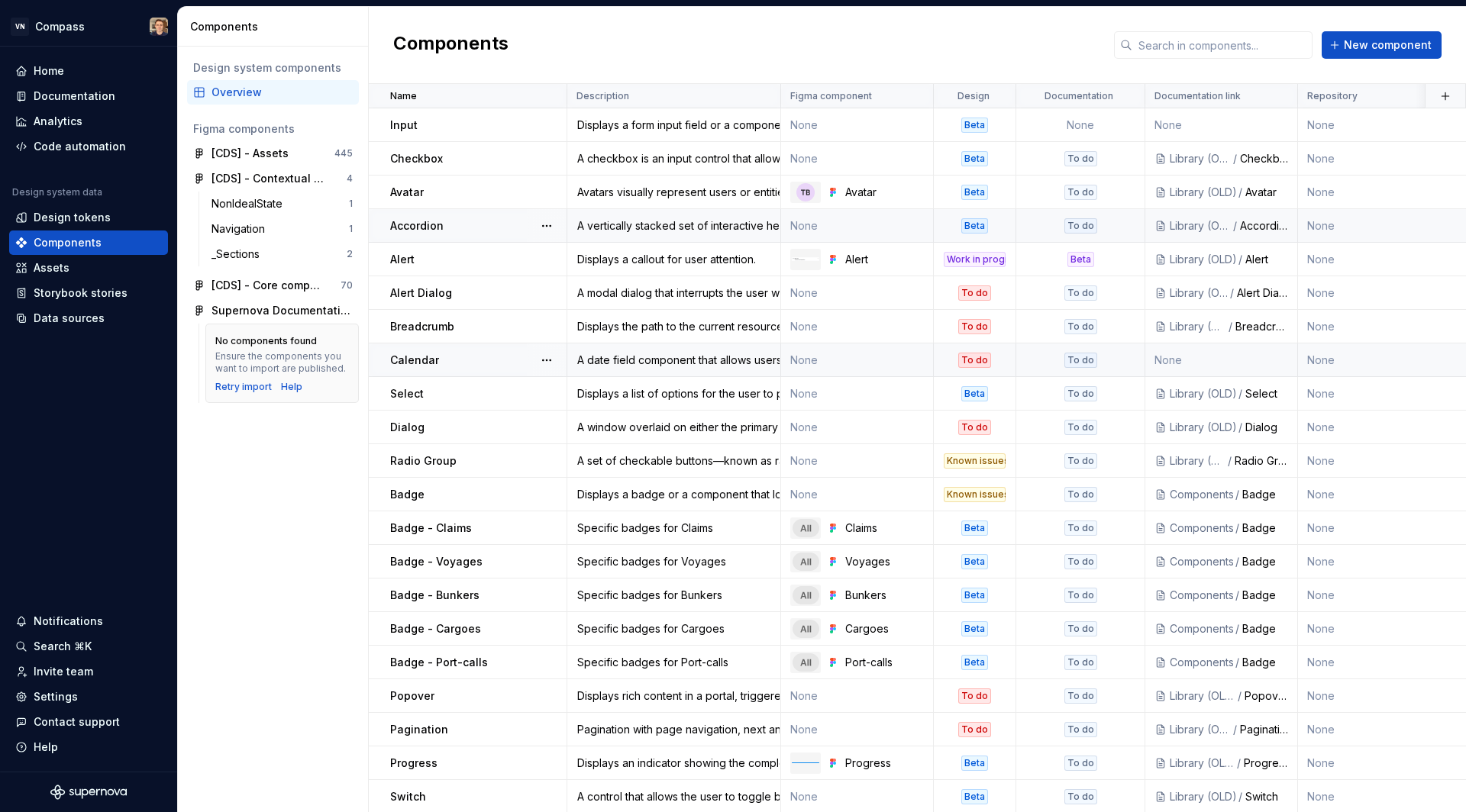
click at [978, 353] on div "To do" at bounding box center [973, 360] width 33 height 15
type textarea "*"
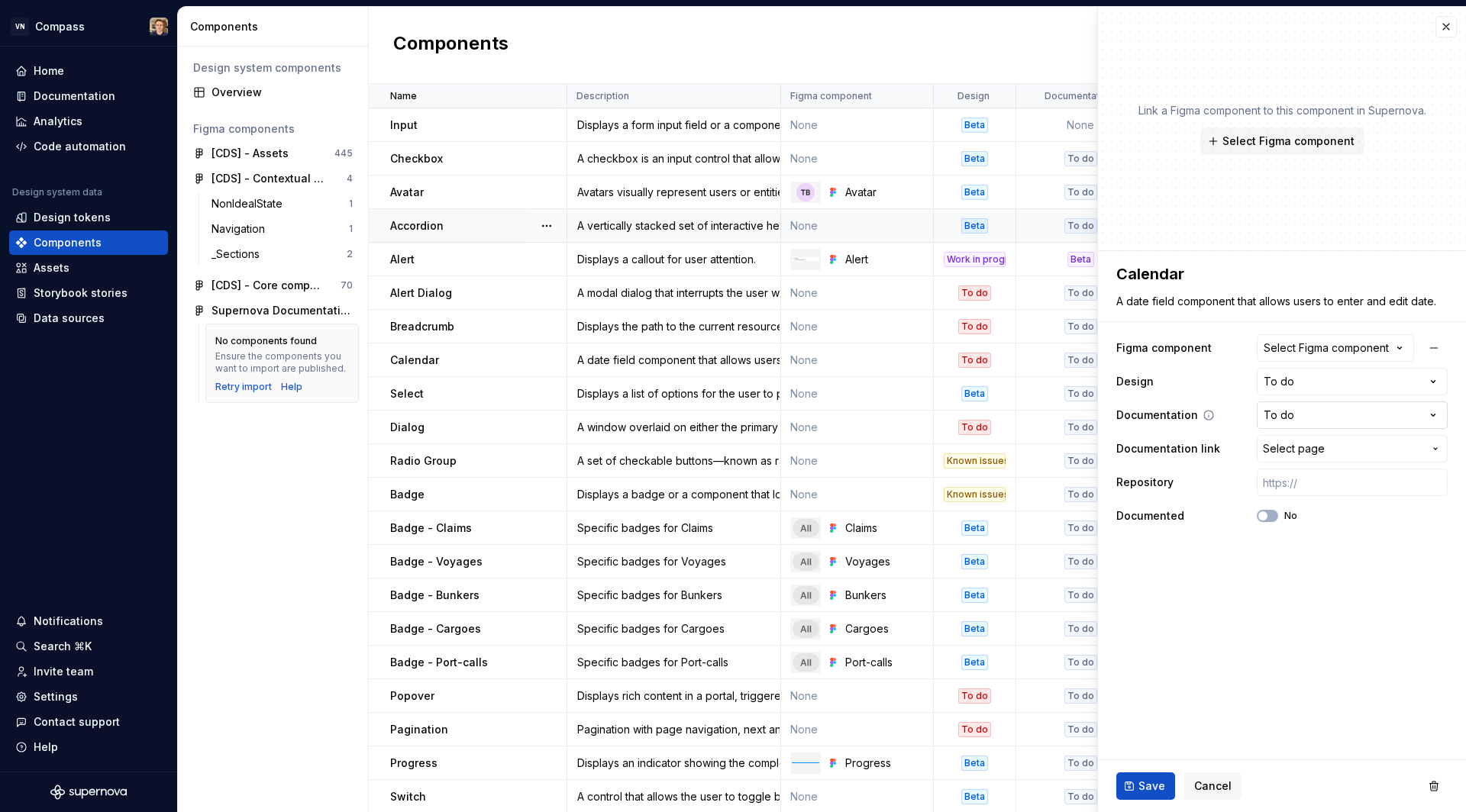
click at [1309, 423] on html "VN Compass Home Documentation Analytics Code automation Design system data Desi…" at bounding box center [733, 406] width 1466 height 812
select select "**********"
click at [977, 422] on div "To do" at bounding box center [973, 426] width 33 height 15
type textarea "*"
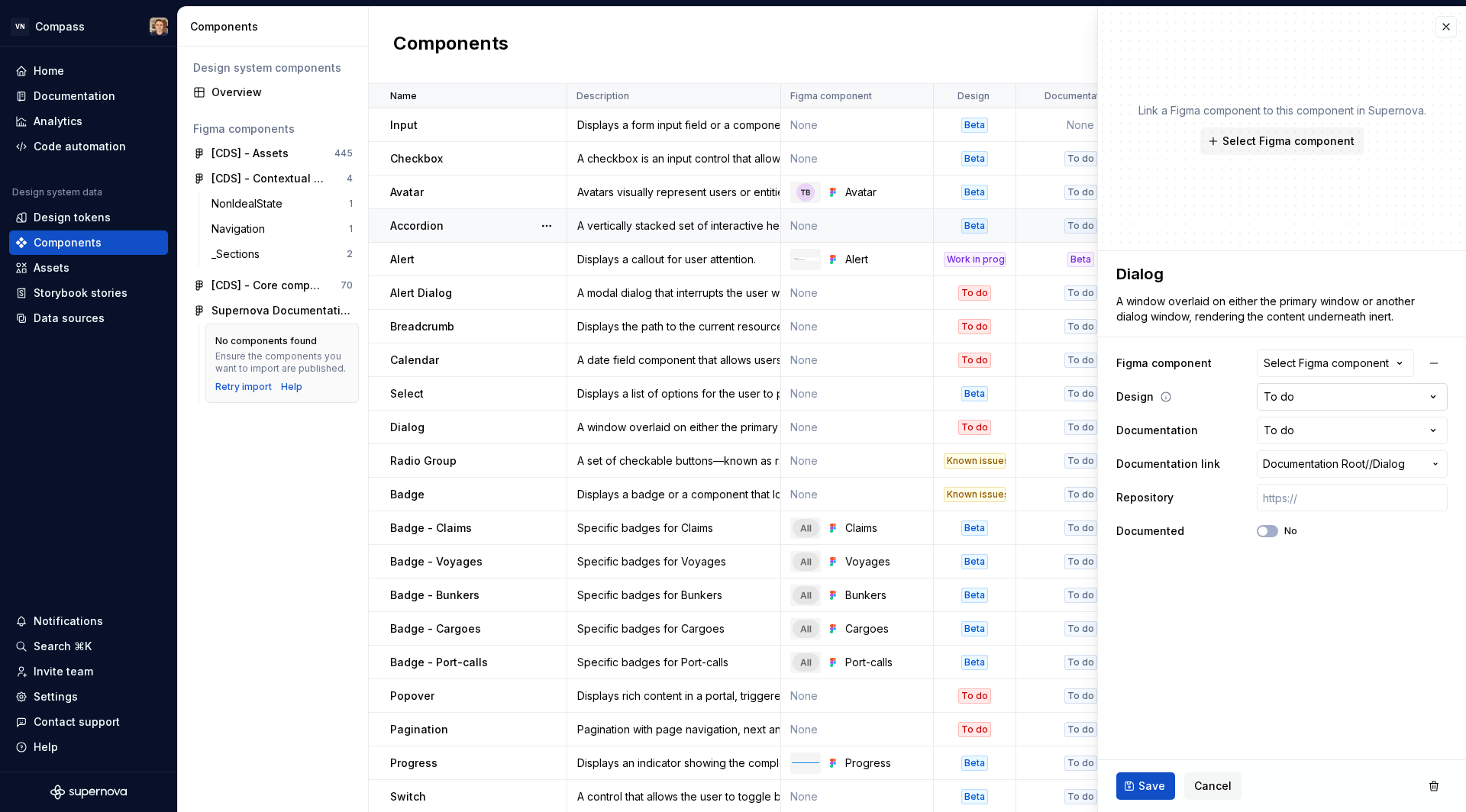
click at [1314, 406] on html "VN Compass Home Documentation Analytics Code automation Design system data Desi…" at bounding box center [733, 406] width 1466 height 812
select select "**********"
click at [1149, 777] on button "Save" at bounding box center [1145, 786] width 58 height 28
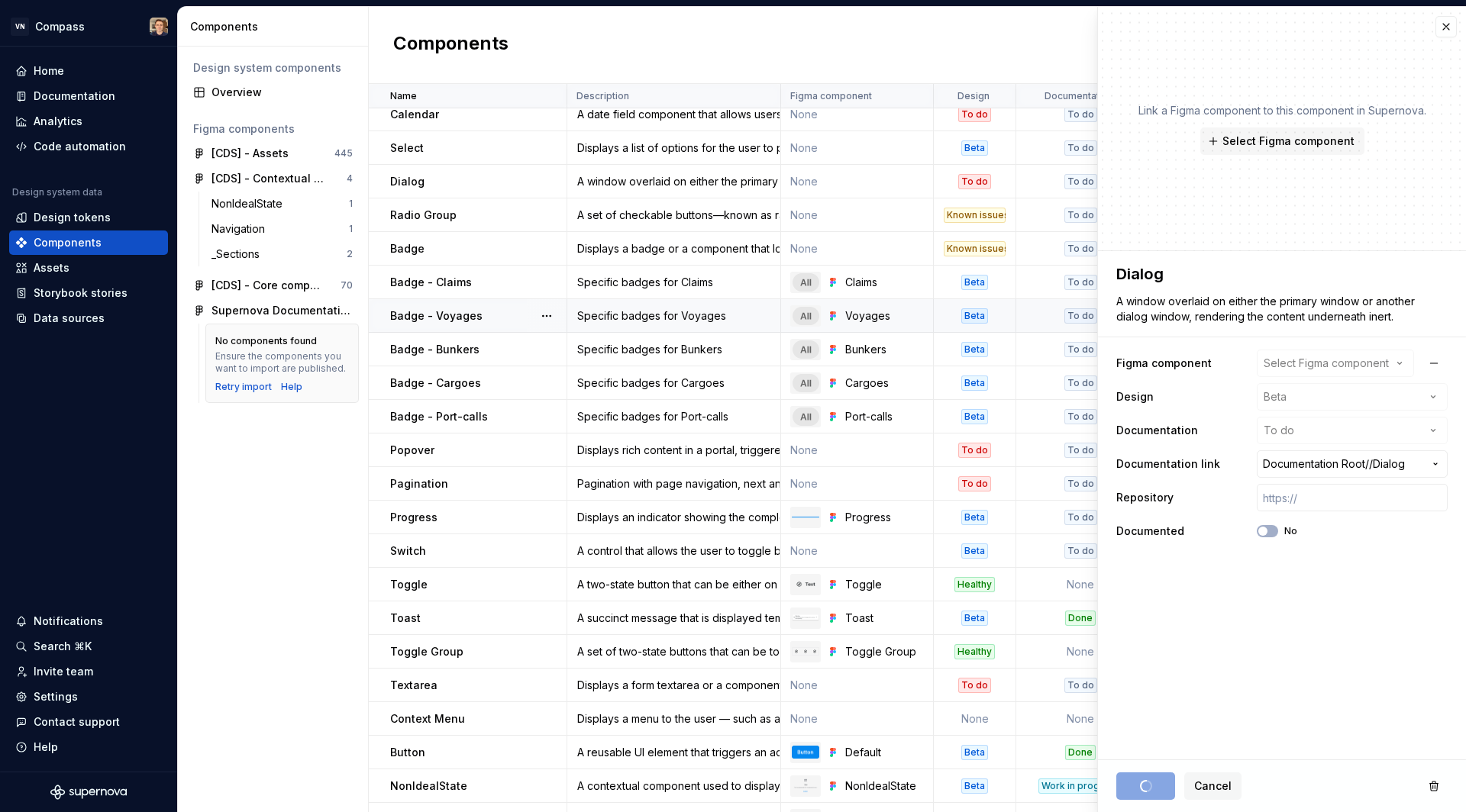
scroll to position [279, 0]
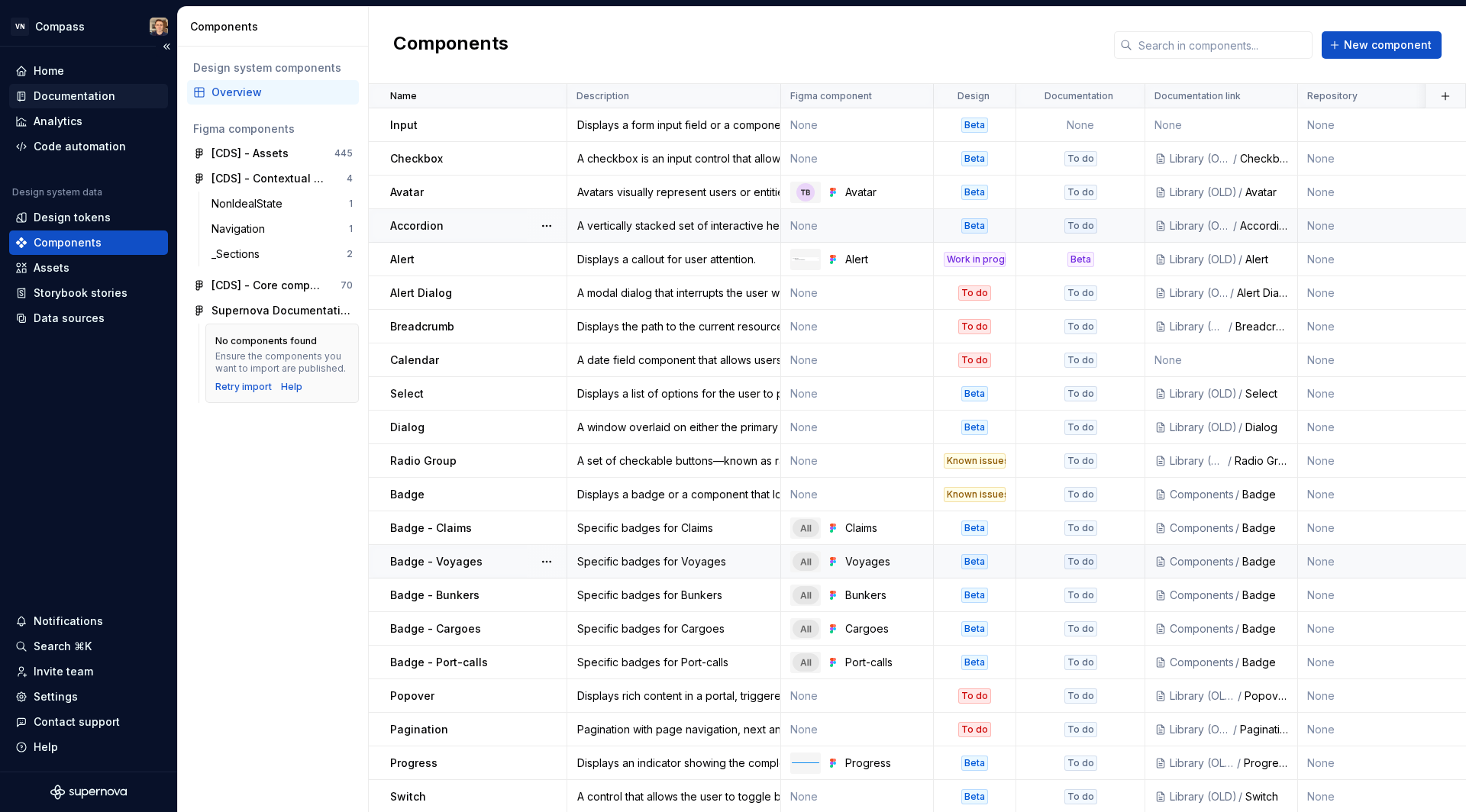
click at [112, 86] on div "Documentation" at bounding box center [88, 96] width 159 height 25
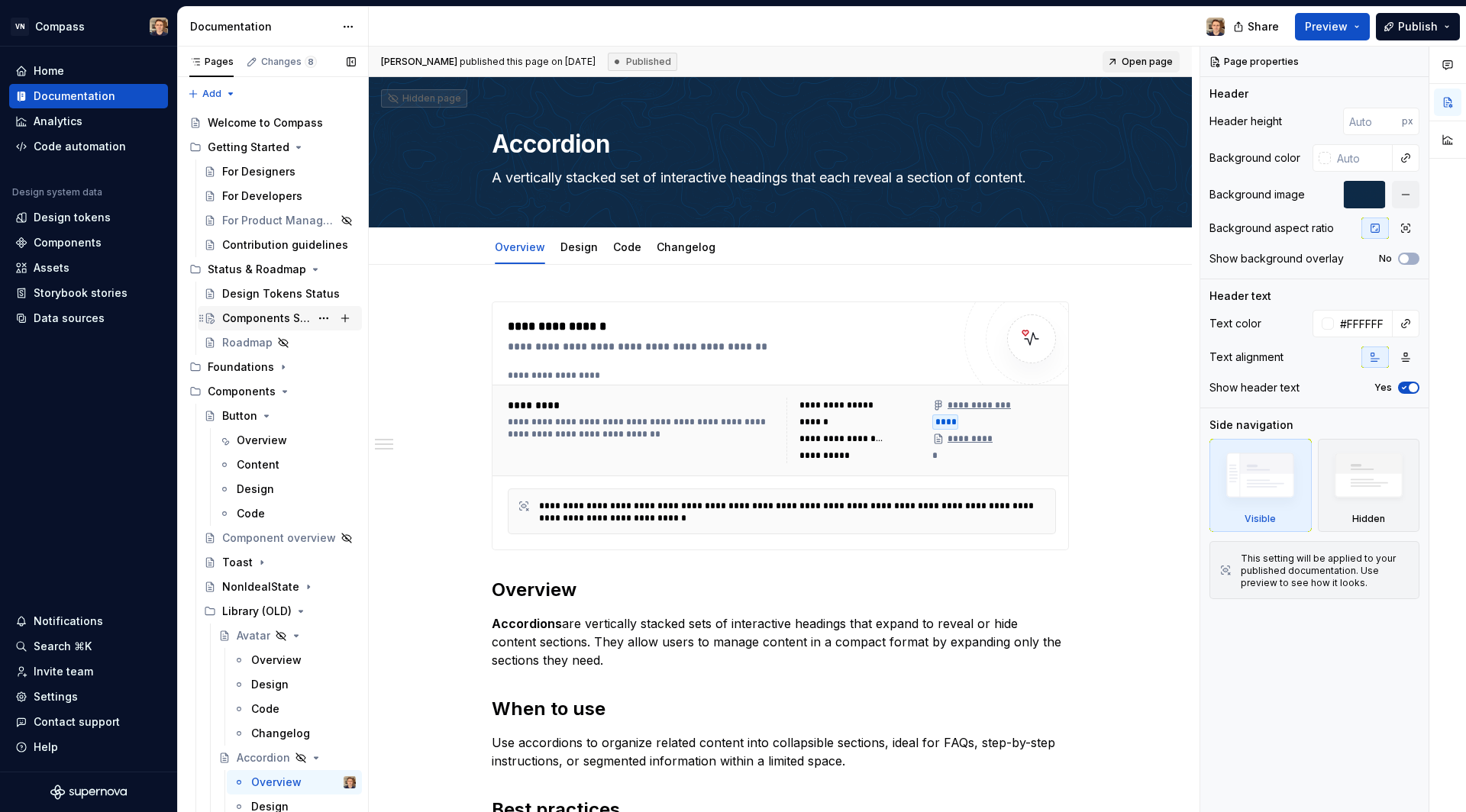
click at [289, 324] on div "Components Status" at bounding box center [266, 317] width 88 height 15
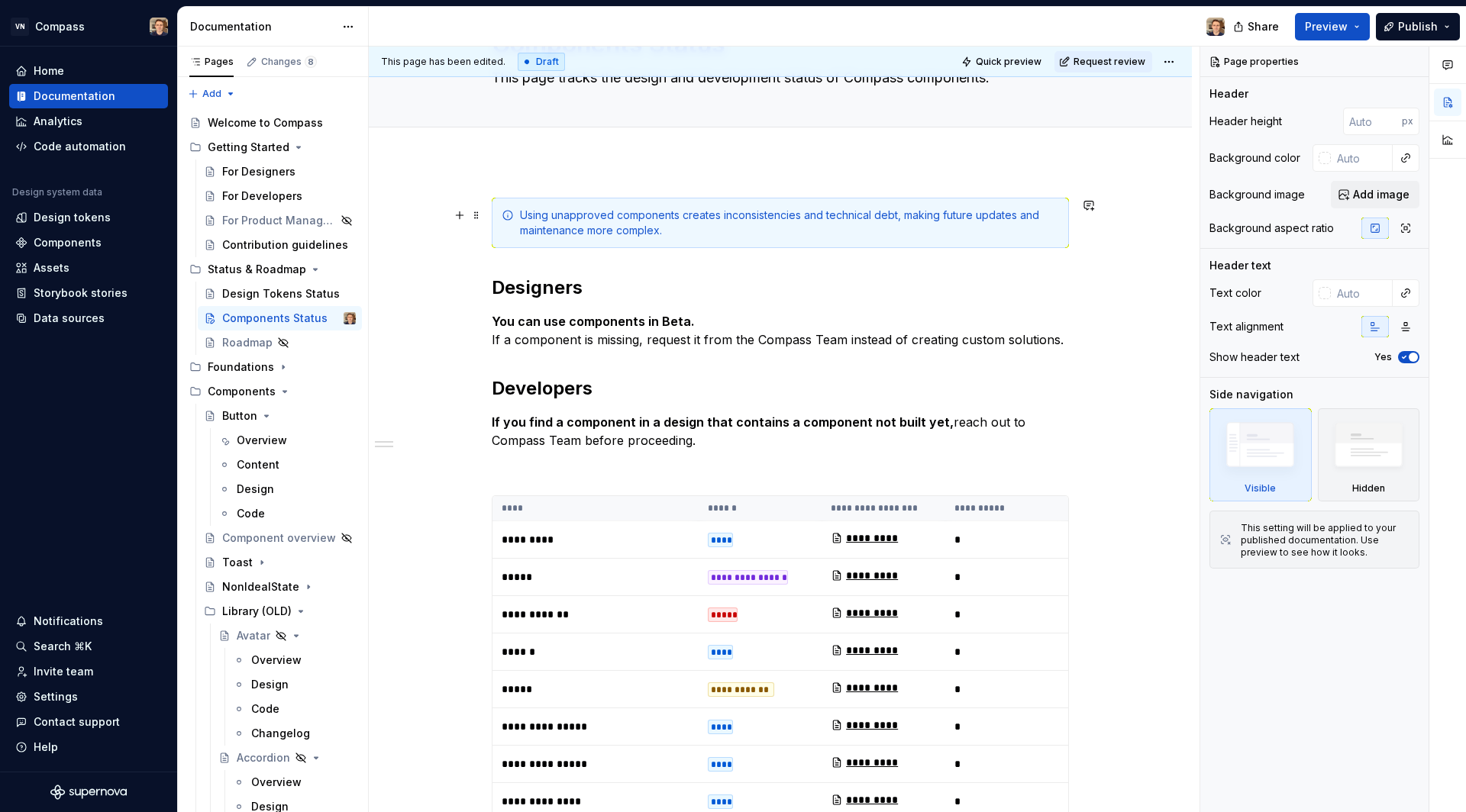
scroll to position [95, 0]
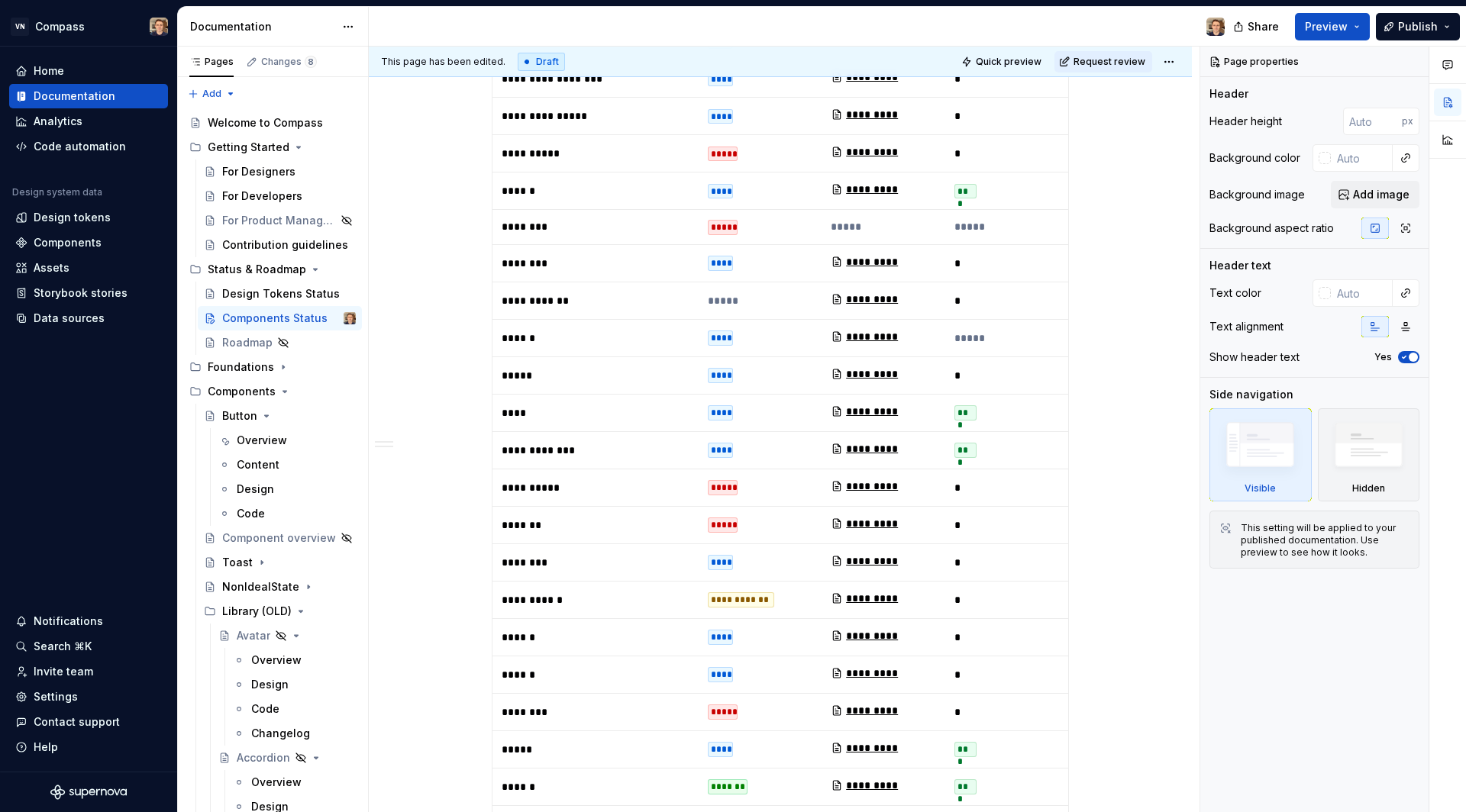
click at [1420, 41] on div "Share Preview Publish" at bounding box center [1350, 26] width 229 height 39
click at [1414, 31] on span "Publish" at bounding box center [1418, 26] width 40 height 15
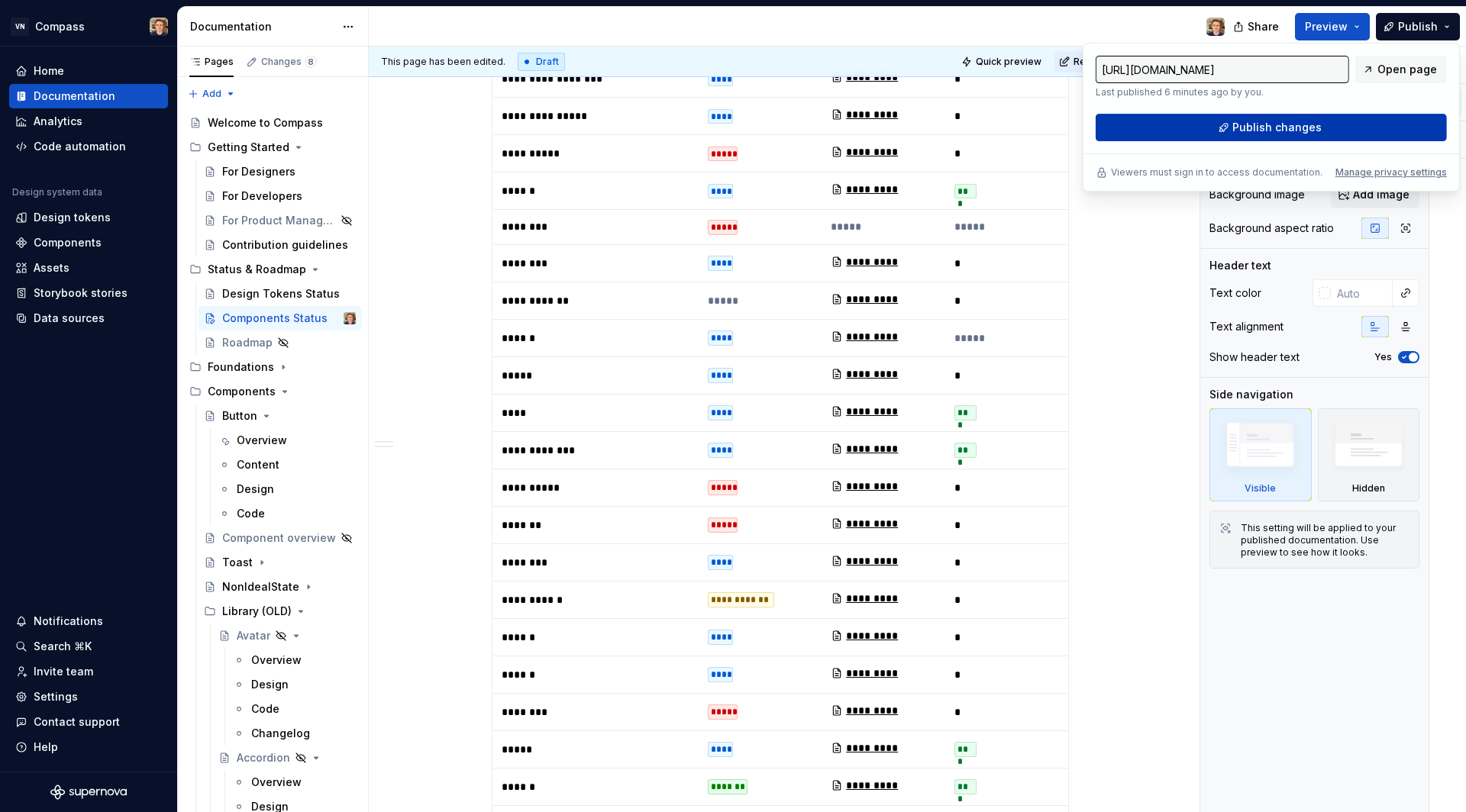
click at [1312, 129] on span "Publish changes" at bounding box center [1276, 127] width 89 height 15
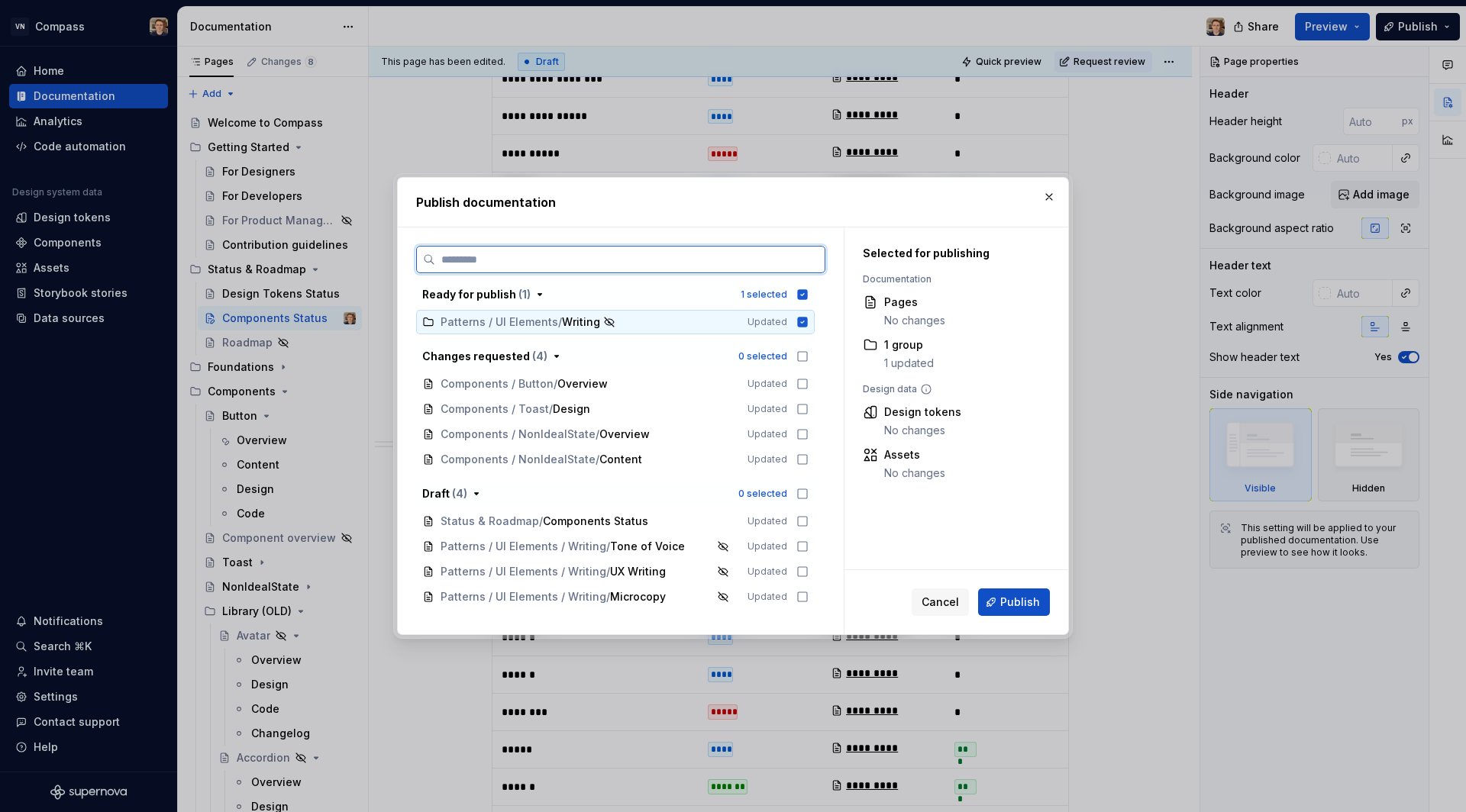
click at [797, 318] on icon at bounding box center [802, 321] width 10 height 10
click at [797, 518] on icon at bounding box center [801, 520] width 9 height 9
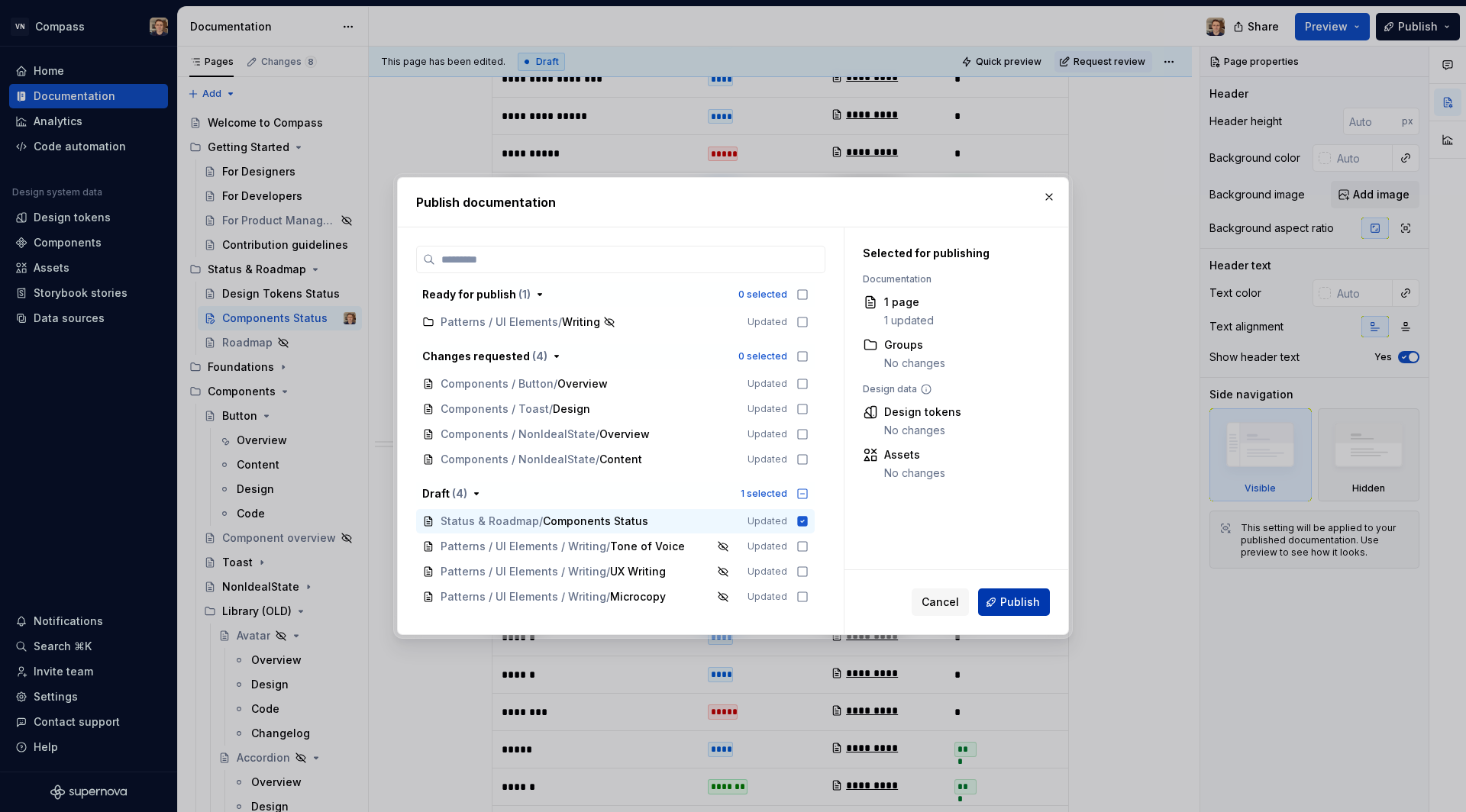
click at [1029, 603] on span "Publish" at bounding box center [1020, 601] width 40 height 15
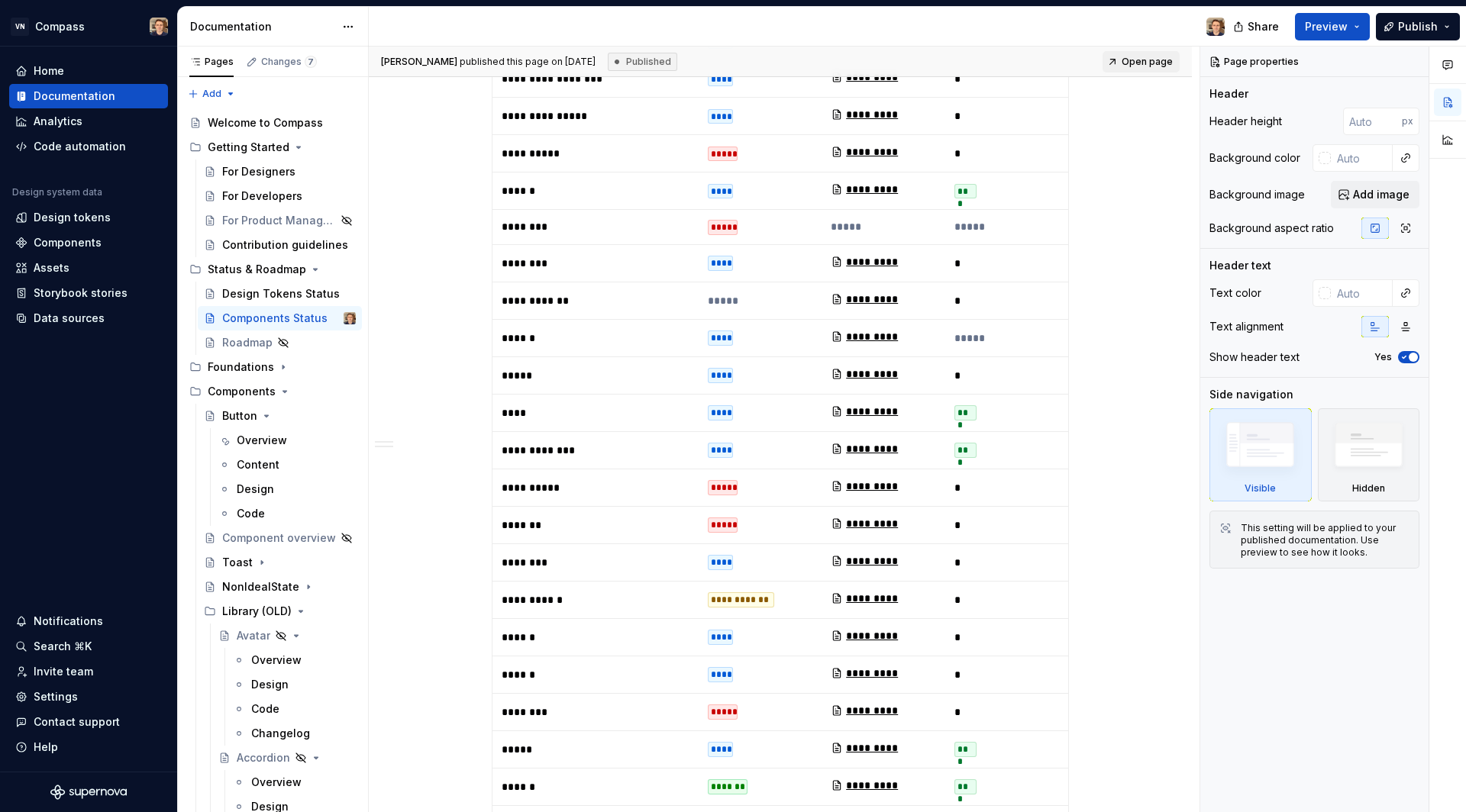
type textarea "*"
